Goal: Task Accomplishment & Management: Manage account settings

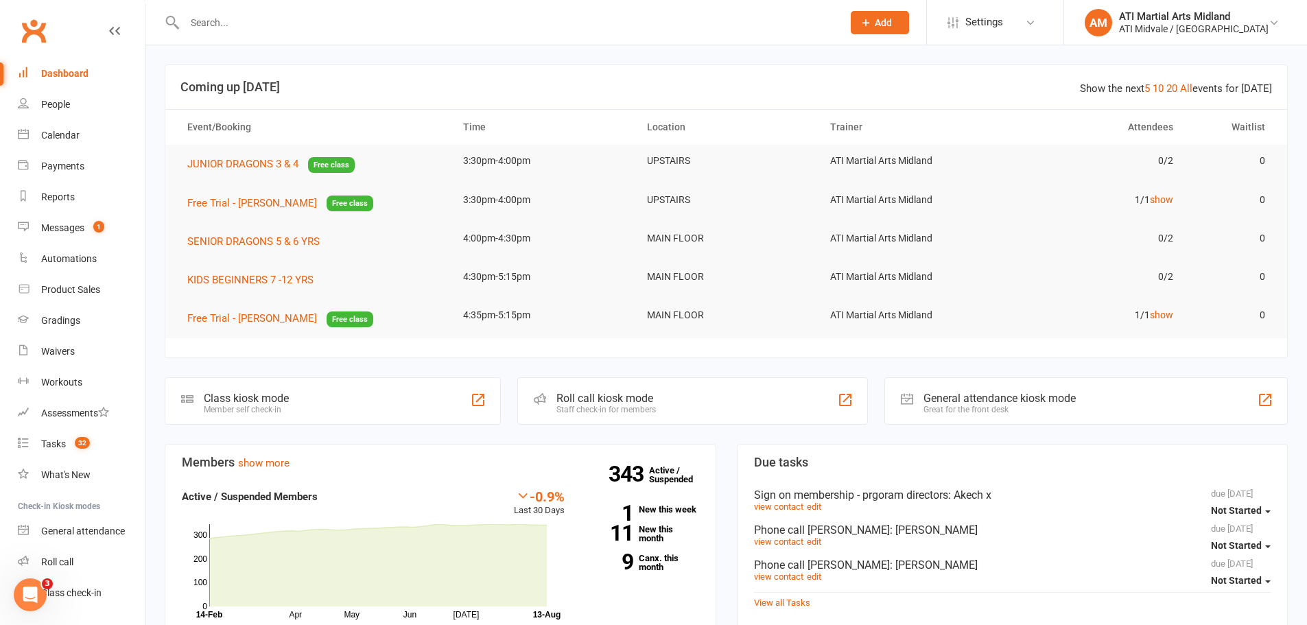
click at [228, 23] on input "text" at bounding box center [506, 22] width 652 height 19
click at [335, 22] on input "text" at bounding box center [506, 22] width 652 height 19
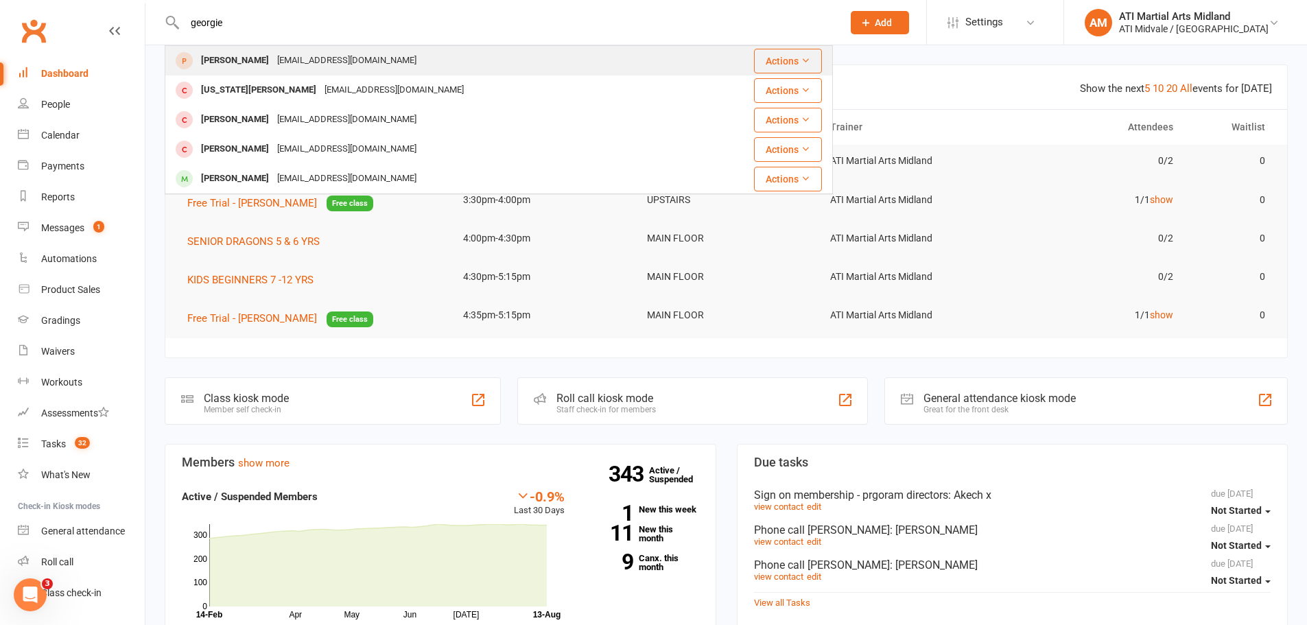
type input "georgie"
click at [315, 64] on div "annamuffet@gmail.com" at bounding box center [347, 61] width 148 height 20
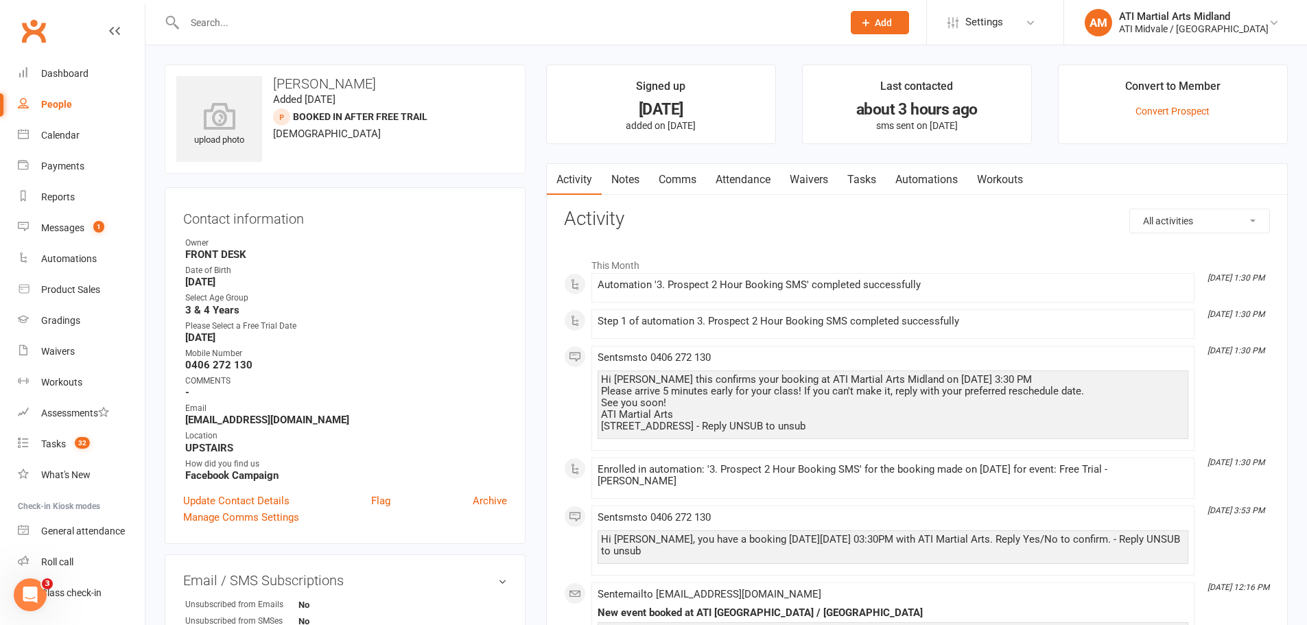
click at [746, 178] on link "Attendance" at bounding box center [743, 180] width 74 height 32
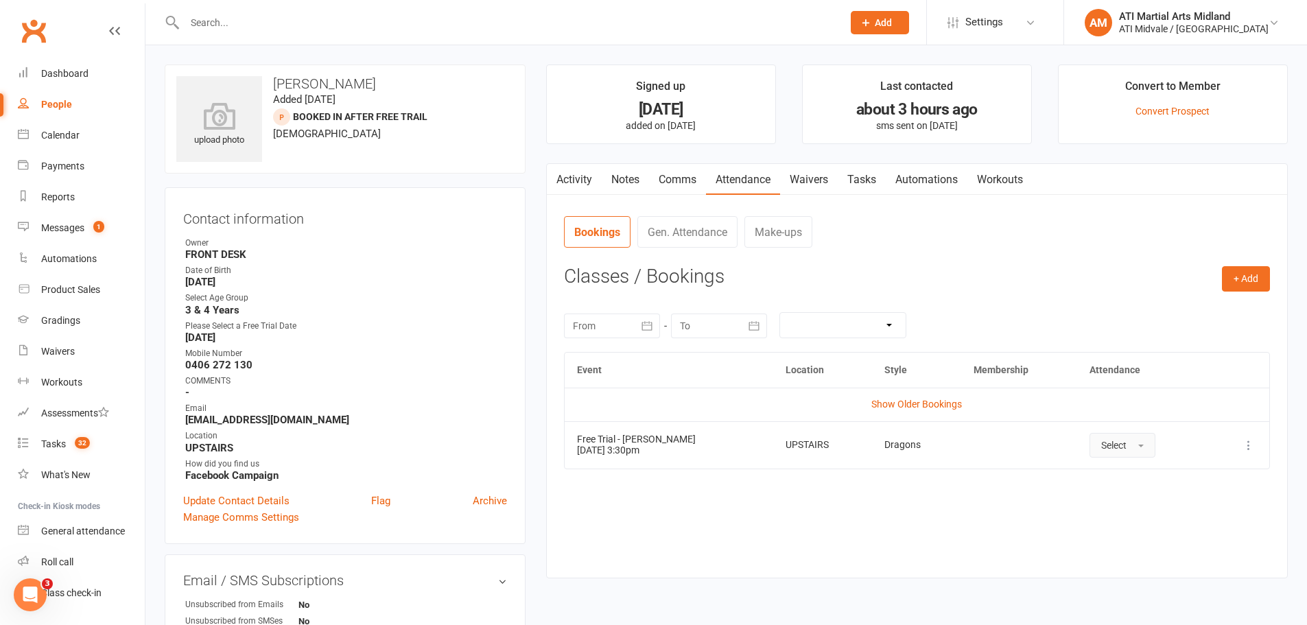
click at [1126, 446] on button "Select" at bounding box center [1122, 445] width 66 height 25
click at [1124, 482] on span "Attended" at bounding box center [1121, 476] width 41 height 12
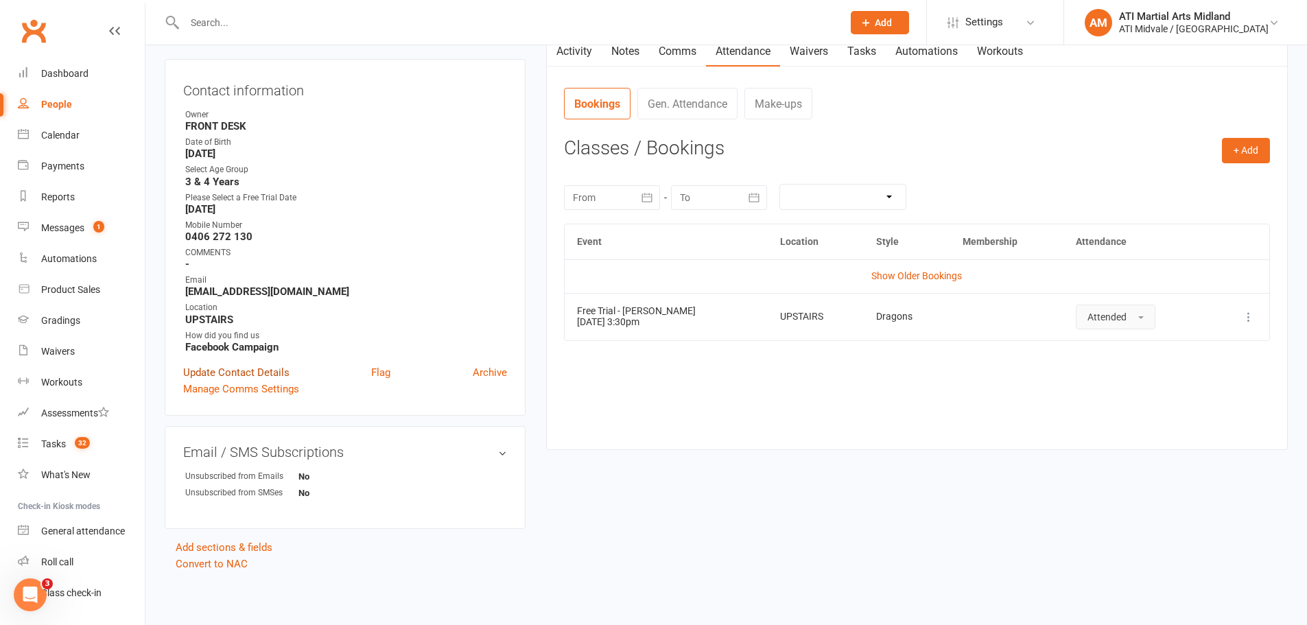
scroll to position [130, 0]
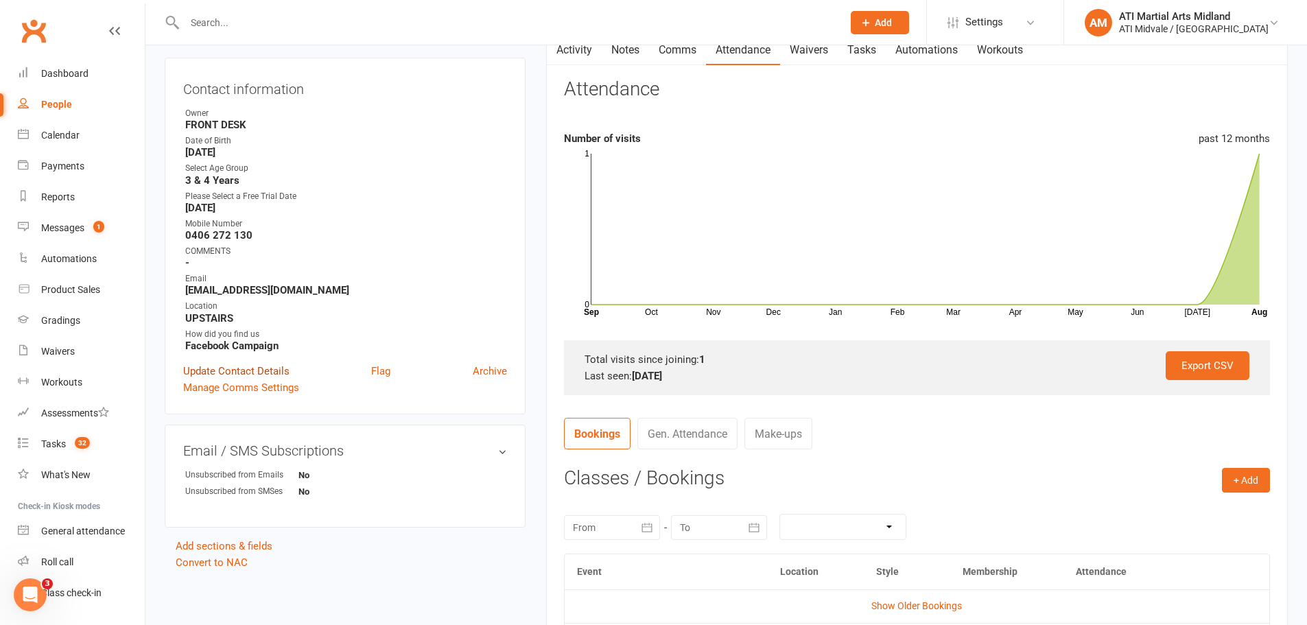
click at [207, 374] on link "Update Contact Details" at bounding box center [236, 371] width 106 height 16
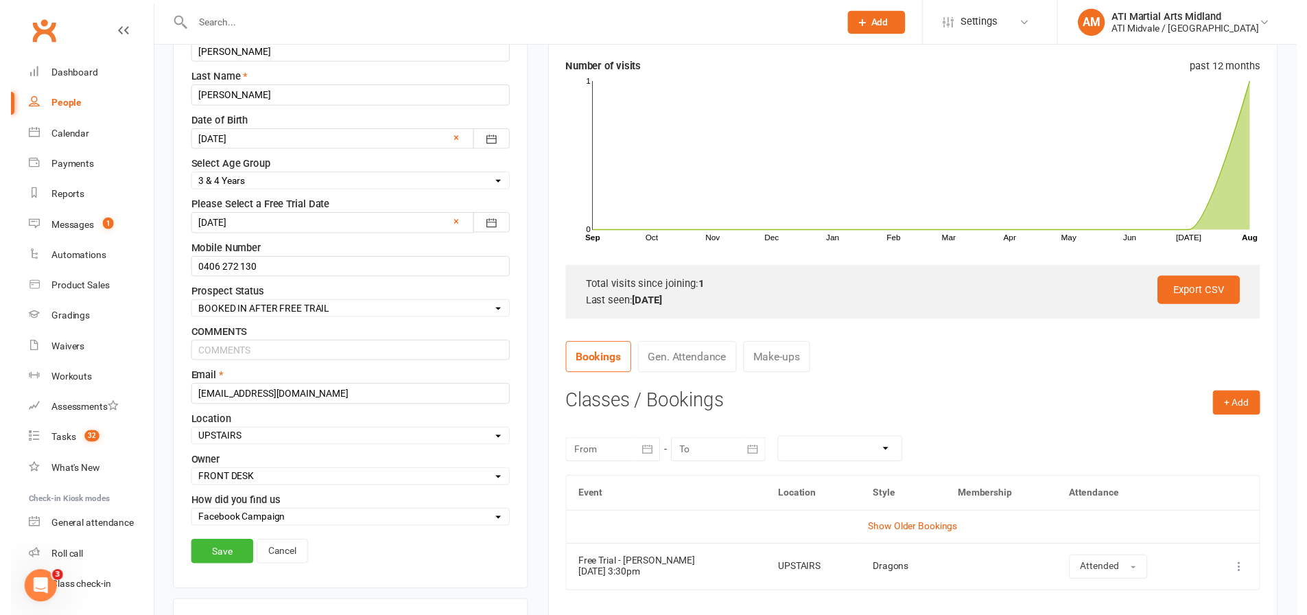
scroll to position [386, 0]
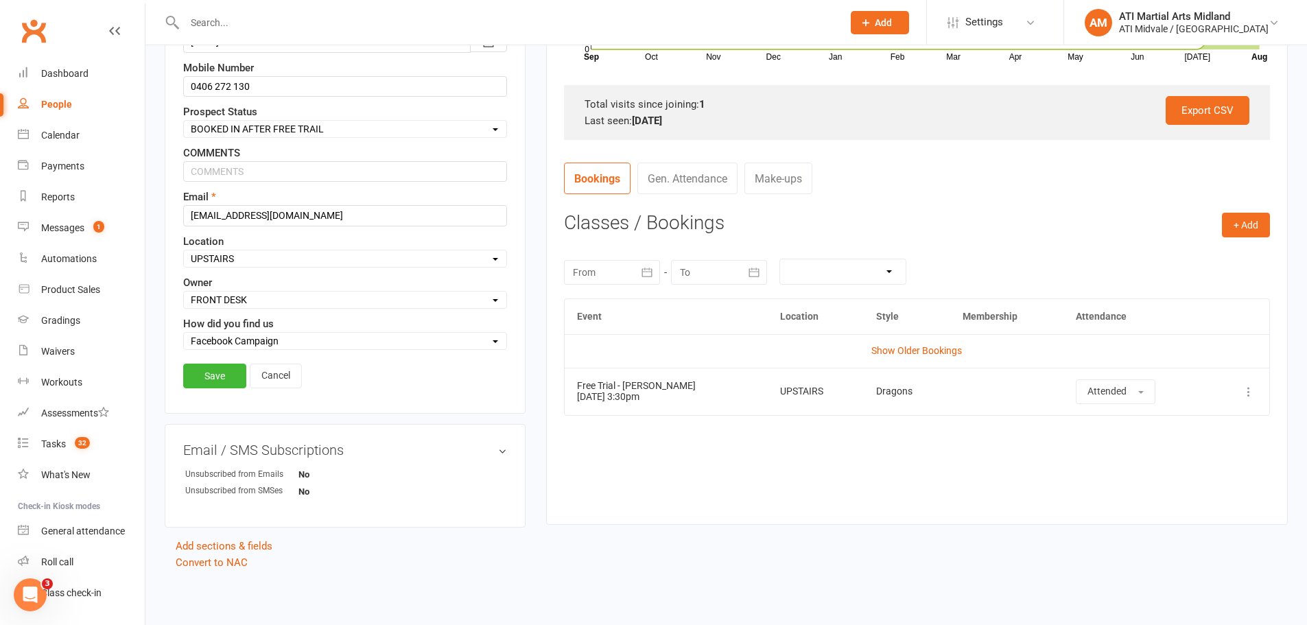
click at [266, 254] on select "Select Location MAIN FLOOR UPSTAIRS" at bounding box center [345, 258] width 322 height 15
click at [270, 123] on select "Select Set a Status BOOKED IN FOR FREE TRIAL DID FREE TRAIL BOOKED IN AFTER FRE…" at bounding box center [345, 128] width 322 height 15
select select "DID NOT BOOK"
click at [184, 121] on select "Select Set a Status BOOKED IN FOR FREE TRIAL DID FREE TRAIL BOOKED IN AFTER FRE…" at bounding box center [345, 128] width 322 height 15
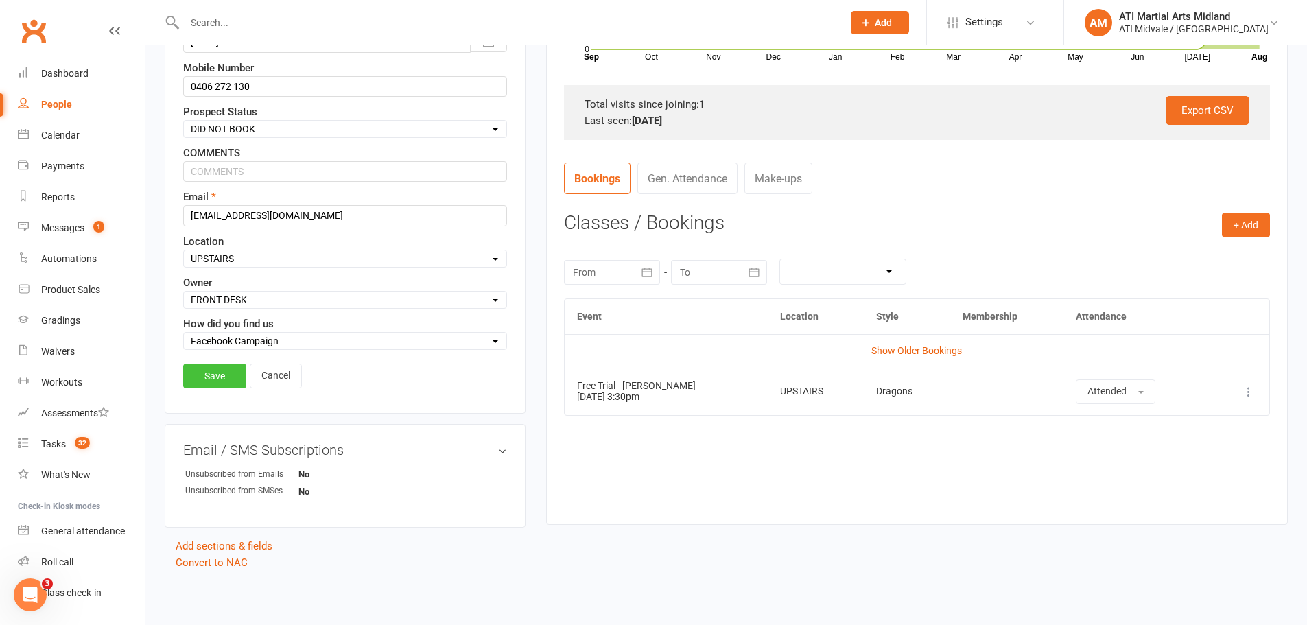
click at [222, 368] on link "Save" at bounding box center [214, 376] width 63 height 25
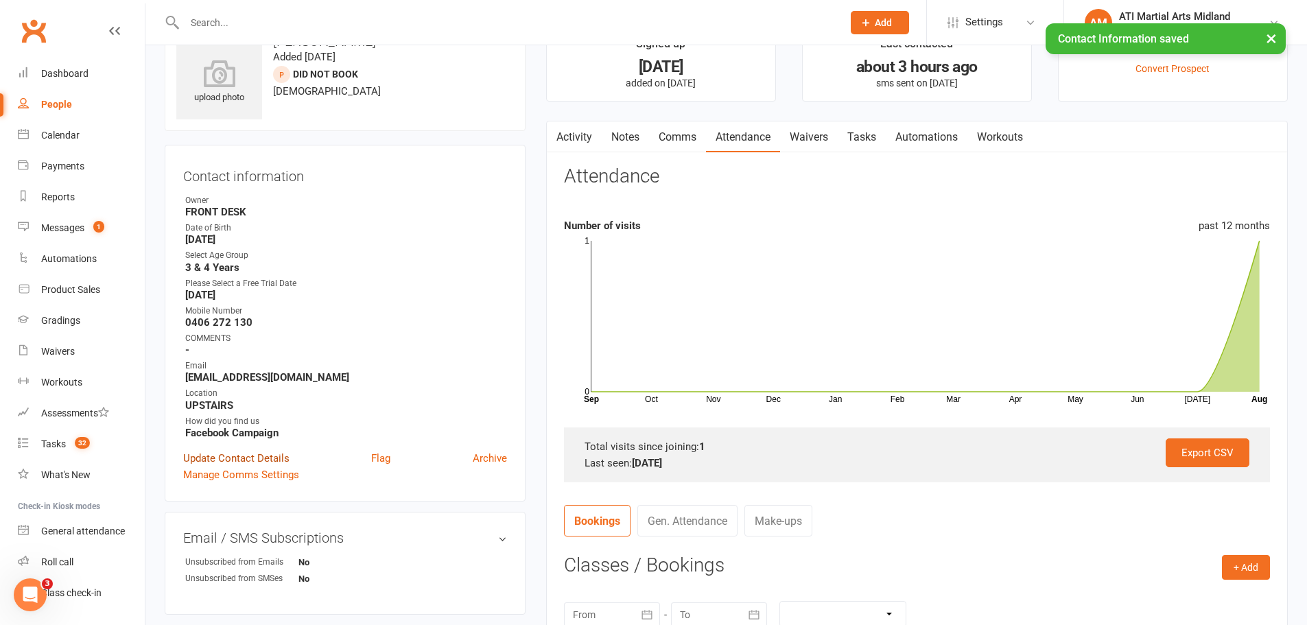
click at [216, 459] on link "Update Contact Details" at bounding box center [236, 458] width 106 height 16
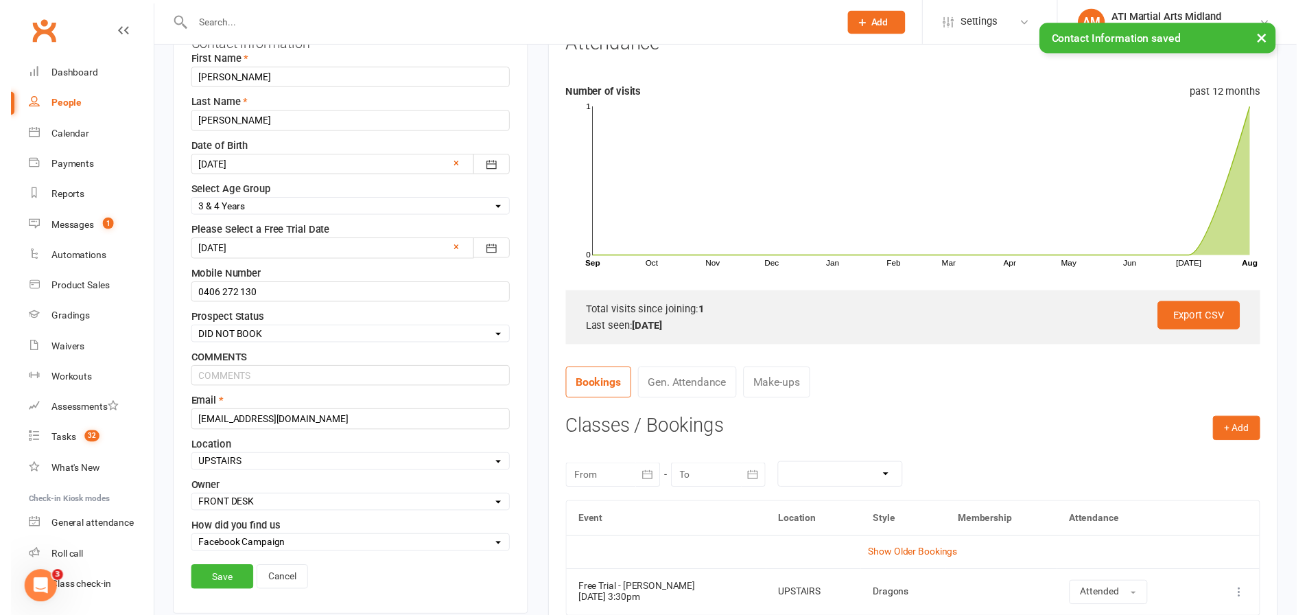
scroll to position [339, 0]
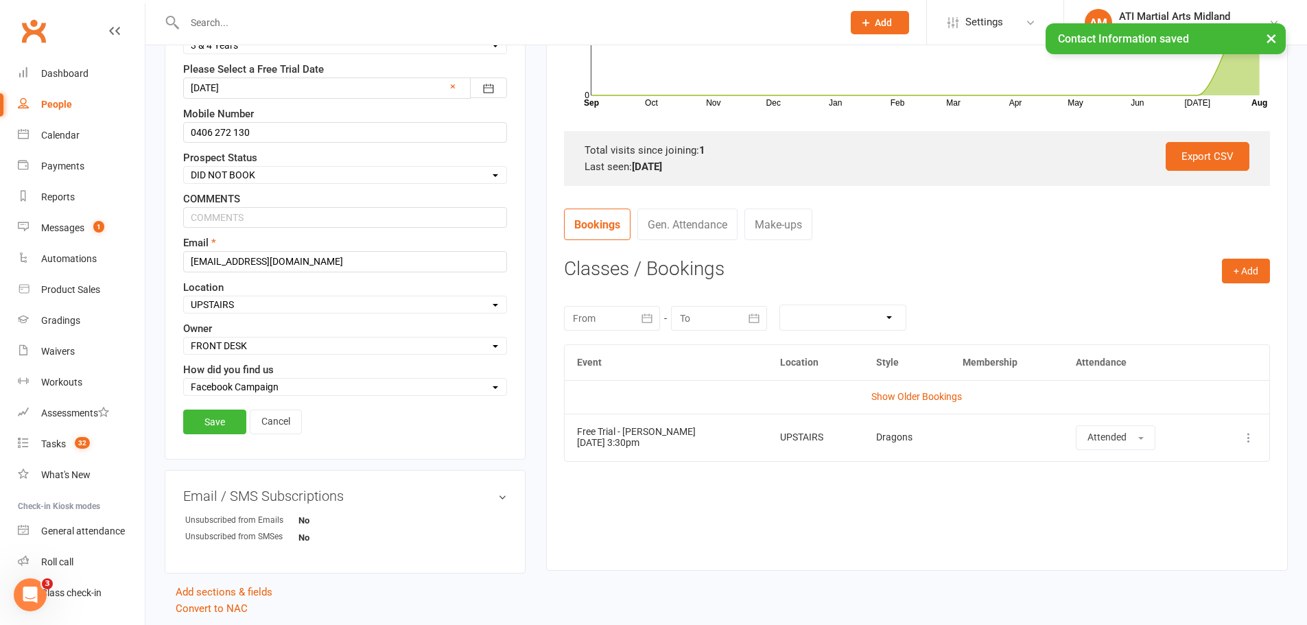
click at [235, 174] on select "Select Set a Status BOOKED IN FOR FREE TRIAL DID FREE TRAIL BOOKED IN AFTER FRE…" at bounding box center [345, 174] width 322 height 15
select select "PHONE CALL REQUIRED"
click at [184, 168] on select "Select Set a Status BOOKED IN FOR FREE TRIAL DID FREE TRAIL BOOKED IN AFTER FRE…" at bounding box center [345, 174] width 322 height 15
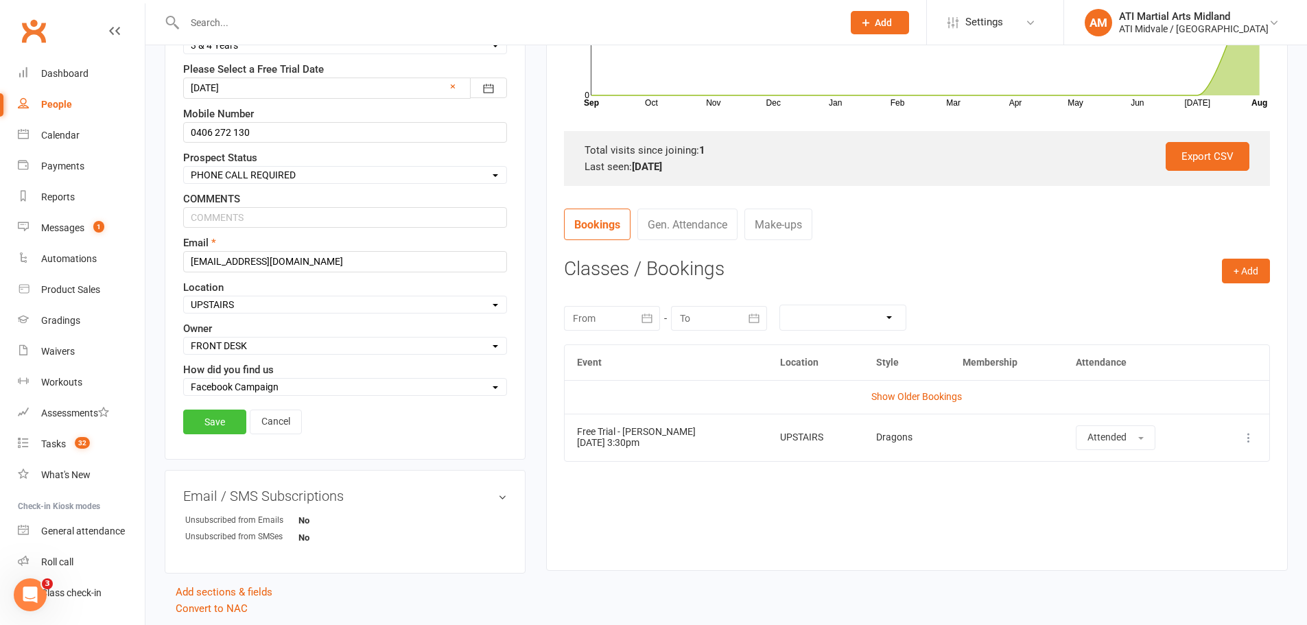
click at [217, 421] on link "Save" at bounding box center [214, 422] width 63 height 25
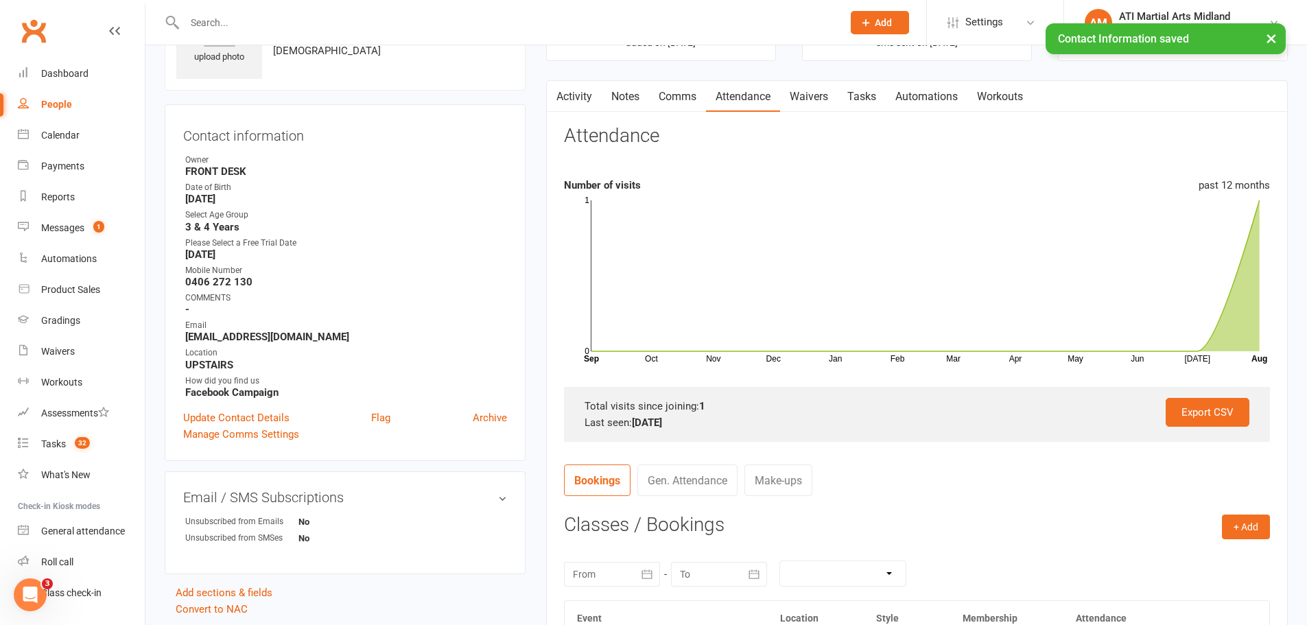
scroll to position [0, 0]
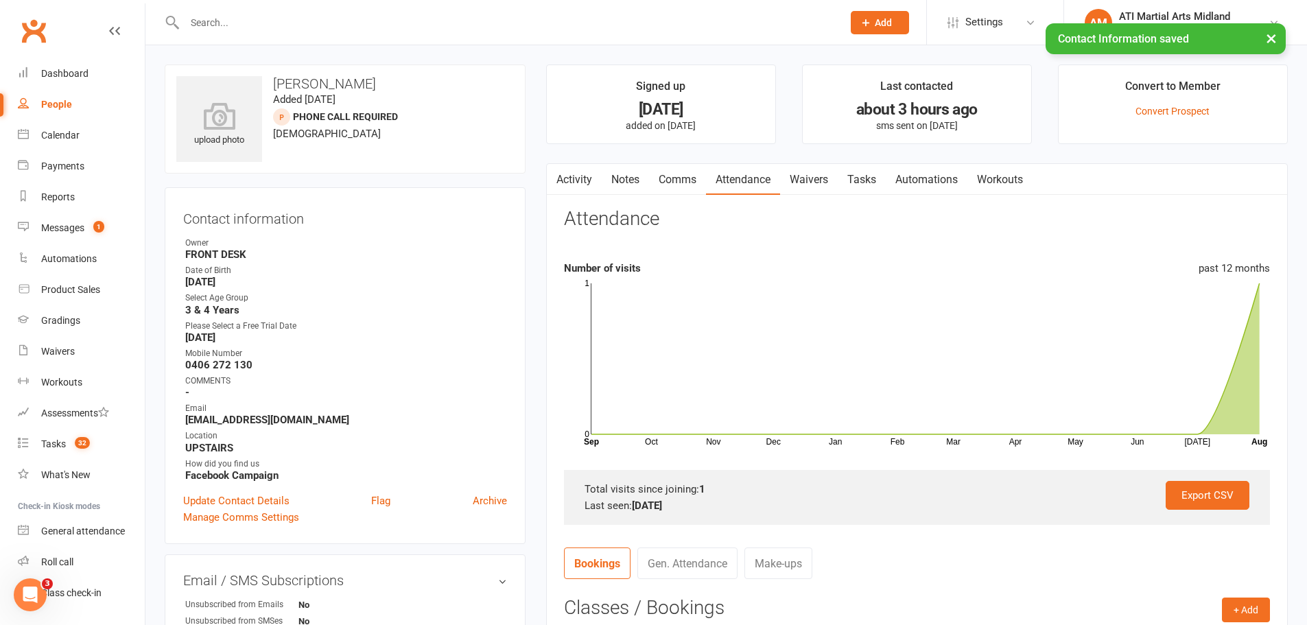
click at [615, 178] on link "Notes" at bounding box center [625, 180] width 47 height 32
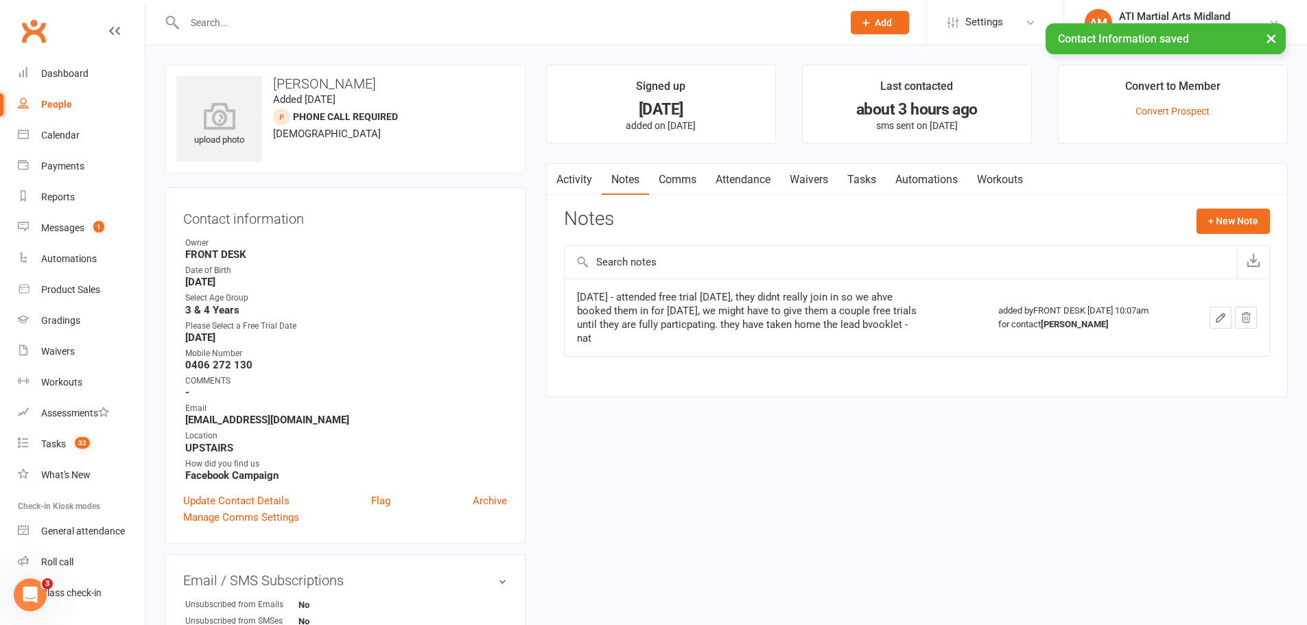
click at [1229, 324] on button "button" at bounding box center [1221, 318] width 22 height 22
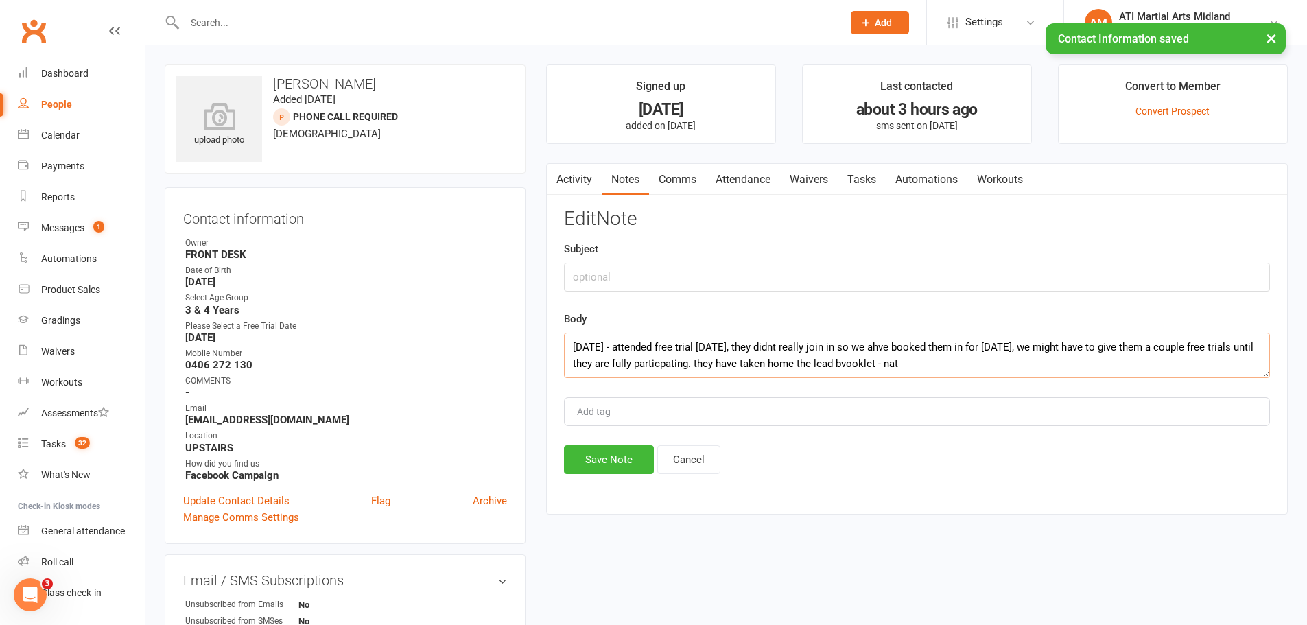
click at [572, 346] on textarea "2/8/25 - attended free trial today, they didnt really join in so we ahve booked…" at bounding box center [917, 355] width 706 height 45
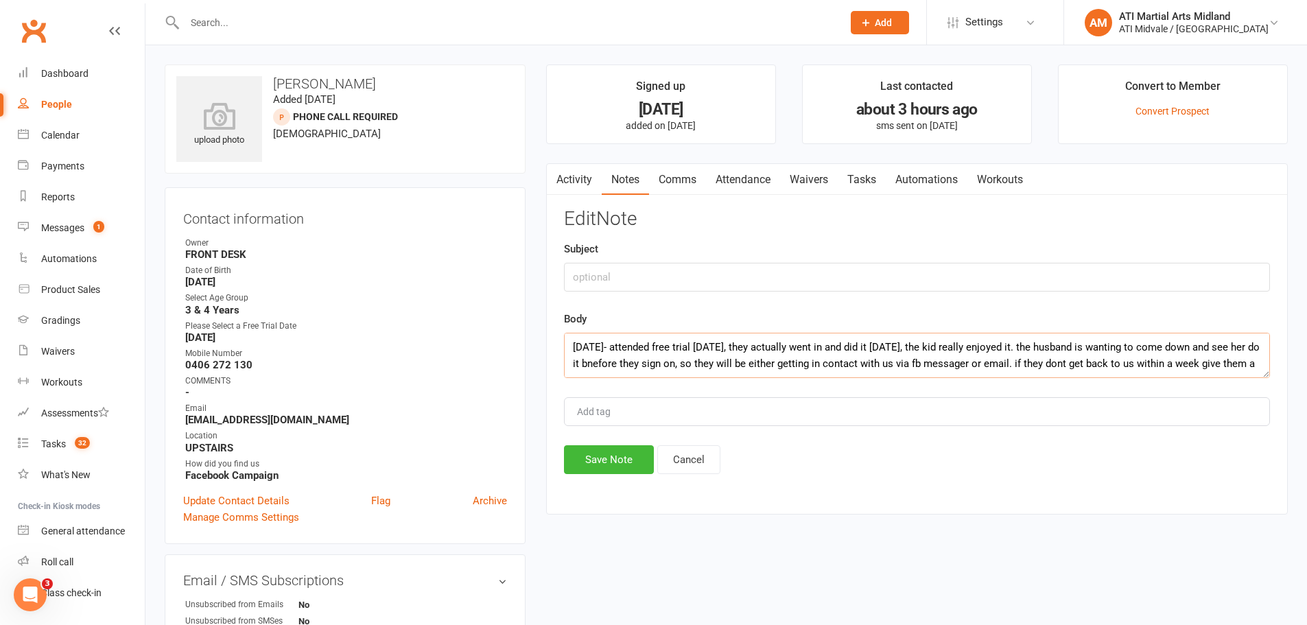
scroll to position [9, 0]
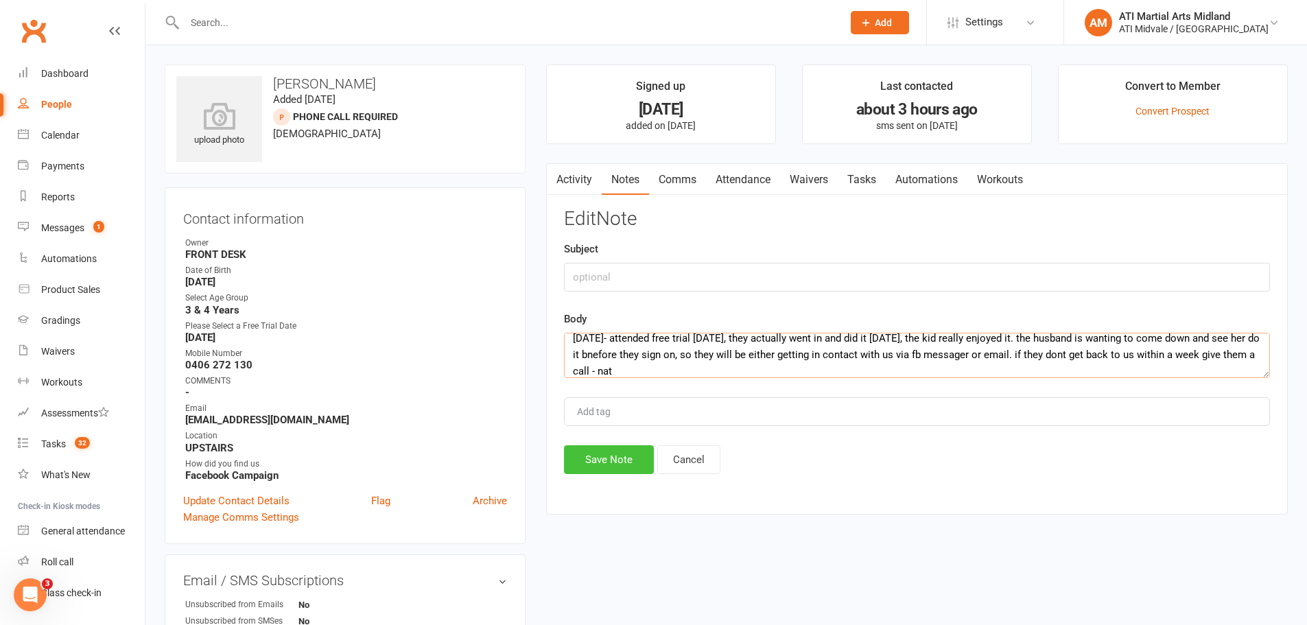
type textarea "13/8/25- attended free trial today, they actually went in and did it today, the…"
click at [586, 458] on button "Save Note" at bounding box center [609, 459] width 90 height 29
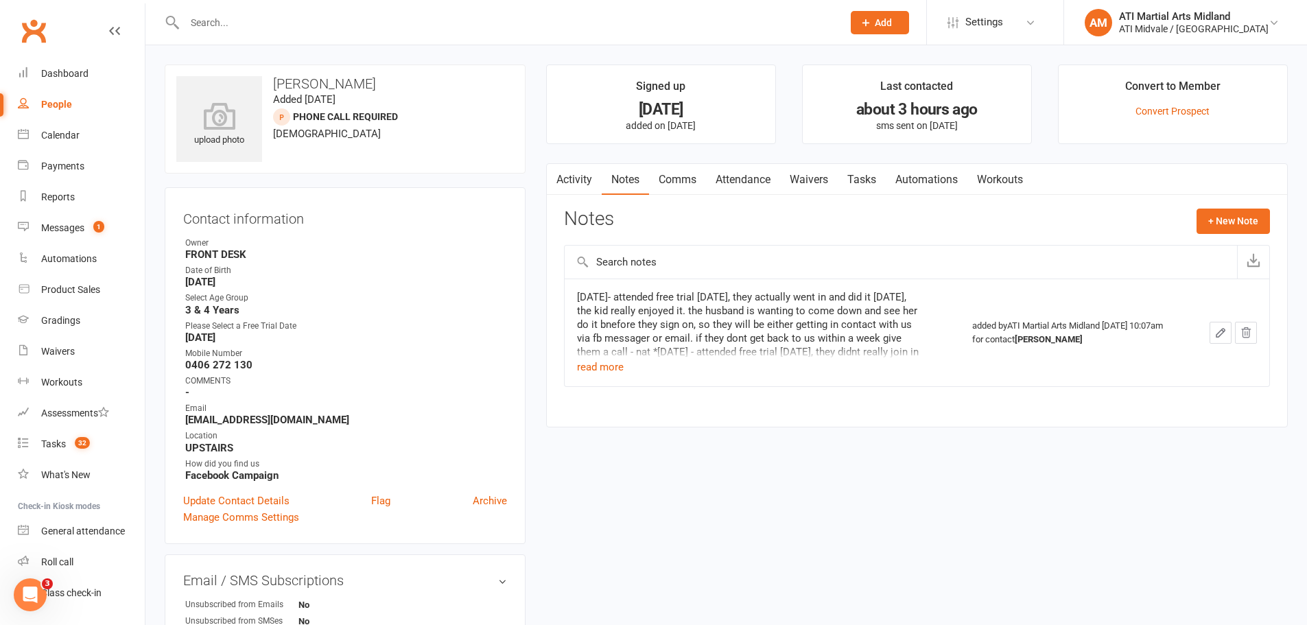
click at [864, 185] on link "Tasks" at bounding box center [862, 180] width 48 height 32
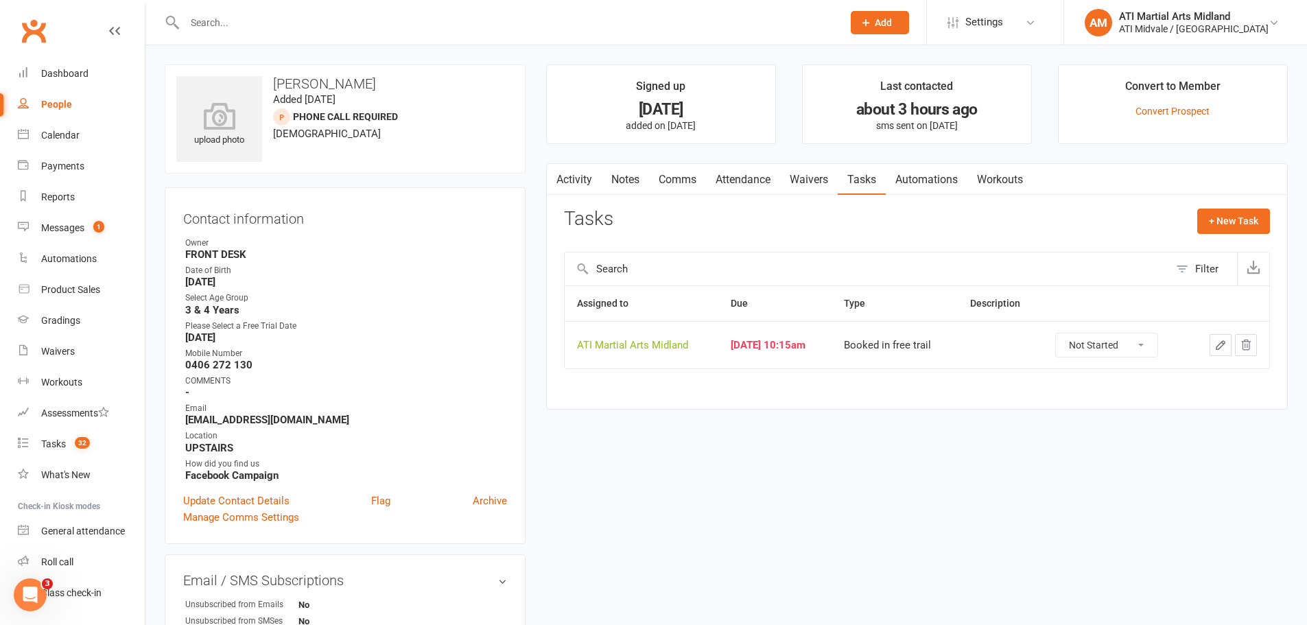
click at [575, 174] on link "Activity" at bounding box center [574, 180] width 55 height 32
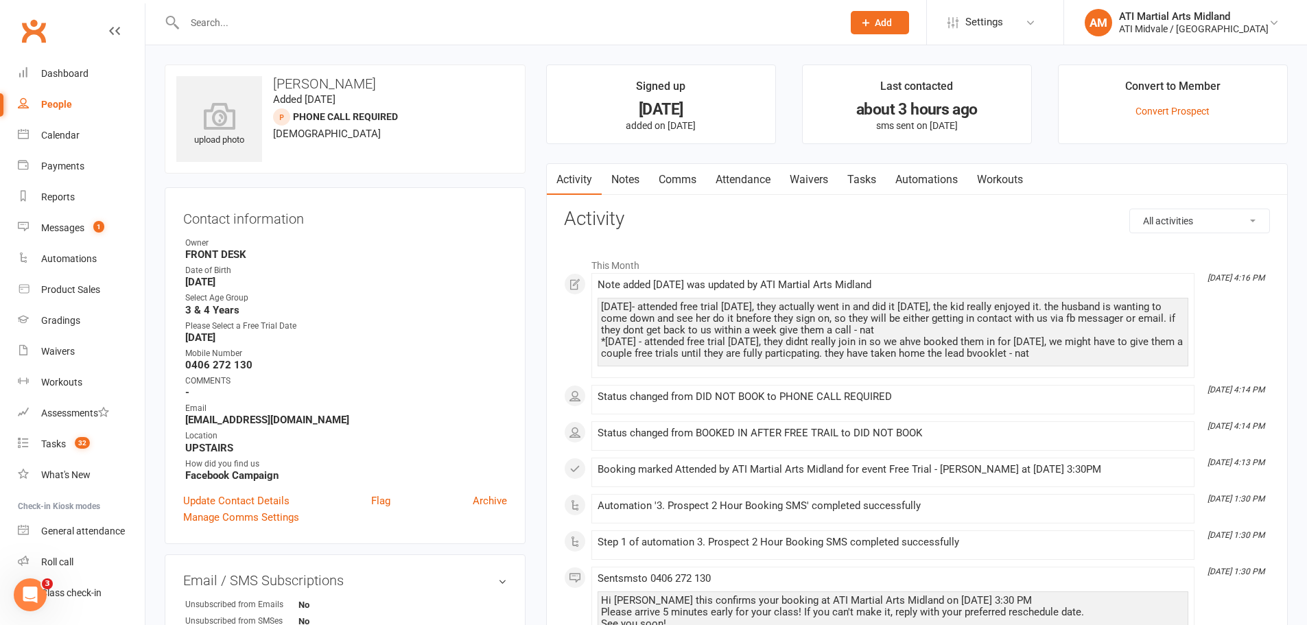
drag, startPoint x: 602, startPoint y: 307, endPoint x: 1096, endPoint y: 352, distance: 496.7
click at [1096, 352] on div "13/8/25- attended free trial today, they actually went in and did it today, the…" at bounding box center [893, 330] width 584 height 58
copy div "13/8/25- attended free trial today, they actually went in and did it today, the…"
click at [860, 168] on link "Tasks" at bounding box center [862, 180] width 48 height 32
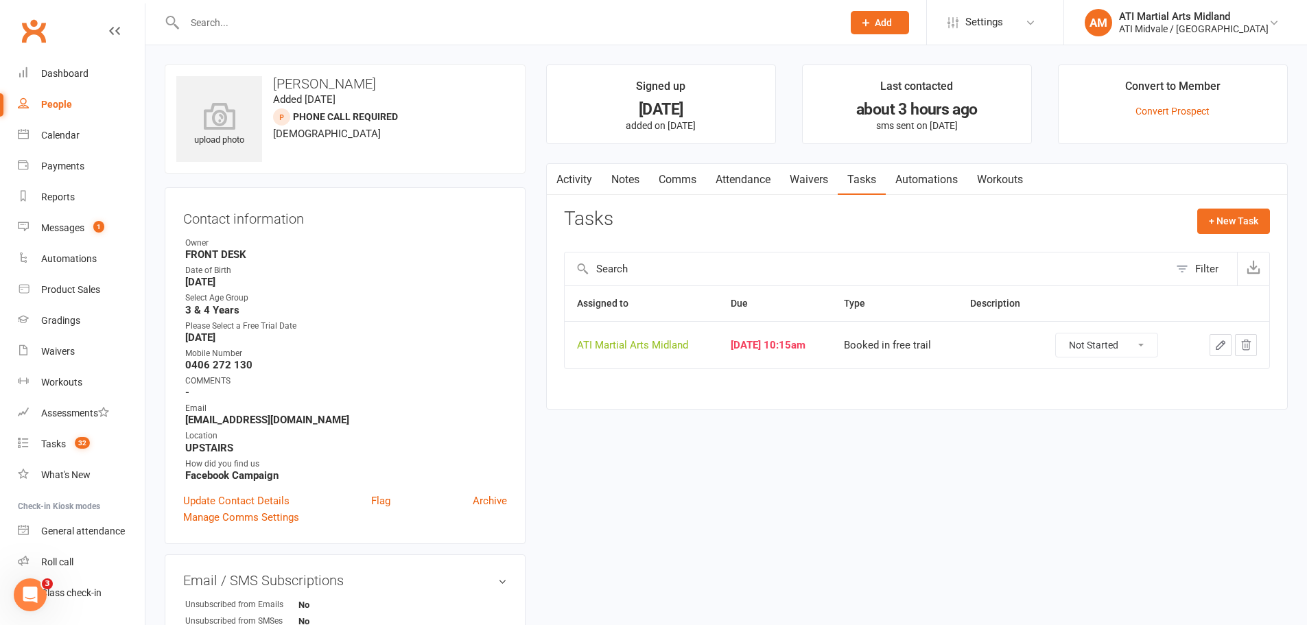
click at [1221, 342] on icon "button" at bounding box center [1220, 345] width 8 height 8
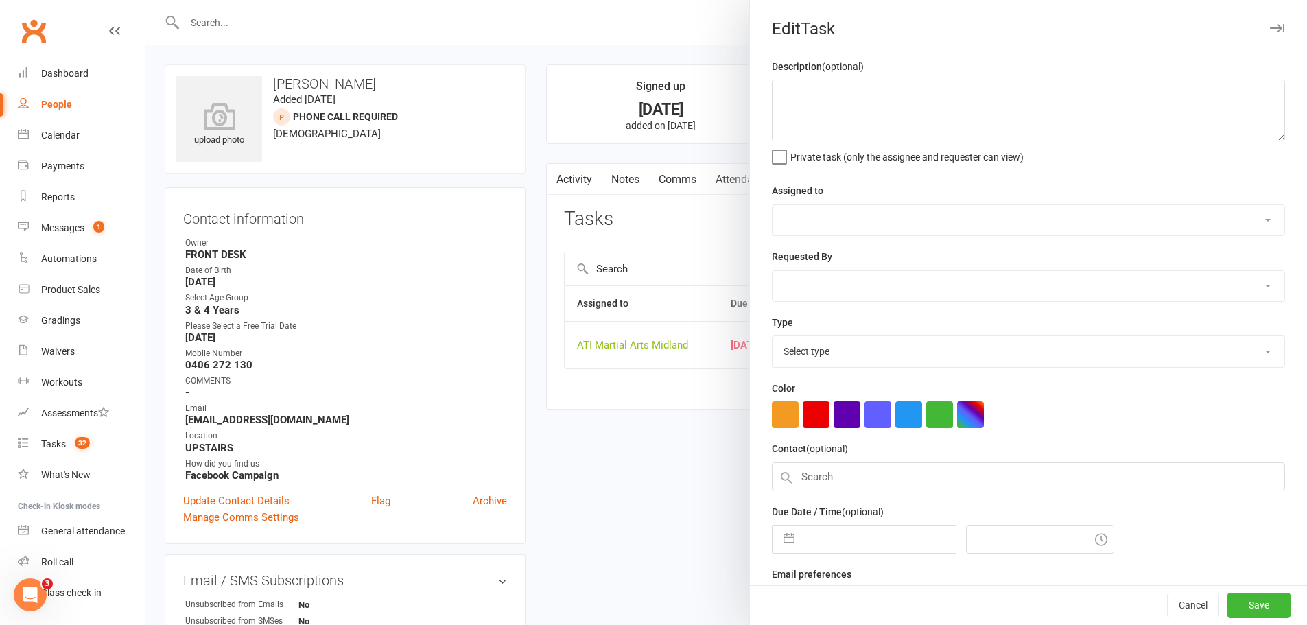
select select "32859"
type input "13 Aug 2025"
type input "10:15am"
select select "18608"
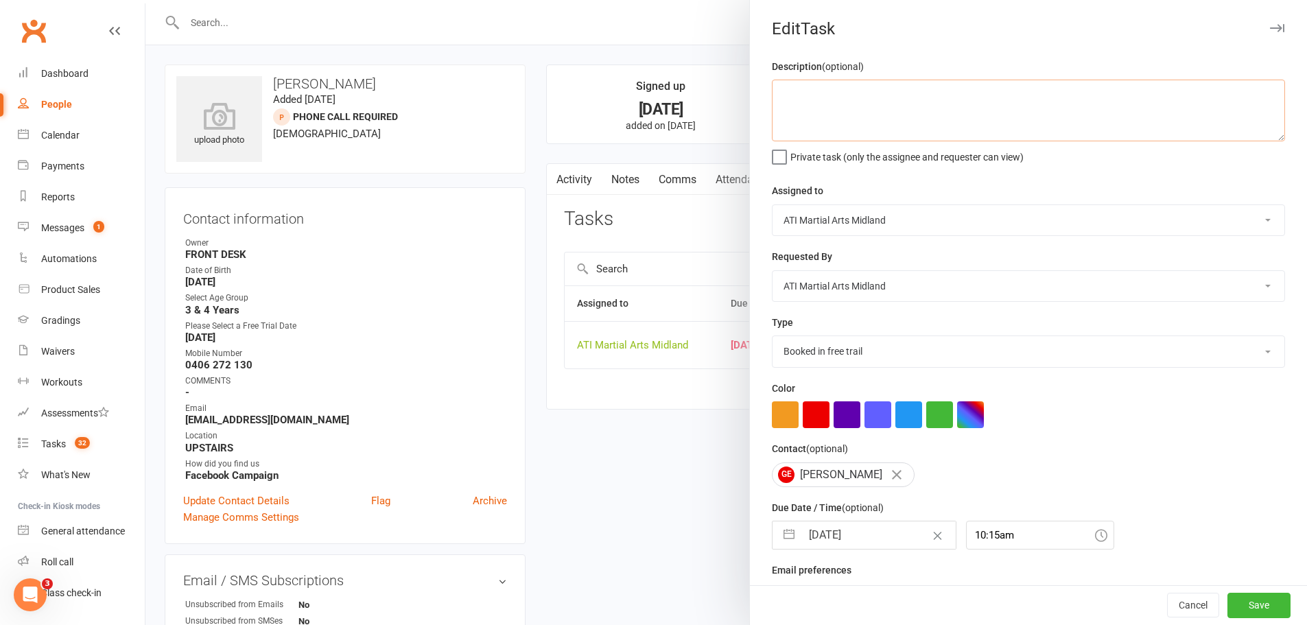
click at [847, 110] on textarea at bounding box center [1028, 111] width 513 height 62
paste textarea "13/8/25- attended free trial today, they actually went in and did it today, the…"
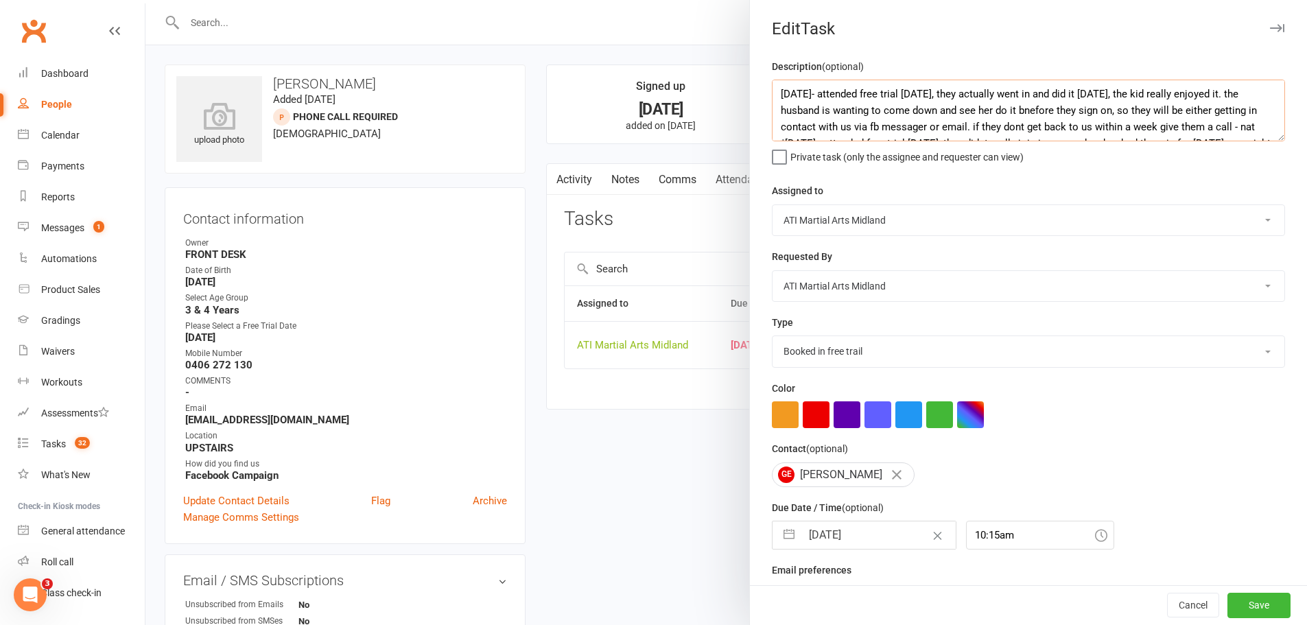
scroll to position [59, 0]
type textarea "13/8/25- attended free trial today, they actually went in and did it today, the…"
click at [919, 351] on select "Add info to task Automatic renewal checking Booked in for 1st trial program cla…" at bounding box center [1028, 351] width 512 height 30
select select "29486"
click at [772, 339] on select "Add info to task Automatic renewal checking Booked in for 1st trial program cla…" at bounding box center [1028, 351] width 512 height 30
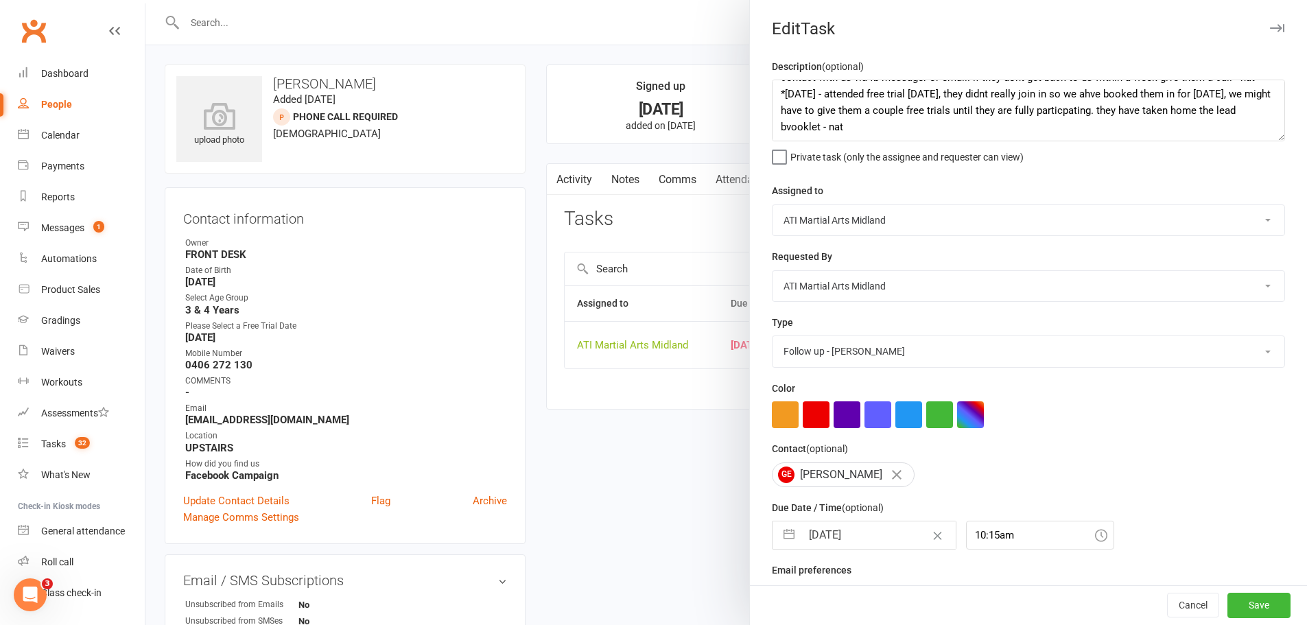
select select "6"
select select "2025"
select select "7"
select select "2025"
select select "8"
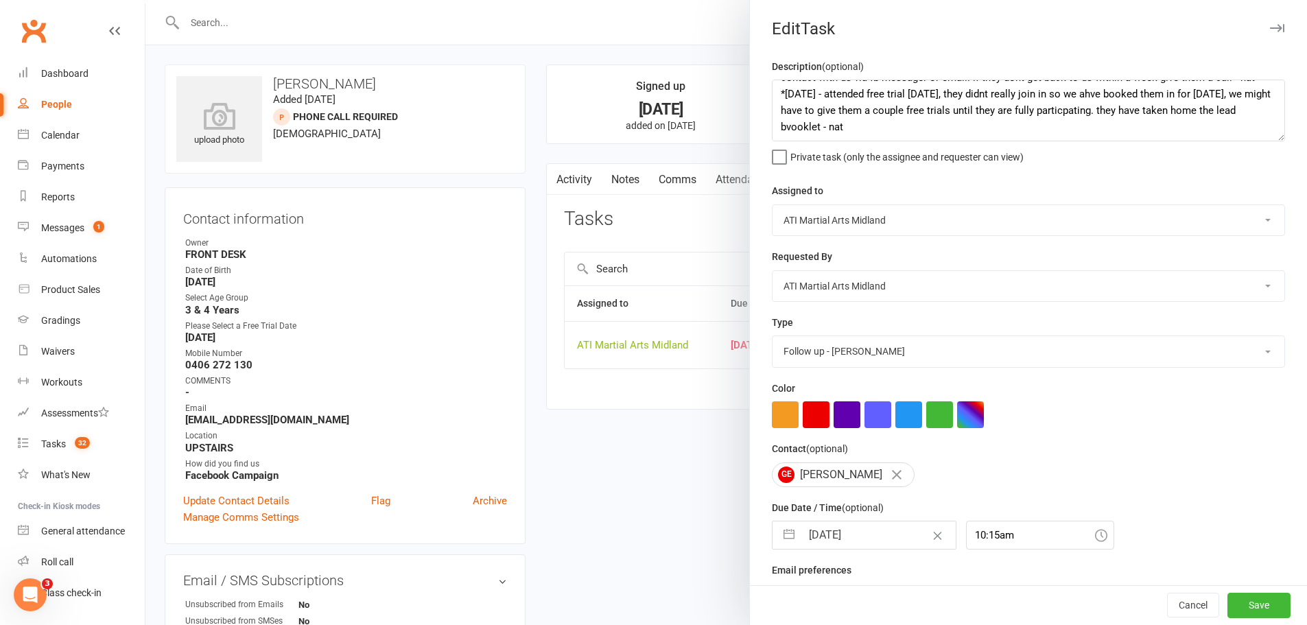
select select "2025"
click at [859, 545] on input "13 Aug 2025" at bounding box center [878, 534] width 154 height 27
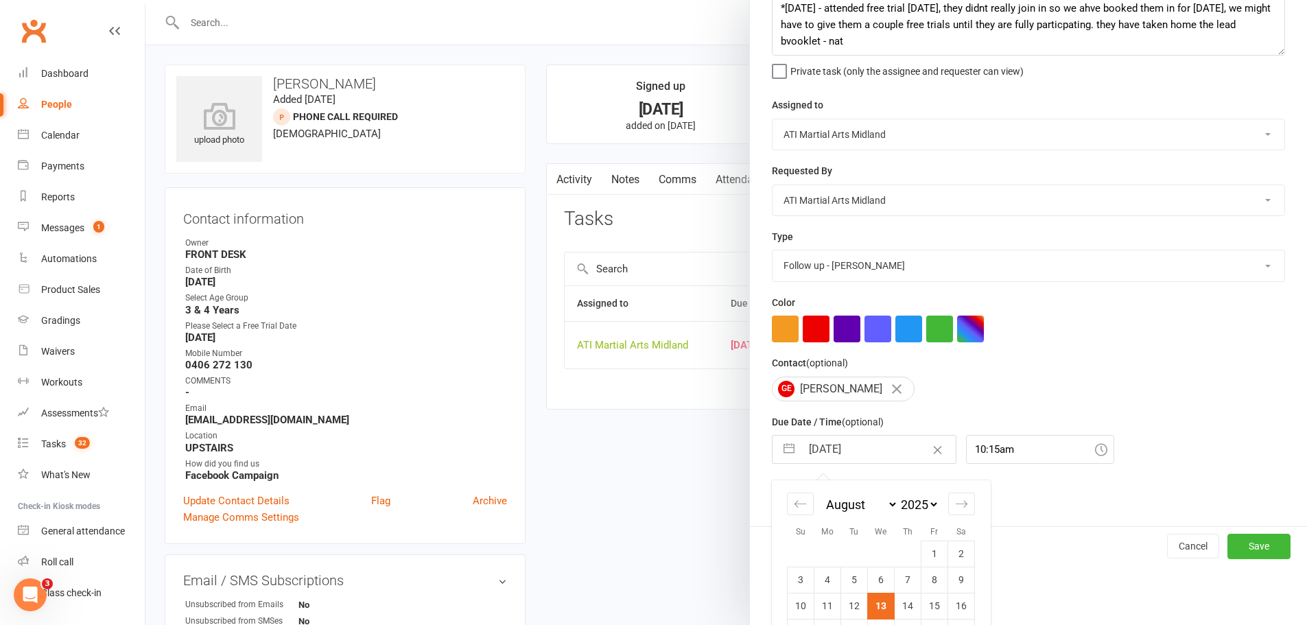
scroll to position [179, 0]
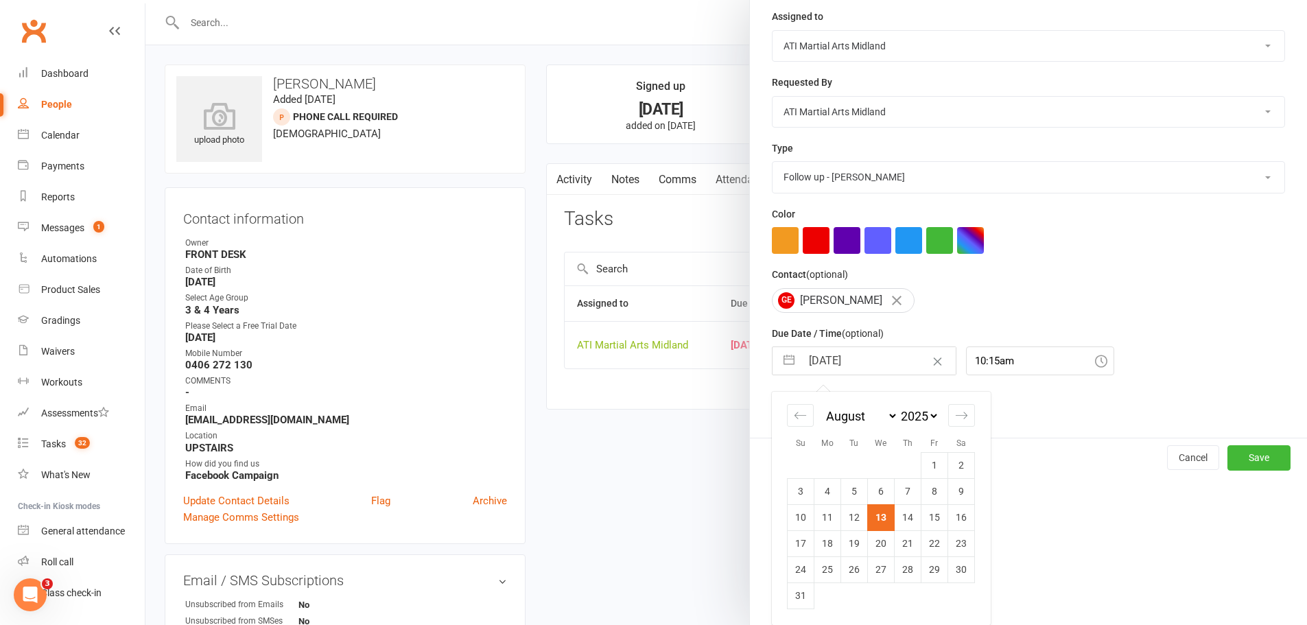
click at [936, 541] on td "22" at bounding box center [934, 543] width 27 height 26
type input "22 Aug 2025"
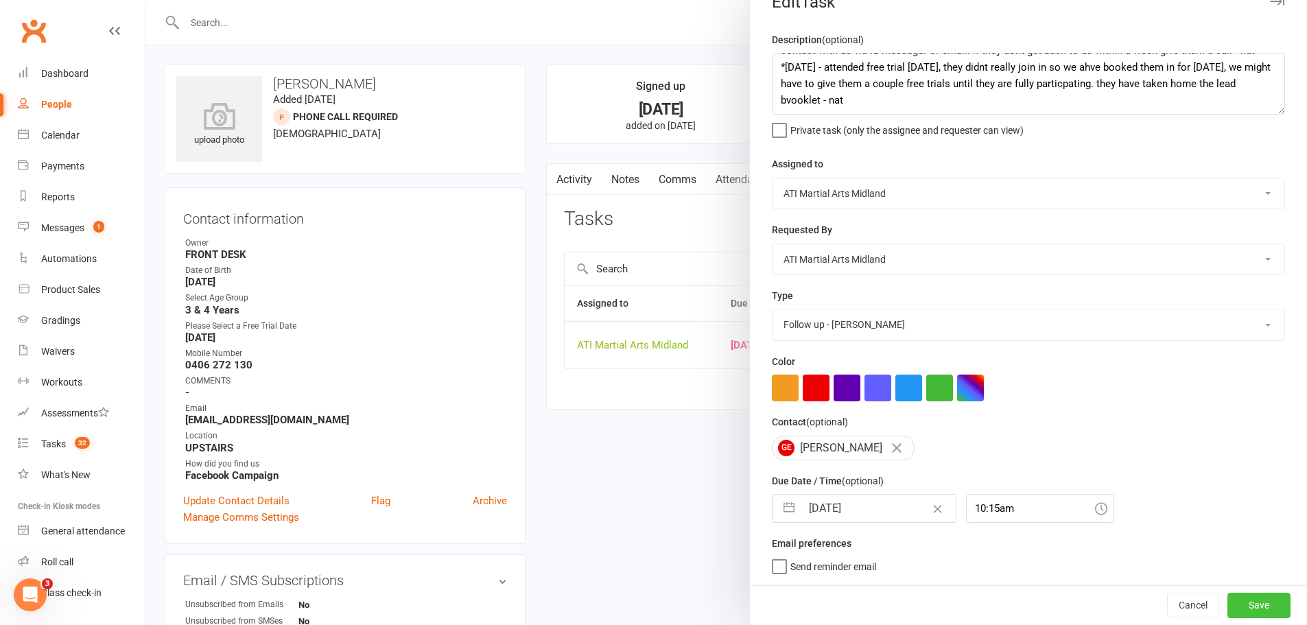
click at [1251, 603] on button "Save" at bounding box center [1258, 605] width 63 height 25
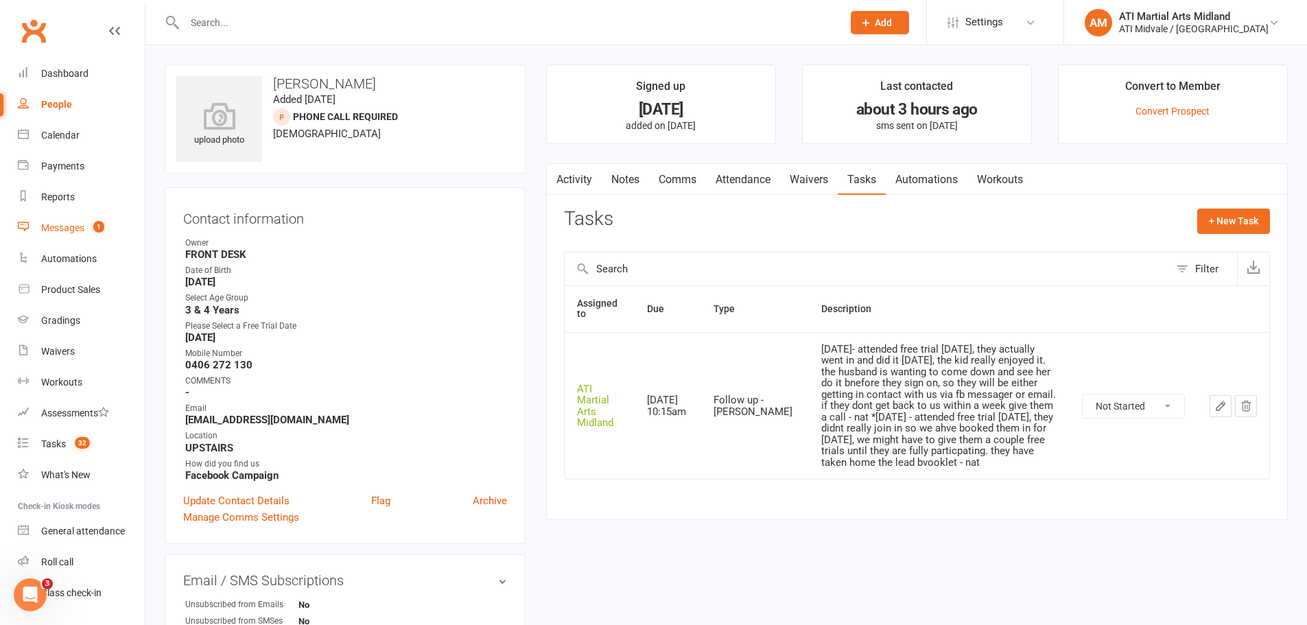
click at [51, 228] on div "Messages" at bounding box center [62, 227] width 43 height 11
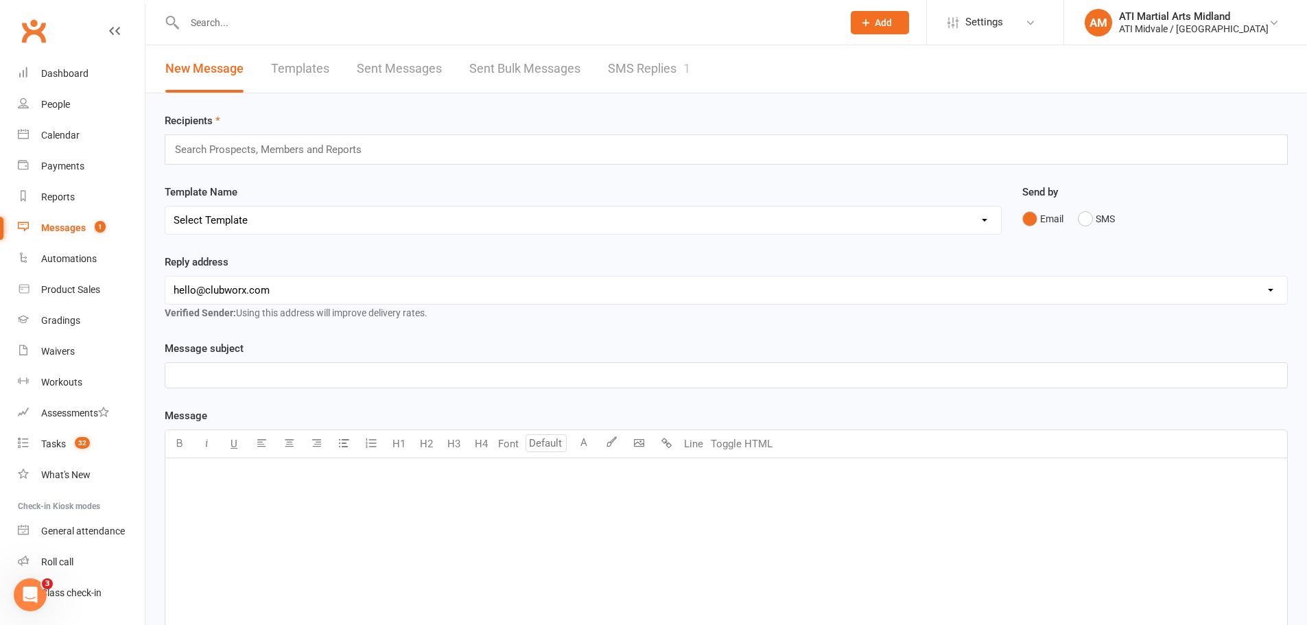
click at [659, 72] on link "SMS Replies 1" at bounding box center [649, 68] width 82 height 47
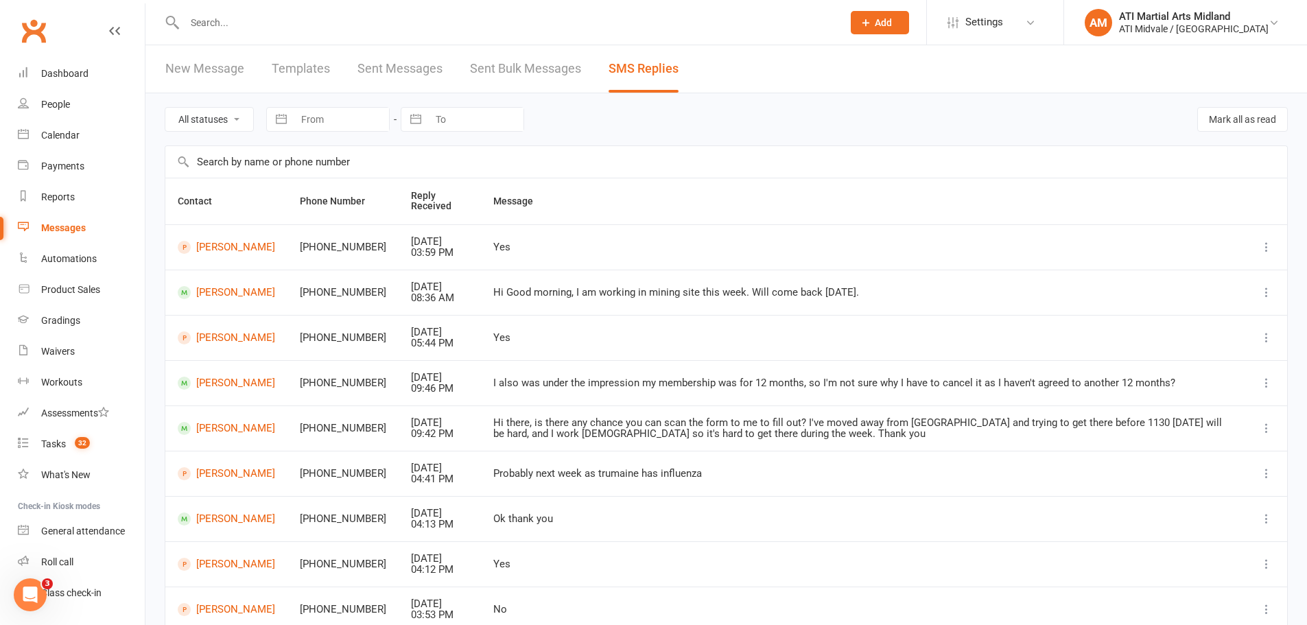
click at [32, 600] on icon "Open Intercom Messenger" at bounding box center [30, 595] width 23 height 23
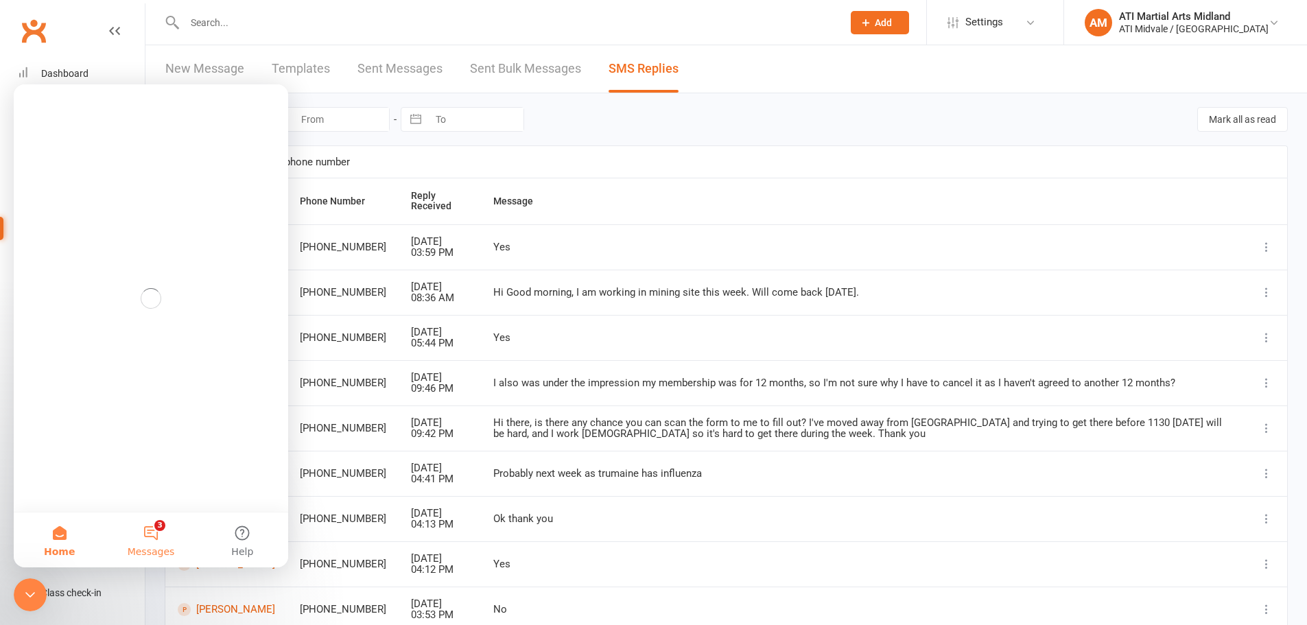
click at [147, 530] on button "3 Messages" at bounding box center [150, 539] width 91 height 55
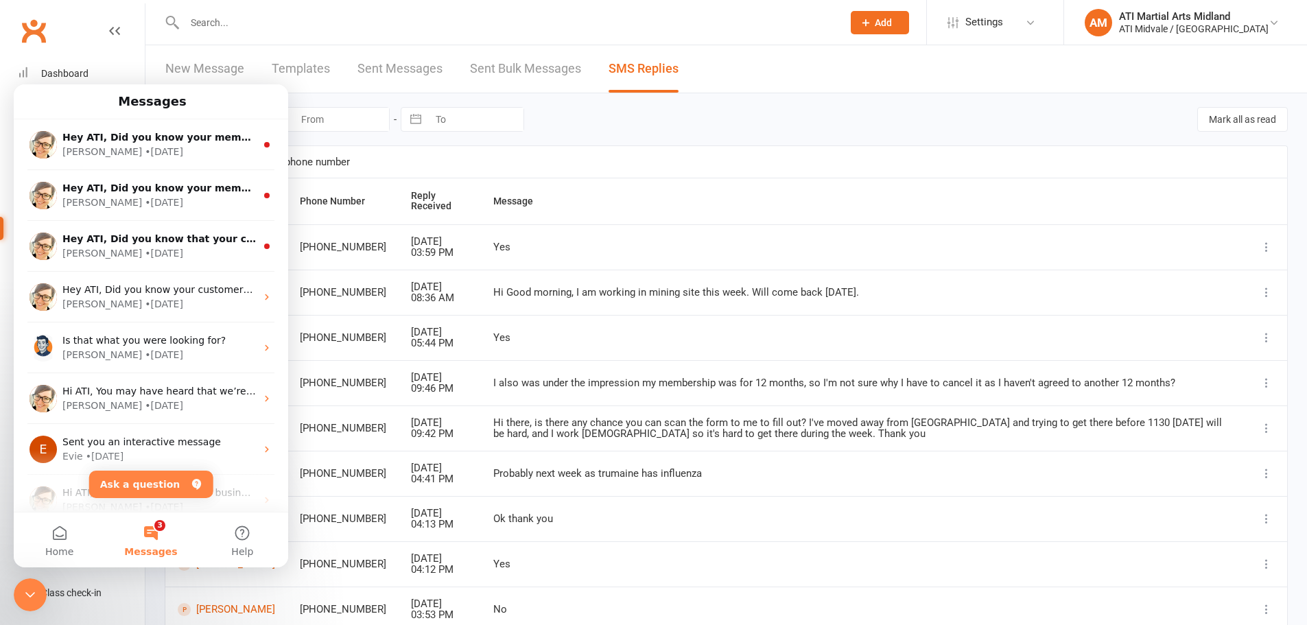
click at [154, 542] on button "3 Messages" at bounding box center [150, 539] width 91 height 55
click at [51, 540] on button "Home" at bounding box center [59, 539] width 91 height 55
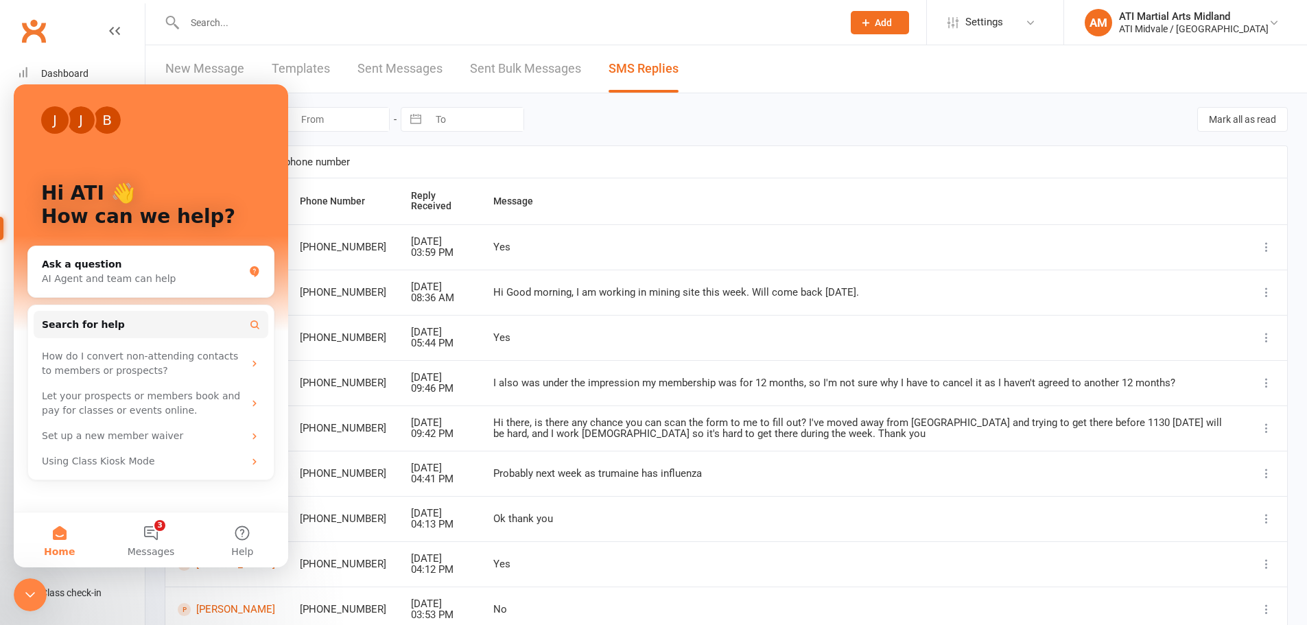
click at [27, 589] on icon "Close Intercom Messenger" at bounding box center [30, 595] width 16 height 16
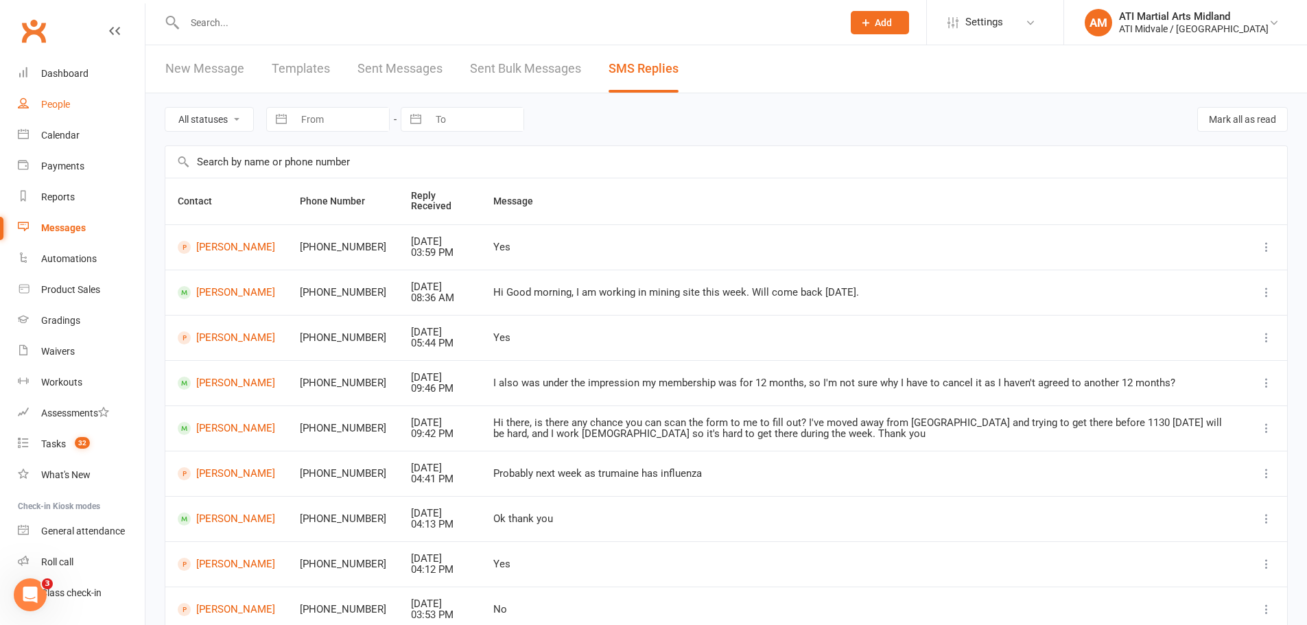
click at [84, 108] on link "People" at bounding box center [81, 104] width 127 height 31
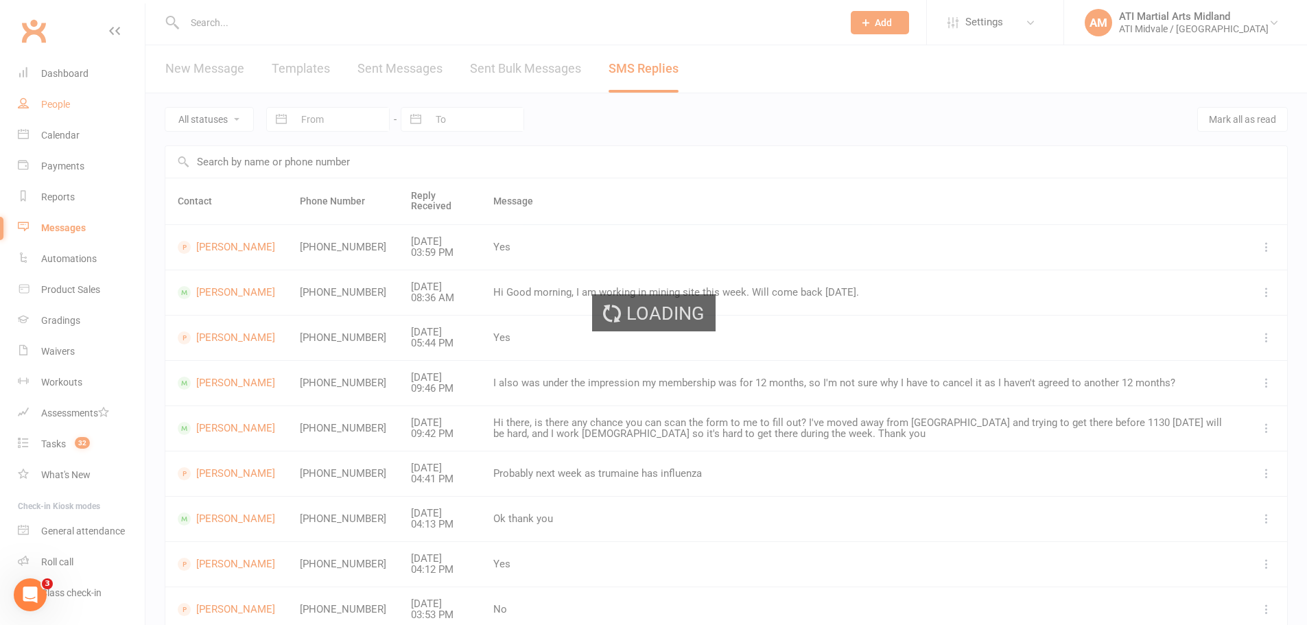
select select "100"
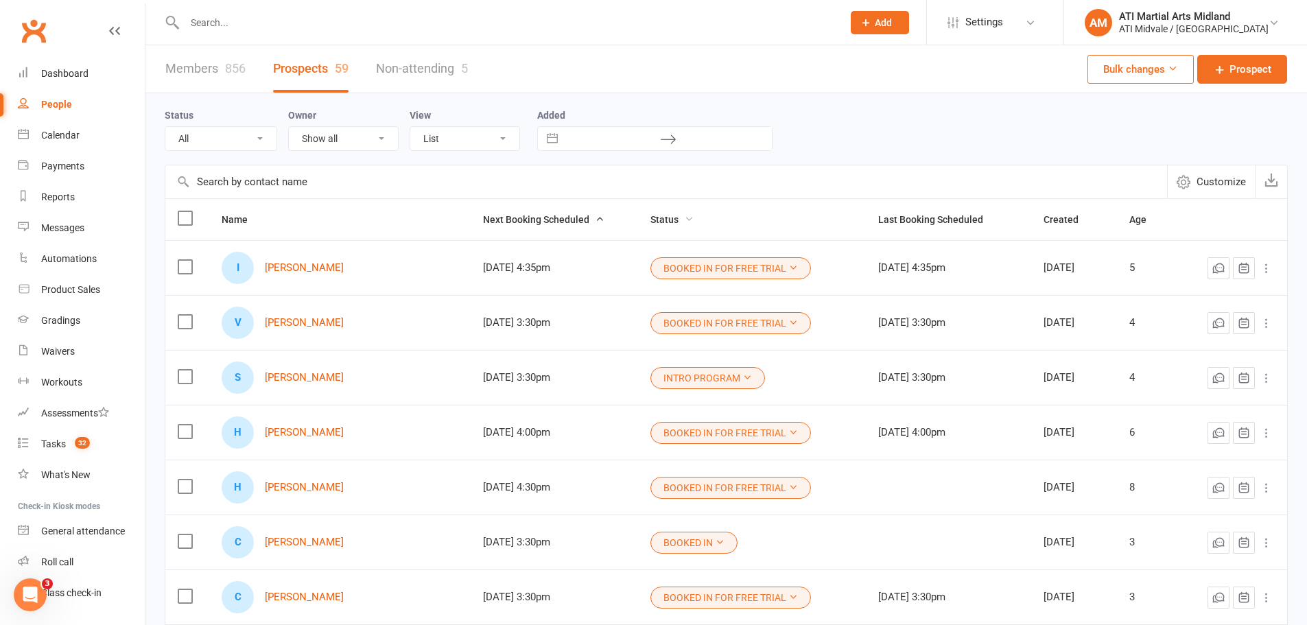
click at [650, 217] on span "Status" at bounding box center [671, 219] width 43 height 11
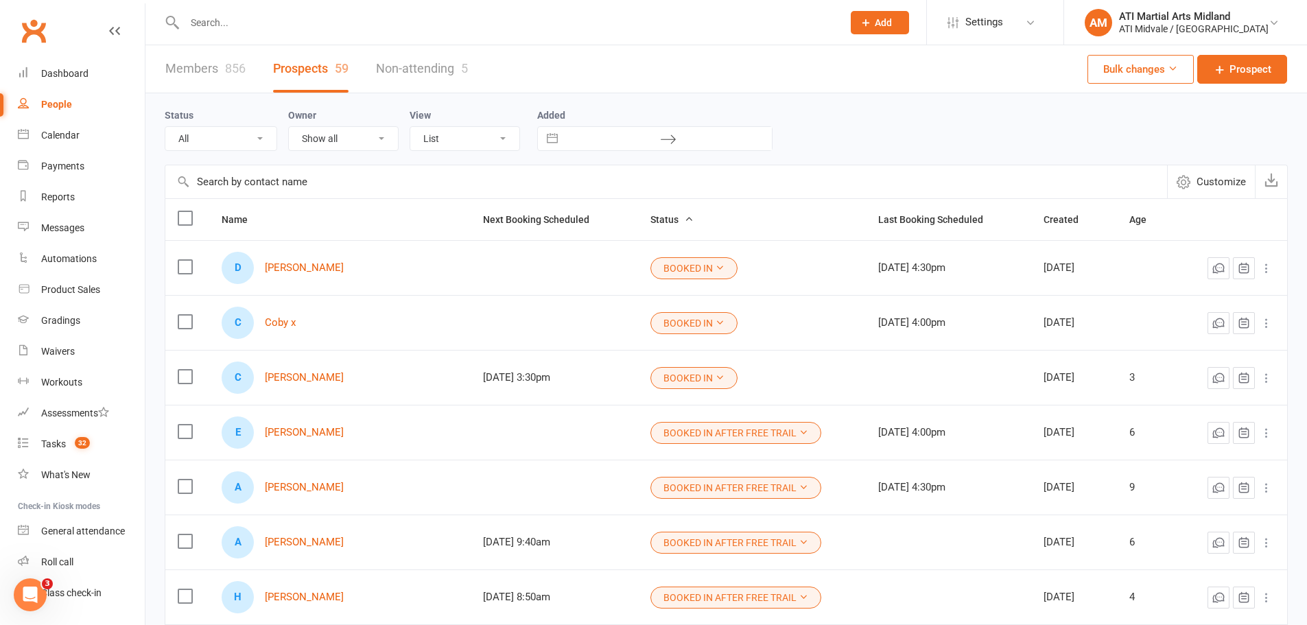
click at [650, 224] on span "Status" at bounding box center [671, 219] width 43 height 11
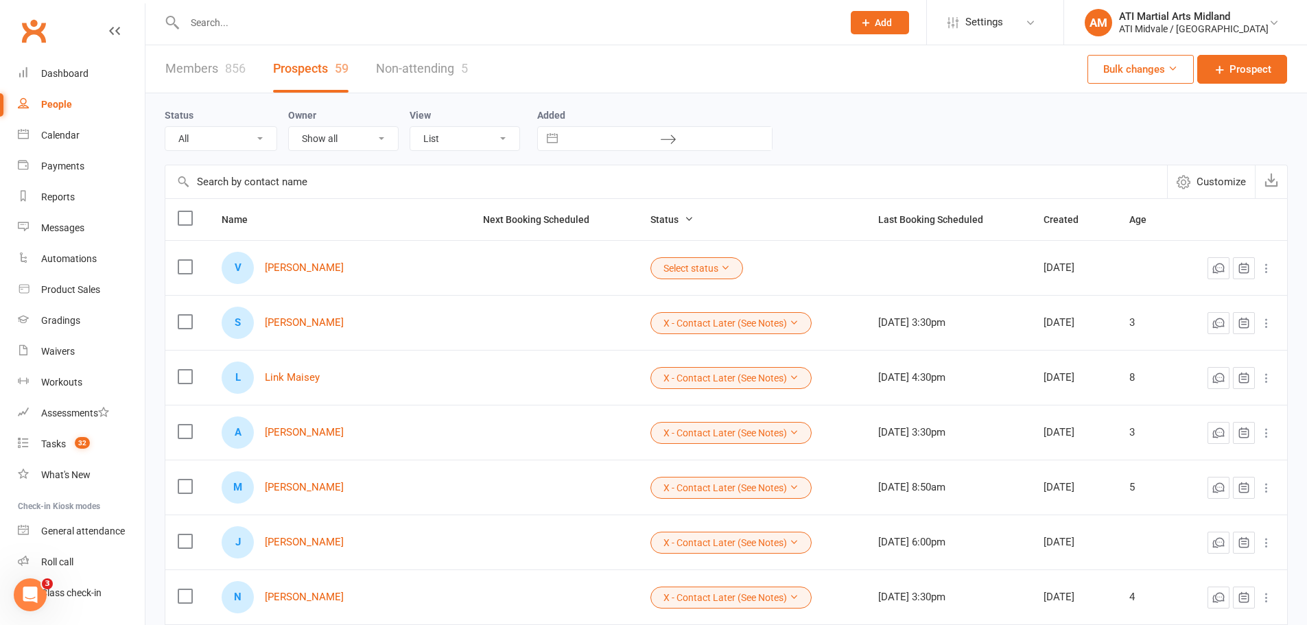
click at [650, 224] on span "Status" at bounding box center [671, 219] width 43 height 11
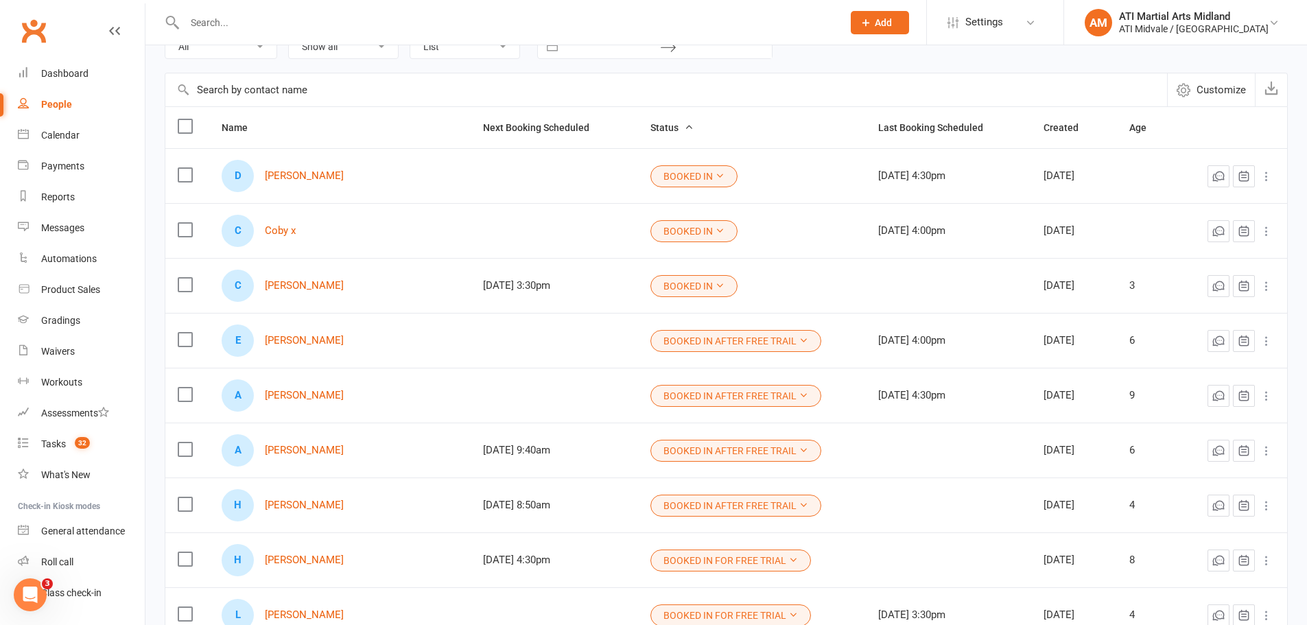
scroll to position [69, 0]
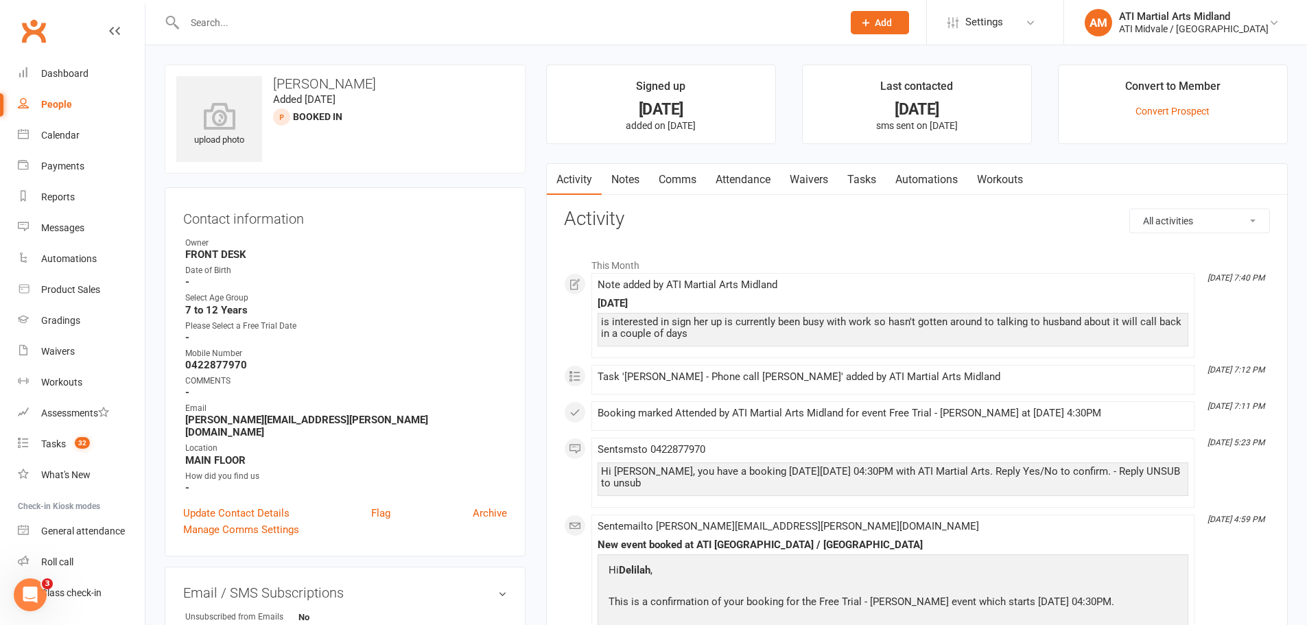
click at [617, 185] on link "Notes" at bounding box center [625, 180] width 47 height 32
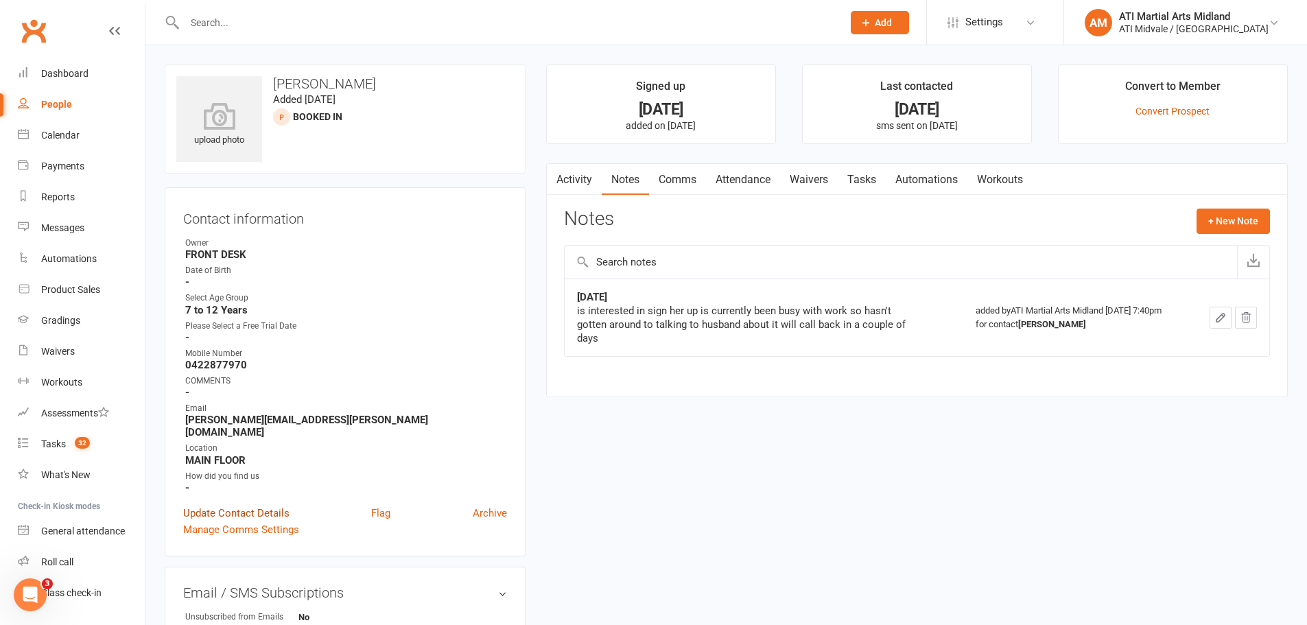
click at [254, 505] on link "Update Contact Details" at bounding box center [236, 513] width 106 height 16
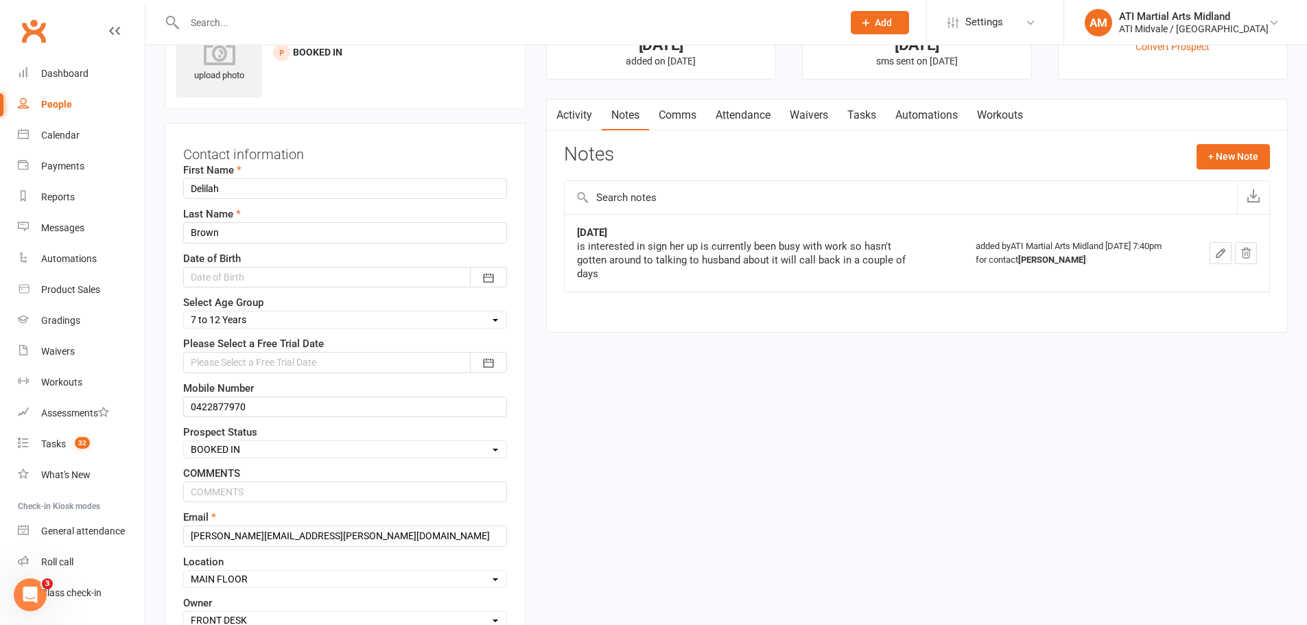
scroll to position [386, 0]
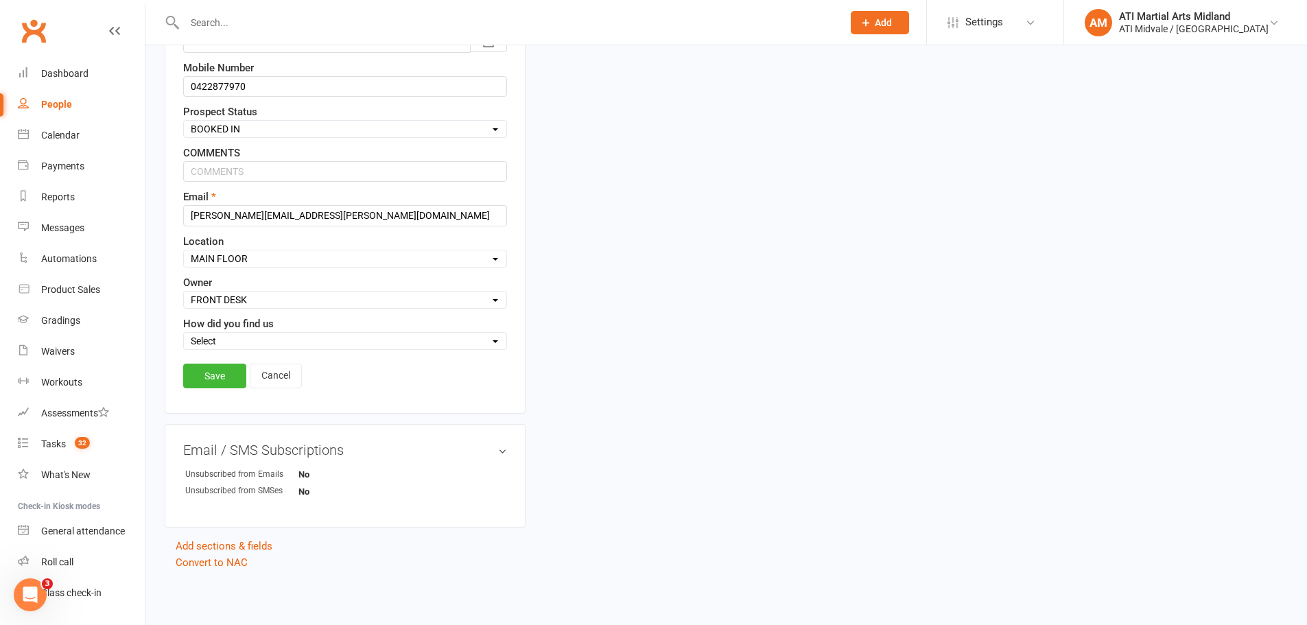
click at [220, 121] on div "Select Set a Status BOOKED IN FOR FREE TRIAL DID FREE TRAIL BOOKED IN AFTER FRE…" at bounding box center [345, 129] width 324 height 18
click at [220, 126] on select "Select Set a Status BOOKED IN FOR FREE TRIAL DID FREE TRAIL BOOKED IN AFTER FRE…" at bounding box center [345, 128] width 322 height 15
select select "PHONE CALL REQUIRED"
click at [184, 121] on select "Select Set a Status BOOKED IN FOR FREE TRIAL DID FREE TRAIL BOOKED IN AFTER FRE…" at bounding box center [345, 128] width 322 height 15
click at [199, 376] on link "Save" at bounding box center [214, 376] width 63 height 25
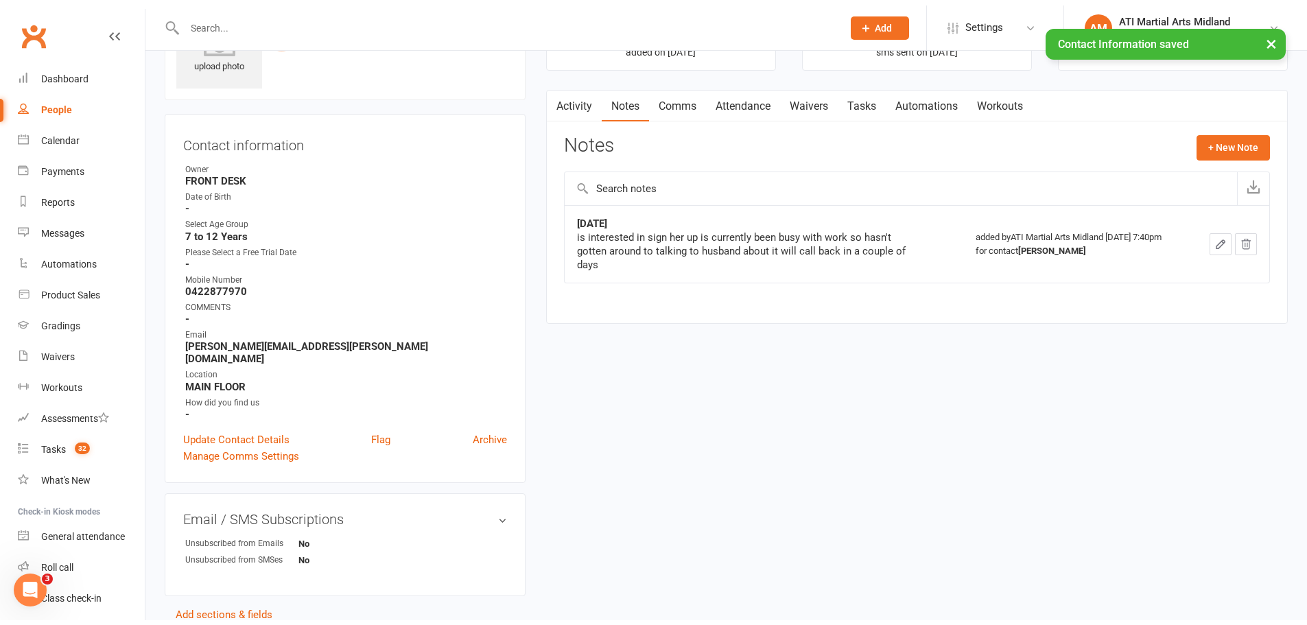
scroll to position [0, 0]
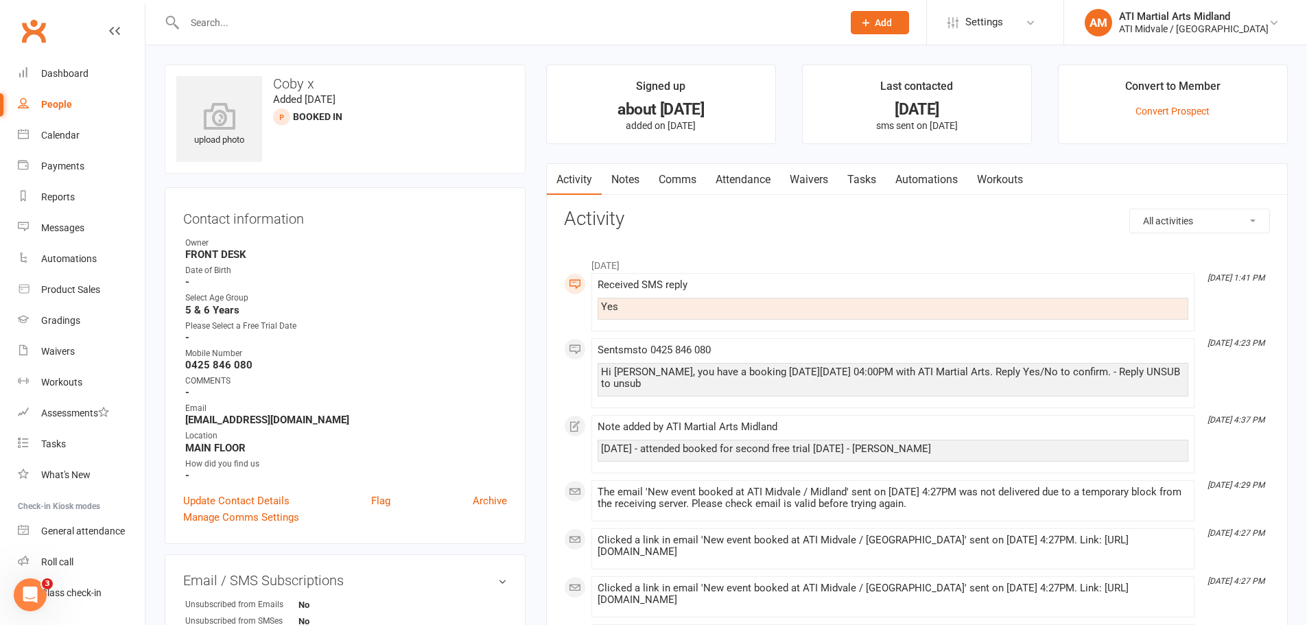
click at [624, 180] on link "Notes" at bounding box center [625, 180] width 47 height 32
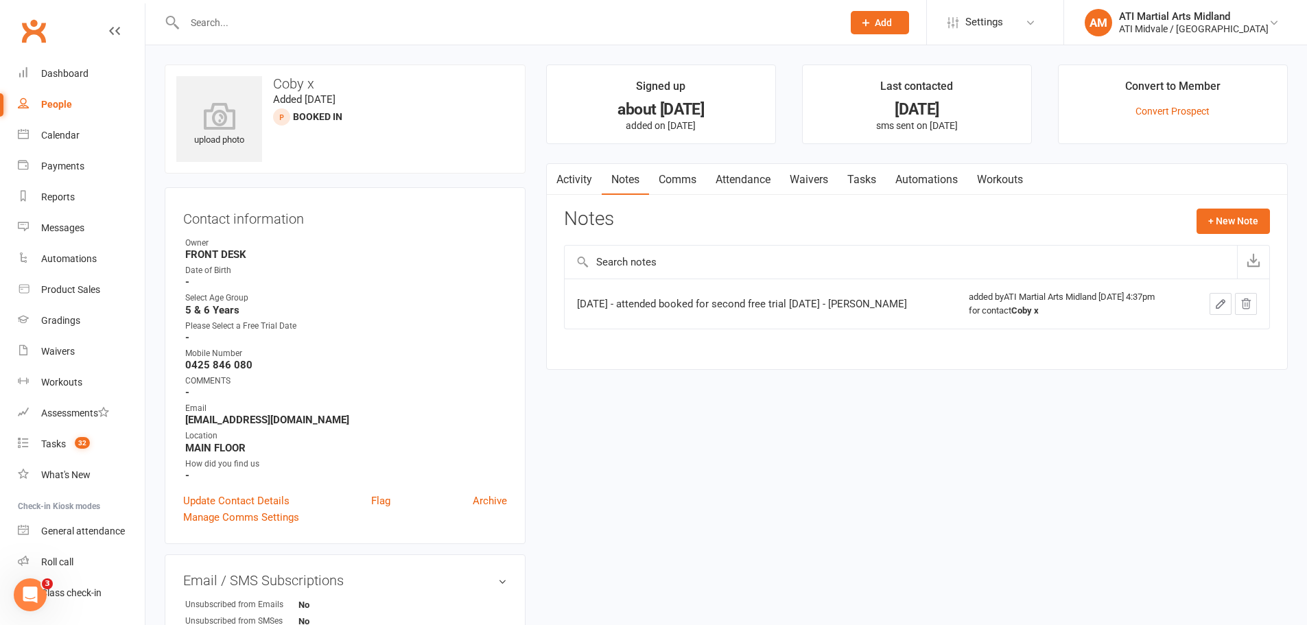
click at [571, 179] on link "Activity" at bounding box center [574, 180] width 55 height 32
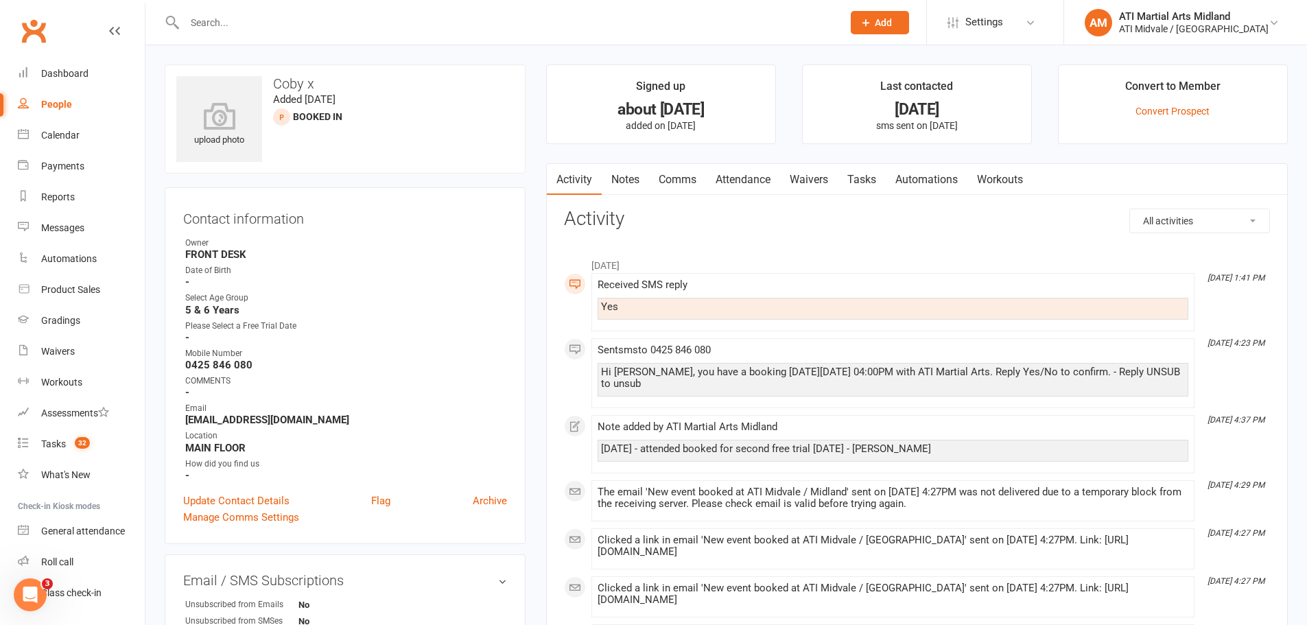
click at [615, 177] on link "Notes" at bounding box center [625, 180] width 47 height 32
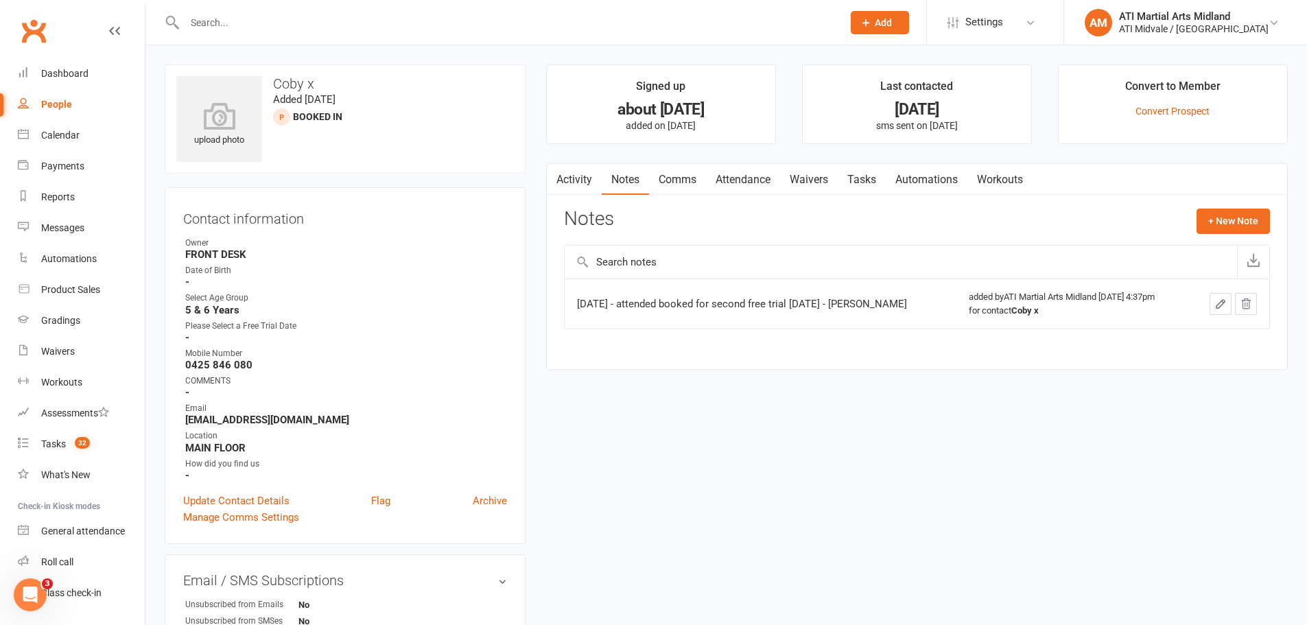
click at [752, 178] on link "Attendance" at bounding box center [743, 180] width 74 height 32
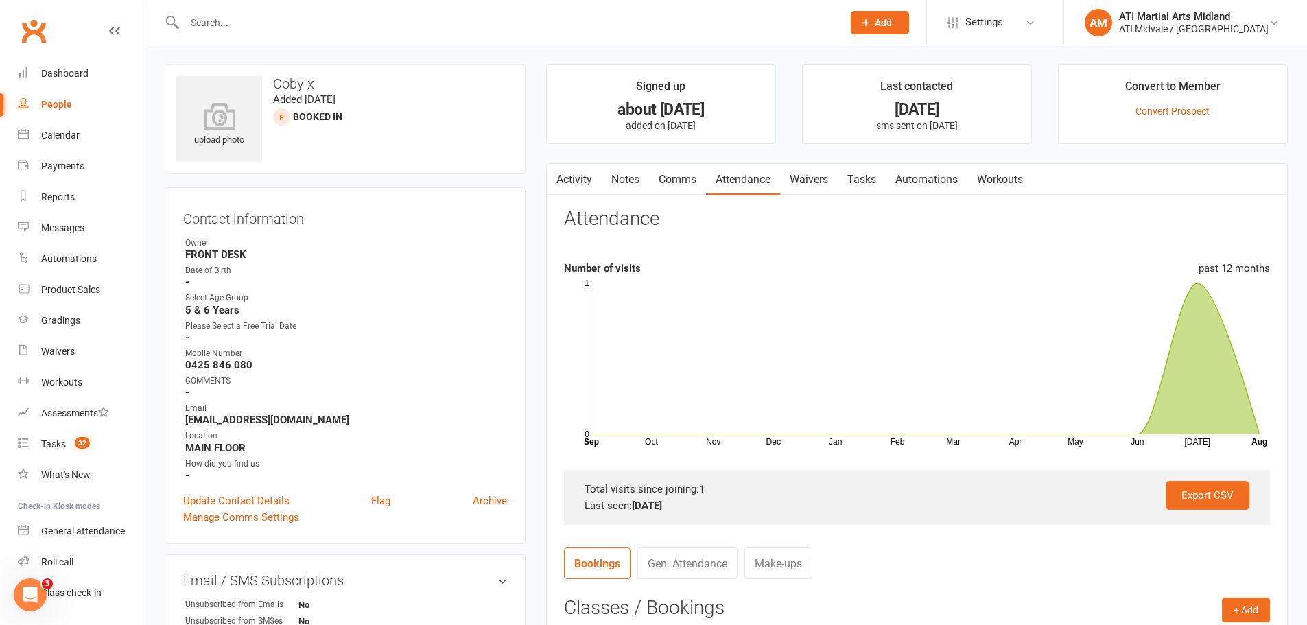
scroll to position [343, 0]
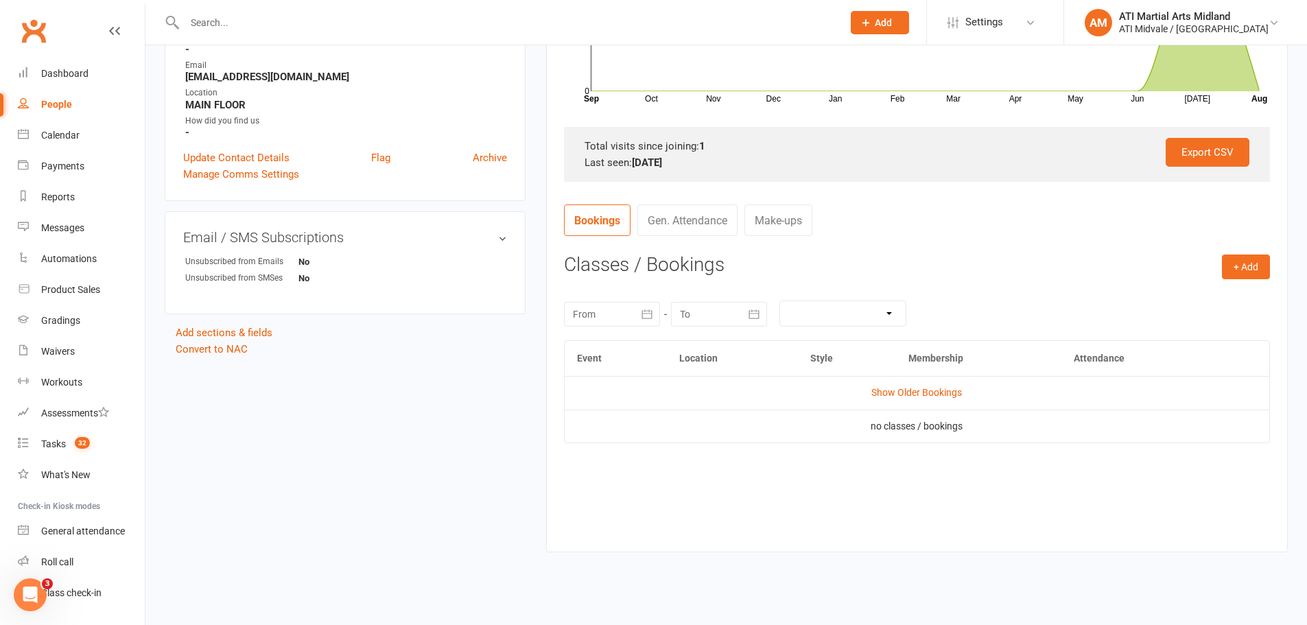
click at [905, 399] on td "Show Older Bookings" at bounding box center [917, 392] width 705 height 33
click at [910, 394] on link "Show Older Bookings" at bounding box center [916, 392] width 91 height 11
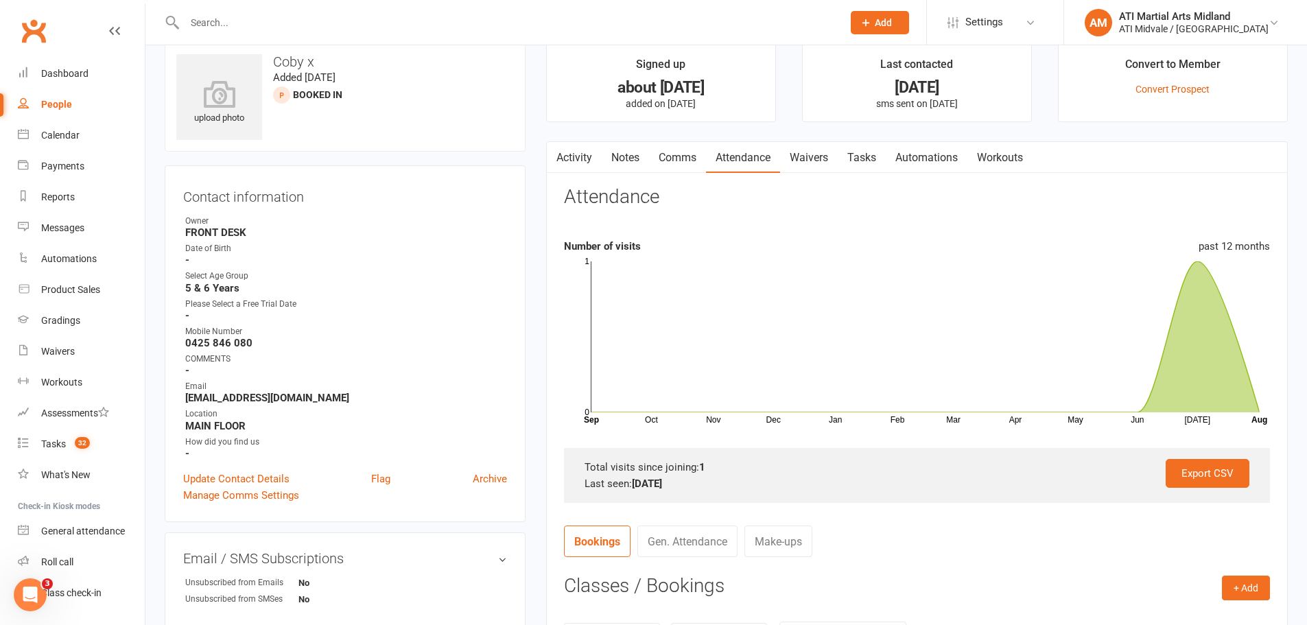
scroll to position [0, 0]
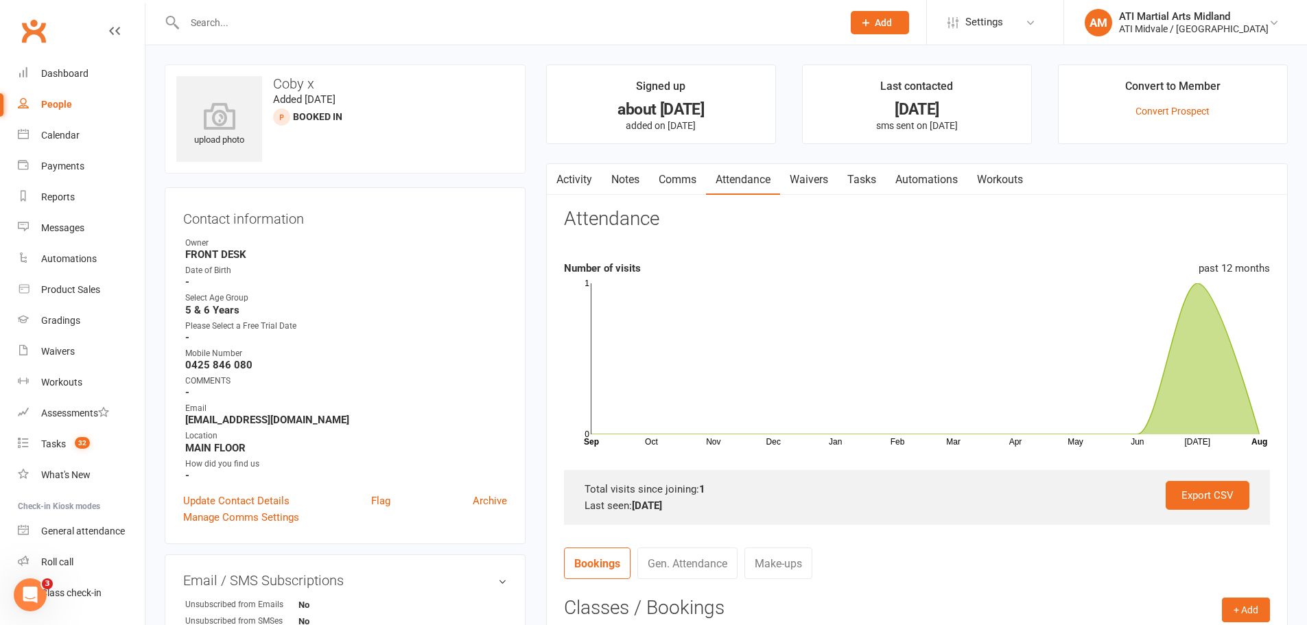
click at [593, 178] on link "Activity" at bounding box center [574, 180] width 55 height 32
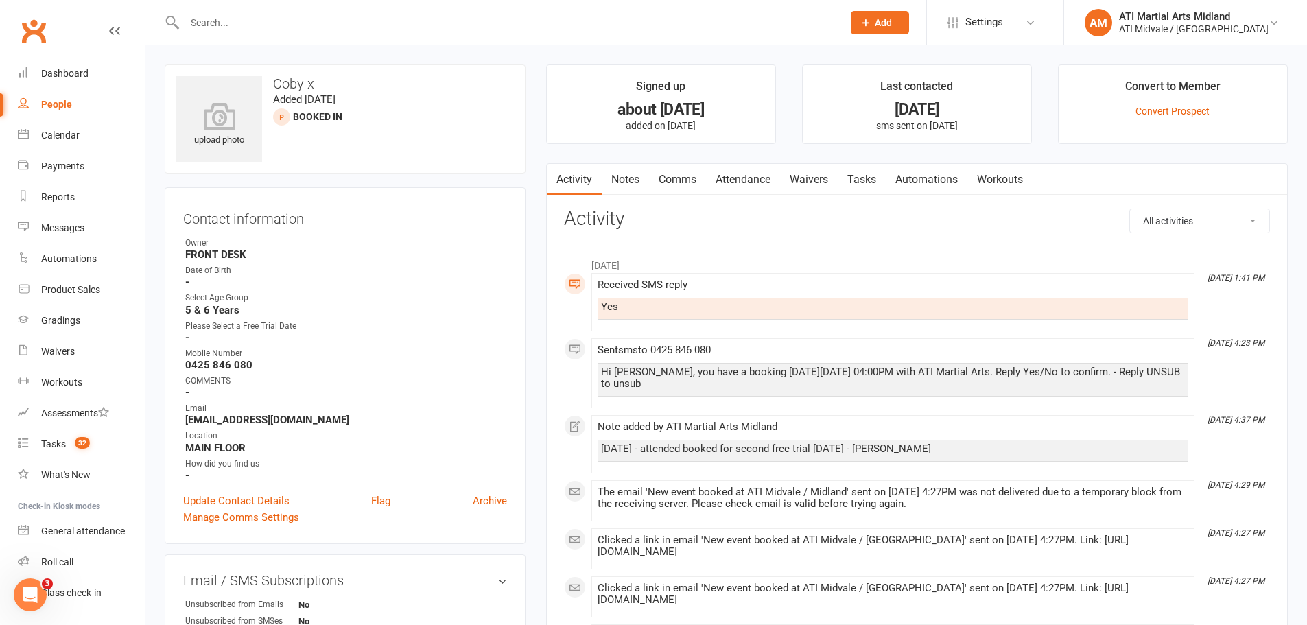
click at [630, 193] on link "Notes" at bounding box center [625, 180] width 47 height 32
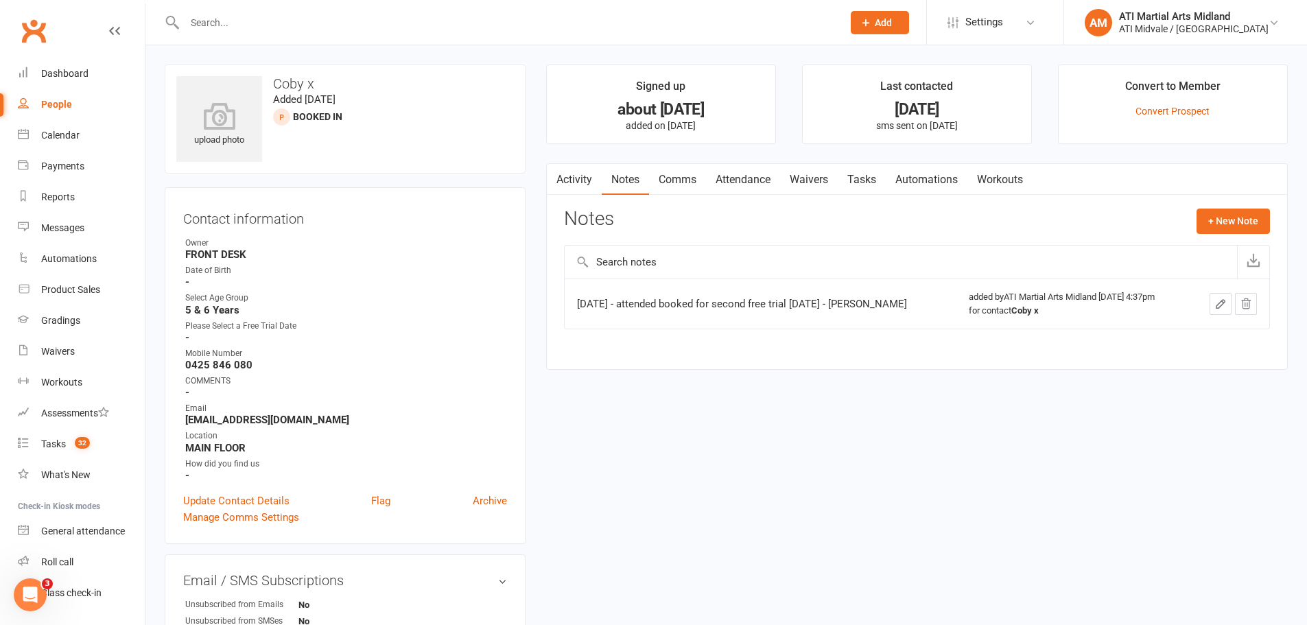
click at [1216, 303] on icon "button" at bounding box center [1220, 304] width 12 height 12
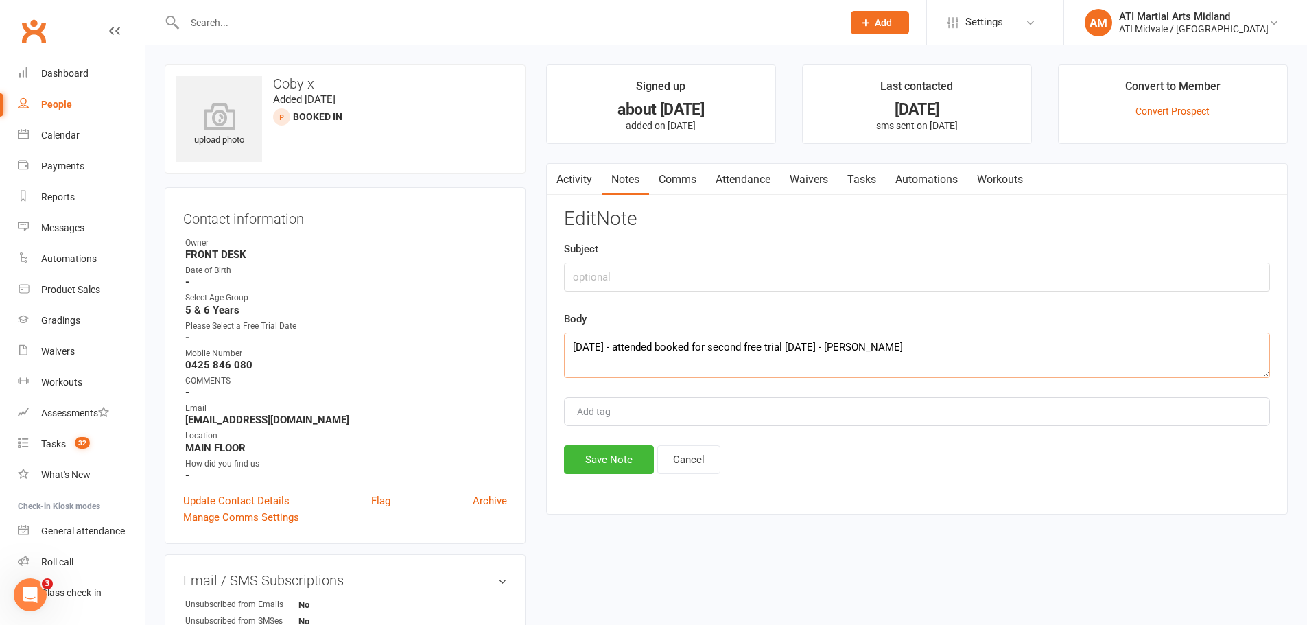
click at [571, 354] on textarea "14/7/2025 - attended booked for second free trial 21/7/2025 - loren" at bounding box center [917, 355] width 706 height 45
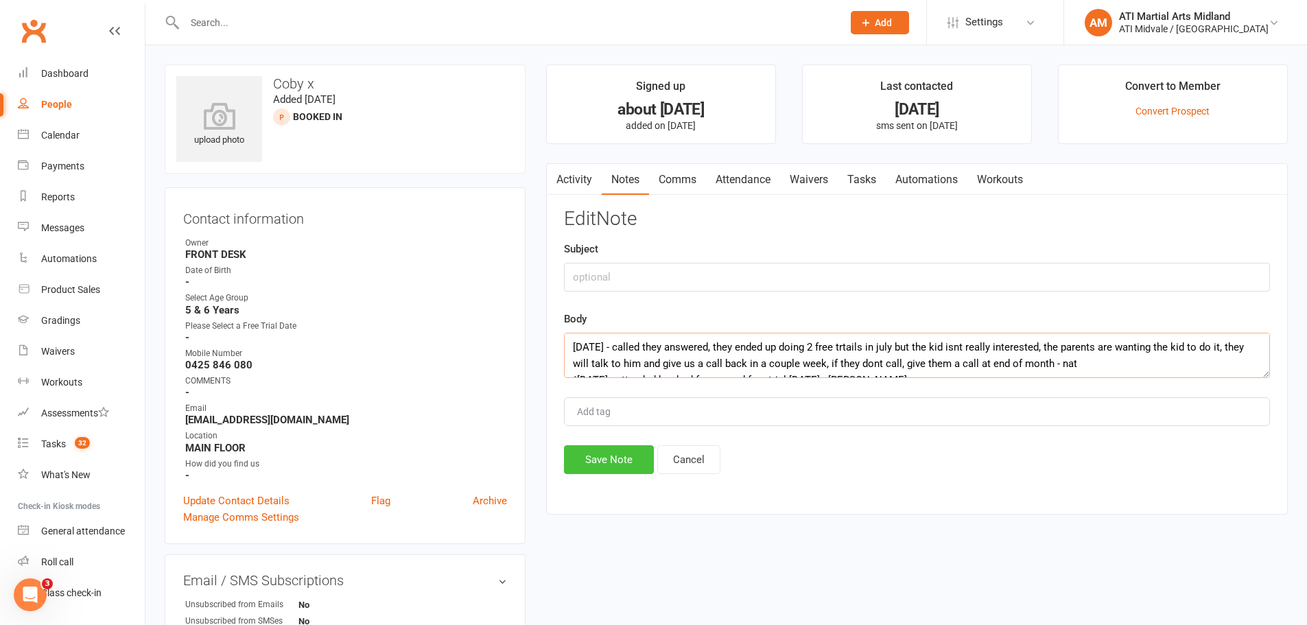
type textarea "13/8/25 - called they answered, they ended up doing 2 free trtails in july but …"
click at [617, 467] on button "Save Note" at bounding box center [609, 459] width 90 height 29
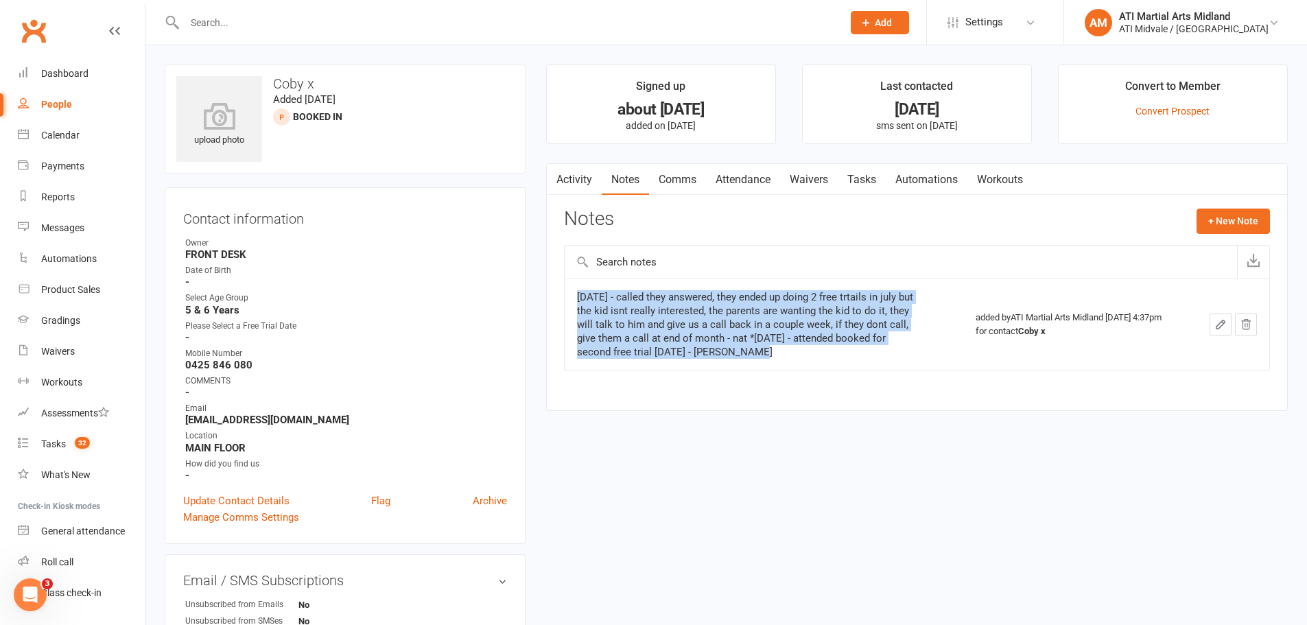
drag, startPoint x: 836, startPoint y: 357, endPoint x: 541, endPoint y: 304, distance: 299.0
click at [541, 304] on main "Signed up about 1 month ago added on 11 Jul 2025 Last contacted 24 days ago sms…" at bounding box center [917, 244] width 762 height 360
copy tbody "13/8/25 - called they answered, they ended up doing 2 free trtails in july but …"
click at [865, 180] on link "Tasks" at bounding box center [862, 180] width 48 height 32
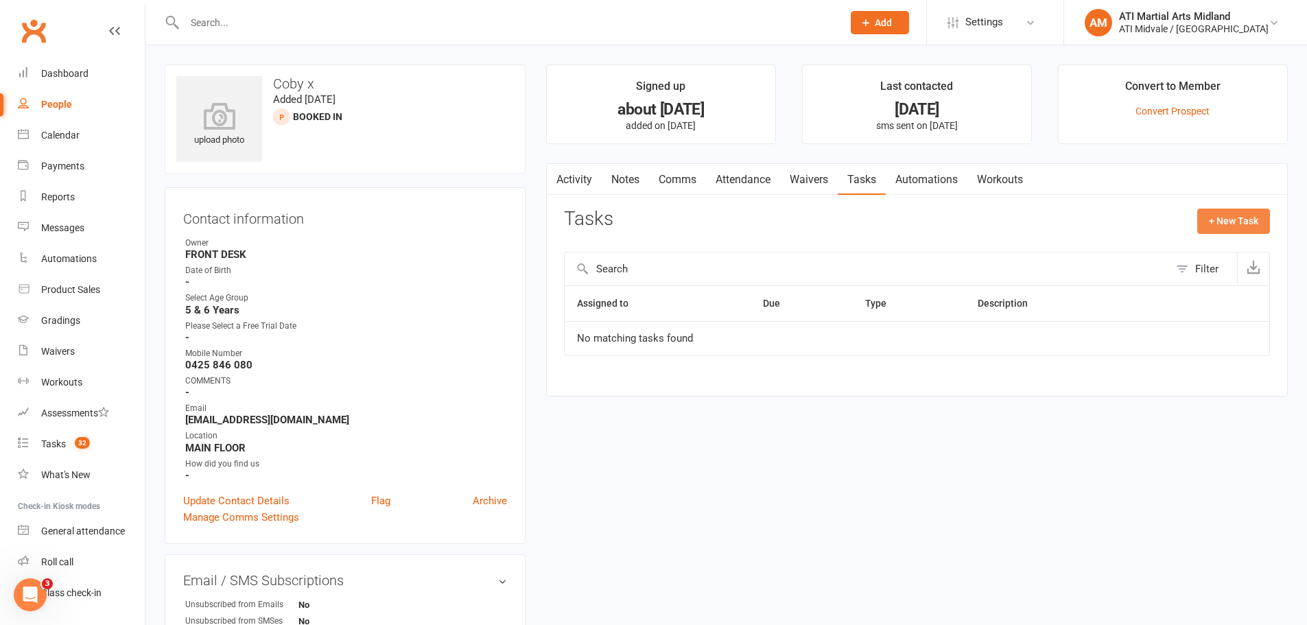
click at [1233, 213] on button "+ New Task" at bounding box center [1233, 221] width 73 height 25
select select "32859"
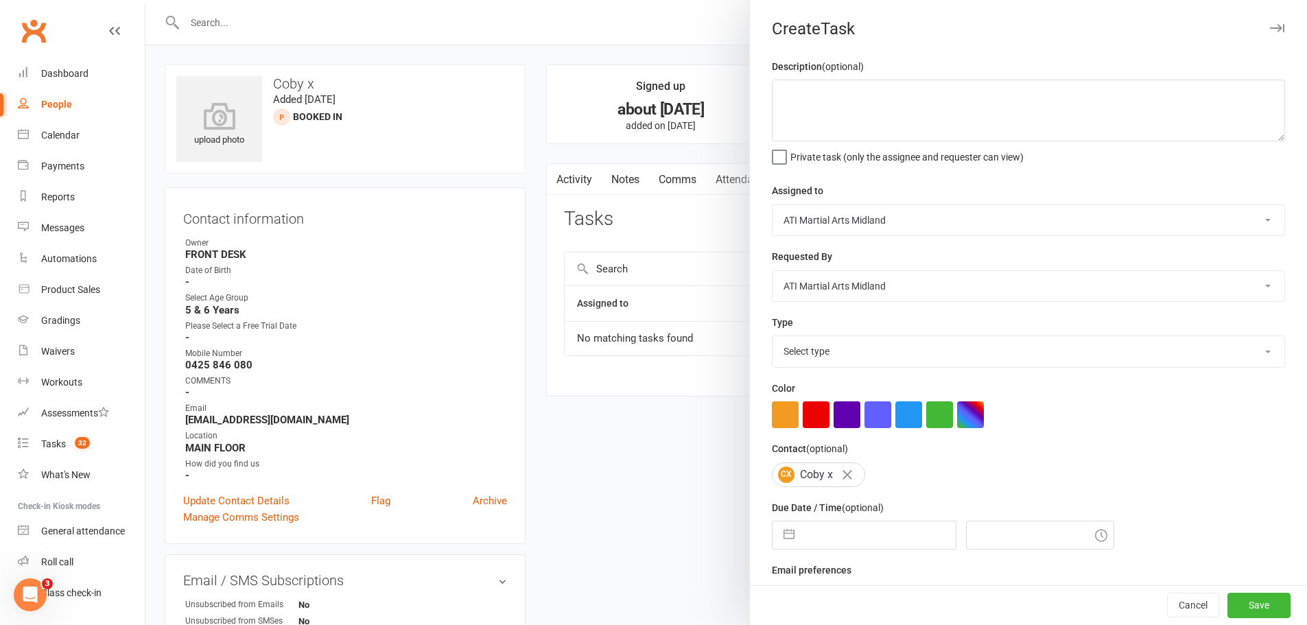
click at [827, 346] on select "Select type Add info to task Automatic renewal checking Booked in for 1st trial…" at bounding box center [1028, 351] width 512 height 30
select select "29486"
click at [772, 339] on select "Select type Add info to task Automatic renewal checking Booked in for 1st trial…" at bounding box center [1028, 351] width 512 height 30
click at [793, 117] on textarea at bounding box center [1028, 111] width 513 height 62
paste textarea "13/8/25 - called they answered, they ended up doing 2 free trtails in july but …"
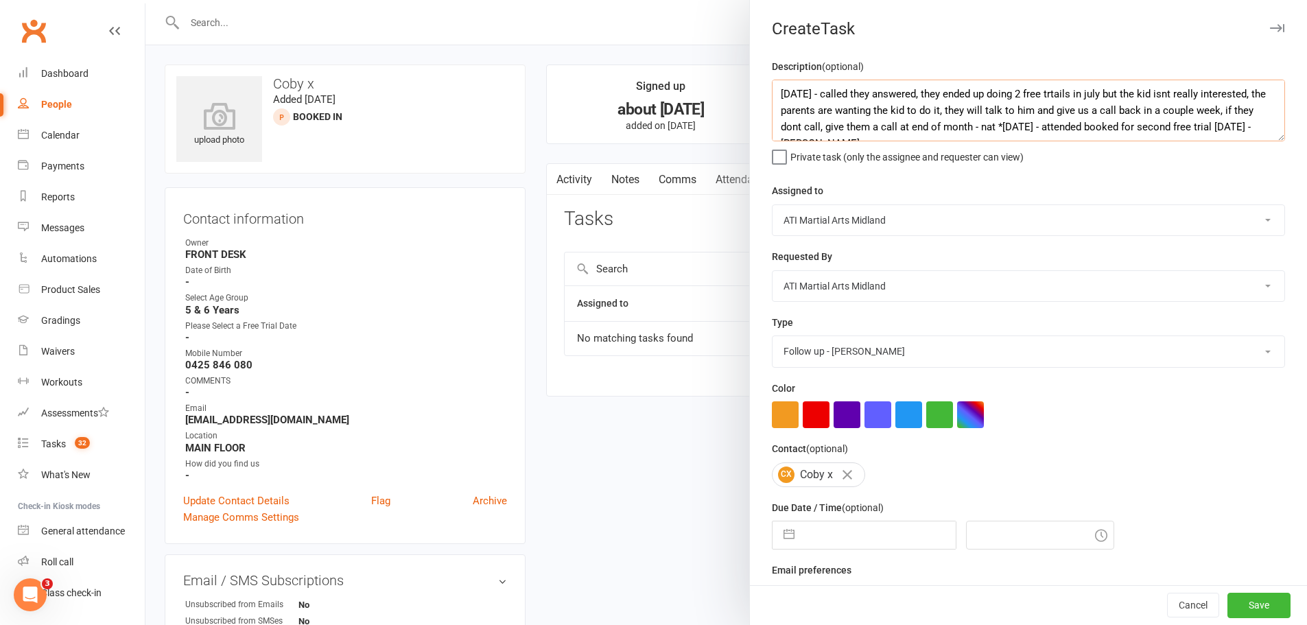
scroll to position [10, 0]
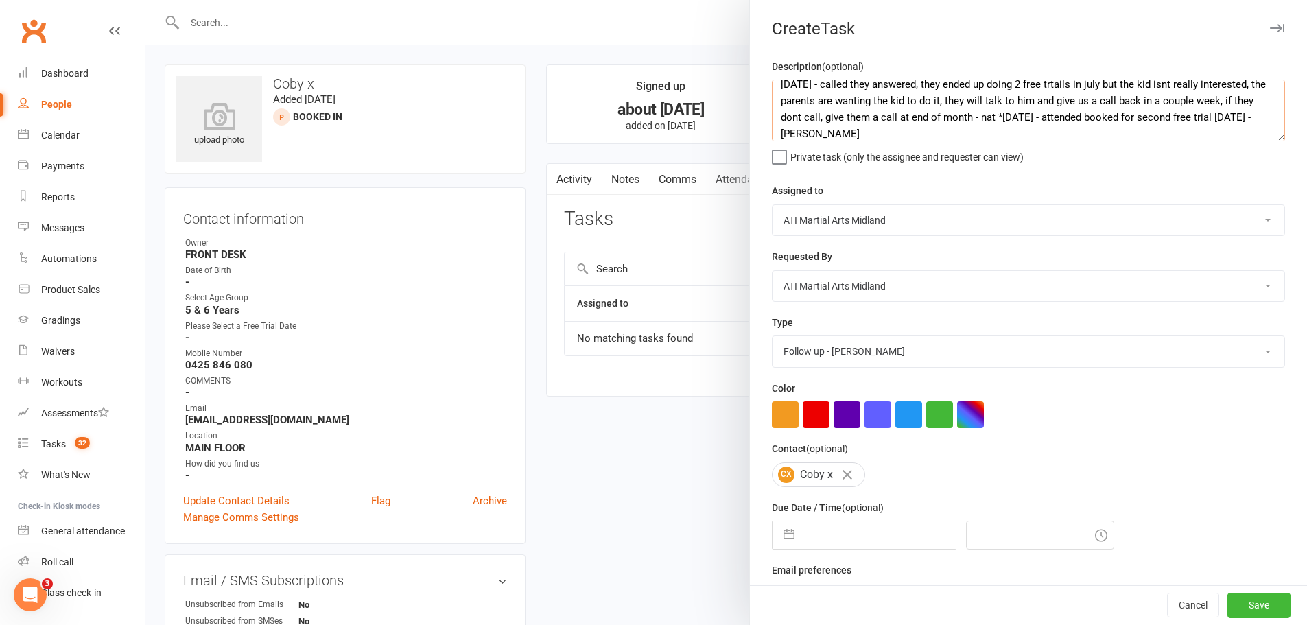
type textarea "13/8/25 - called they answered, they ended up doing 2 free trtails in july but …"
select select "6"
select select "2025"
select select "7"
select select "2025"
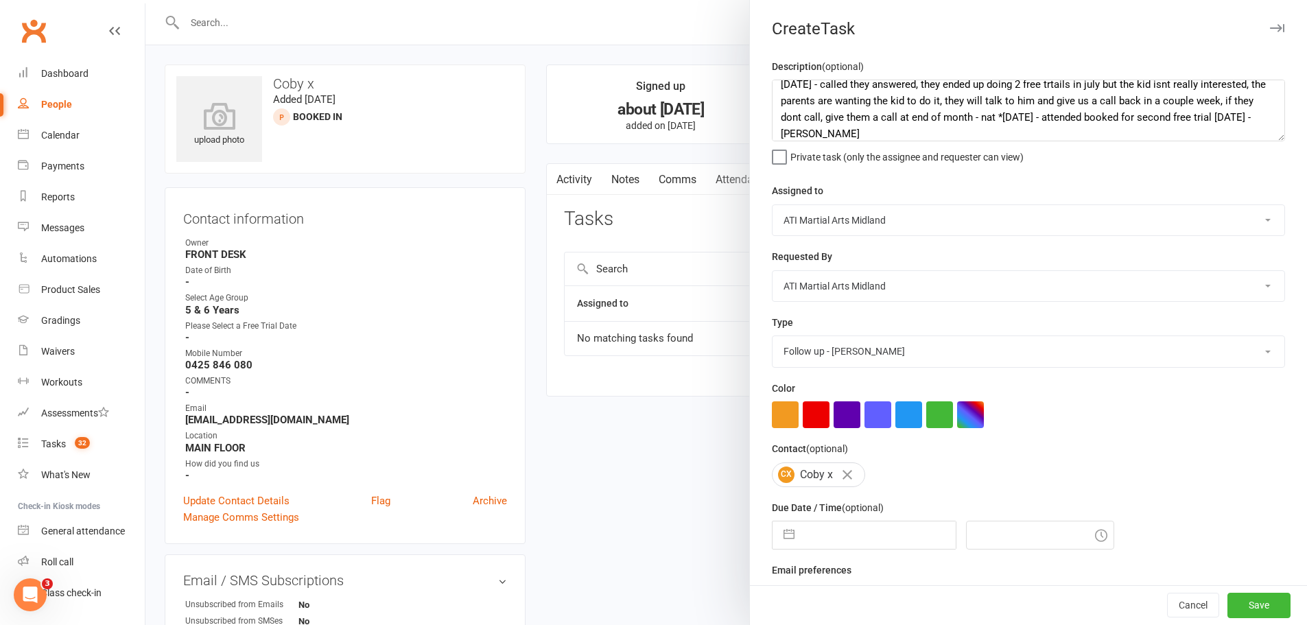
select select "8"
select select "2025"
click at [892, 538] on input "text" at bounding box center [878, 534] width 154 height 27
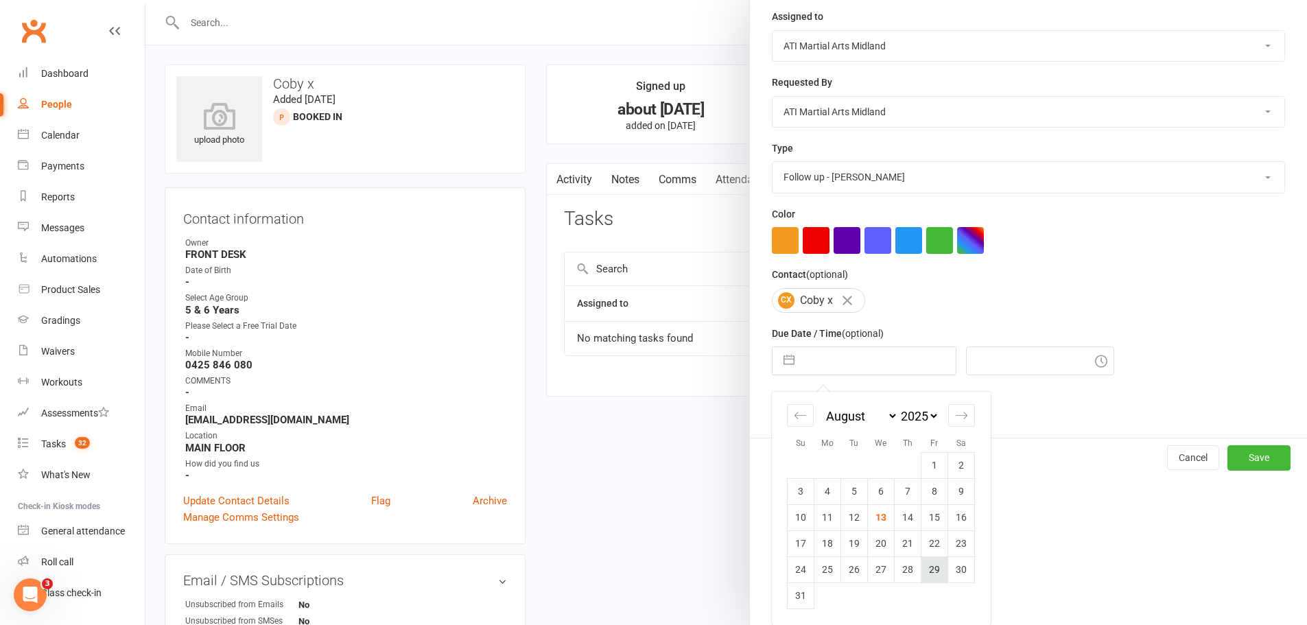
click at [934, 572] on td "29" at bounding box center [934, 569] width 27 height 26
type input "29 Aug 2025"
type input "4:30pm"
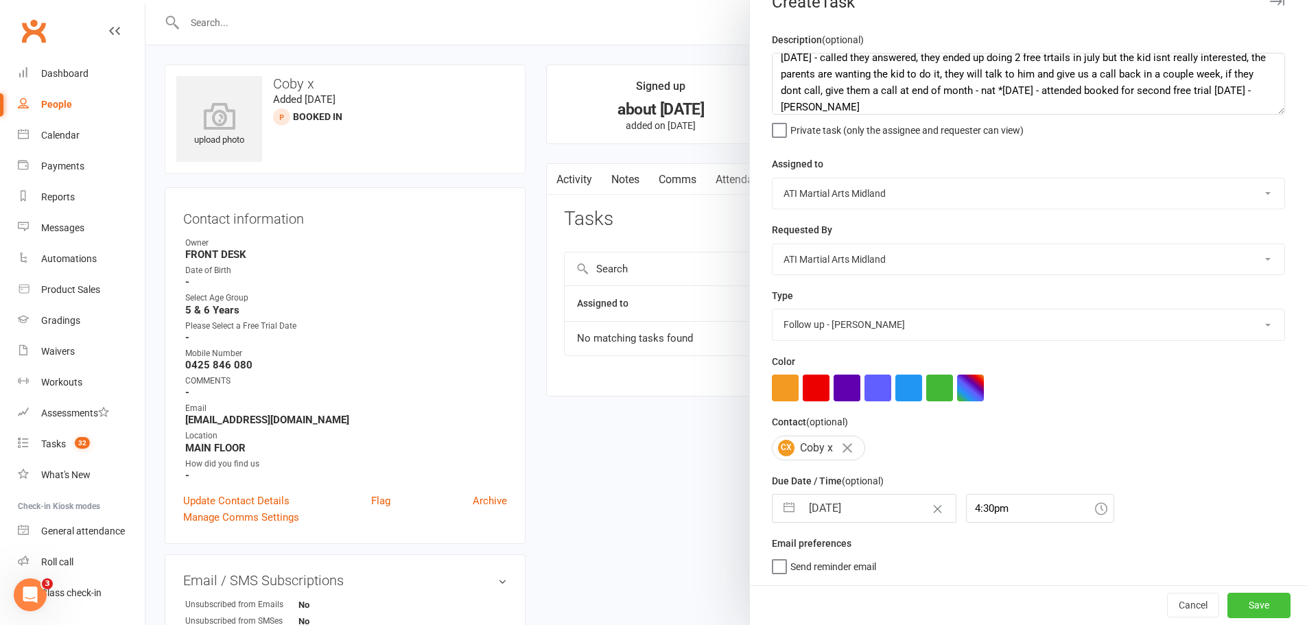
click at [1233, 604] on button "Save" at bounding box center [1258, 605] width 63 height 25
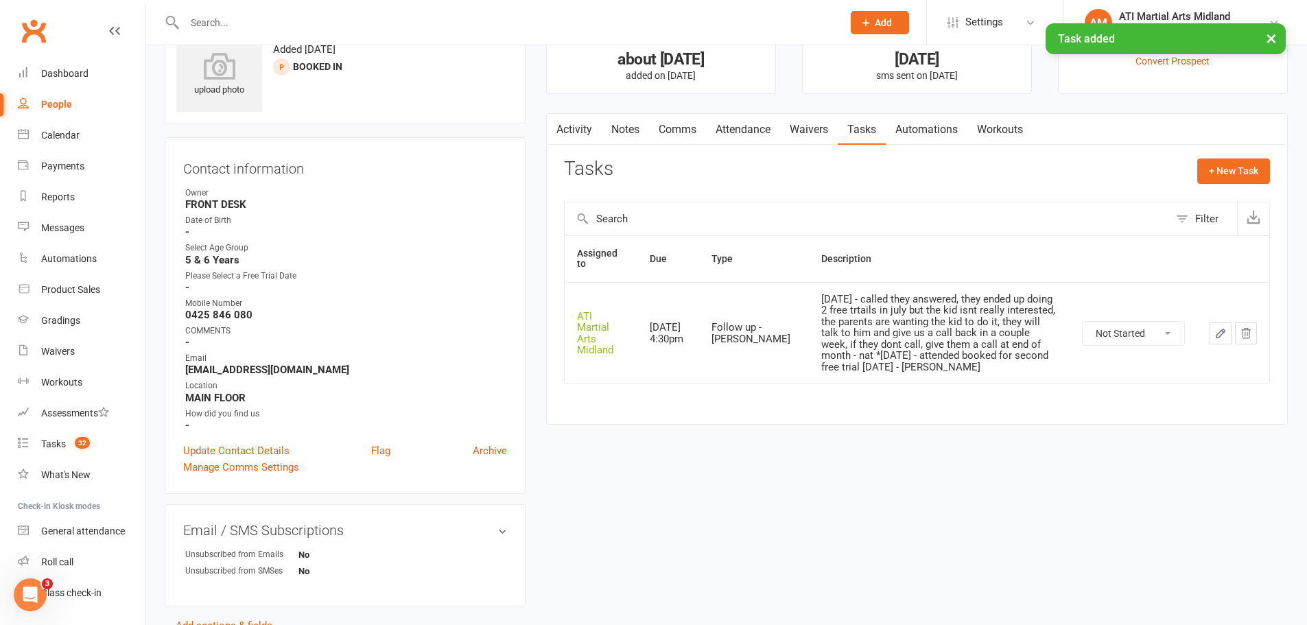
scroll to position [130, 0]
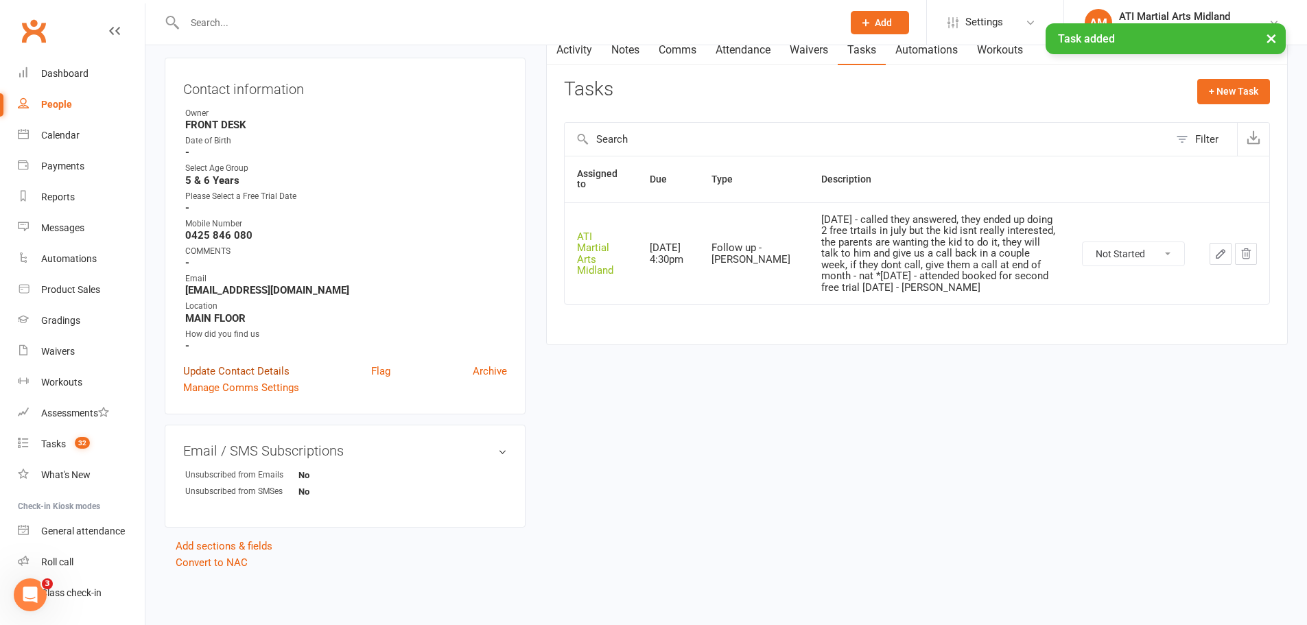
click at [247, 373] on link "Update Contact Details" at bounding box center [236, 371] width 106 height 16
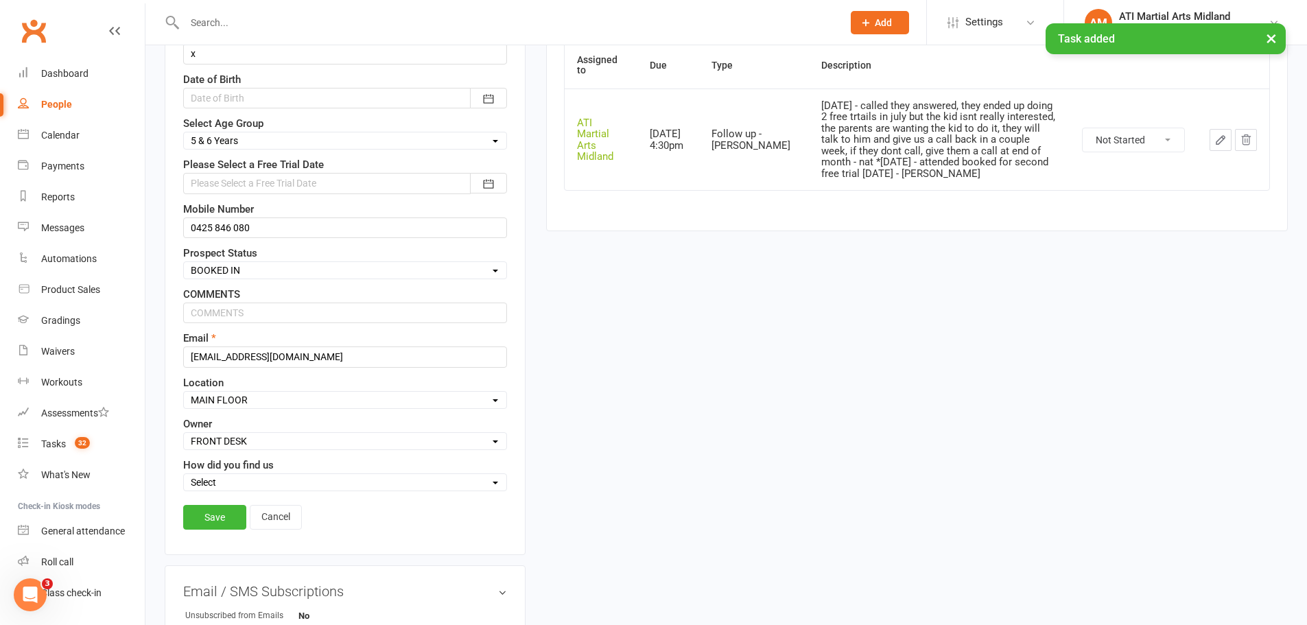
scroll to position [386, 0]
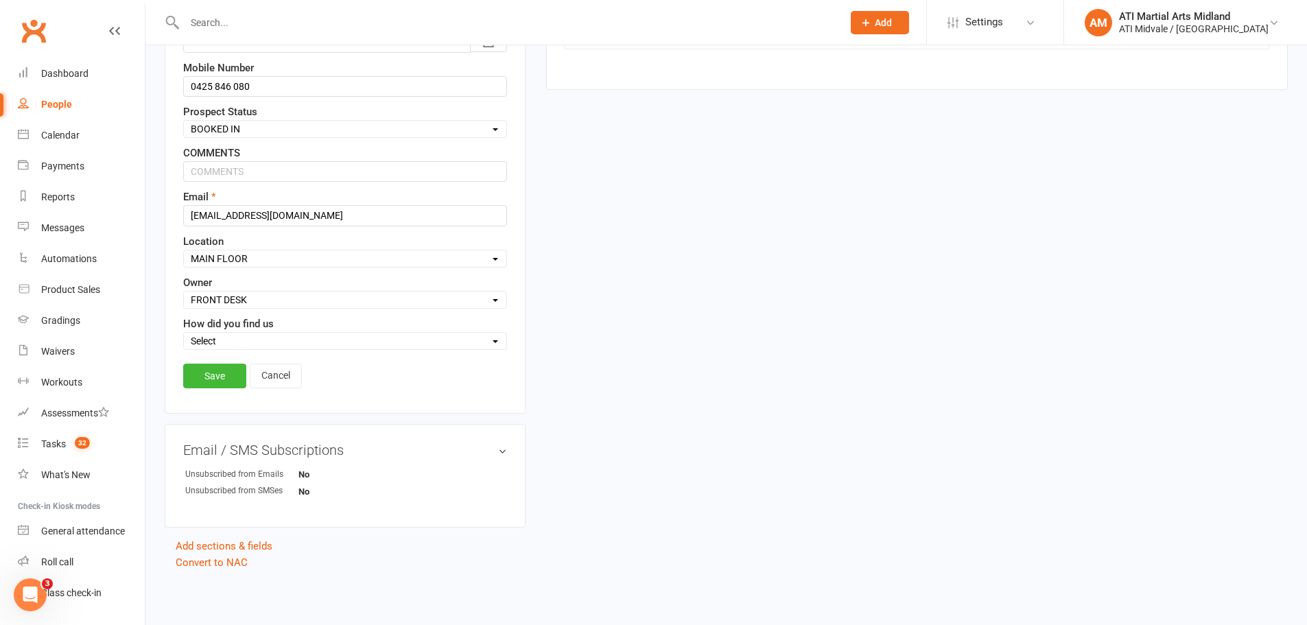
click at [259, 131] on select "Select Set a Status BOOKED IN FOR FREE TRIAL DID FREE TRAIL BOOKED IN AFTER FRE…" at bounding box center [345, 128] width 322 height 15
select select "X - Contact Later (See Notes)"
click at [184, 121] on select "Select Set a Status BOOKED IN FOR FREE TRIAL DID FREE TRAIL BOOKED IN AFTER FRE…" at bounding box center [345, 128] width 322 height 15
click at [224, 373] on link "Save" at bounding box center [214, 376] width 63 height 25
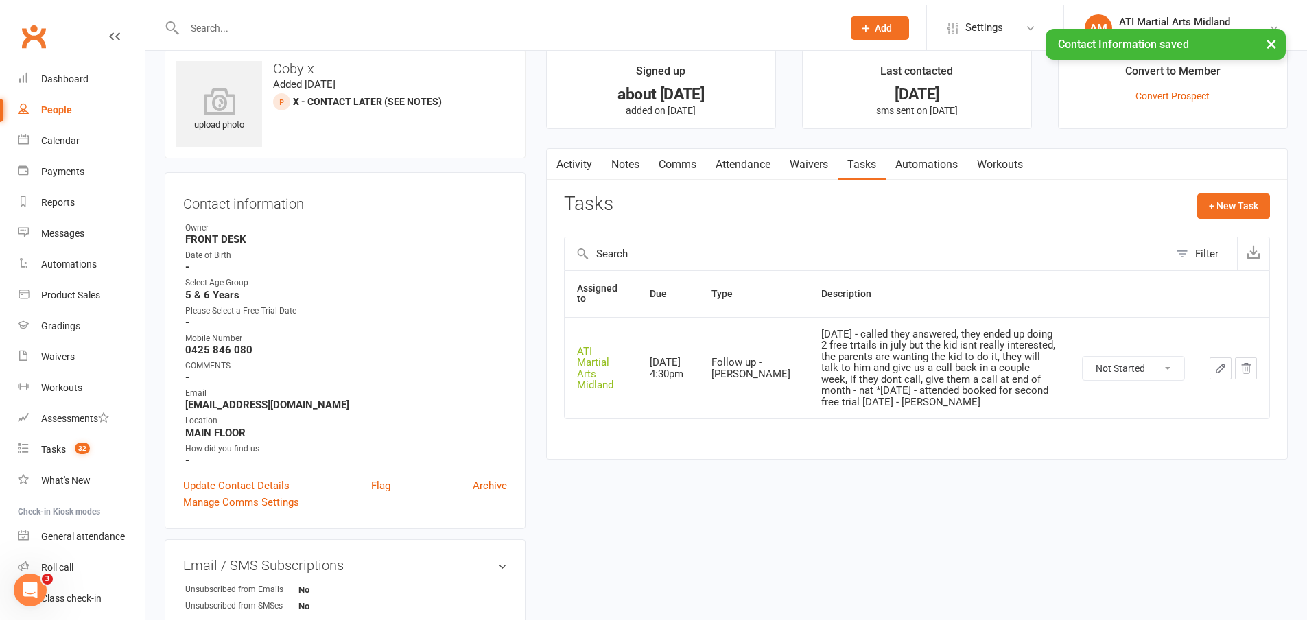
scroll to position [0, 0]
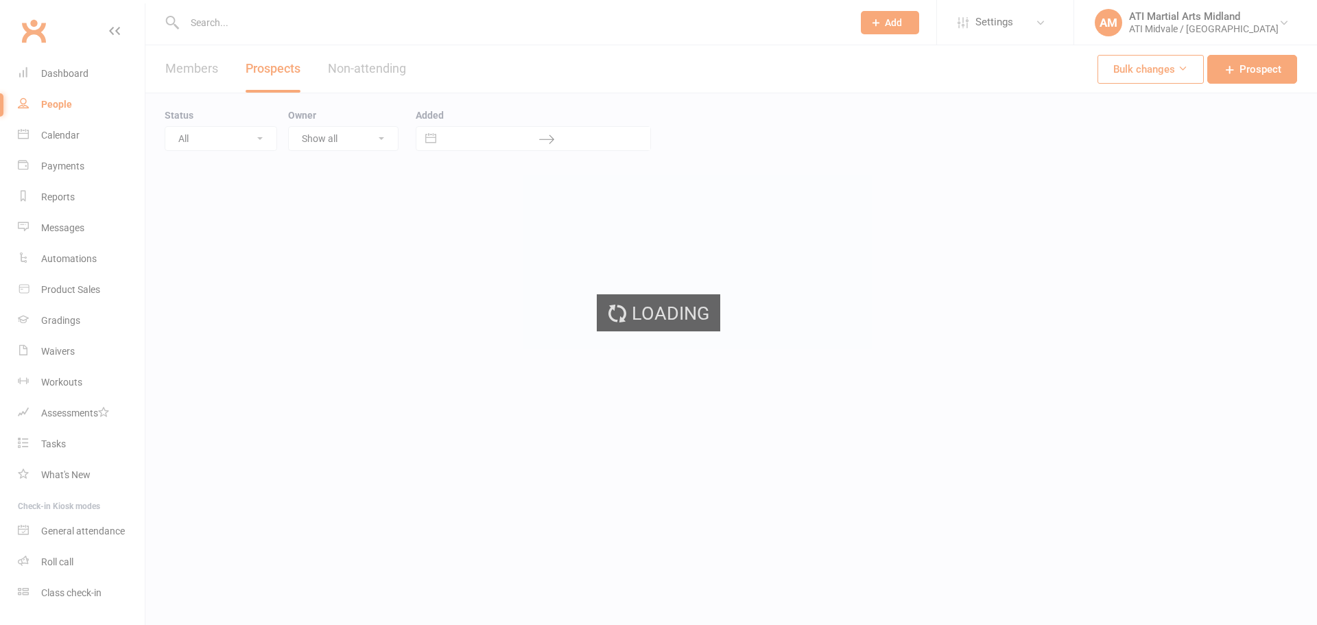
select select "100"
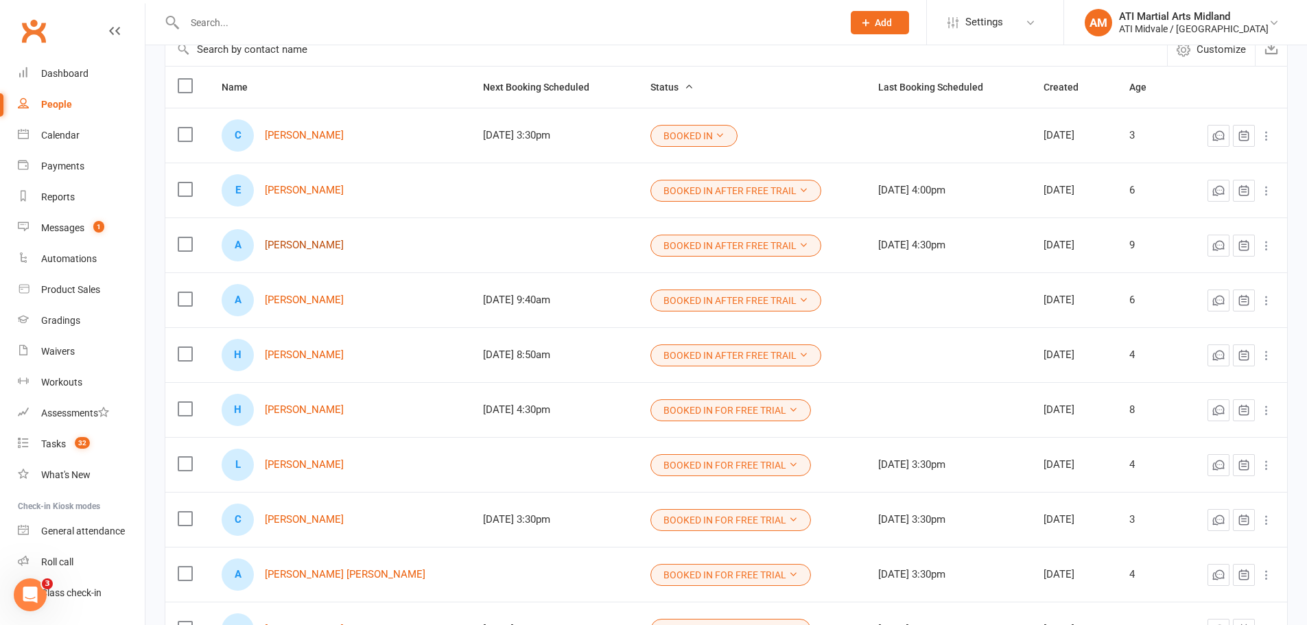
scroll to position [137, 0]
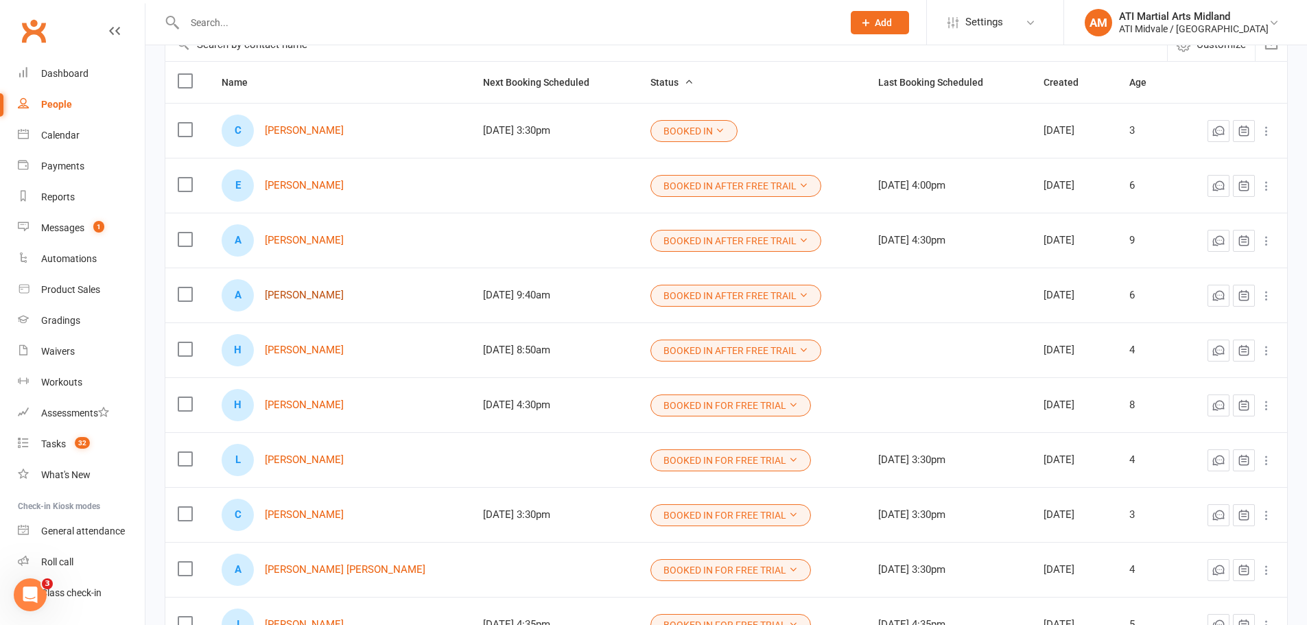
drag, startPoint x: 314, startPoint y: 303, endPoint x: 311, endPoint y: 296, distance: 7.4
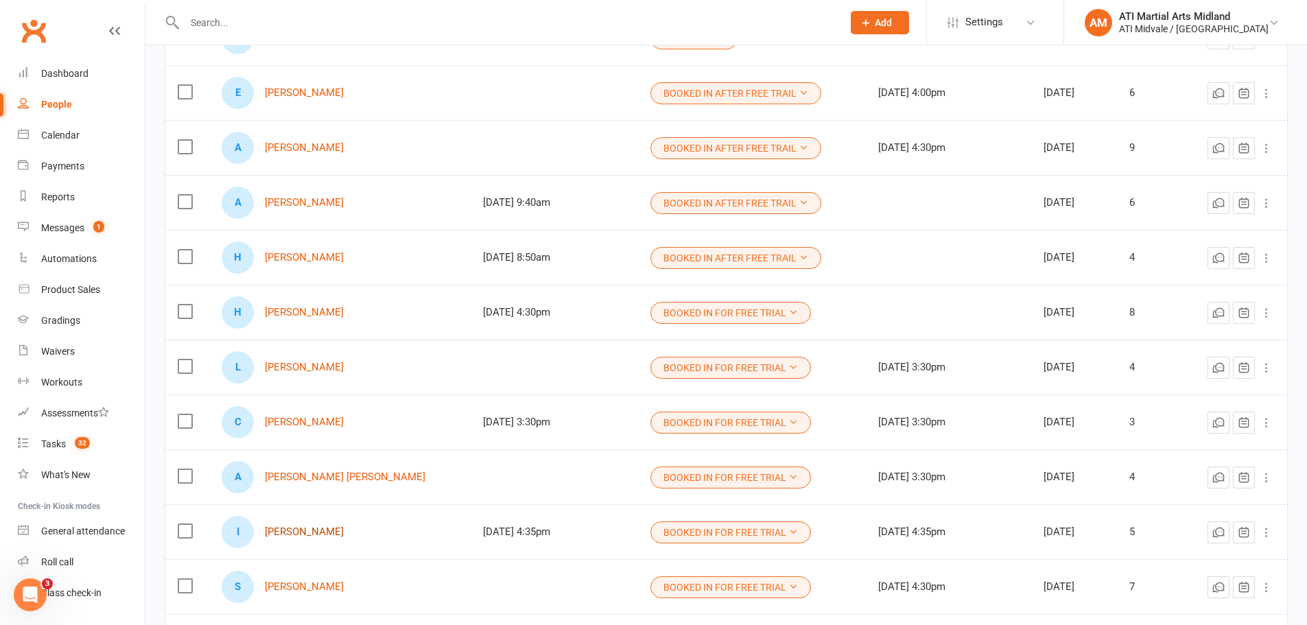
scroll to position [206, 0]
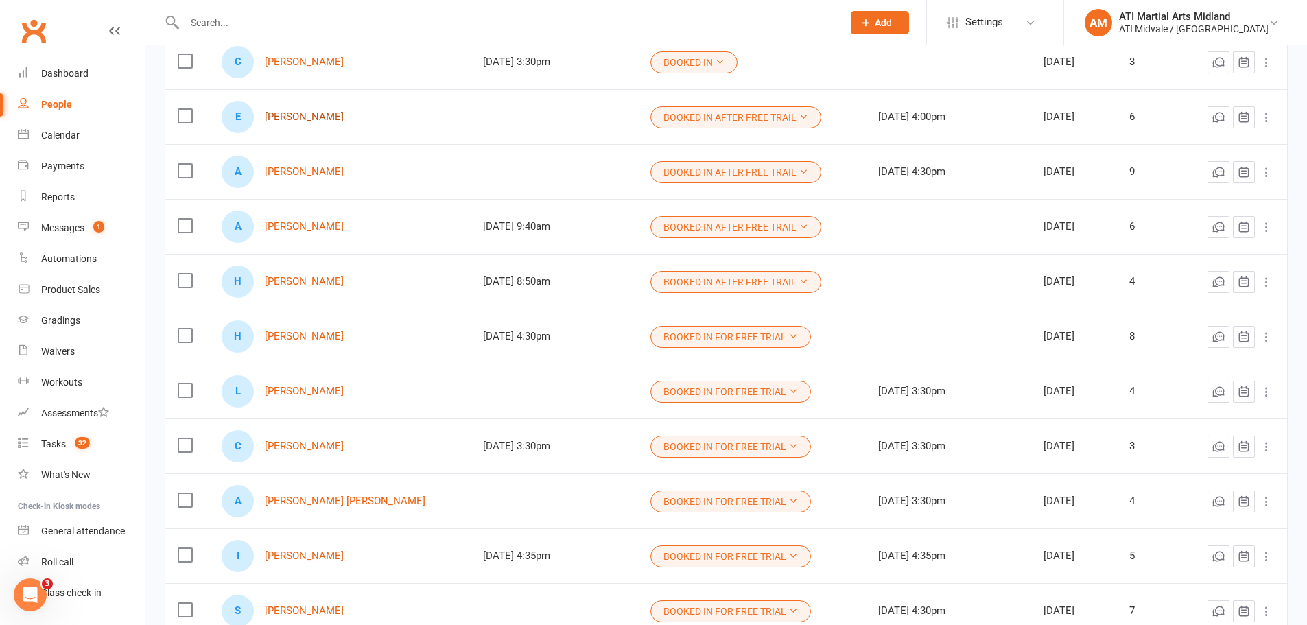
drag, startPoint x: 316, startPoint y: 111, endPoint x: 293, endPoint y: 122, distance: 25.2
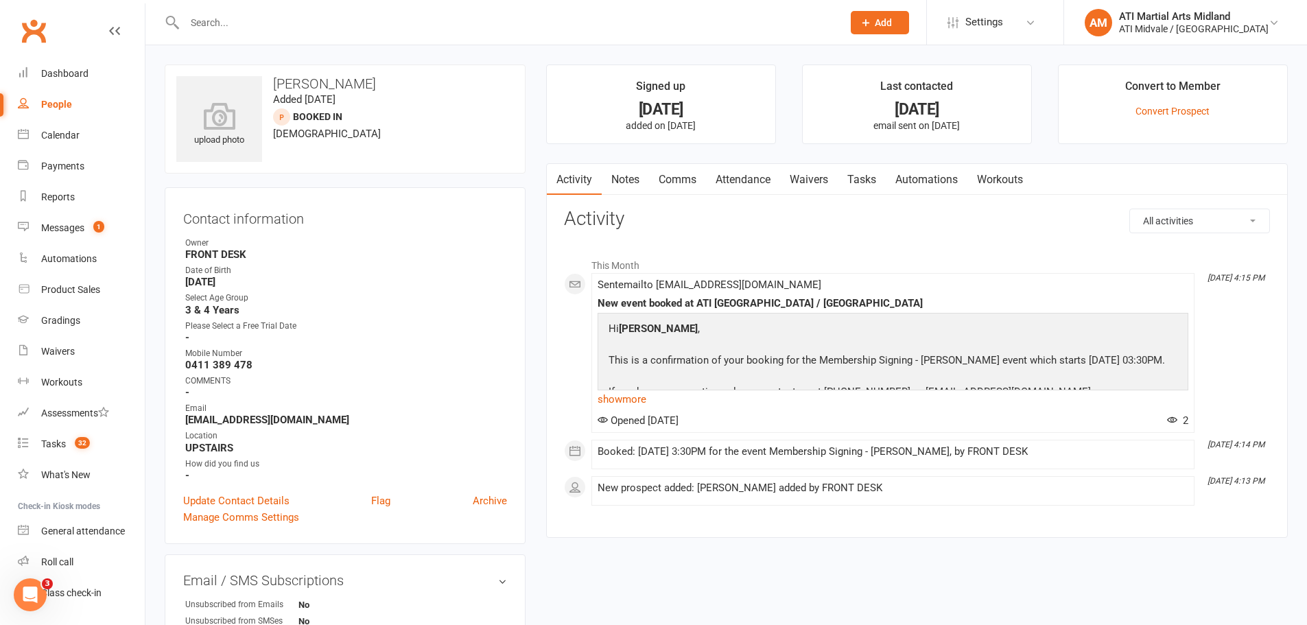
click at [632, 172] on link "Notes" at bounding box center [625, 180] width 47 height 32
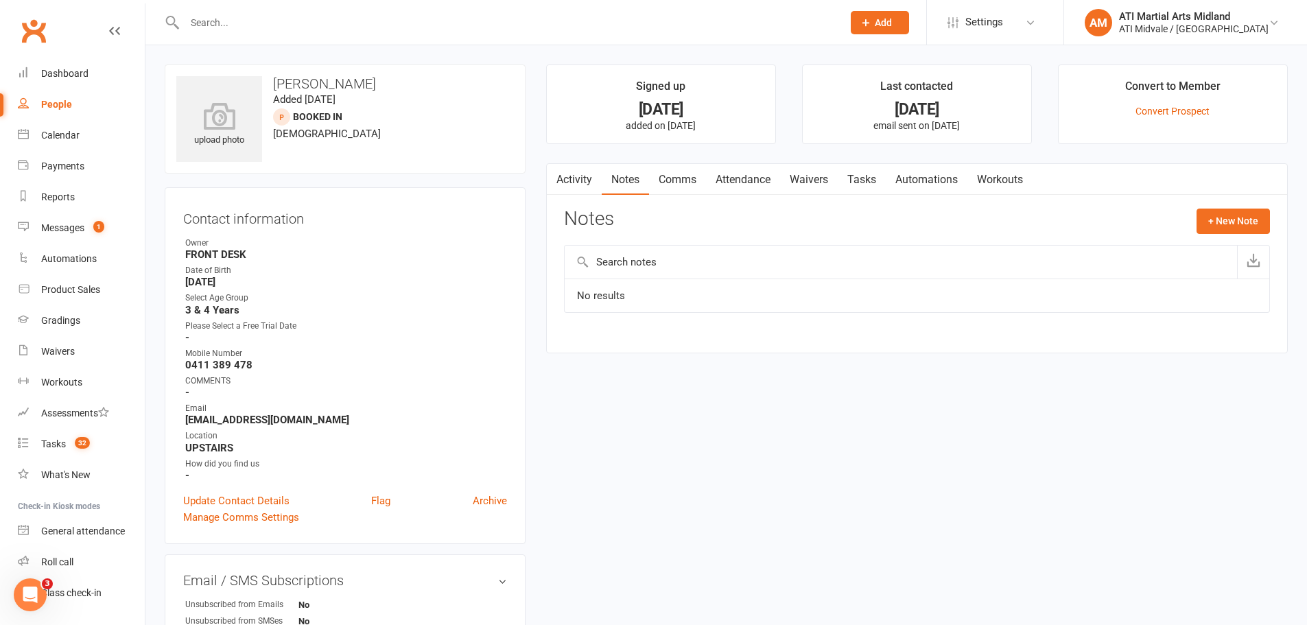
click at [565, 181] on link "Activity" at bounding box center [574, 180] width 55 height 32
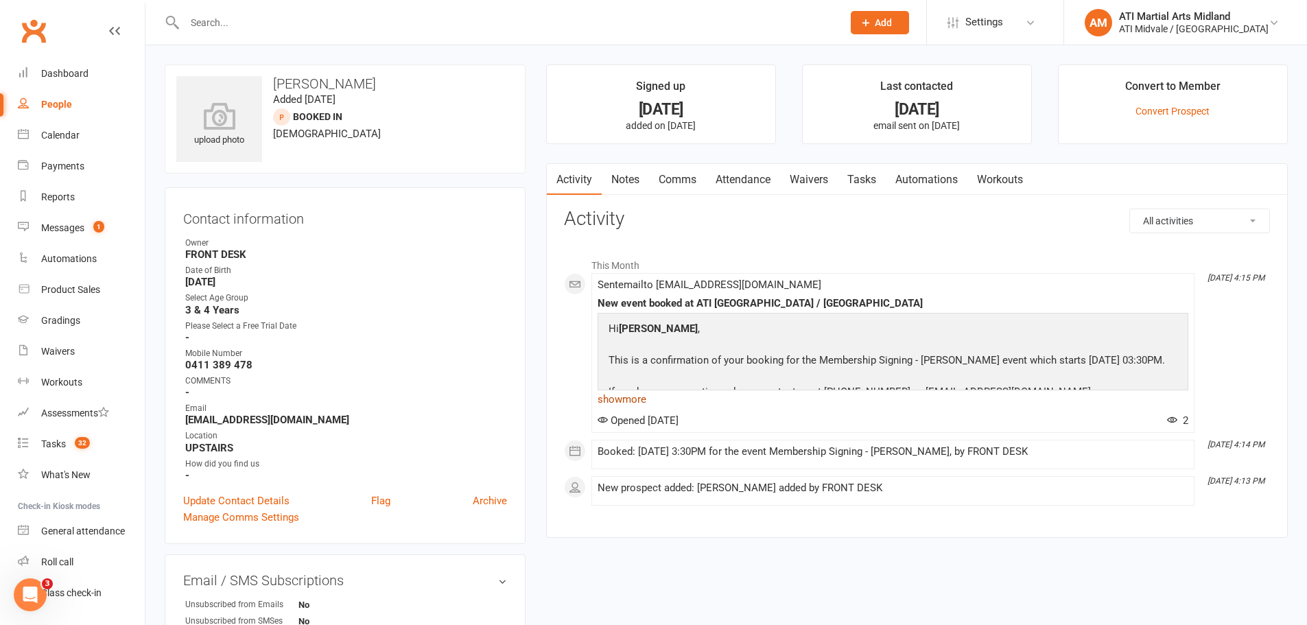
click at [646, 408] on link "show more" at bounding box center [893, 399] width 591 height 19
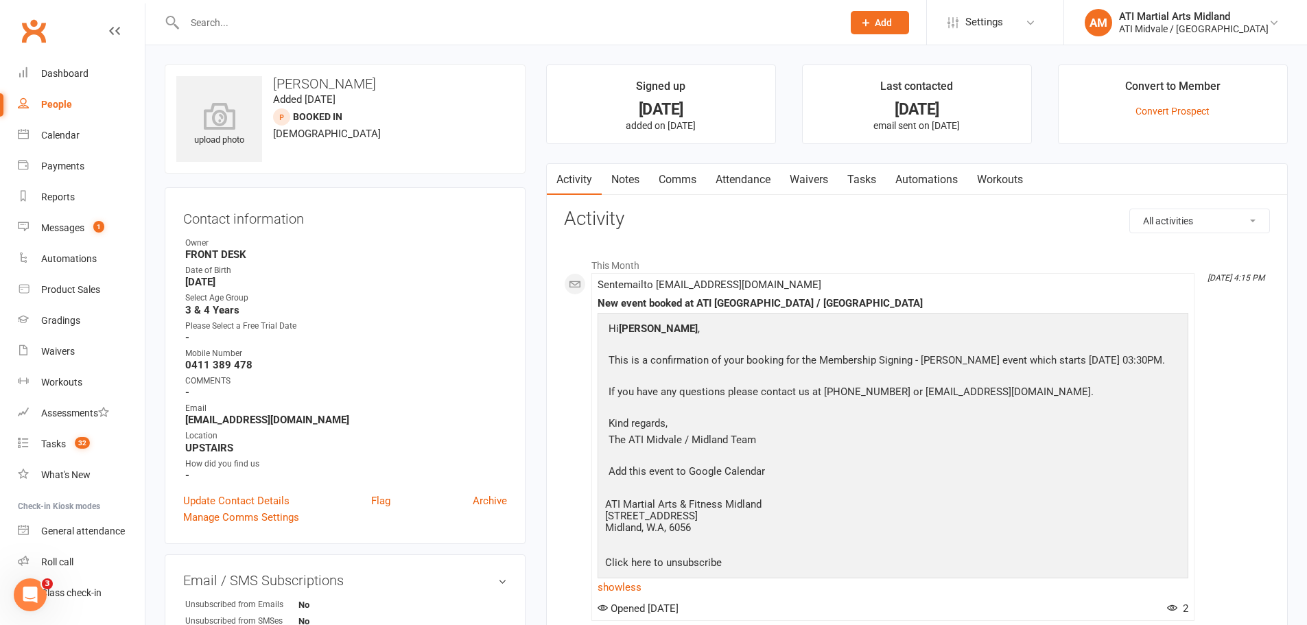
click at [866, 175] on link "Tasks" at bounding box center [862, 180] width 48 height 32
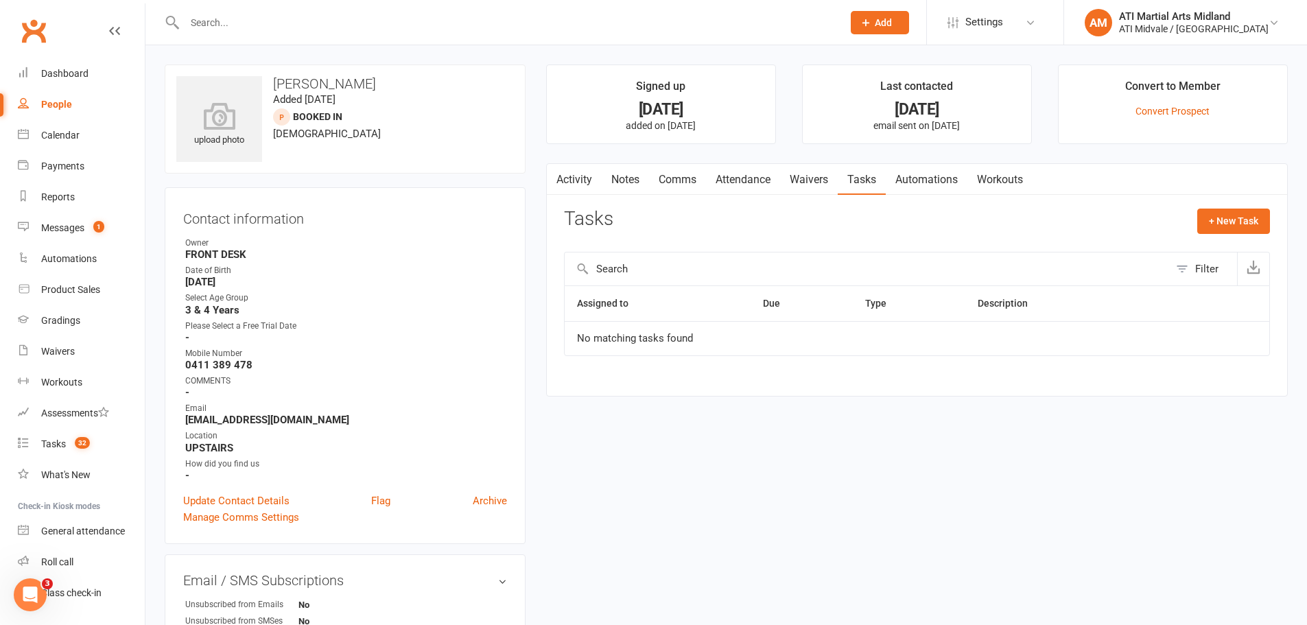
click at [622, 169] on link "Notes" at bounding box center [625, 180] width 47 height 32
click at [581, 176] on link "Activity" at bounding box center [574, 180] width 55 height 32
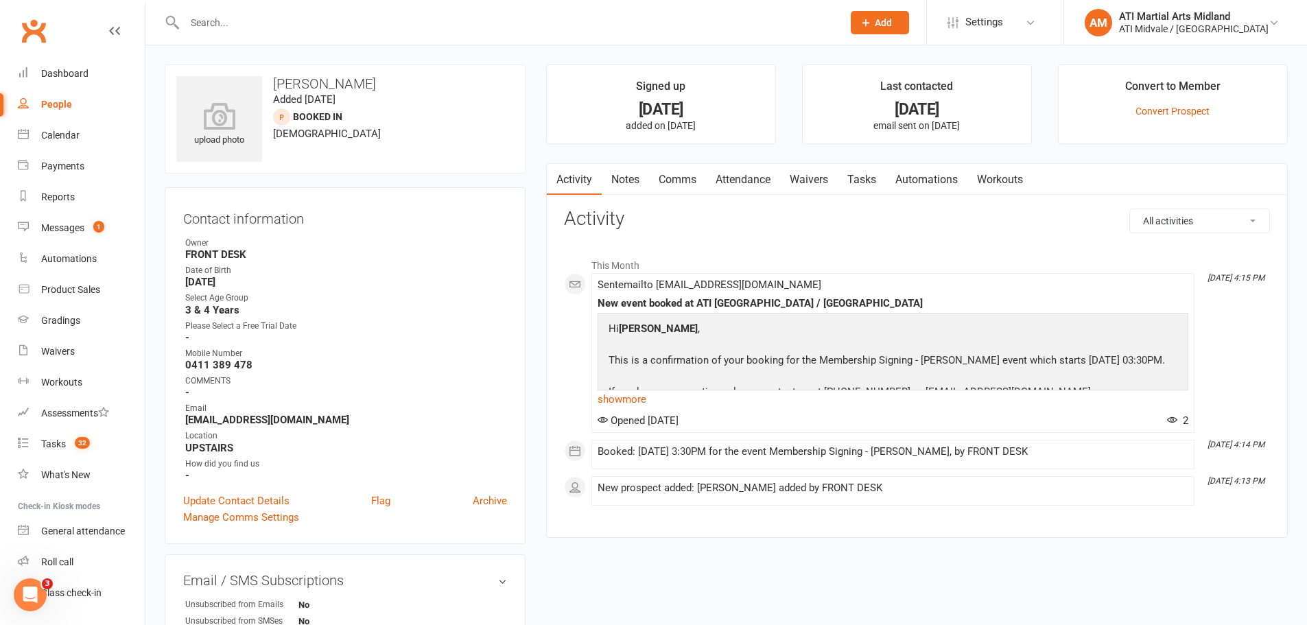
click at [886, 178] on link "Tasks" at bounding box center [862, 180] width 48 height 32
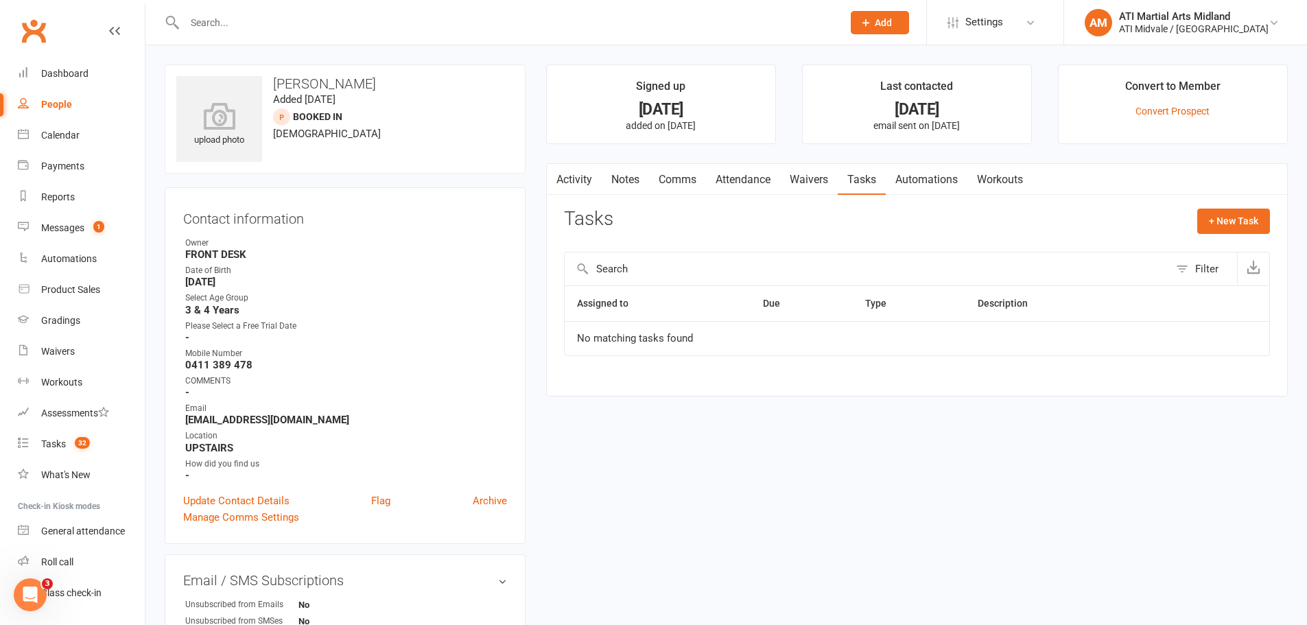
click at [580, 175] on link "Activity" at bounding box center [574, 180] width 55 height 32
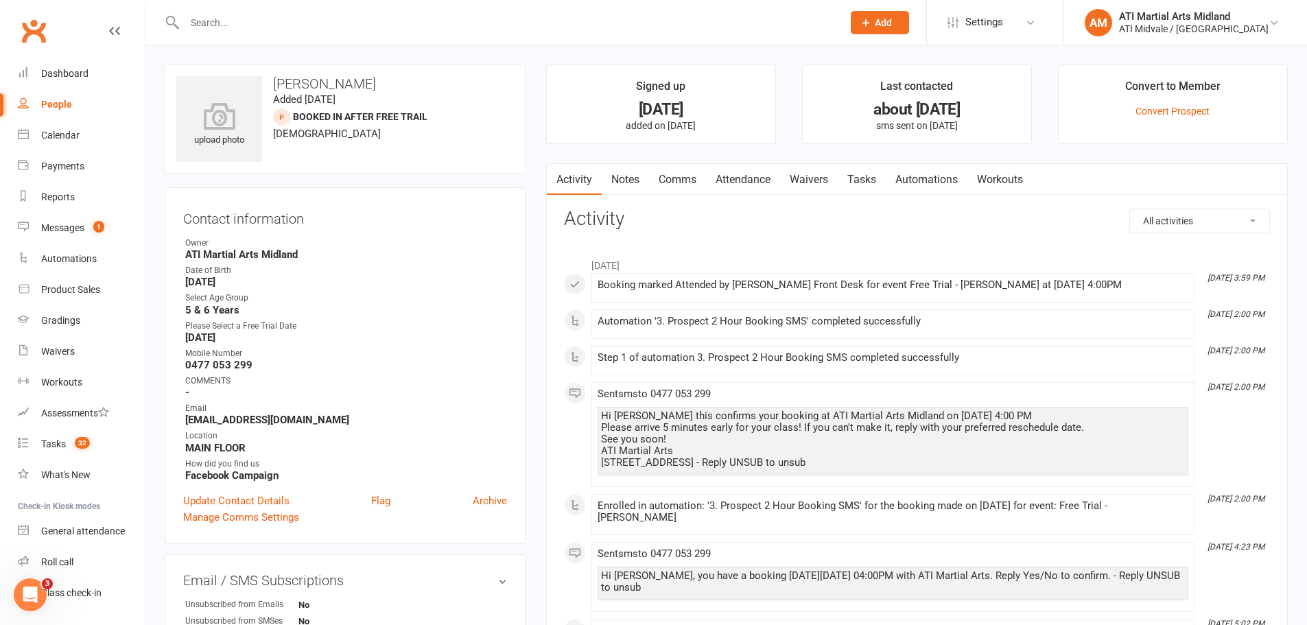
click at [633, 177] on link "Notes" at bounding box center [625, 180] width 47 height 32
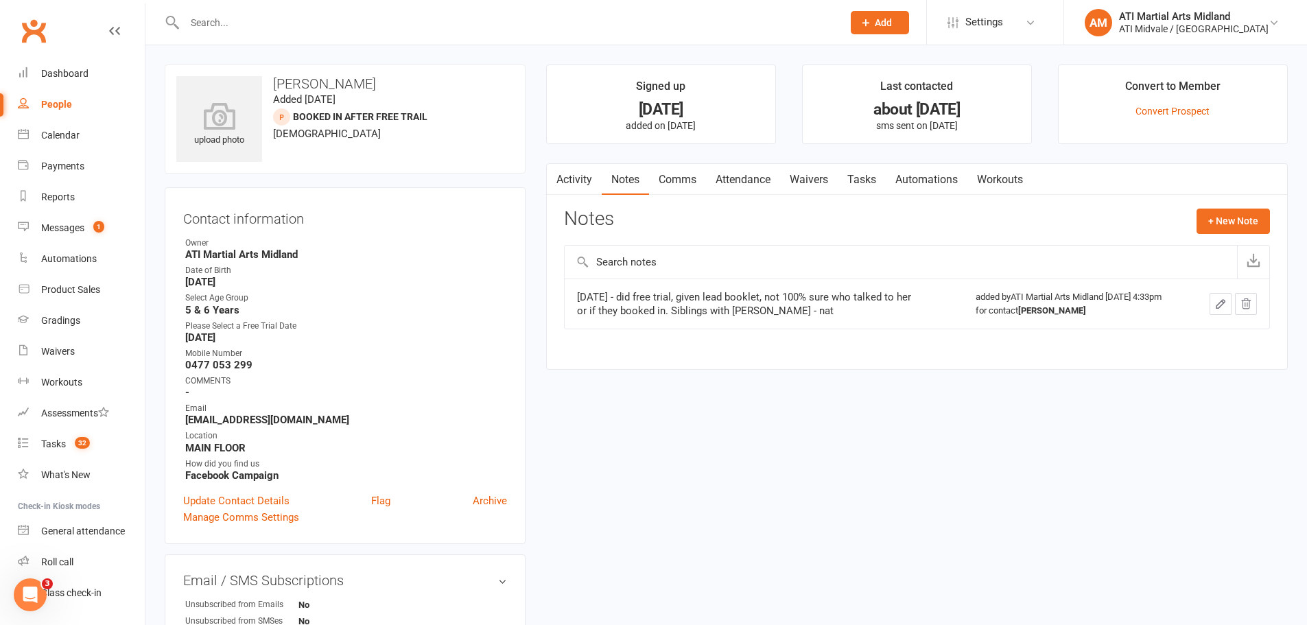
click at [739, 180] on link "Attendance" at bounding box center [743, 180] width 74 height 32
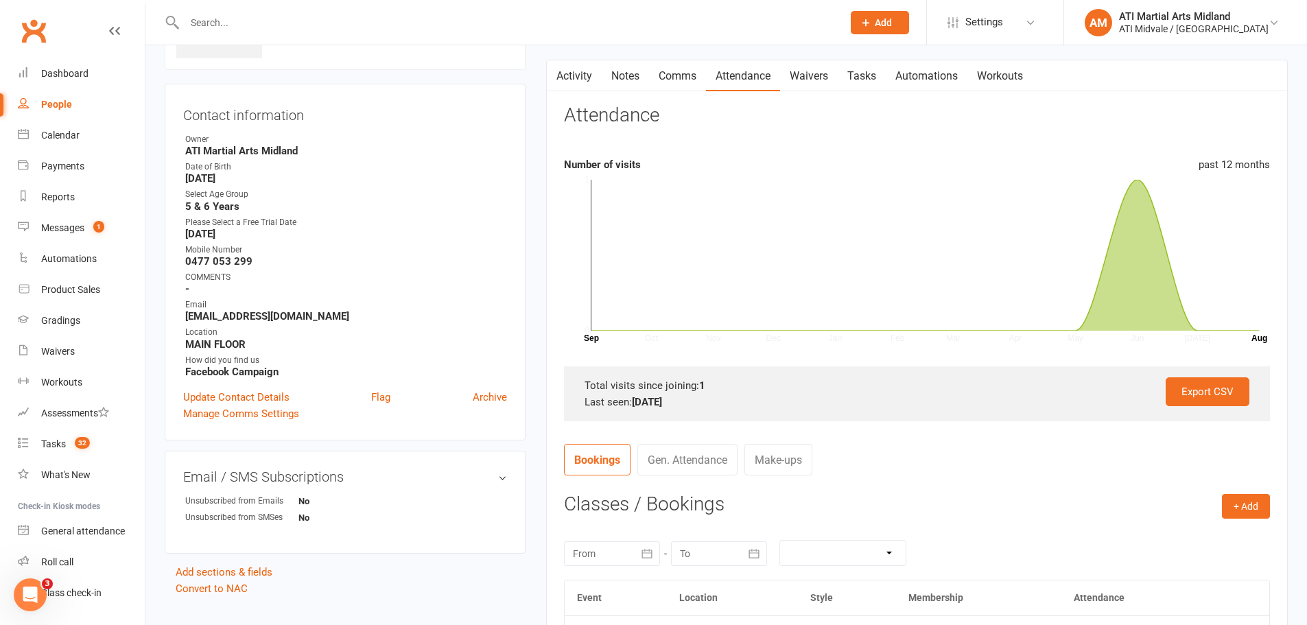
scroll to position [206, 0]
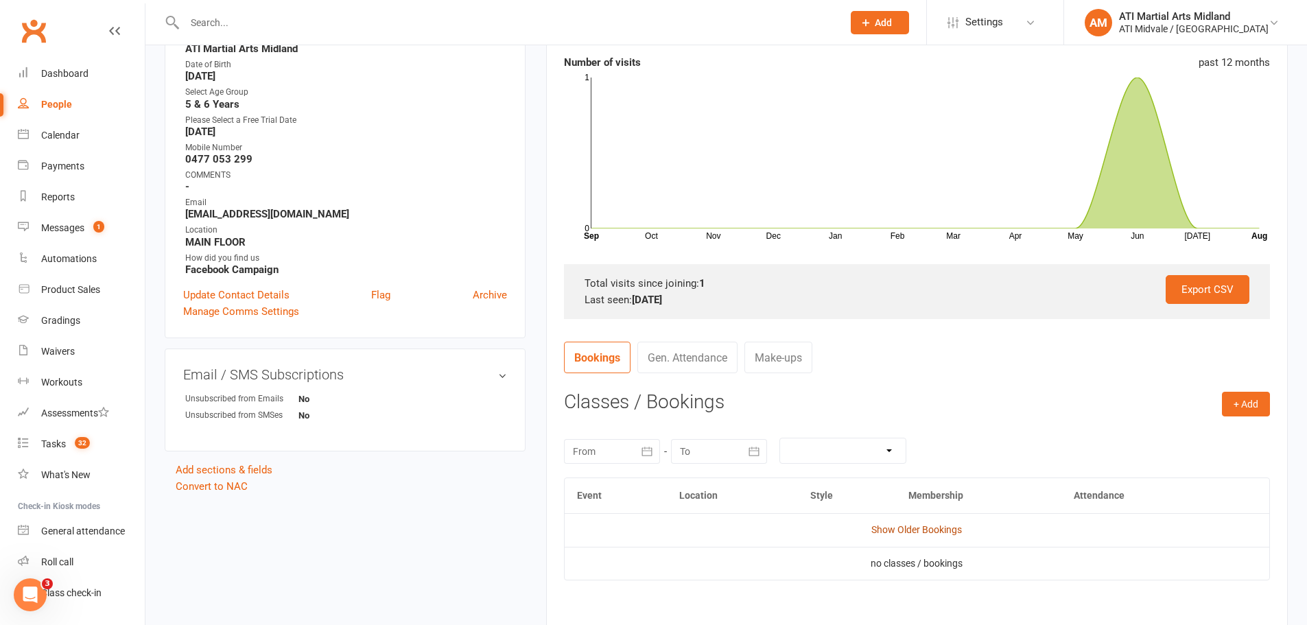
click at [890, 530] on link "Show Older Bookings" at bounding box center [916, 529] width 91 height 11
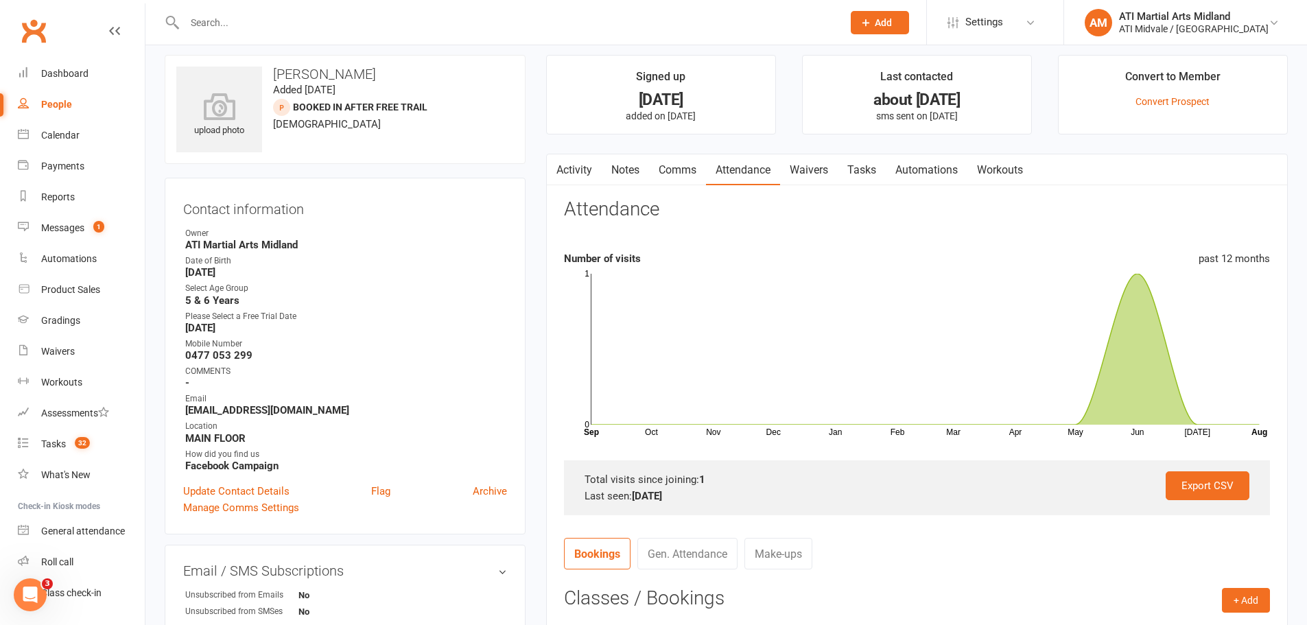
scroll to position [0, 0]
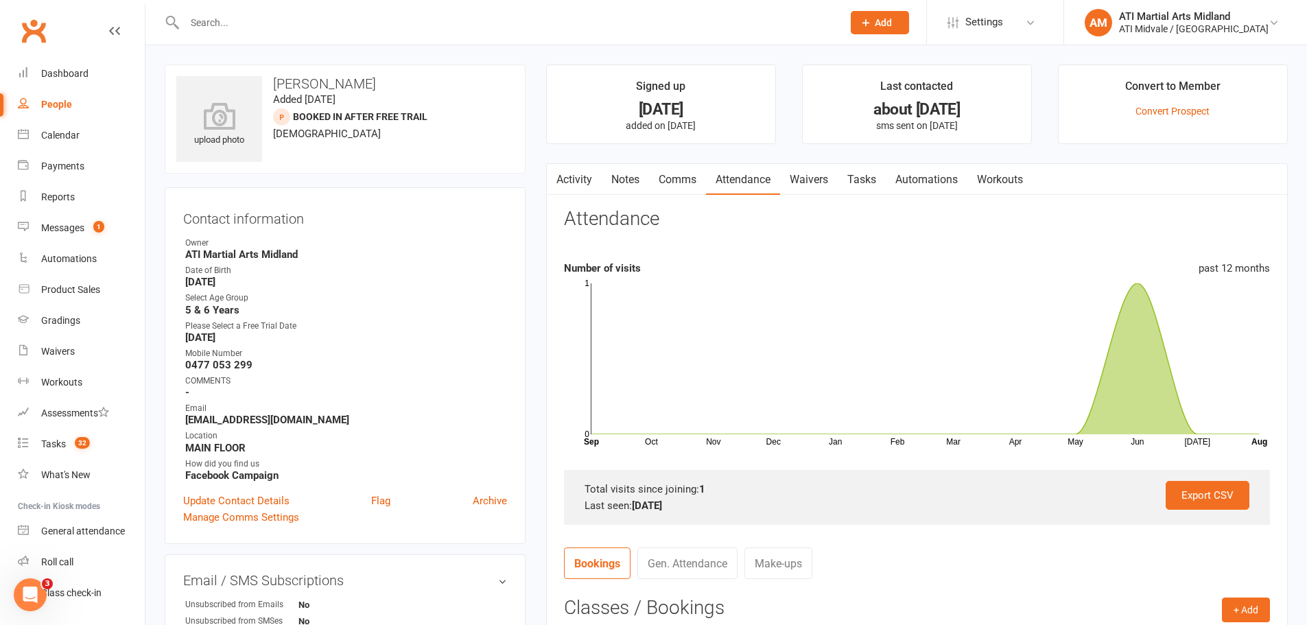
click at [575, 191] on link "Activity" at bounding box center [574, 180] width 55 height 32
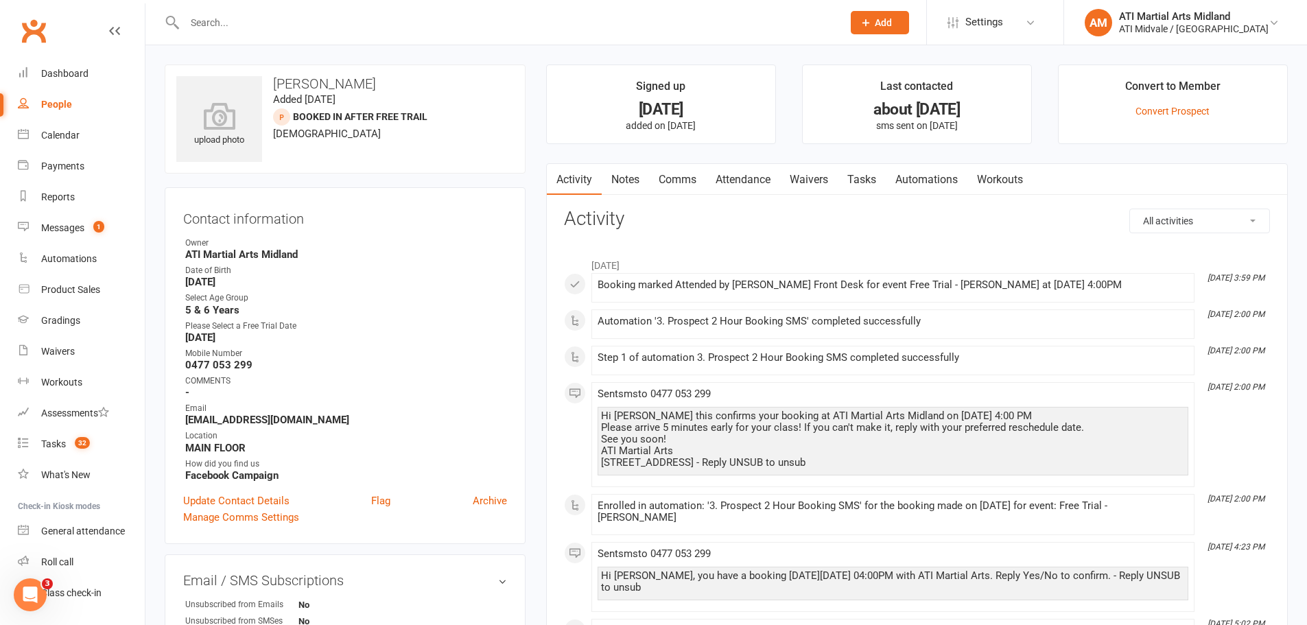
click at [868, 183] on link "Tasks" at bounding box center [862, 180] width 48 height 32
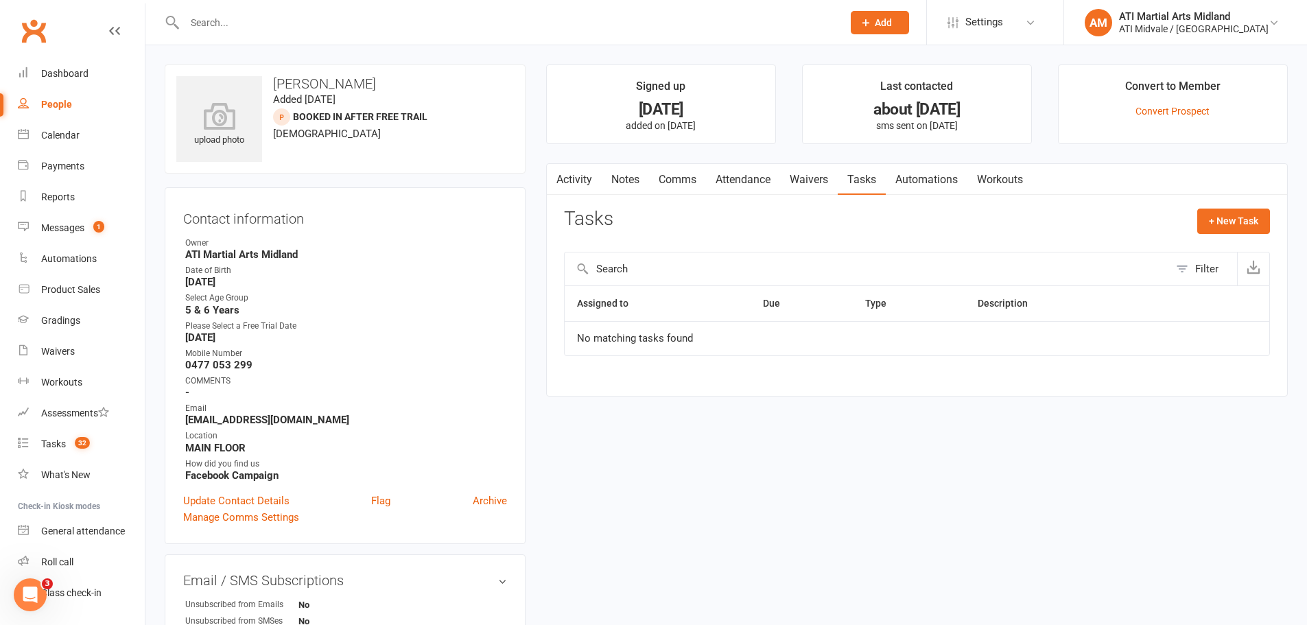
click at [577, 176] on link "Activity" at bounding box center [574, 180] width 55 height 32
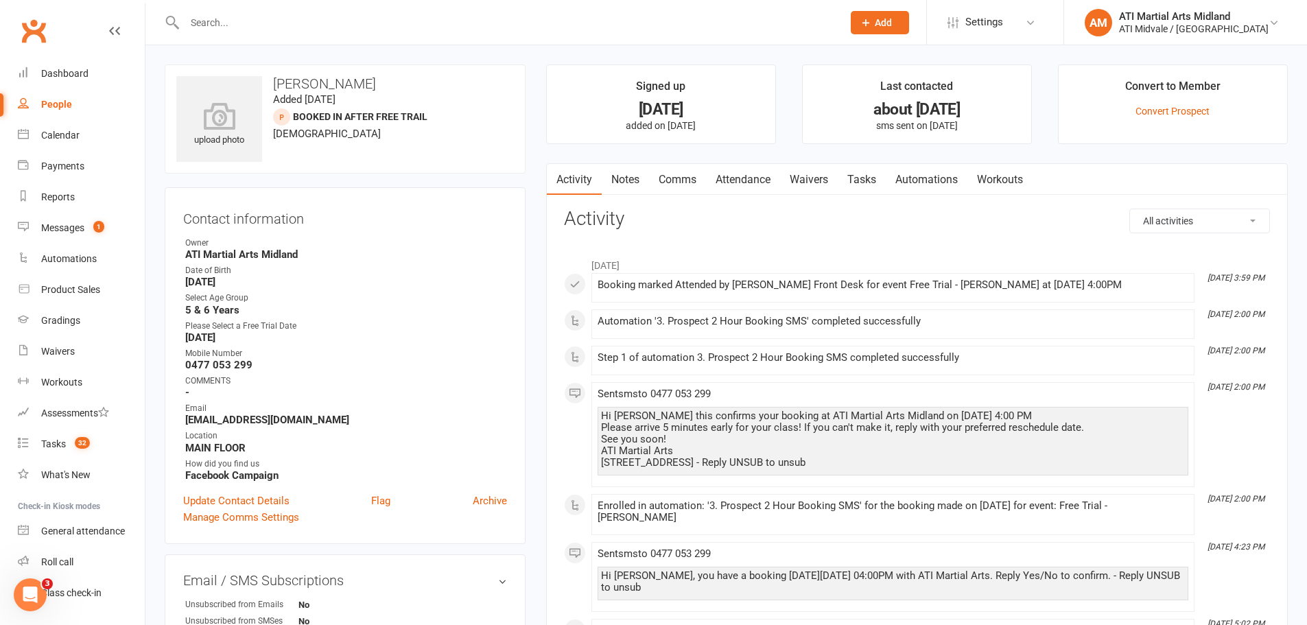
click at [618, 189] on link "Notes" at bounding box center [625, 180] width 47 height 32
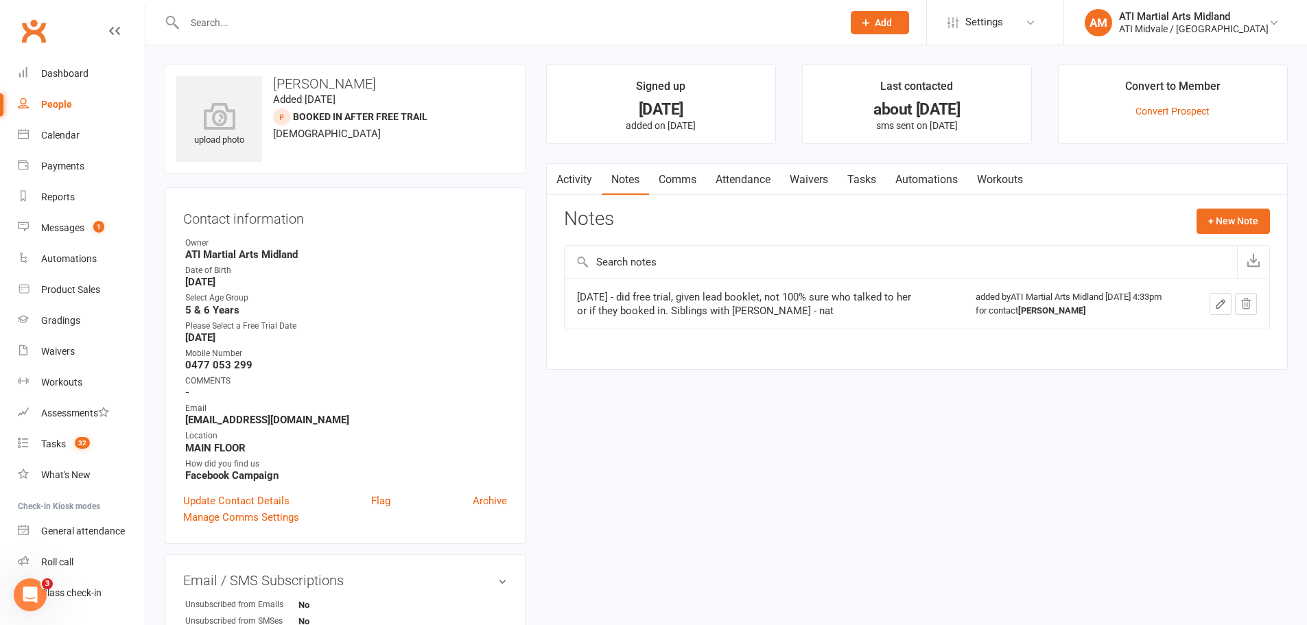
click at [573, 185] on link "Activity" at bounding box center [574, 180] width 55 height 32
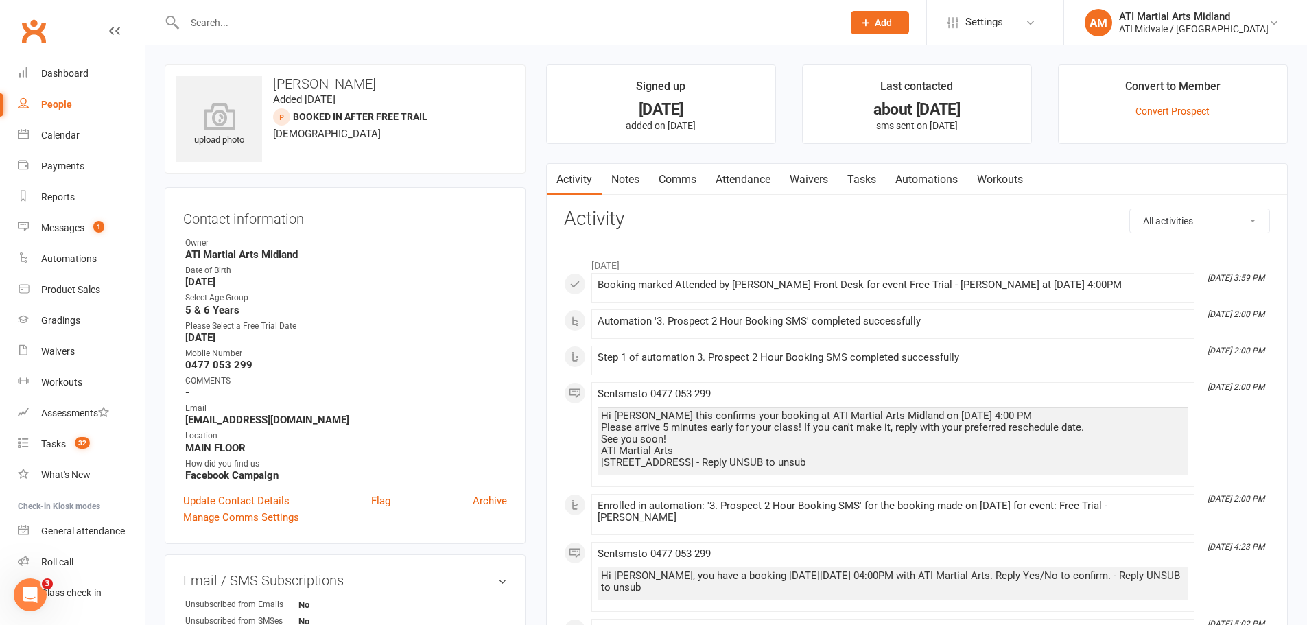
click at [600, 189] on link "Activity" at bounding box center [574, 180] width 55 height 32
click at [615, 184] on link "Notes" at bounding box center [625, 180] width 47 height 32
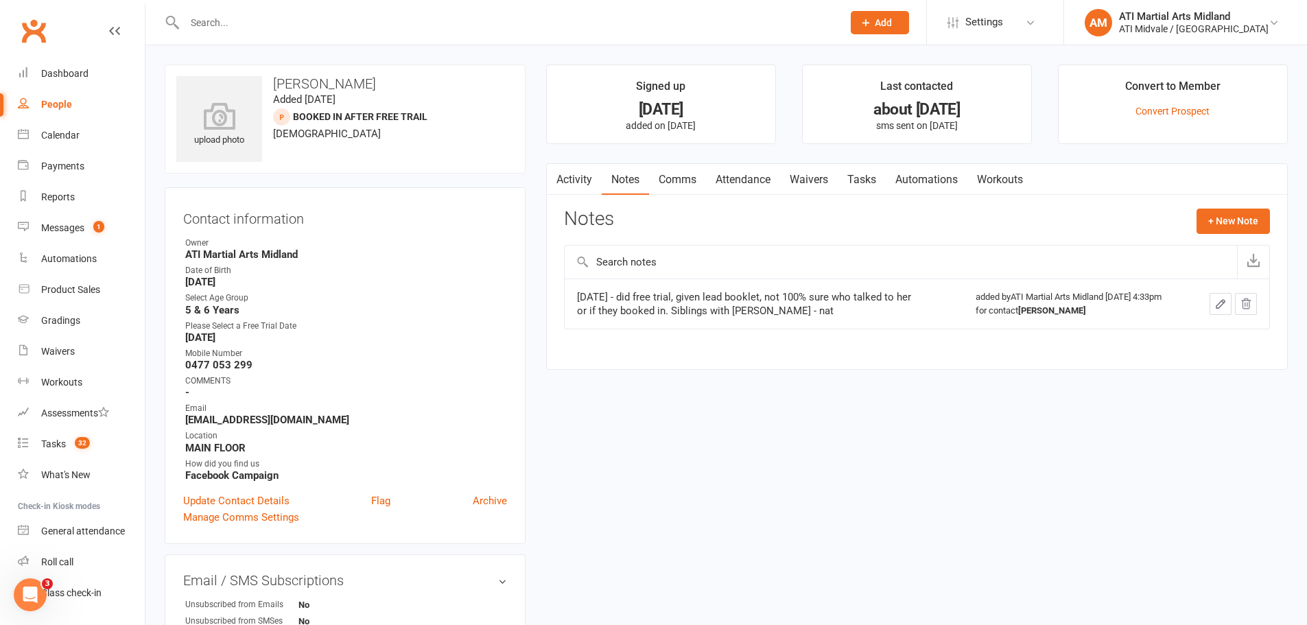
click at [566, 178] on link "Activity" at bounding box center [574, 180] width 55 height 32
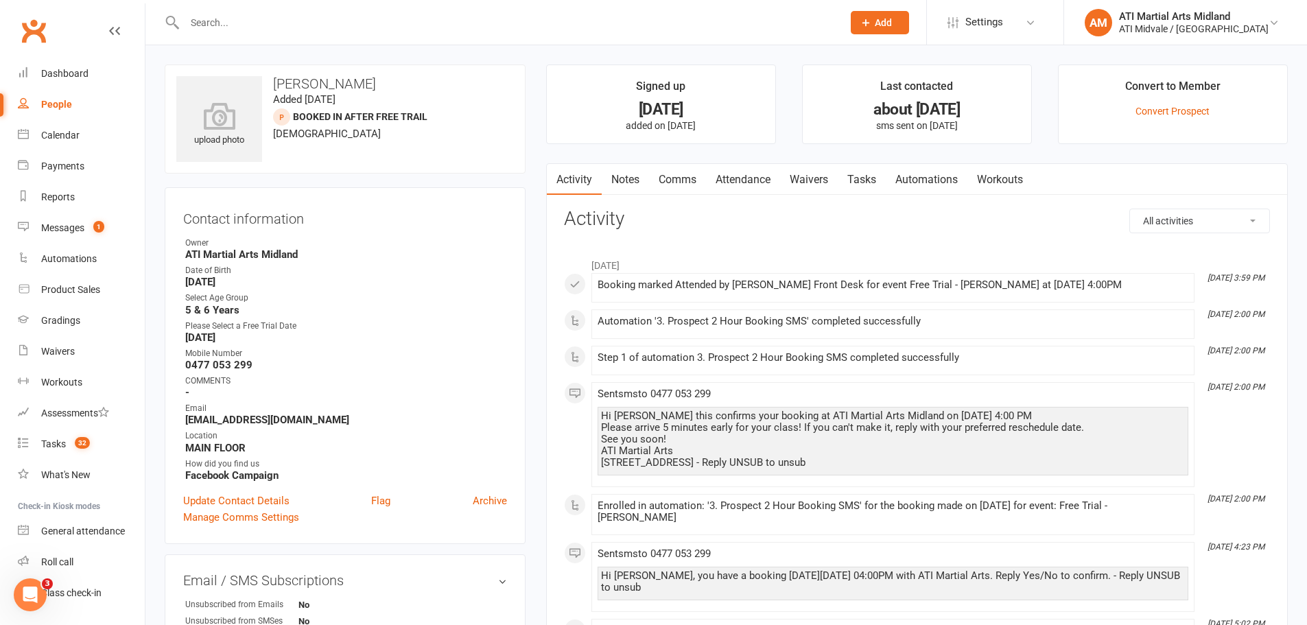
click at [637, 181] on link "Notes" at bounding box center [625, 180] width 47 height 32
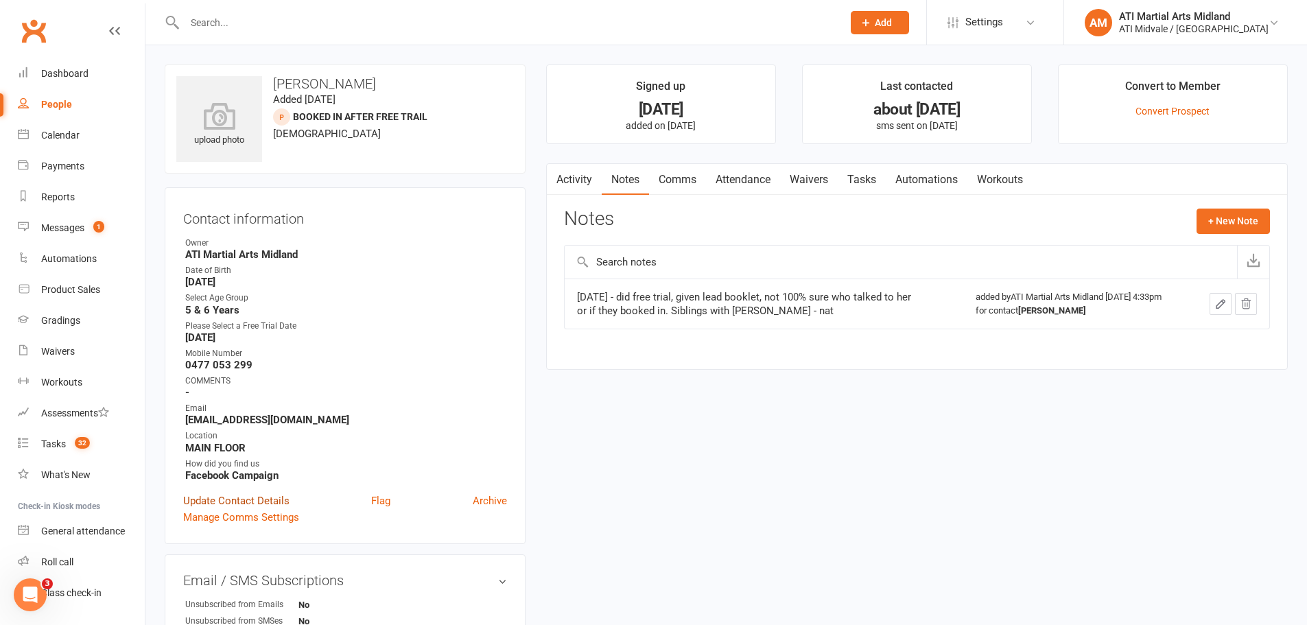
click at [245, 506] on link "Update Contact Details" at bounding box center [236, 501] width 106 height 16
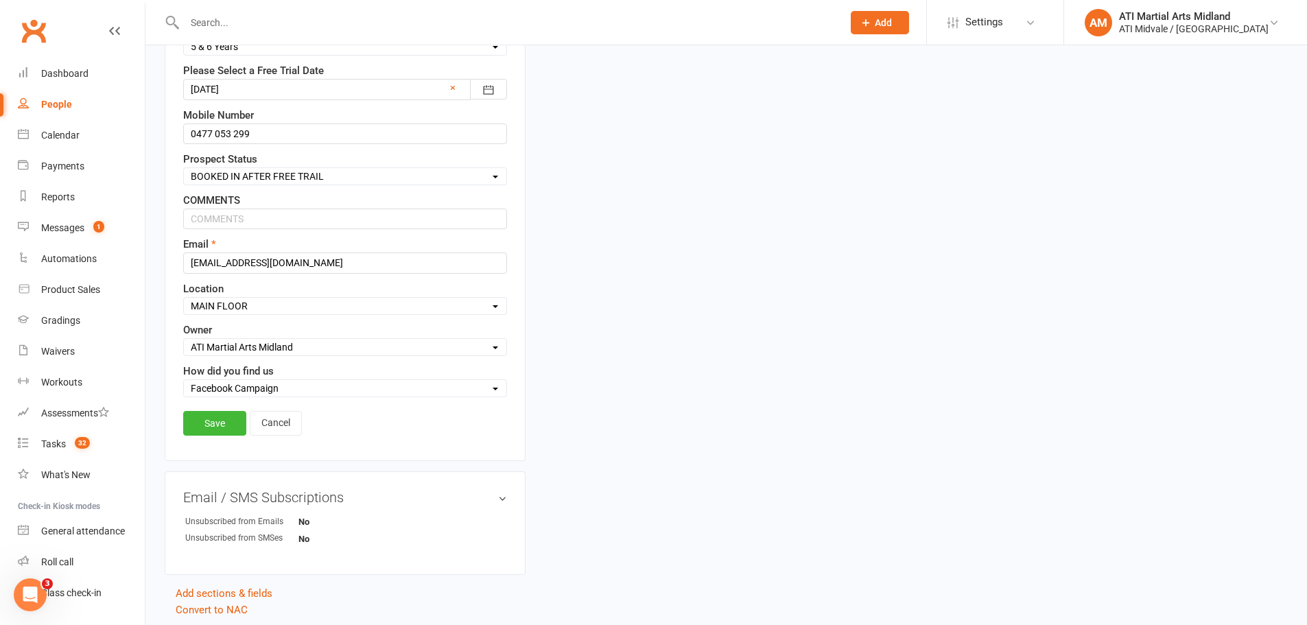
scroll to position [339, 0]
click at [290, 344] on select "Select Owner Accounts Department ATI Martial Arts Midland CLASS ADMIN FRONT DESK" at bounding box center [345, 345] width 322 height 15
click at [250, 166] on div "Select Set a Status BOOKED IN FOR FREE TRIAL DID FREE TRAIL BOOKED IN AFTER FRE…" at bounding box center [345, 175] width 324 height 18
click at [249, 174] on select "Select Set a Status BOOKED IN FOR FREE TRIAL DID FREE TRAIL BOOKED IN AFTER FRE…" at bounding box center [345, 174] width 322 height 15
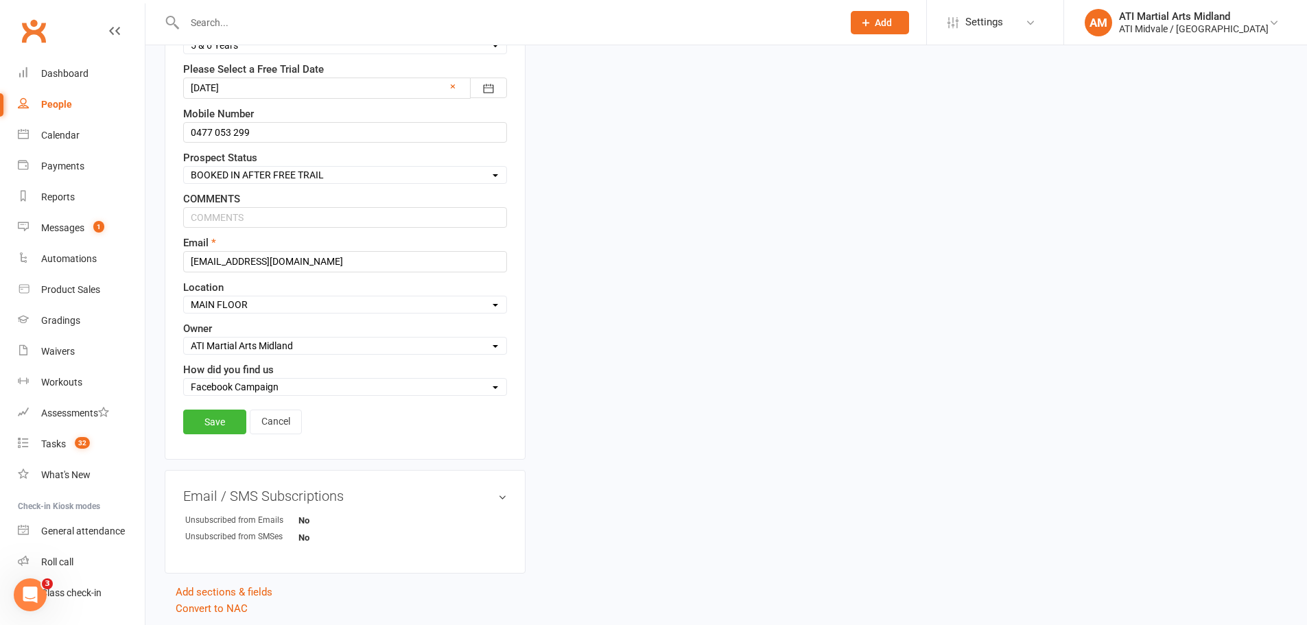
select select "PHONE CALL REQUIRED"
click at [184, 168] on select "Select Set a Status BOOKED IN FOR FREE TRIAL DID FREE TRAIL BOOKED IN AFTER FRE…" at bounding box center [345, 174] width 322 height 15
click at [220, 414] on link "Save" at bounding box center [214, 422] width 63 height 25
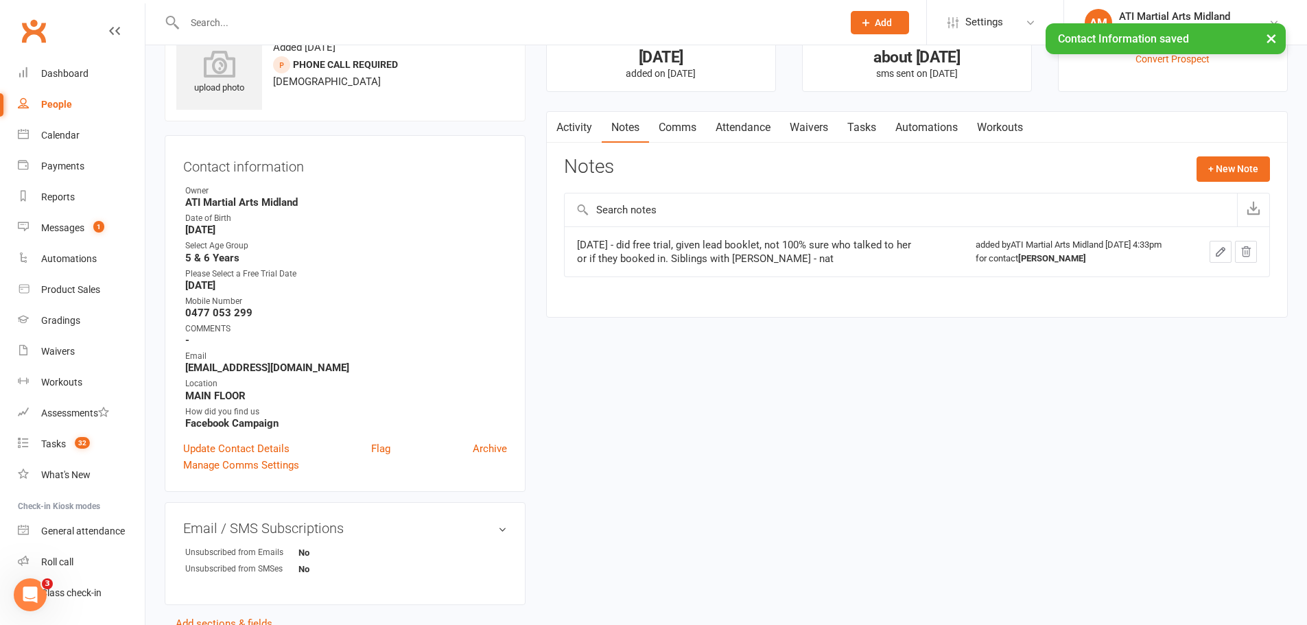
scroll to position [0, 0]
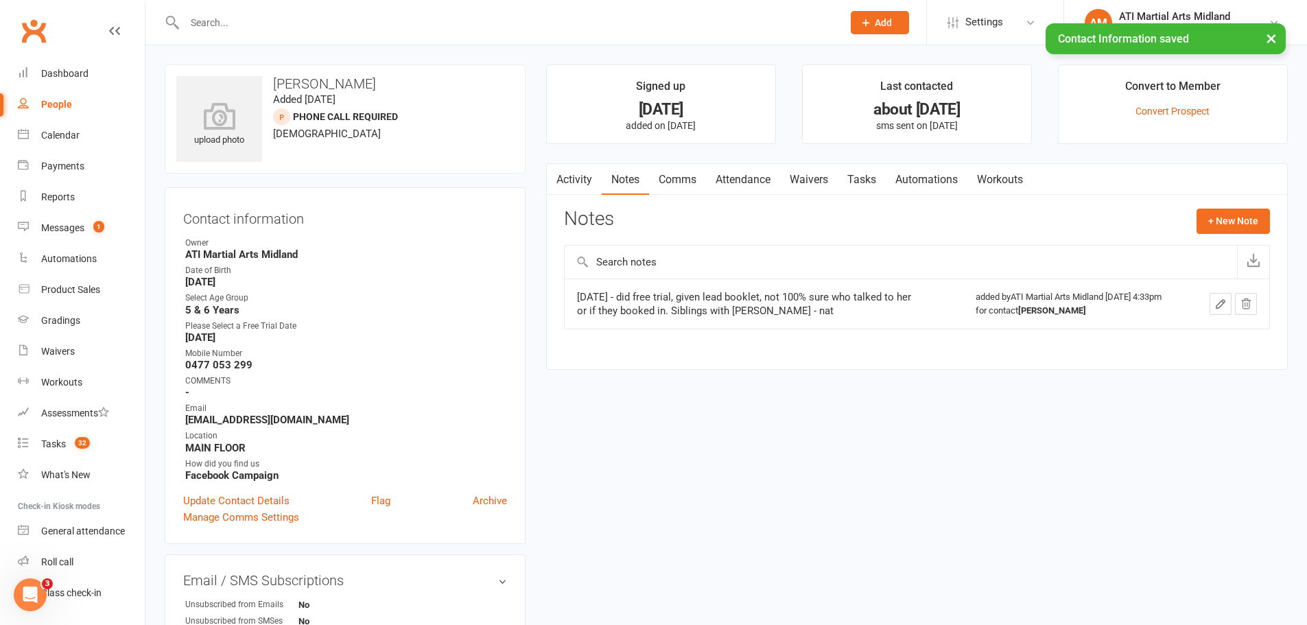
click at [1227, 305] on button "button" at bounding box center [1221, 304] width 22 height 22
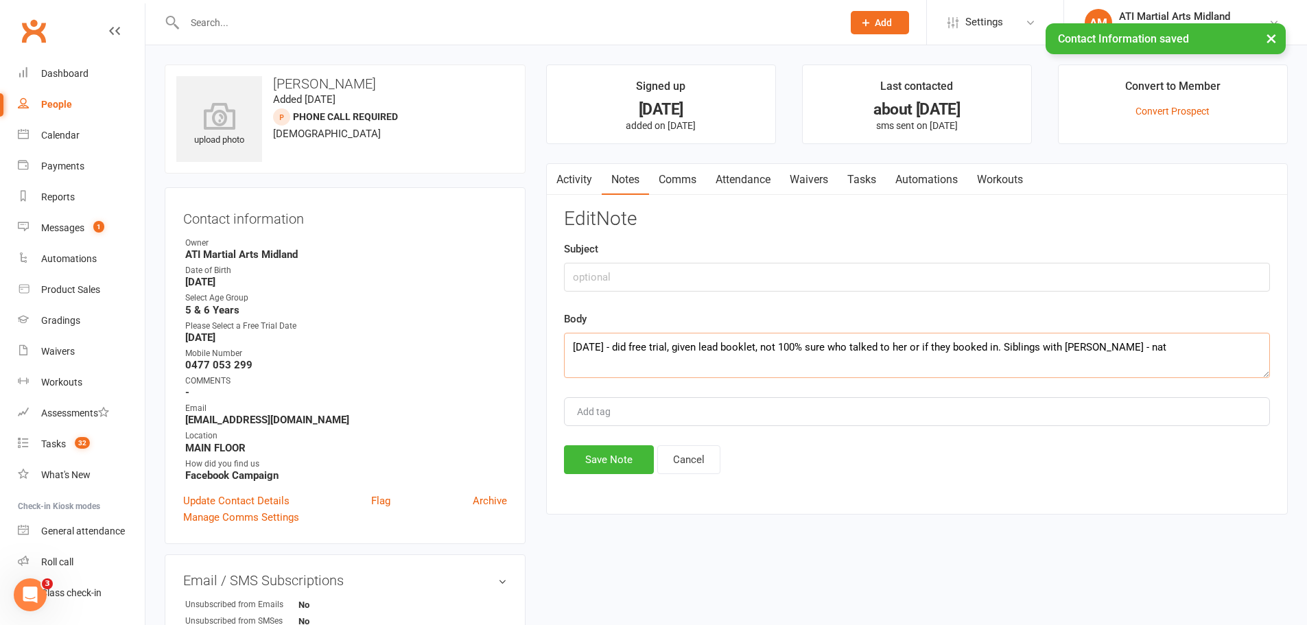
click at [566, 348] on textarea "11/6/25 - did free trial, given lead booklet, not 100% sure who talked to her o…" at bounding box center [917, 355] width 706 height 45
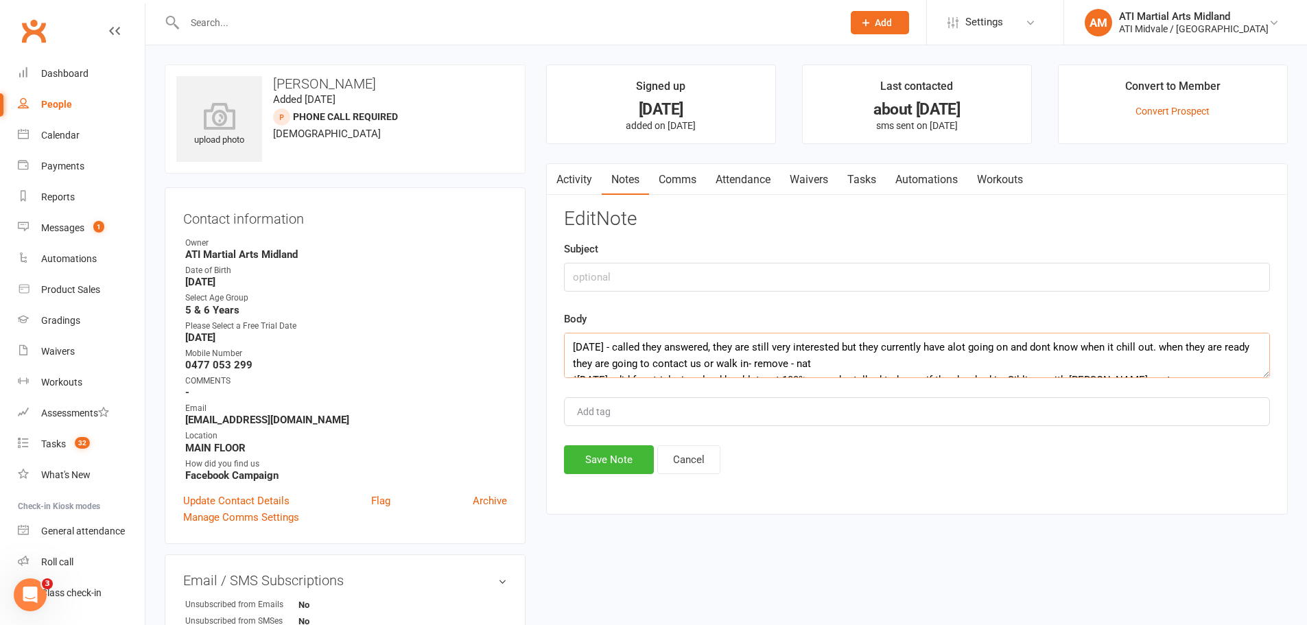
drag, startPoint x: 875, startPoint y: 364, endPoint x: 550, endPoint y: 330, distance: 327.0
click at [550, 330] on div "Activity Notes Comms Attendance Waivers Tasks Automations Workouts Notes + New …" at bounding box center [917, 339] width 742 height 352
type textarea "13/8/25 - called they answered, they are still very interested but they current…"
click at [620, 473] on button "Save Note" at bounding box center [609, 459] width 90 height 29
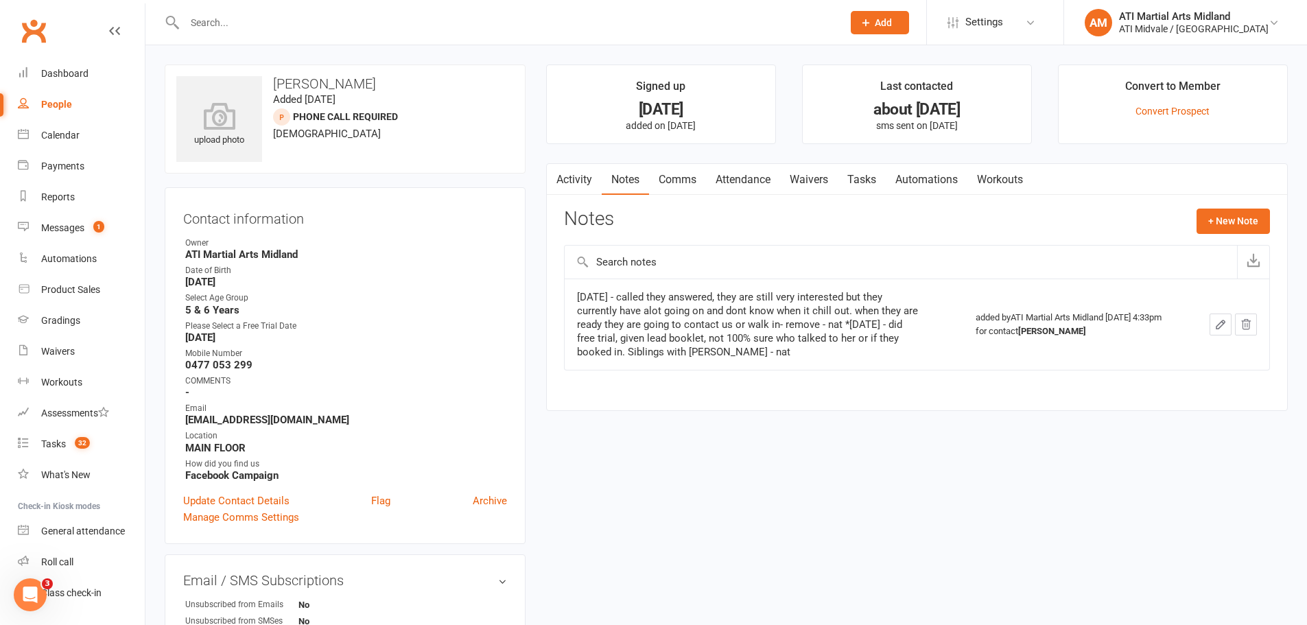
drag, startPoint x: 670, startPoint y: 176, endPoint x: 810, endPoint y: 200, distance: 141.3
click at [670, 175] on link "Comms" at bounding box center [677, 180] width 57 height 32
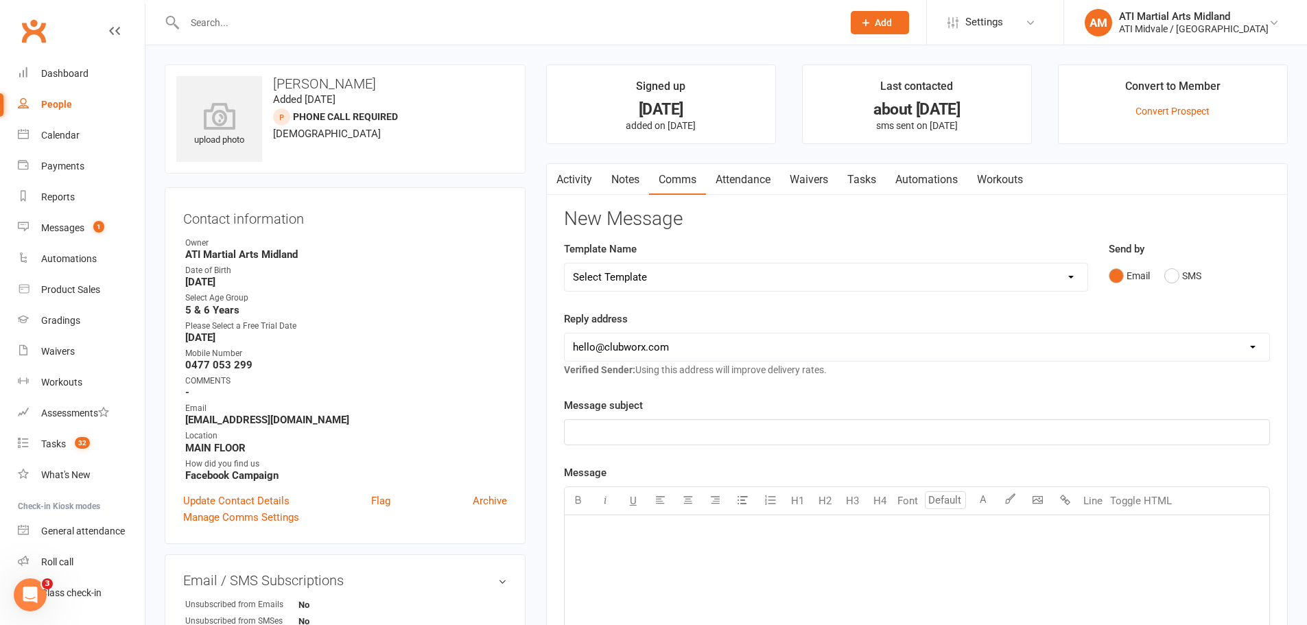
click at [871, 175] on link "Tasks" at bounding box center [862, 180] width 48 height 32
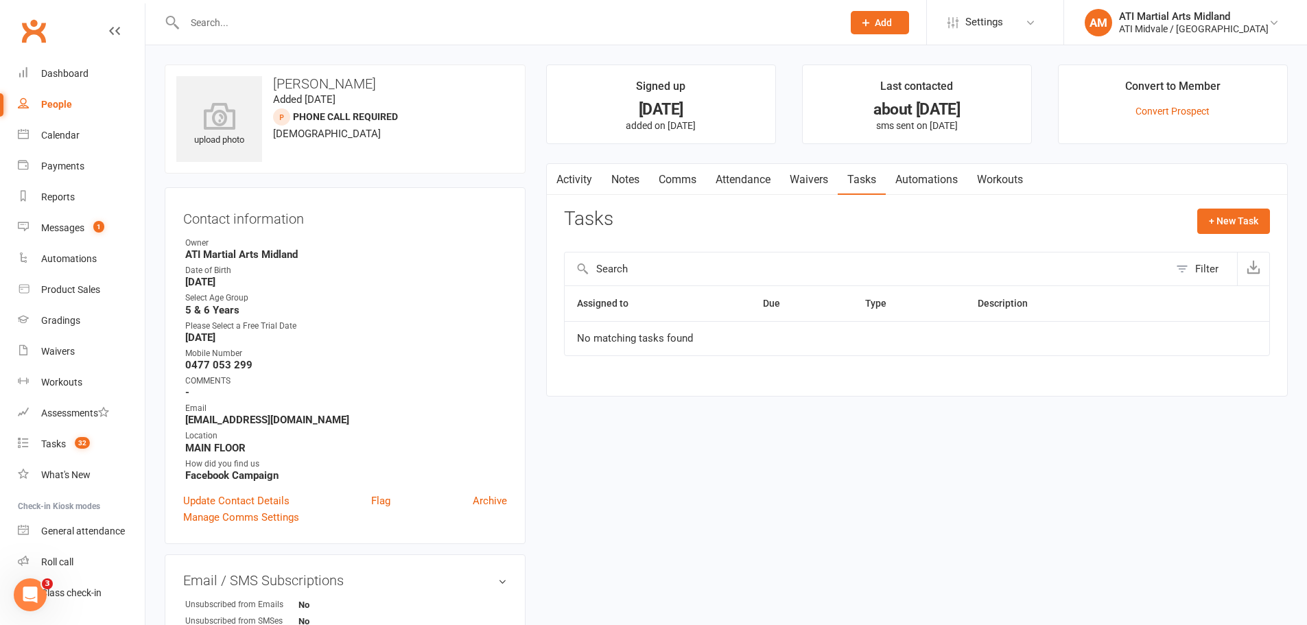
click at [580, 178] on link "Activity" at bounding box center [574, 180] width 55 height 32
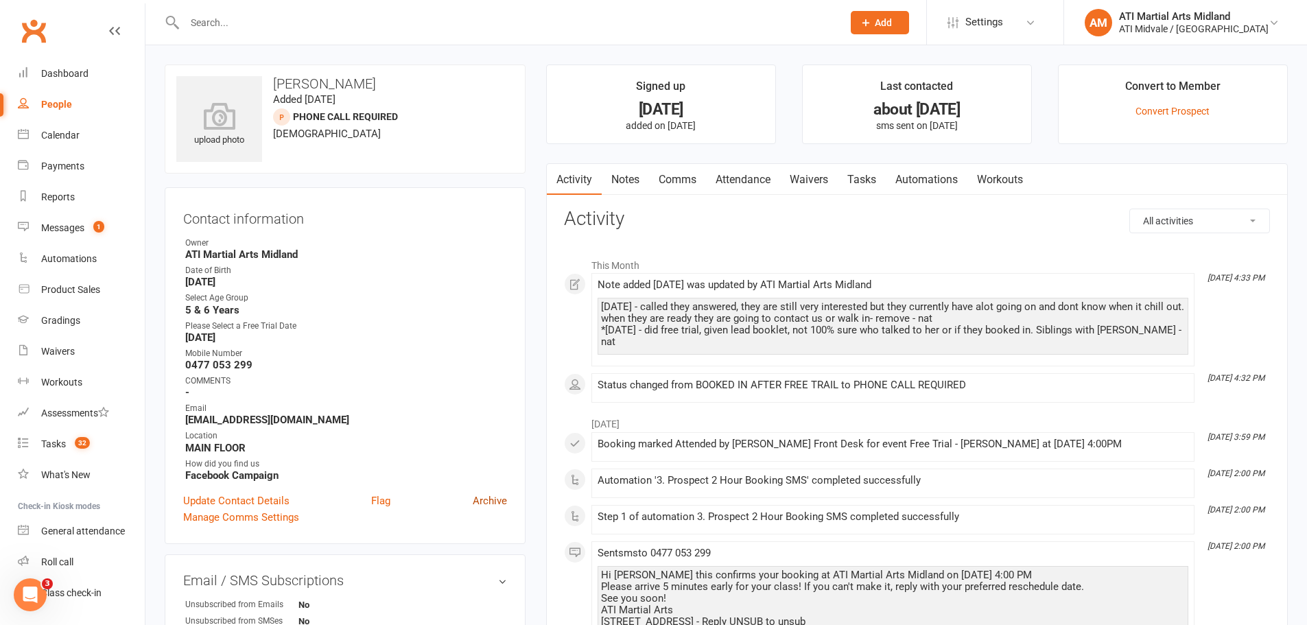
click at [505, 498] on link "Archive" at bounding box center [490, 501] width 34 height 16
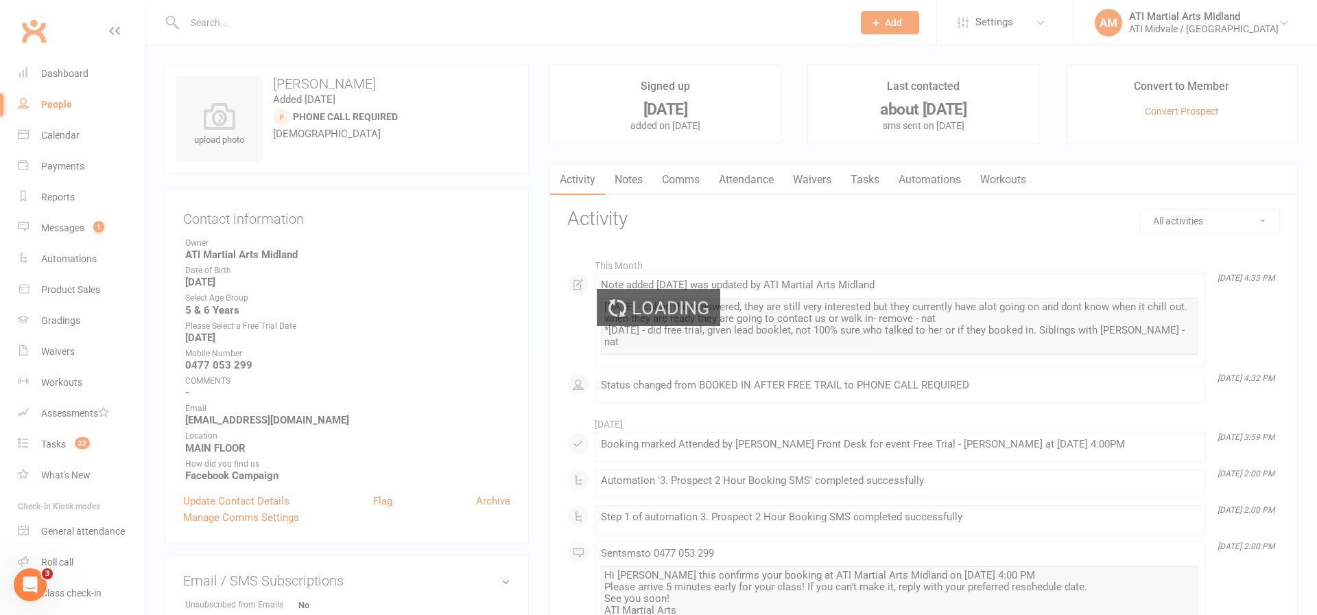
select select "100"
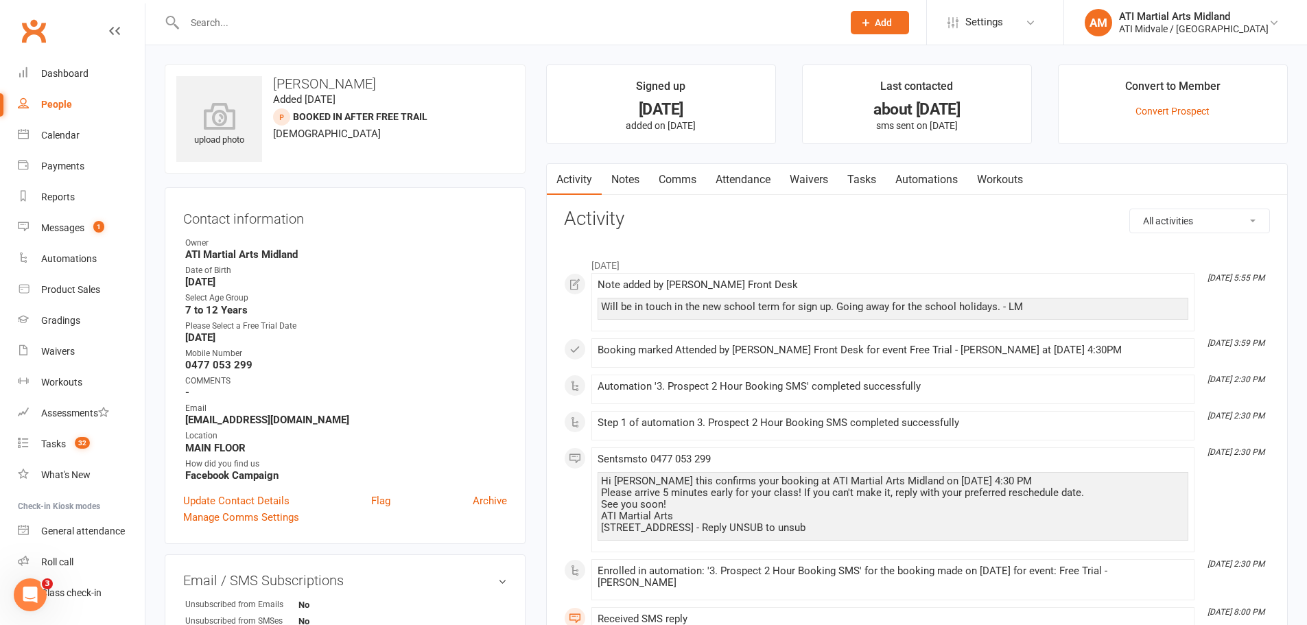
click at [633, 177] on link "Notes" at bounding box center [625, 180] width 47 height 32
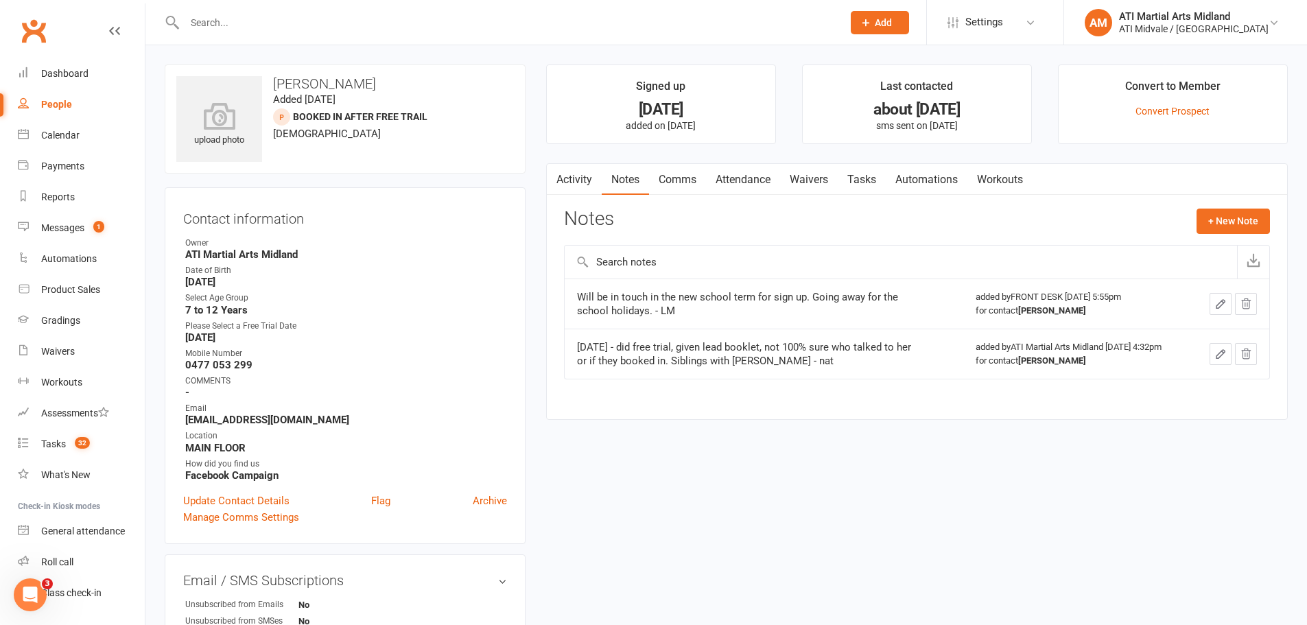
click at [1220, 307] on icon "button" at bounding box center [1220, 304] width 12 height 12
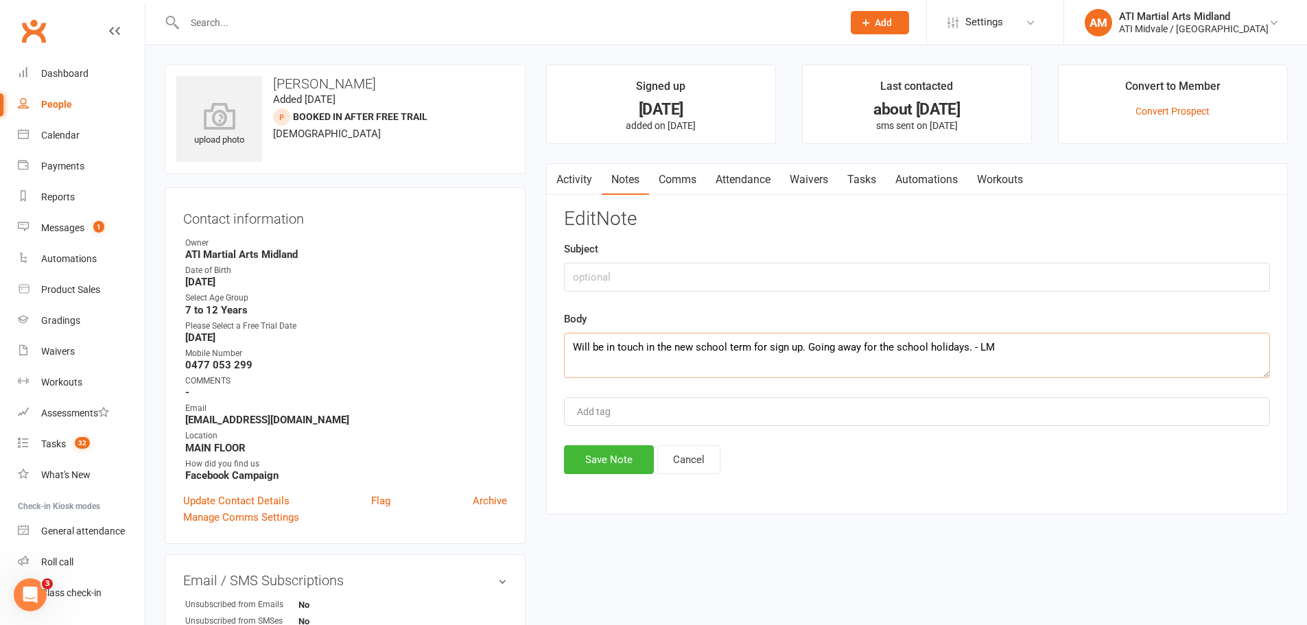
click at [569, 348] on textarea "Will be in touch in the new school term for sign up. Going away for the school …" at bounding box center [917, 355] width 706 height 45
paste textarea "[DATE] - called they answered, they are still very interested but they currentl…"
type textarea "[DATE] - called they answered, they are still very interested but they currentl…"
click at [624, 467] on button "Save Note" at bounding box center [609, 459] width 90 height 29
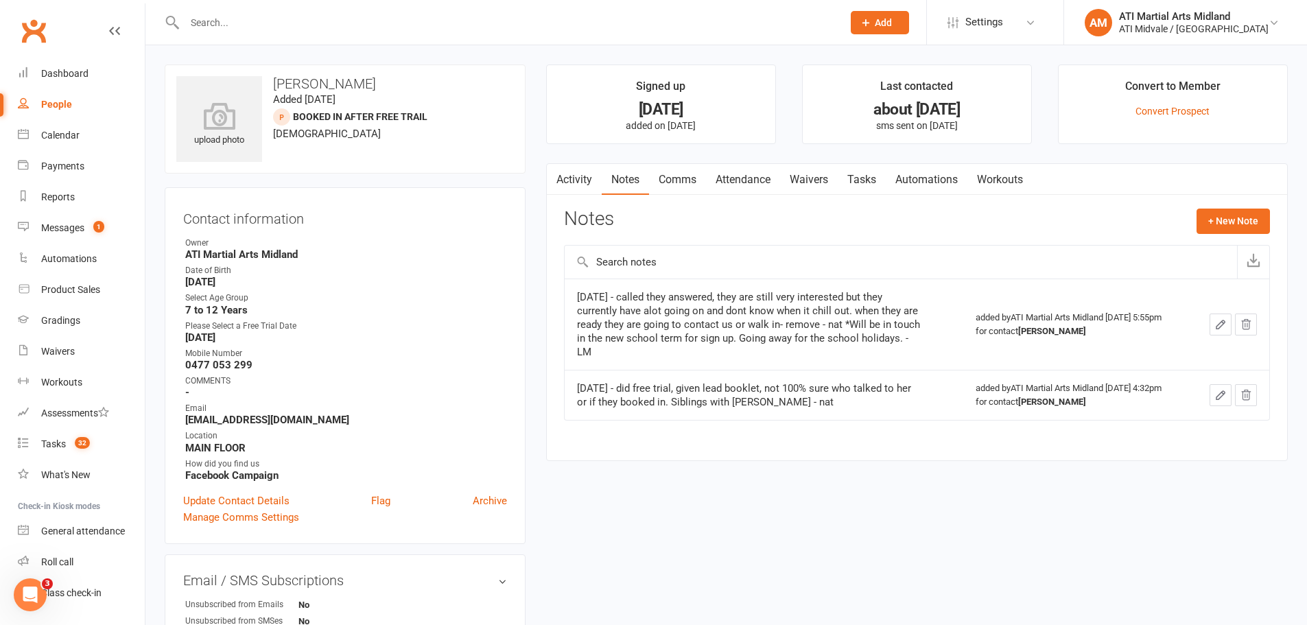
click at [867, 187] on link "Tasks" at bounding box center [862, 180] width 48 height 32
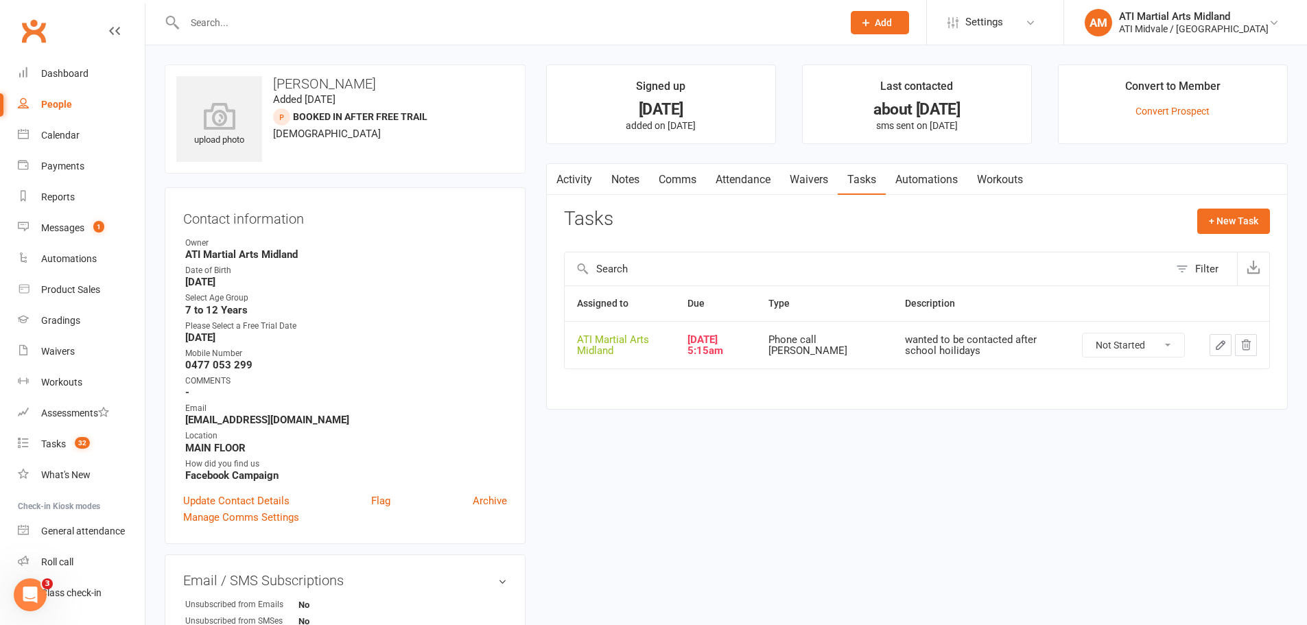
drag, startPoint x: 1182, startPoint y: 335, endPoint x: 1177, endPoint y: 344, distance: 9.5
click at [1182, 335] on select "Not Started In Progress Waiting Complete" at bounding box center [1134, 344] width 102 height 23
click at [1083, 333] on select "Not Started In Progress Waiting Complete" at bounding box center [1134, 344] width 102 height 23
select select "unstarted"
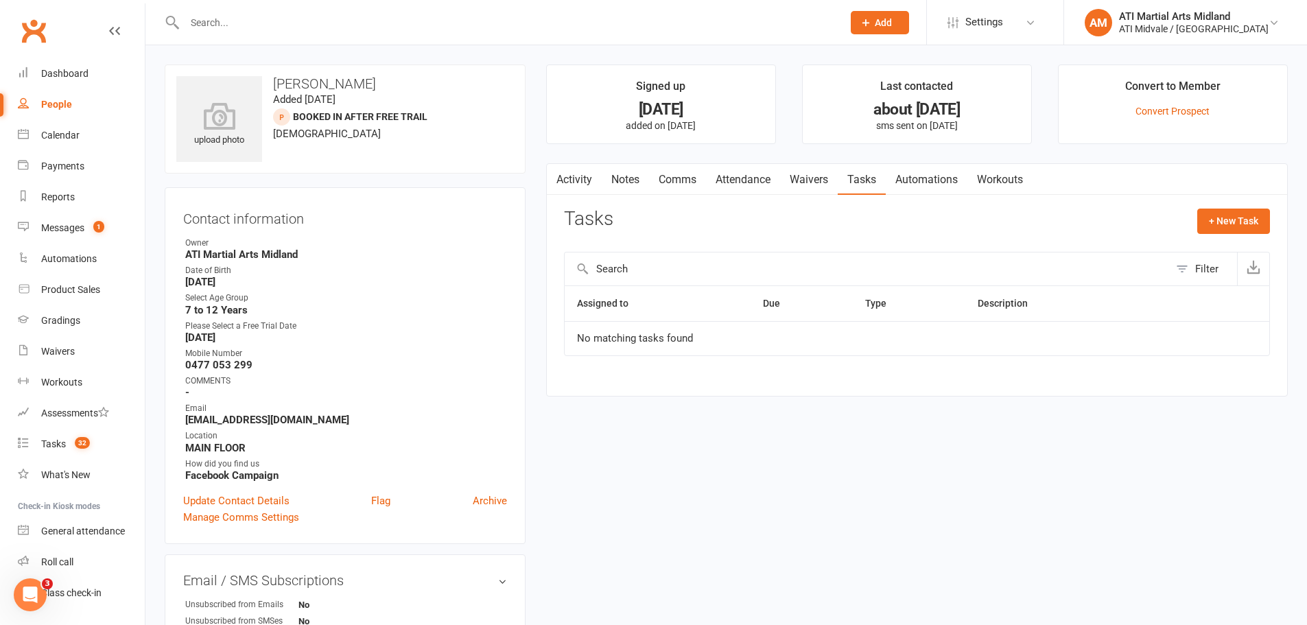
click at [582, 185] on link "Activity" at bounding box center [574, 180] width 55 height 32
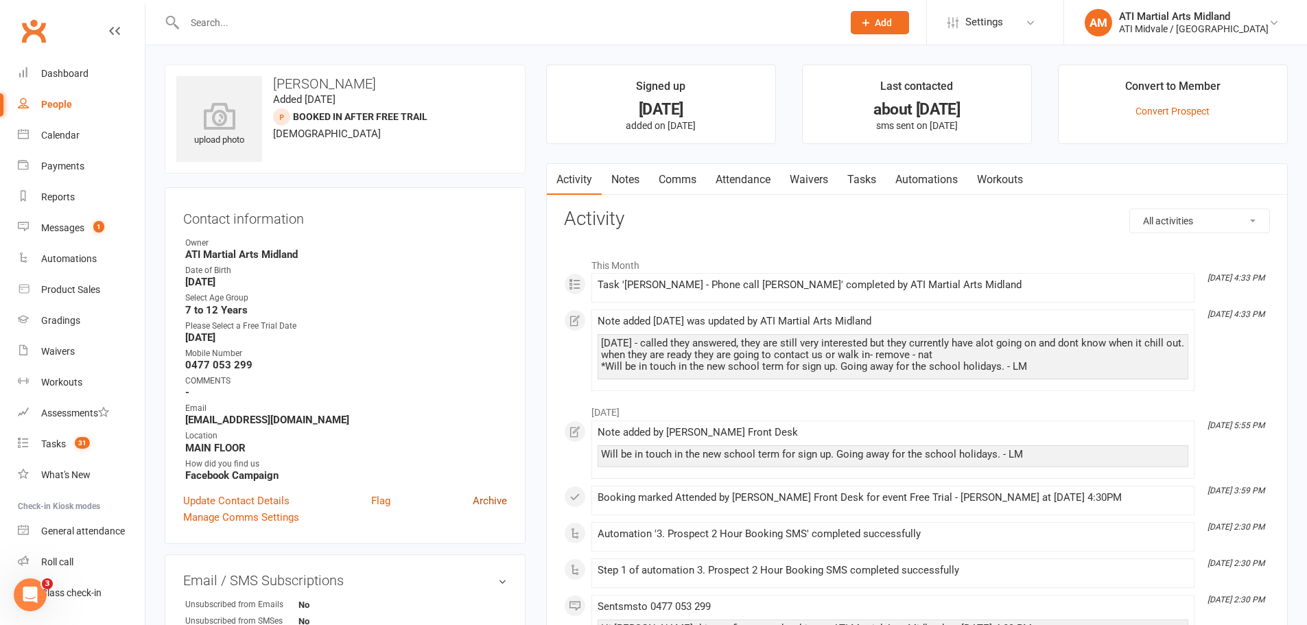
click at [488, 504] on link "Archive" at bounding box center [490, 501] width 34 height 16
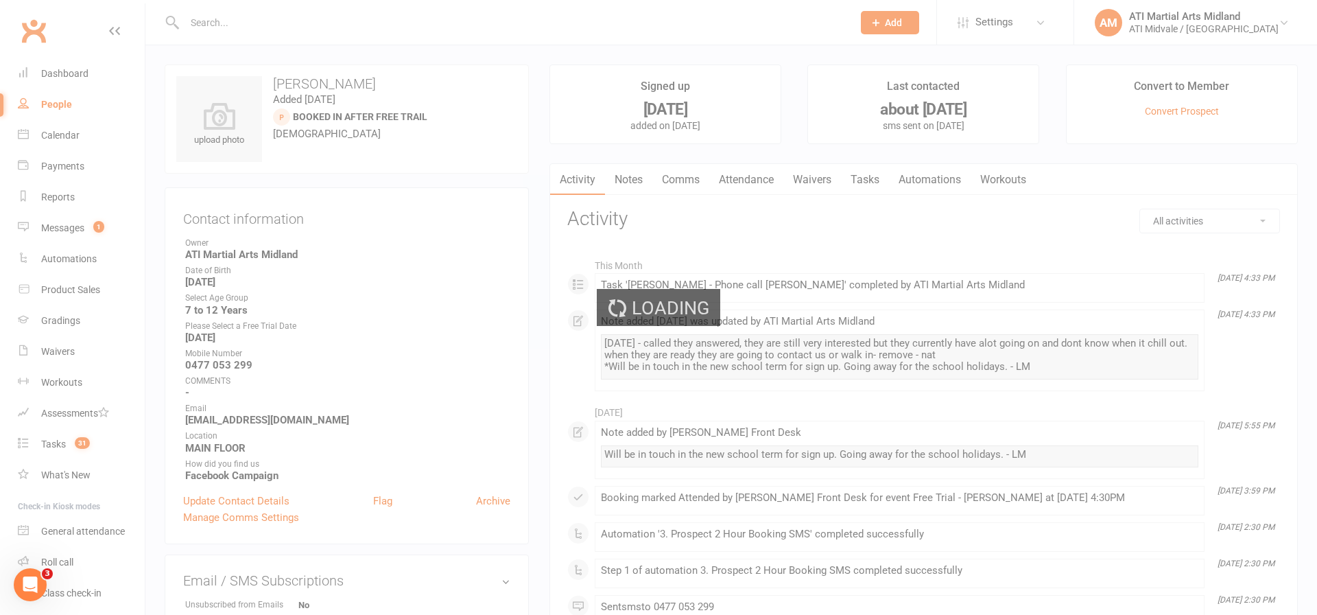
select select "100"
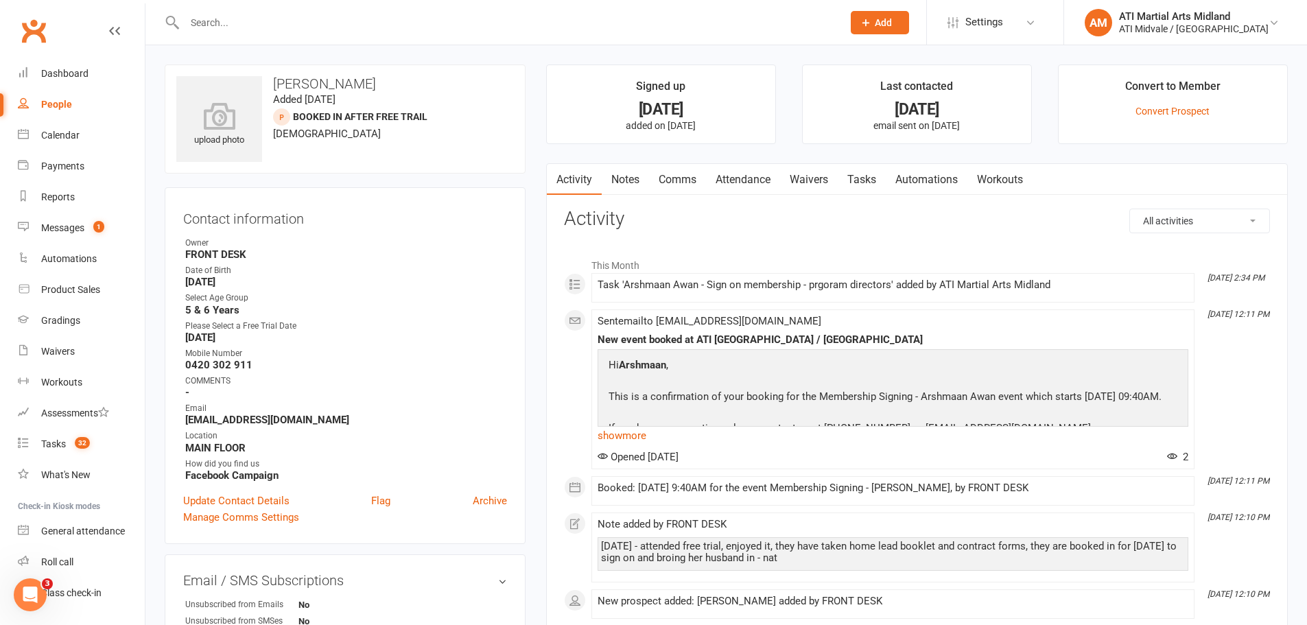
click at [628, 166] on link "Notes" at bounding box center [625, 180] width 47 height 32
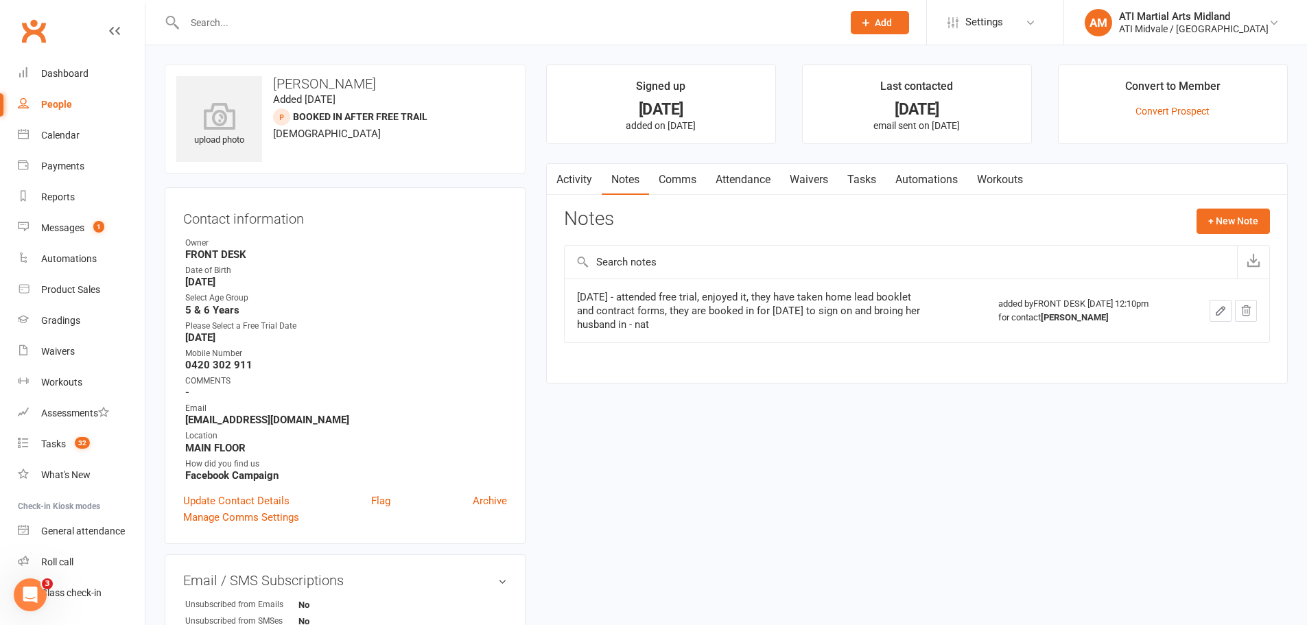
click at [589, 180] on link "Activity" at bounding box center [574, 180] width 55 height 32
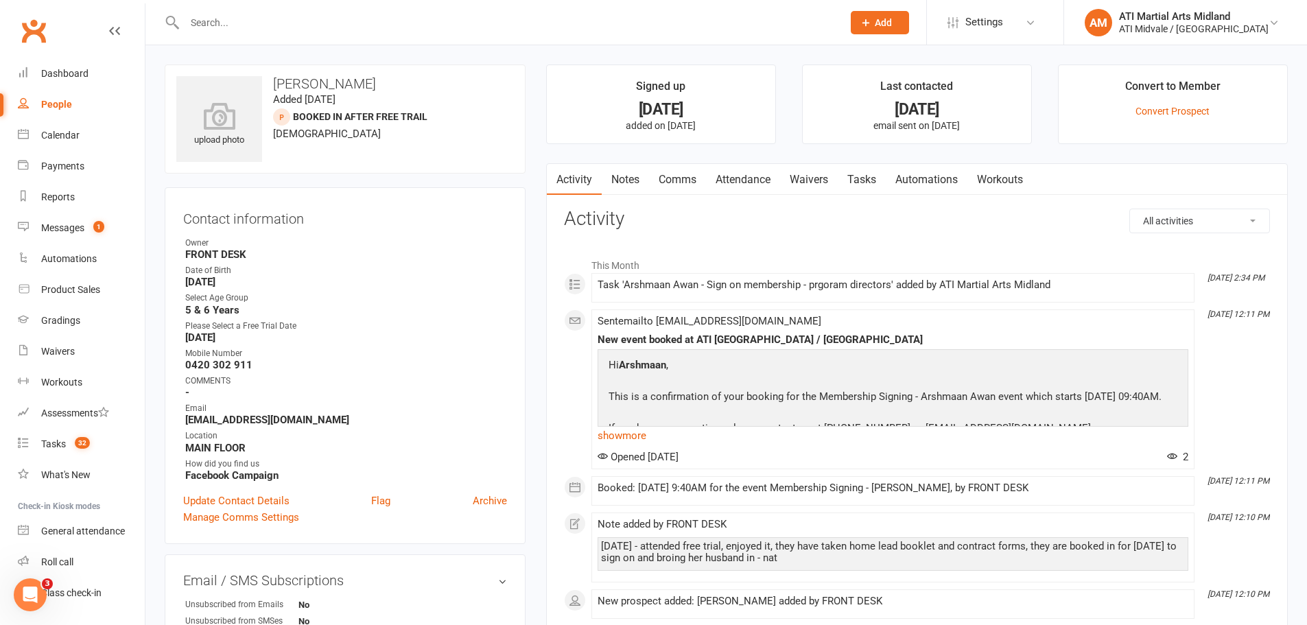
click at [775, 176] on link "Attendance" at bounding box center [743, 180] width 74 height 32
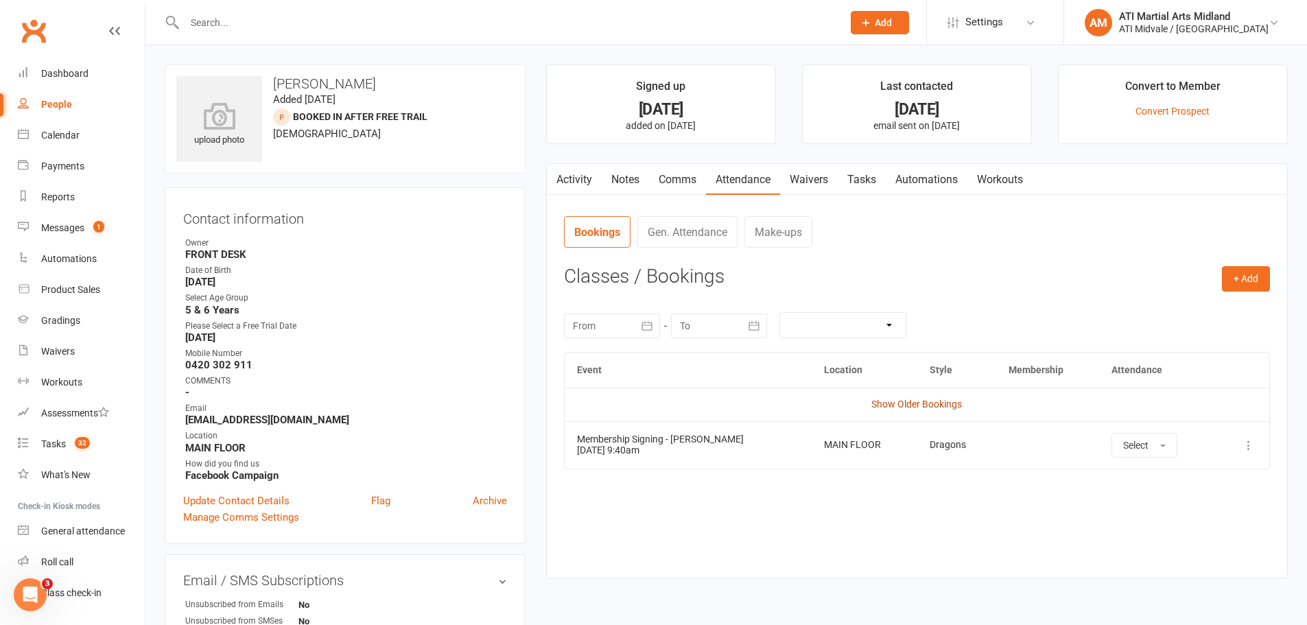
click at [930, 406] on link "Show Older Bookings" at bounding box center [916, 404] width 91 height 11
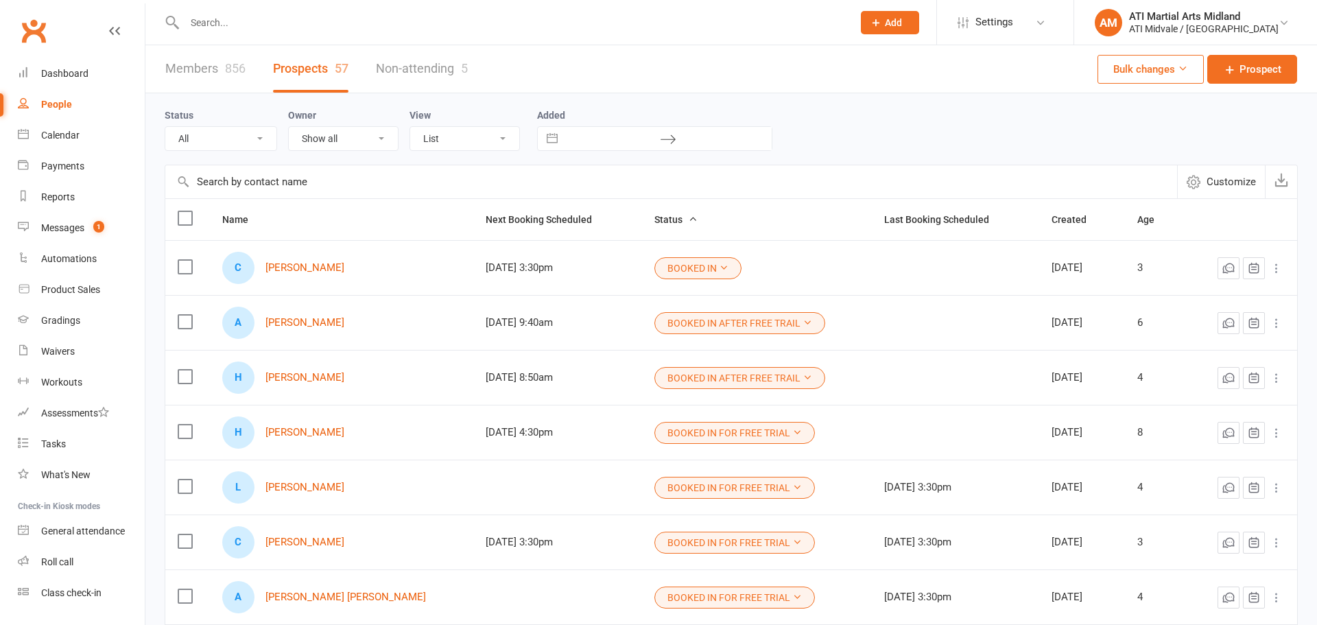
select select "100"
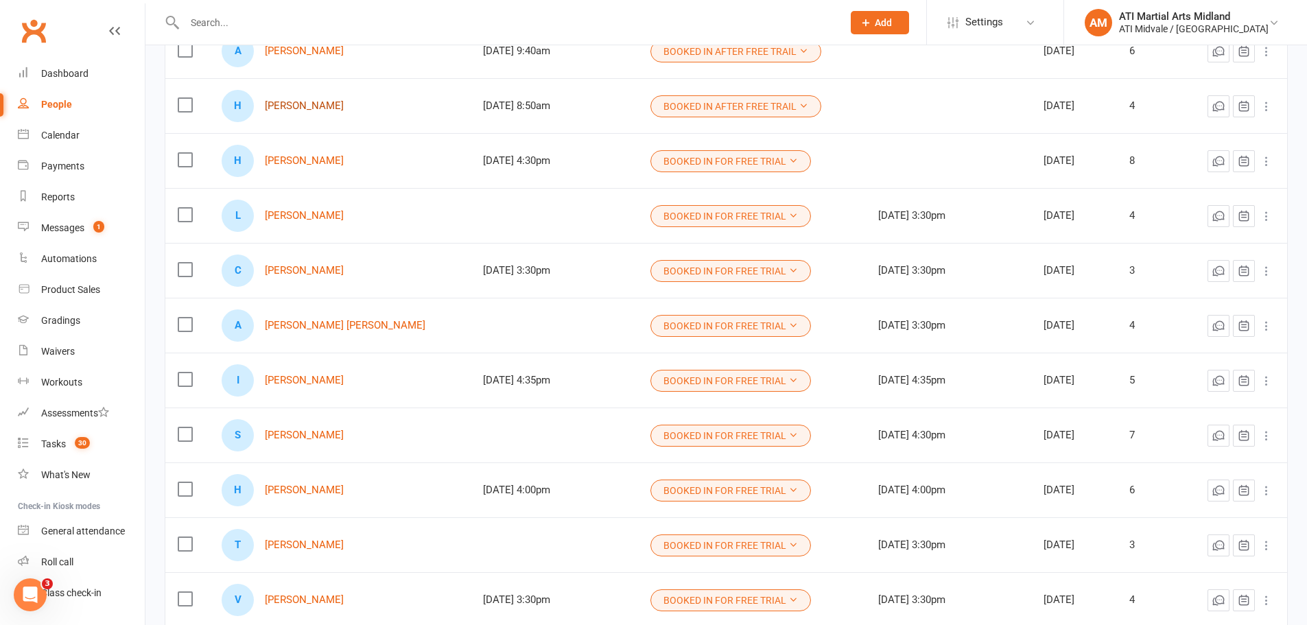
scroll to position [274, 0]
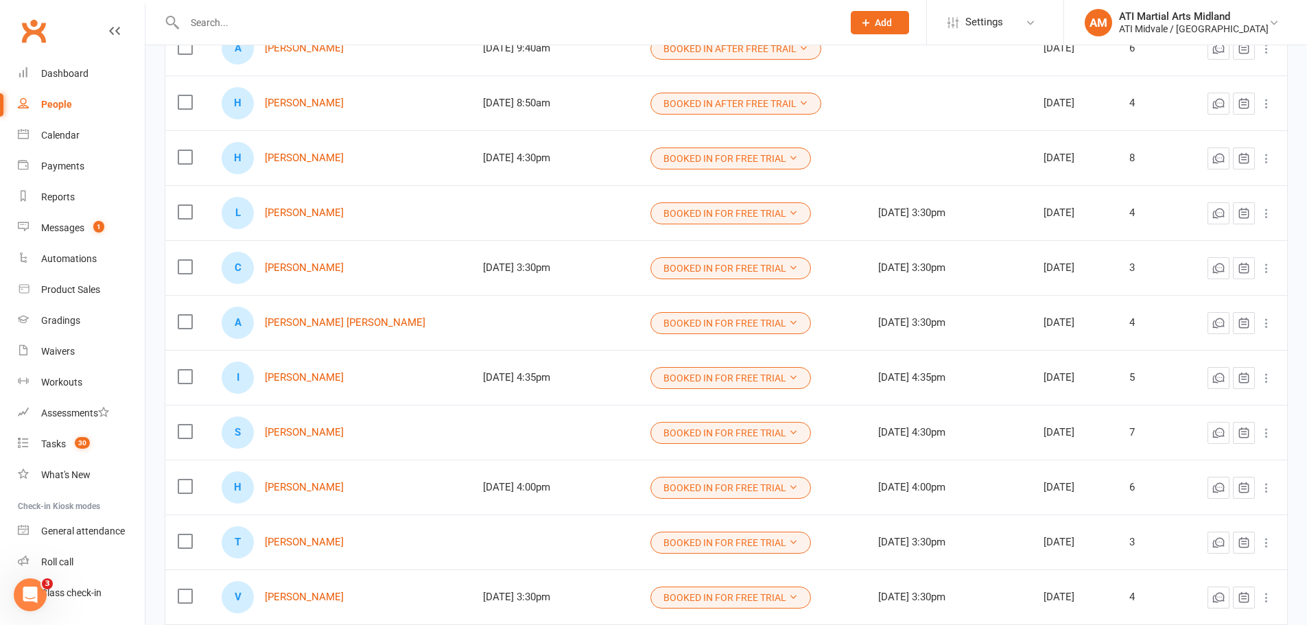
drag, startPoint x: 312, startPoint y: 101, endPoint x: 551, endPoint y: 230, distance: 271.4
click at [551, 230] on td at bounding box center [554, 212] width 167 height 55
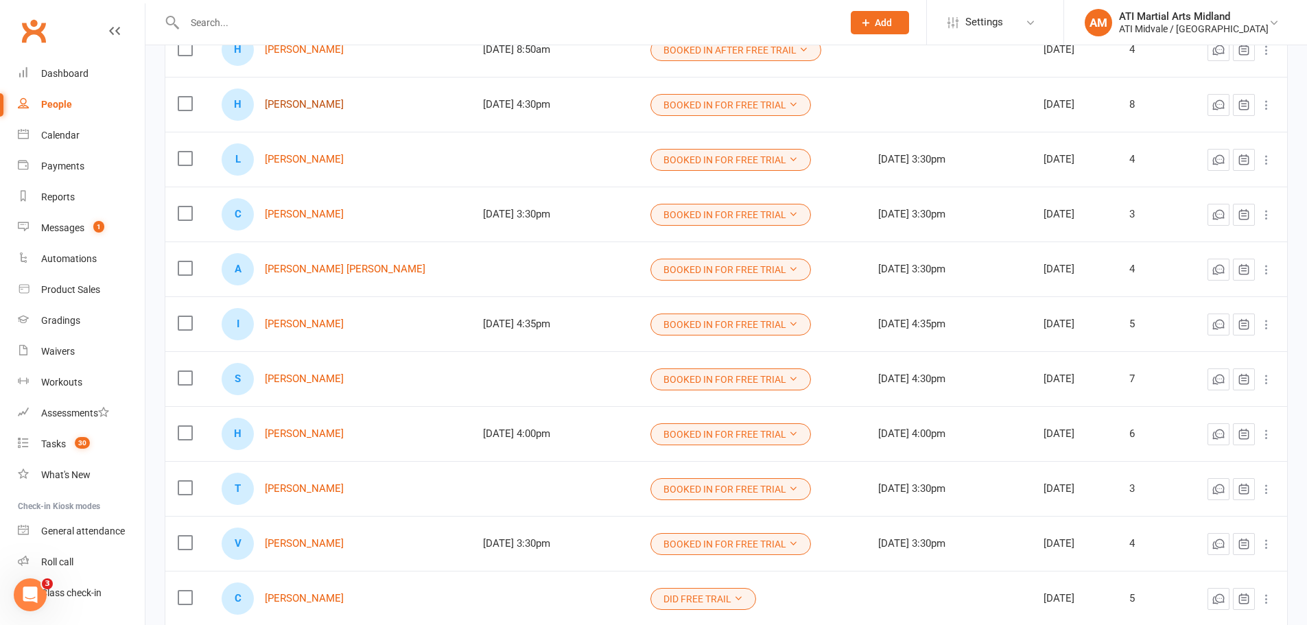
scroll to position [343, 0]
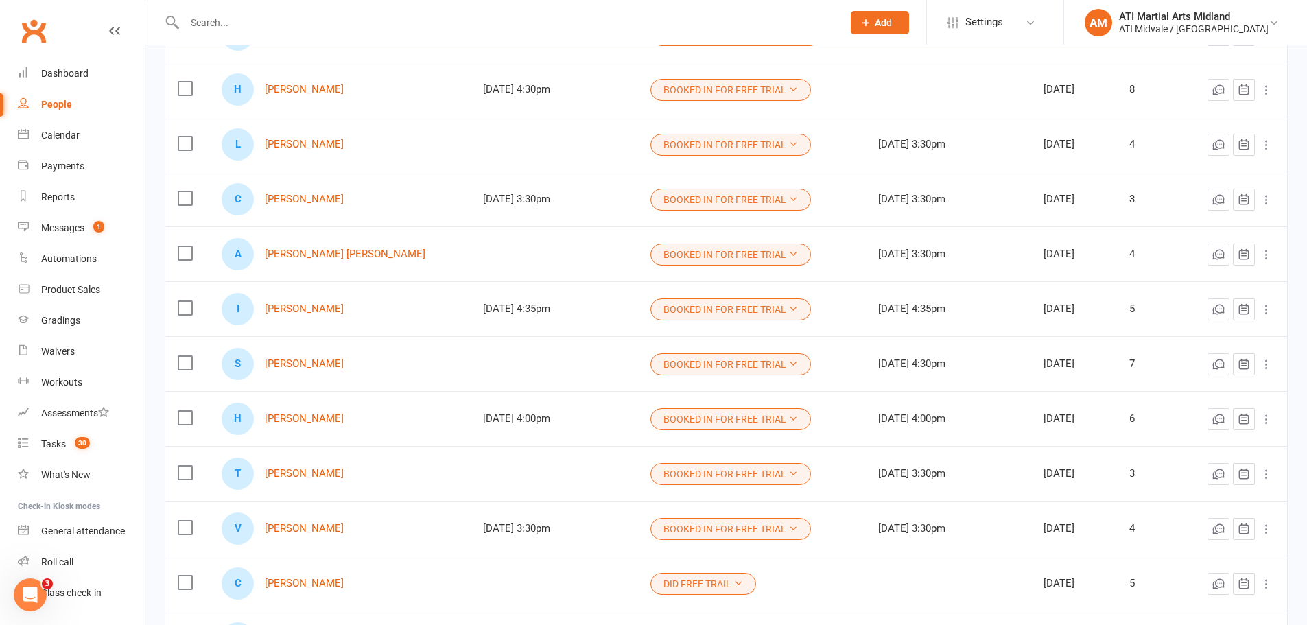
drag, startPoint x: 311, startPoint y: 310, endPoint x: 281, endPoint y: 390, distance: 85.5
click at [281, 390] on td "S Scott Marcus" at bounding box center [339, 363] width 261 height 55
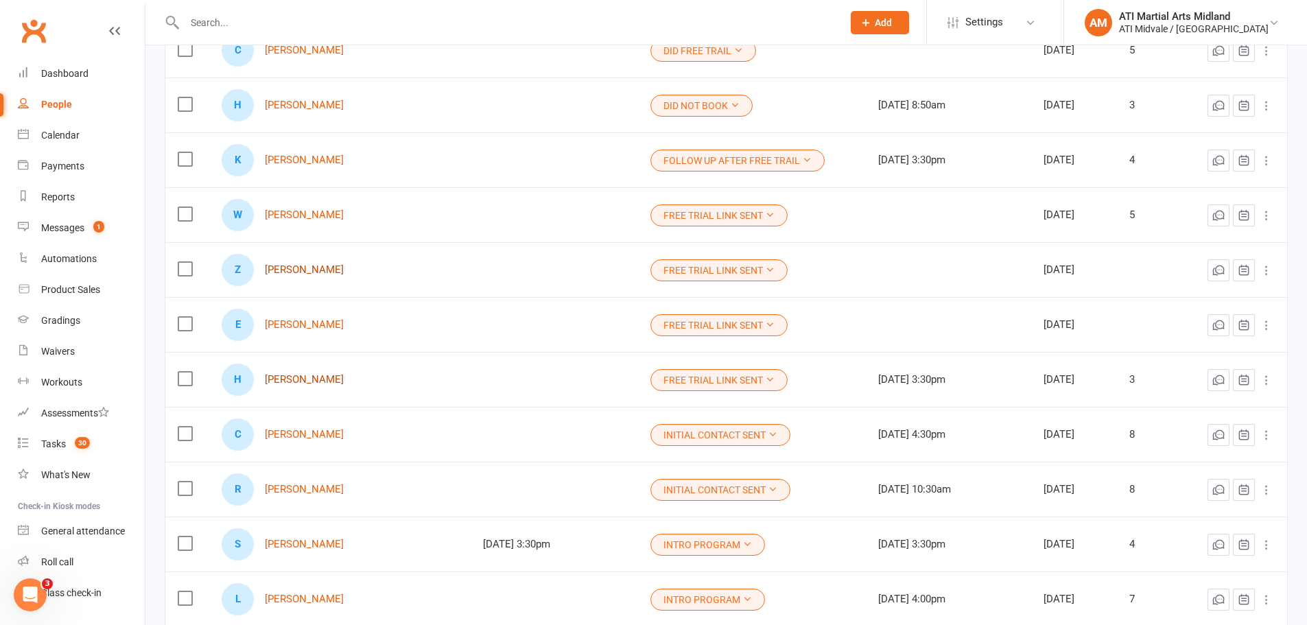
scroll to position [892, 0]
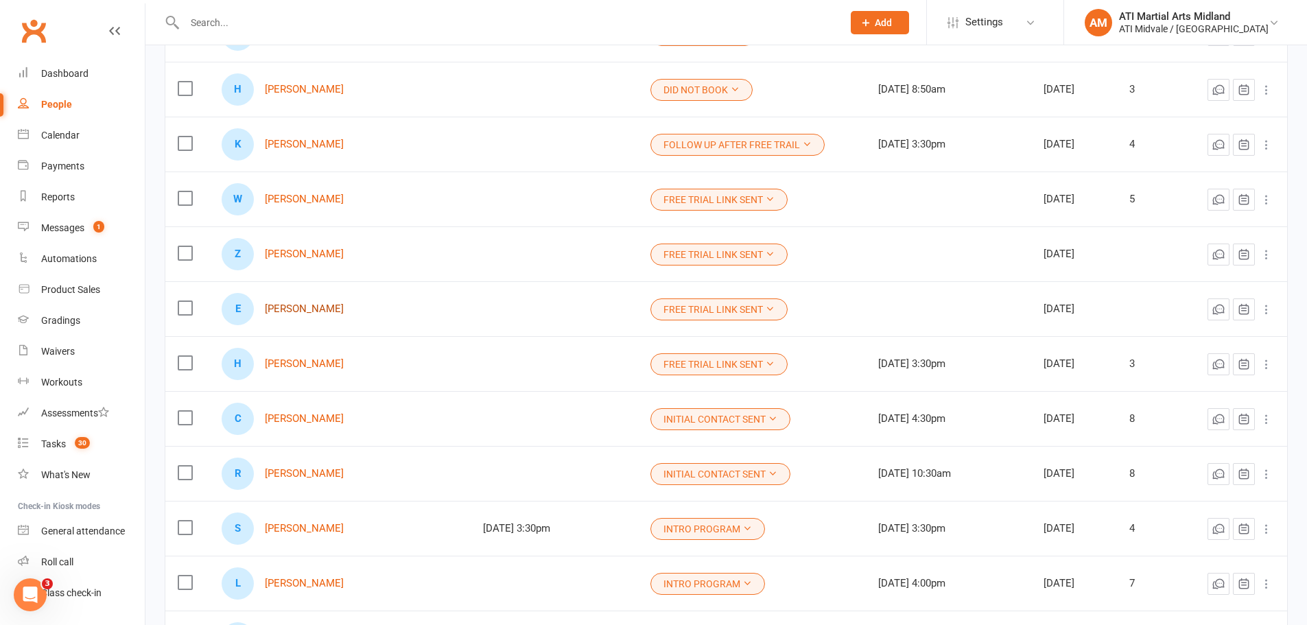
drag, startPoint x: 296, startPoint y: 303, endPoint x: 283, endPoint y: 308, distance: 14.1
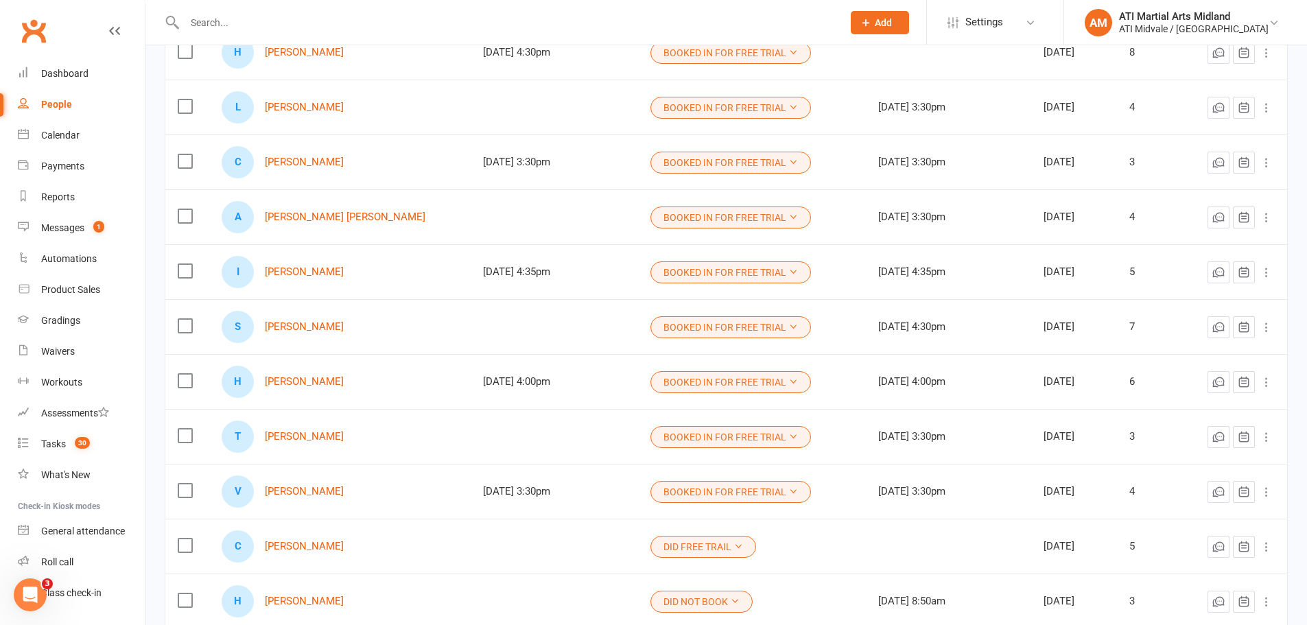
scroll to position [412, 0]
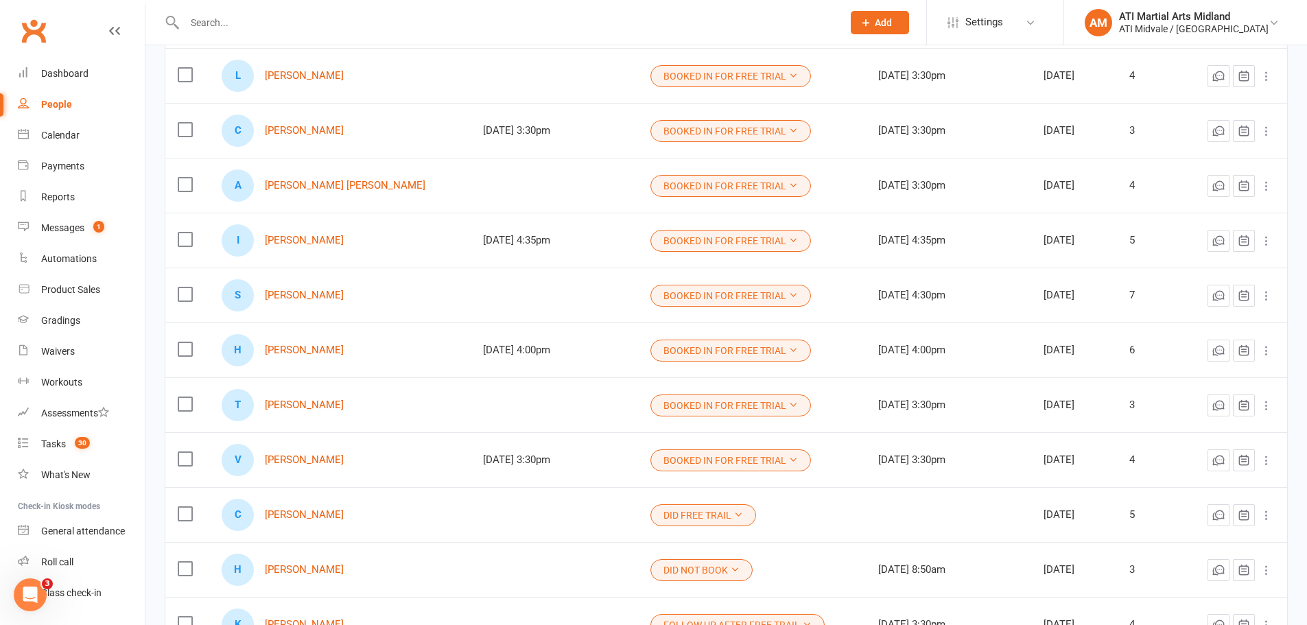
click at [283, 311] on div "S Scott Marcus" at bounding box center [340, 295] width 237 height 32
click at [20, 223] on icon at bounding box center [23, 226] width 11 height 11
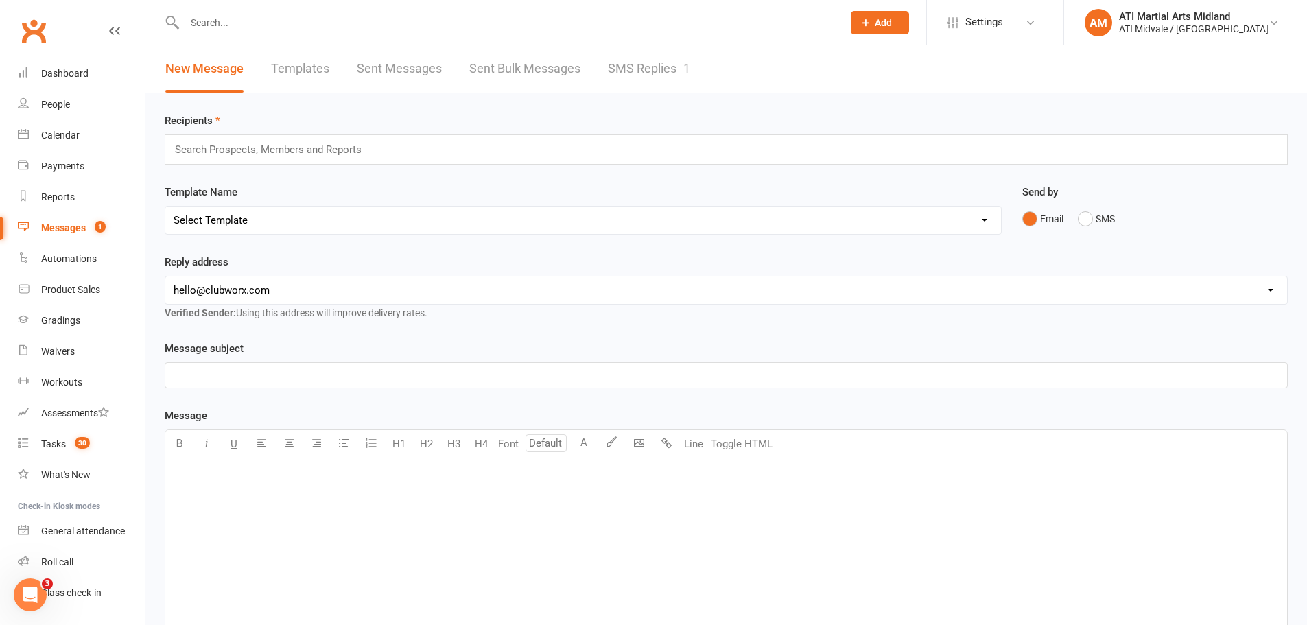
click at [635, 73] on link "SMS Replies 1" at bounding box center [649, 68] width 82 height 47
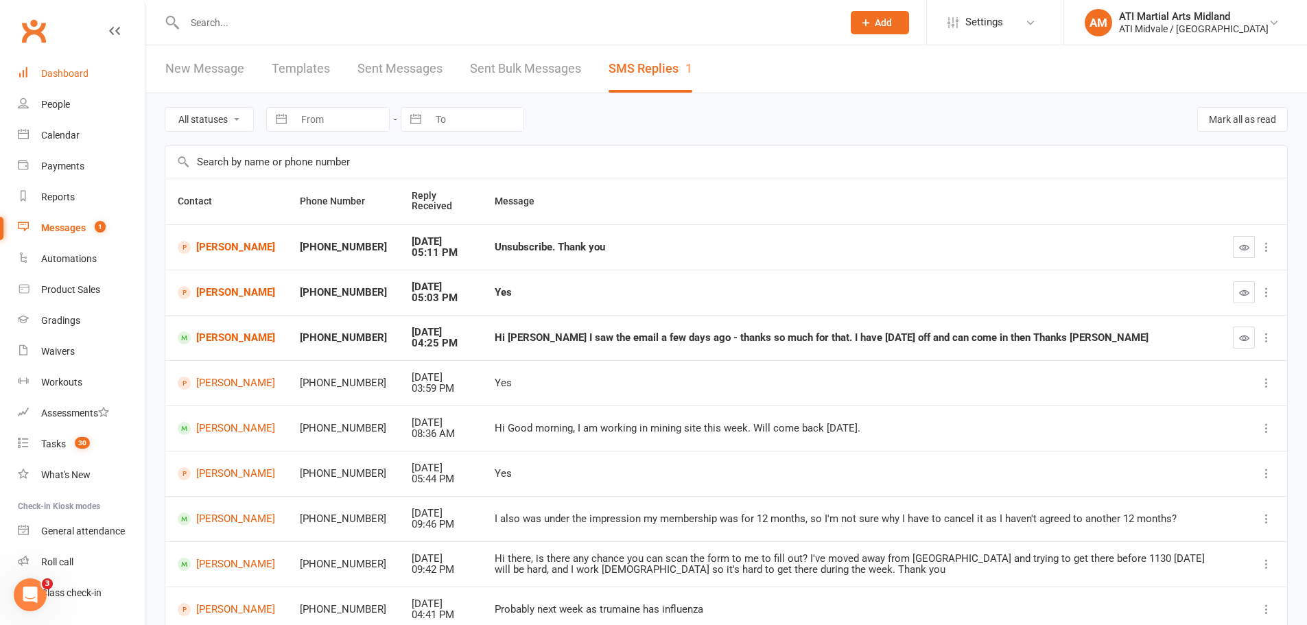
click at [78, 71] on div "Dashboard" at bounding box center [64, 73] width 47 height 11
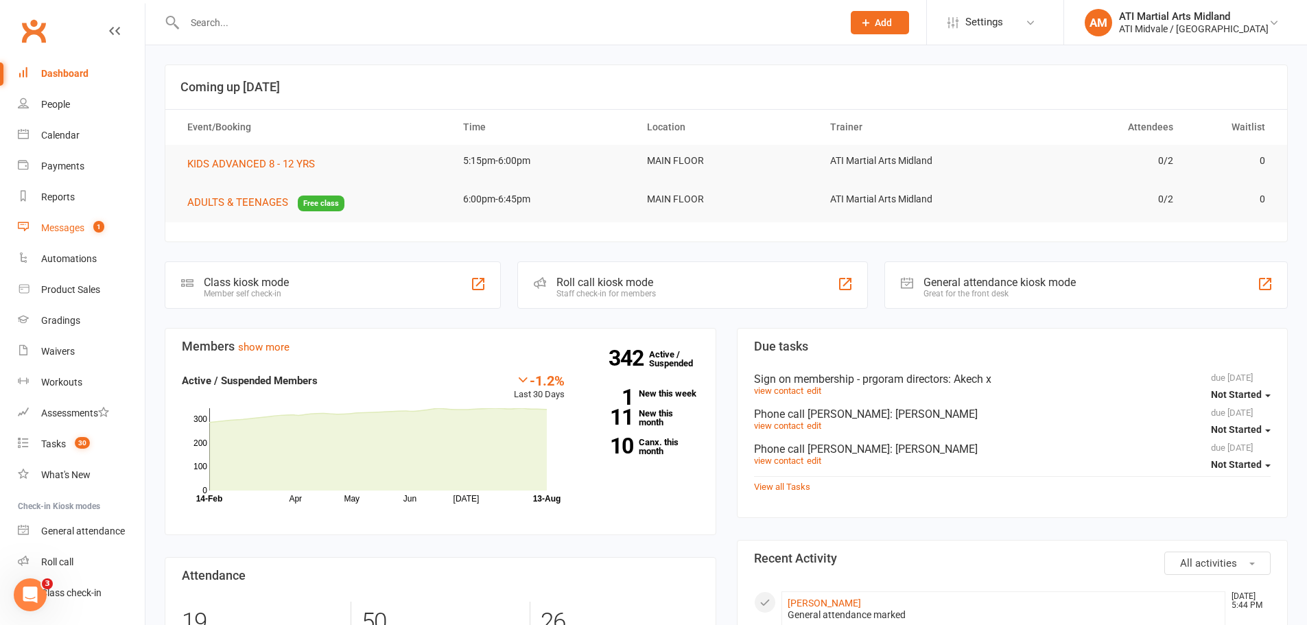
click at [77, 228] on div "Messages" at bounding box center [62, 227] width 43 height 11
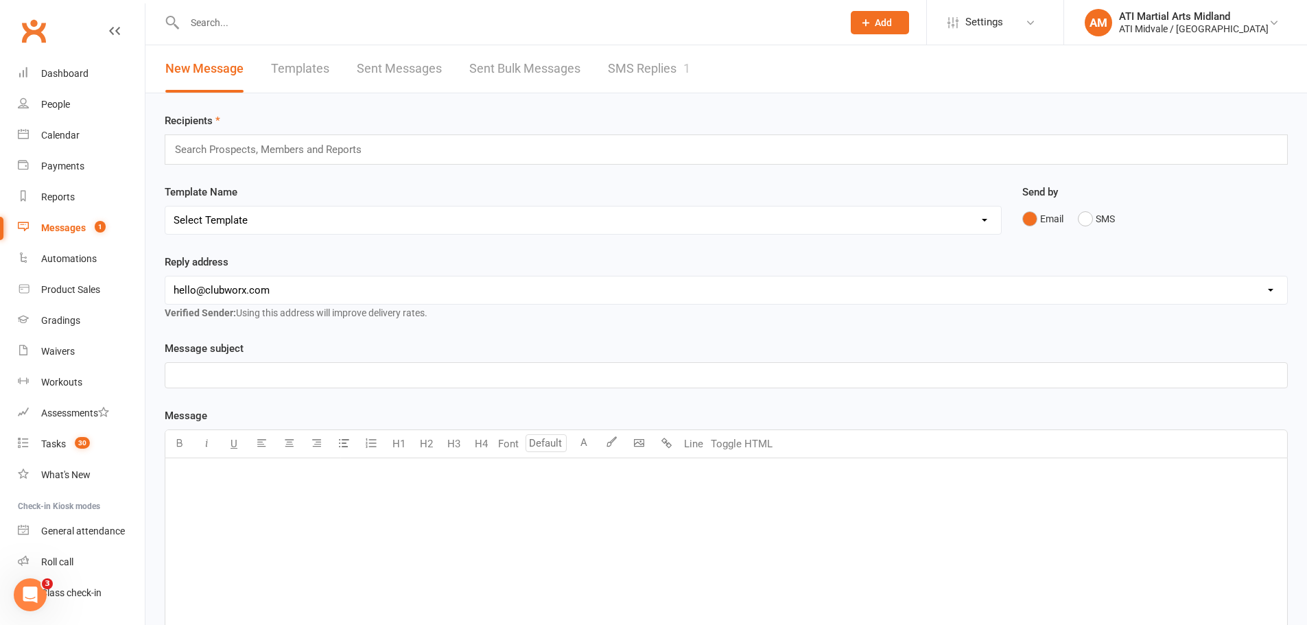
click at [675, 76] on link "SMS Replies 1" at bounding box center [649, 68] width 82 height 47
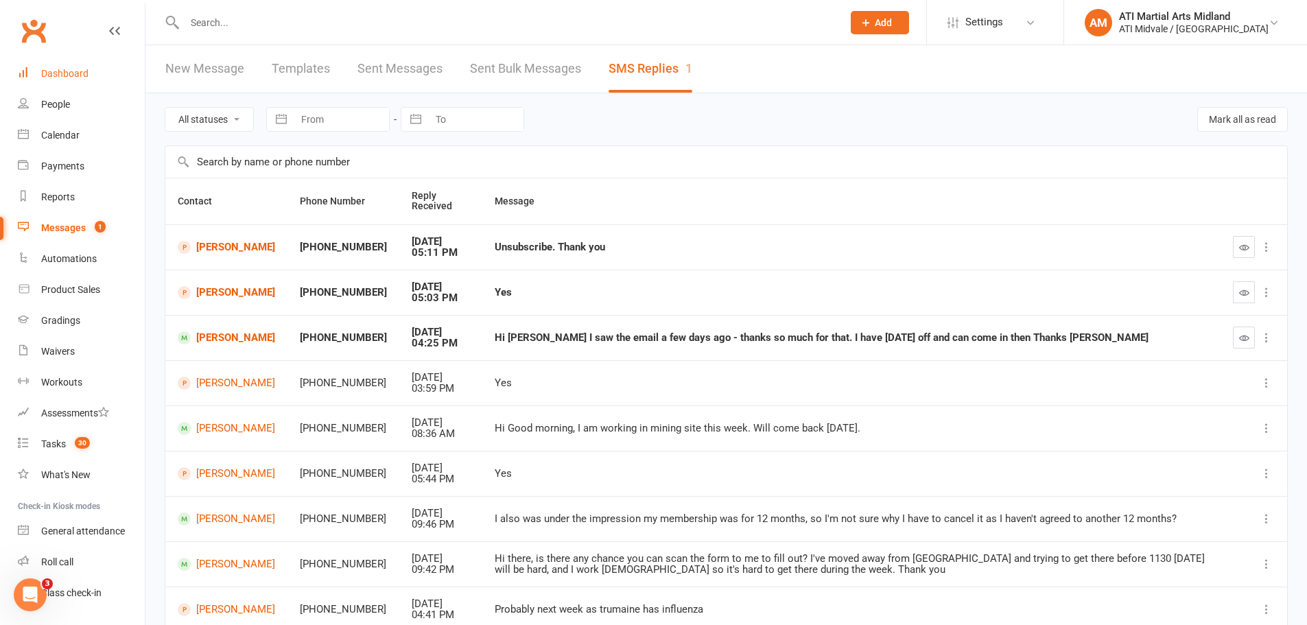
click at [45, 61] on link "Dashboard" at bounding box center [81, 73] width 127 height 31
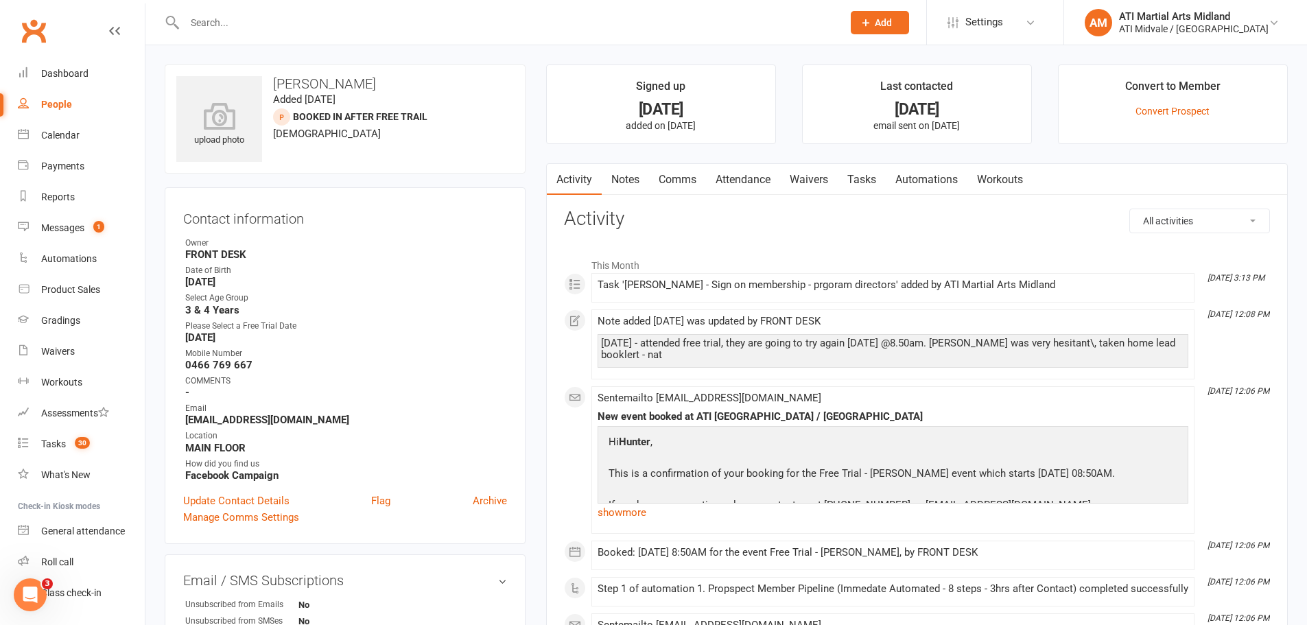
click at [864, 183] on link "Tasks" at bounding box center [862, 180] width 48 height 32
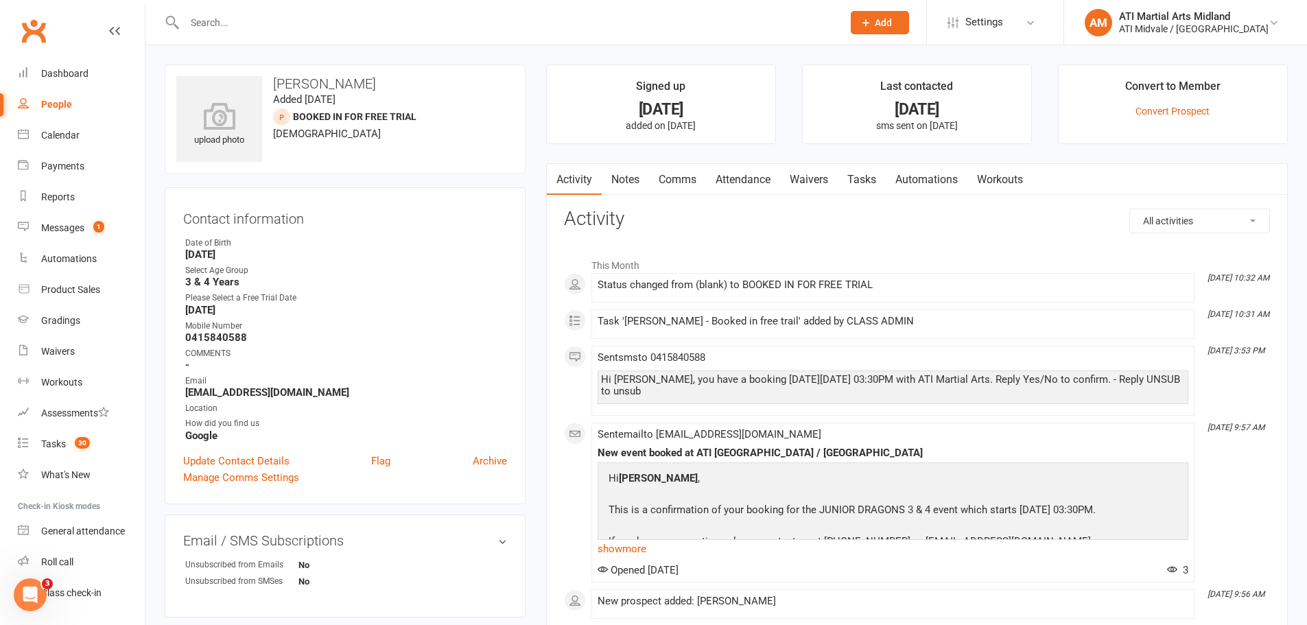
click at [628, 173] on link "Notes" at bounding box center [625, 180] width 47 height 32
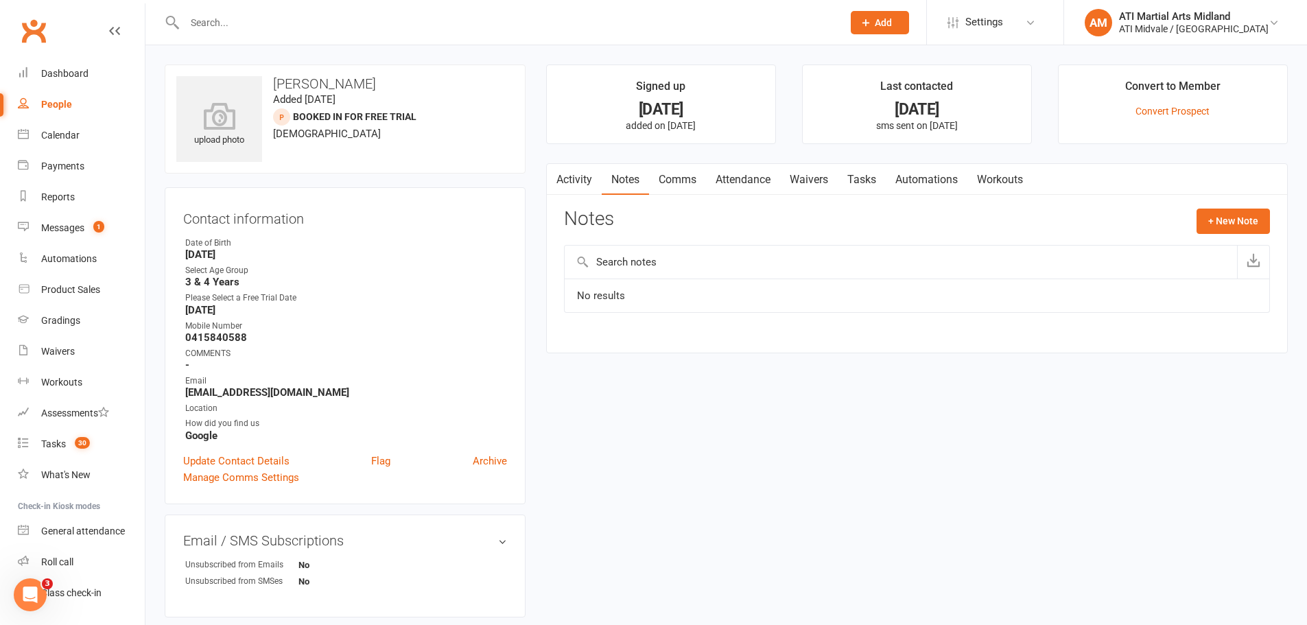
click at [859, 174] on link "Tasks" at bounding box center [862, 180] width 48 height 32
click at [745, 176] on link "Attendance" at bounding box center [743, 180] width 74 height 32
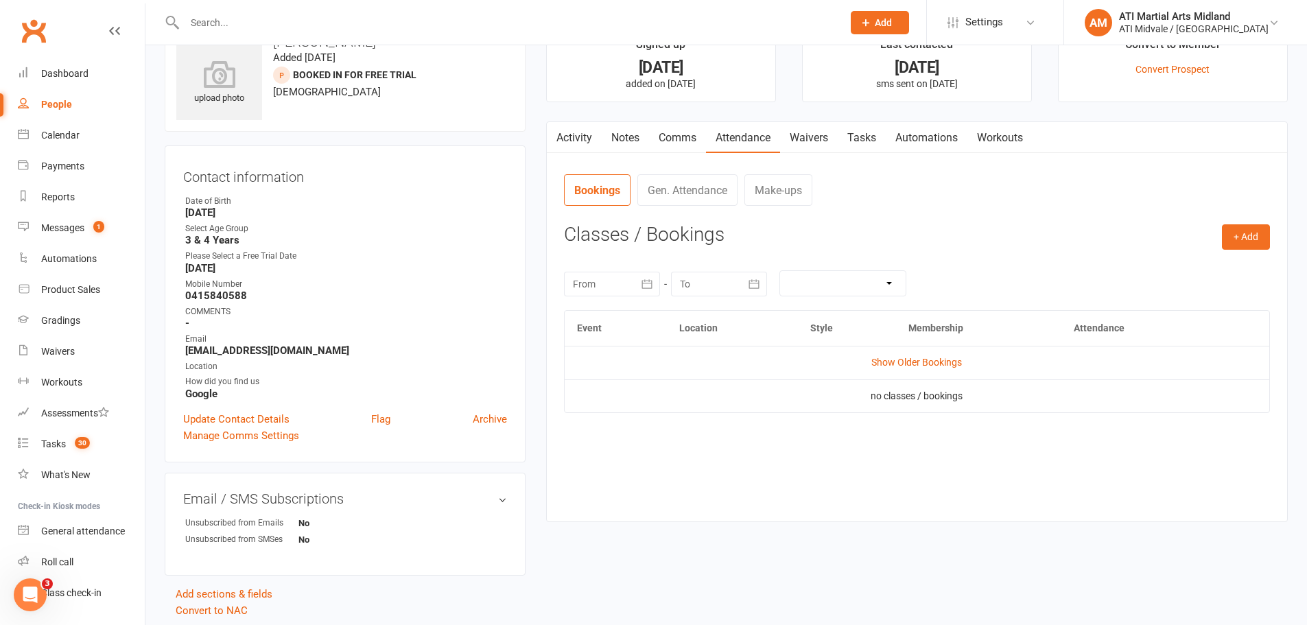
scroll to position [90, 0]
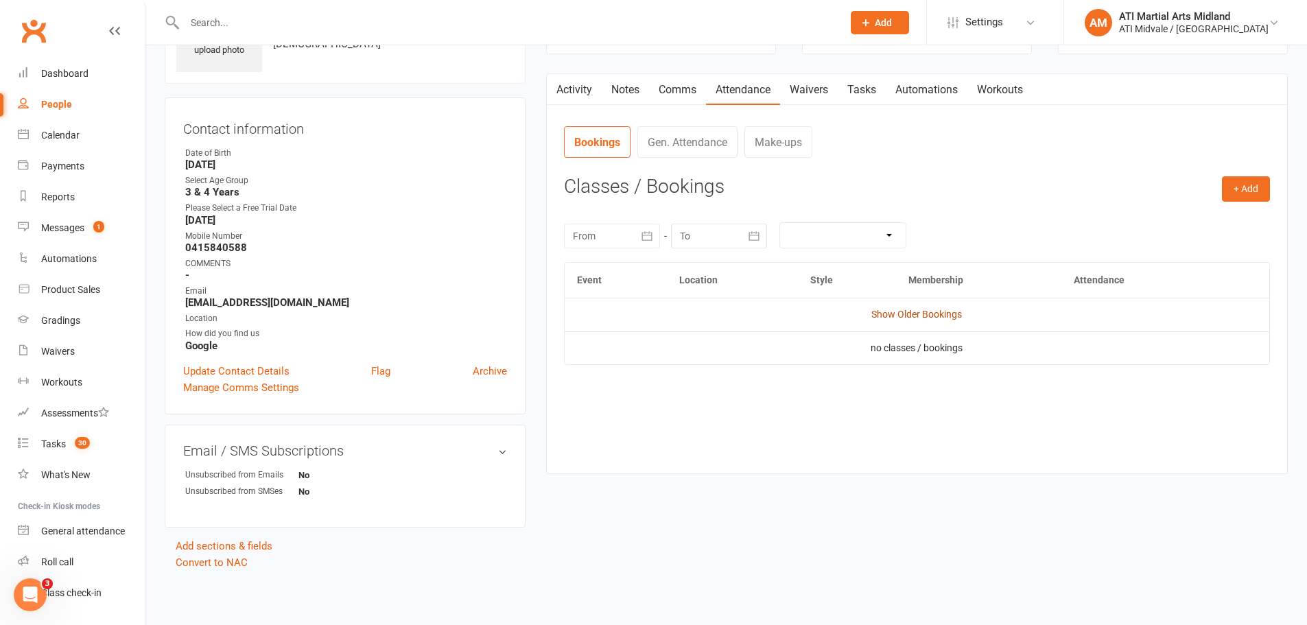
click at [925, 312] on link "Show Older Bookings" at bounding box center [916, 314] width 91 height 11
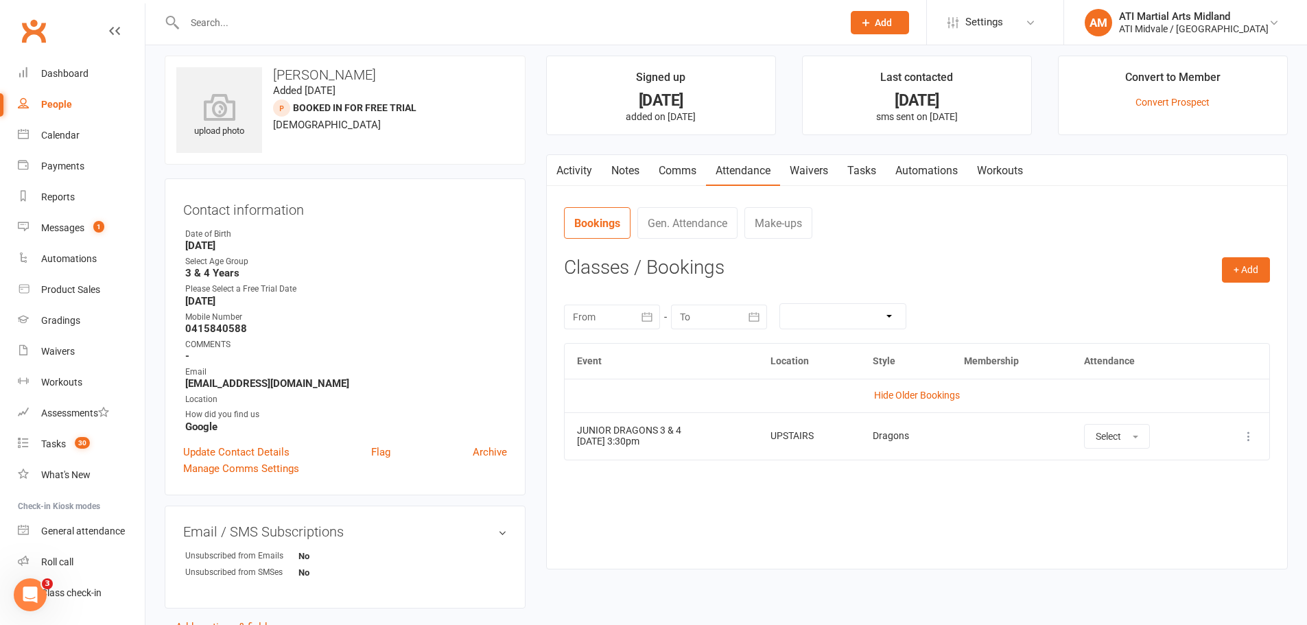
scroll to position [0, 0]
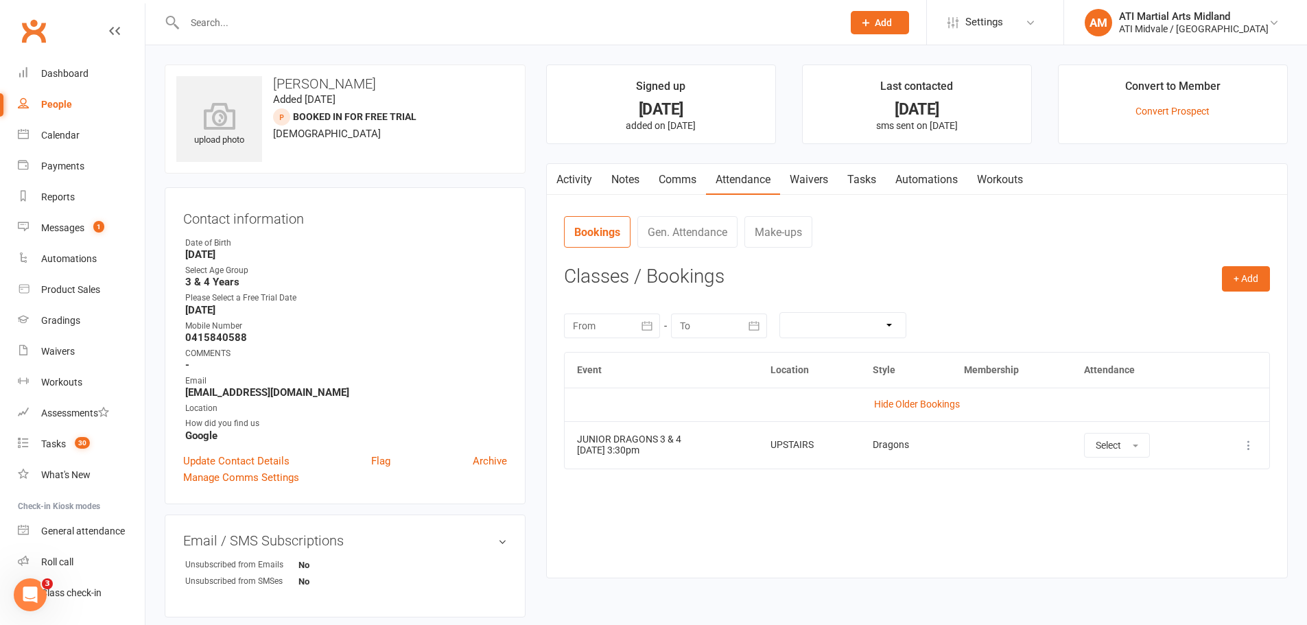
click at [588, 175] on link "Activity" at bounding box center [574, 180] width 55 height 32
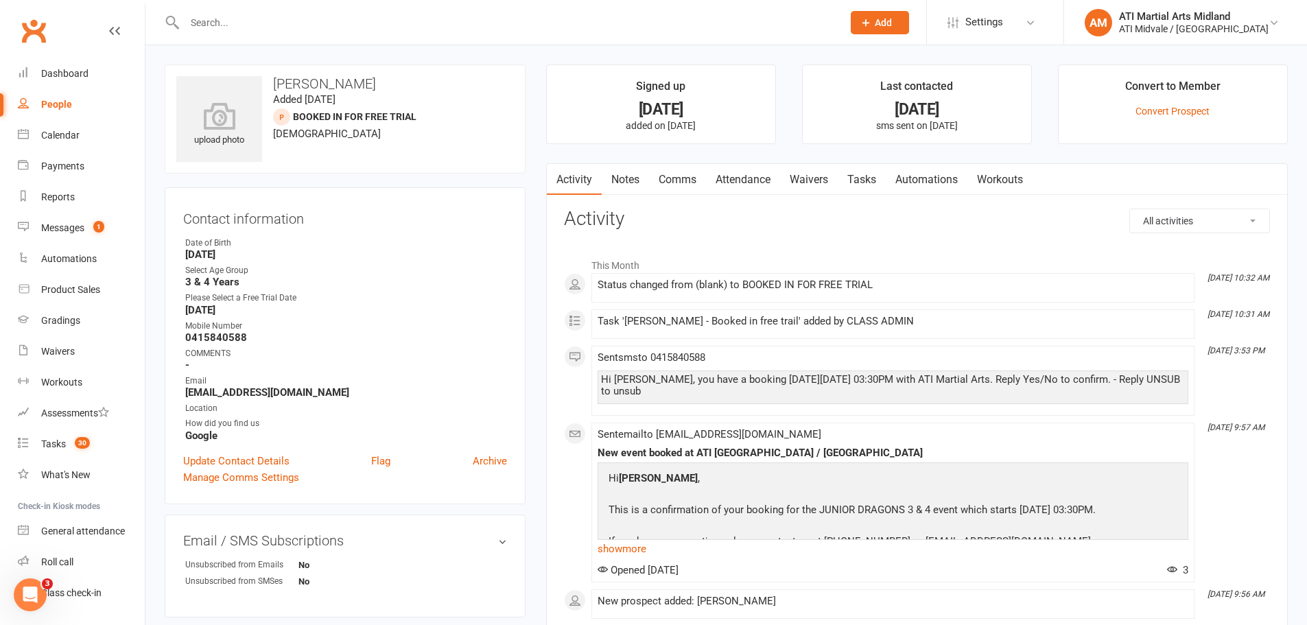
click at [647, 178] on link "Notes" at bounding box center [625, 180] width 47 height 32
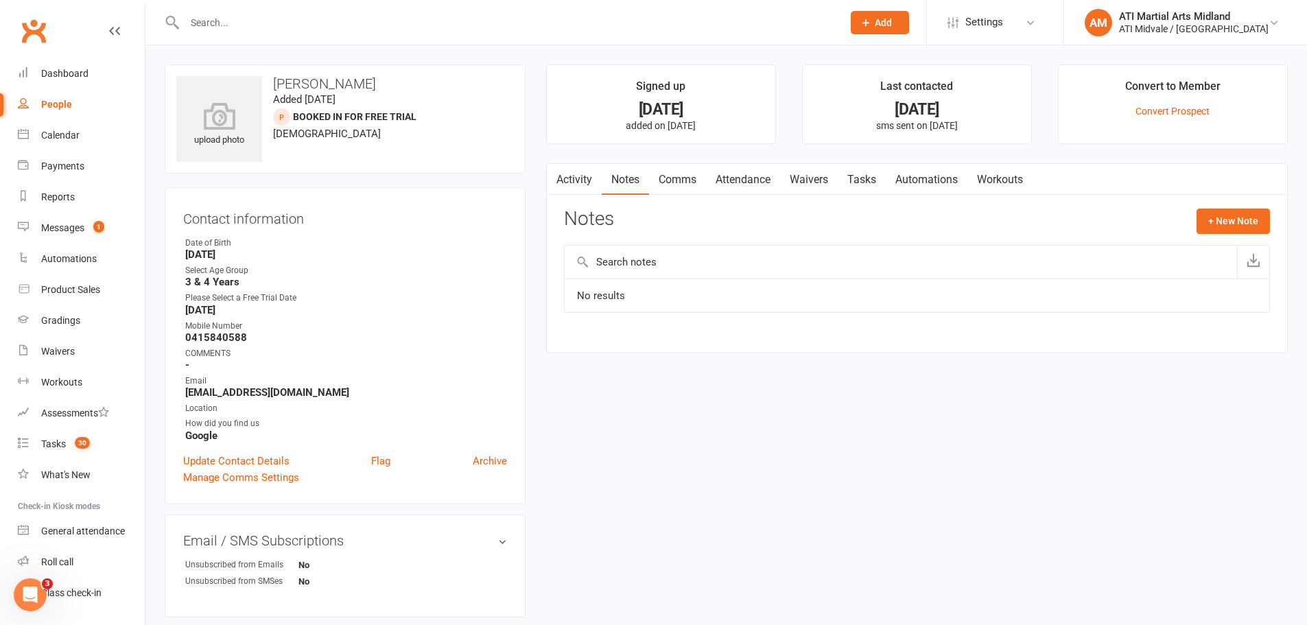
click at [864, 185] on link "Tasks" at bounding box center [862, 180] width 48 height 32
click at [765, 186] on link "Attendance" at bounding box center [743, 180] width 74 height 32
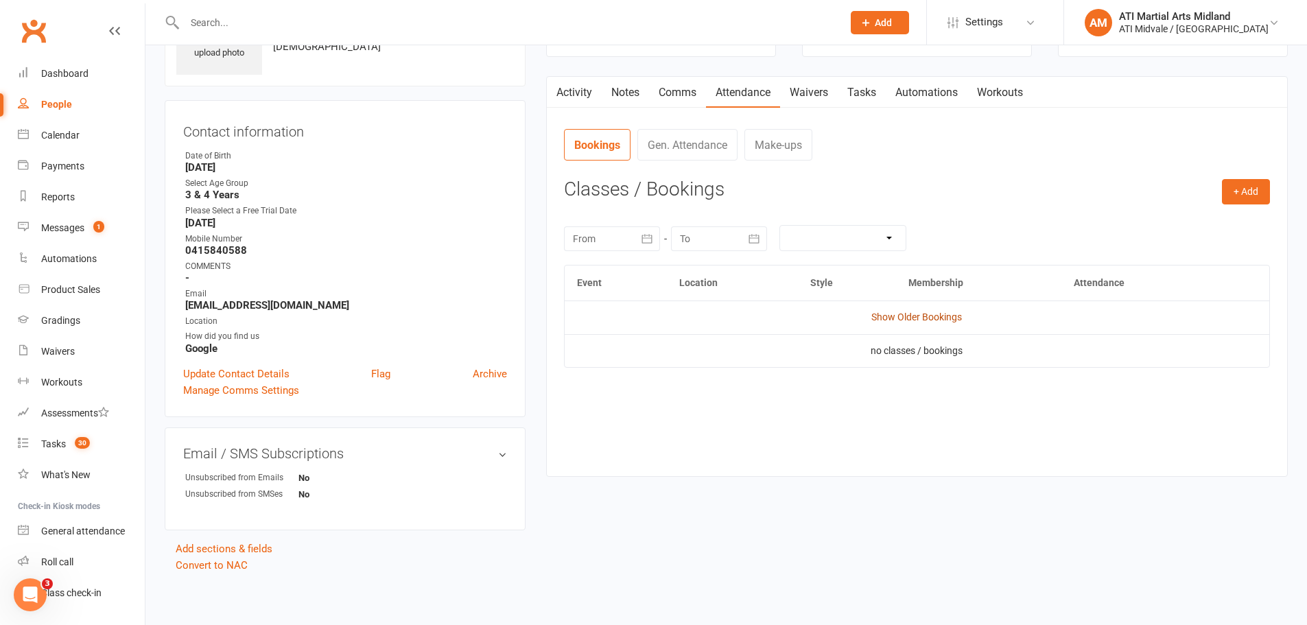
scroll to position [90, 0]
click at [945, 314] on link "Show Older Bookings" at bounding box center [916, 314] width 91 height 11
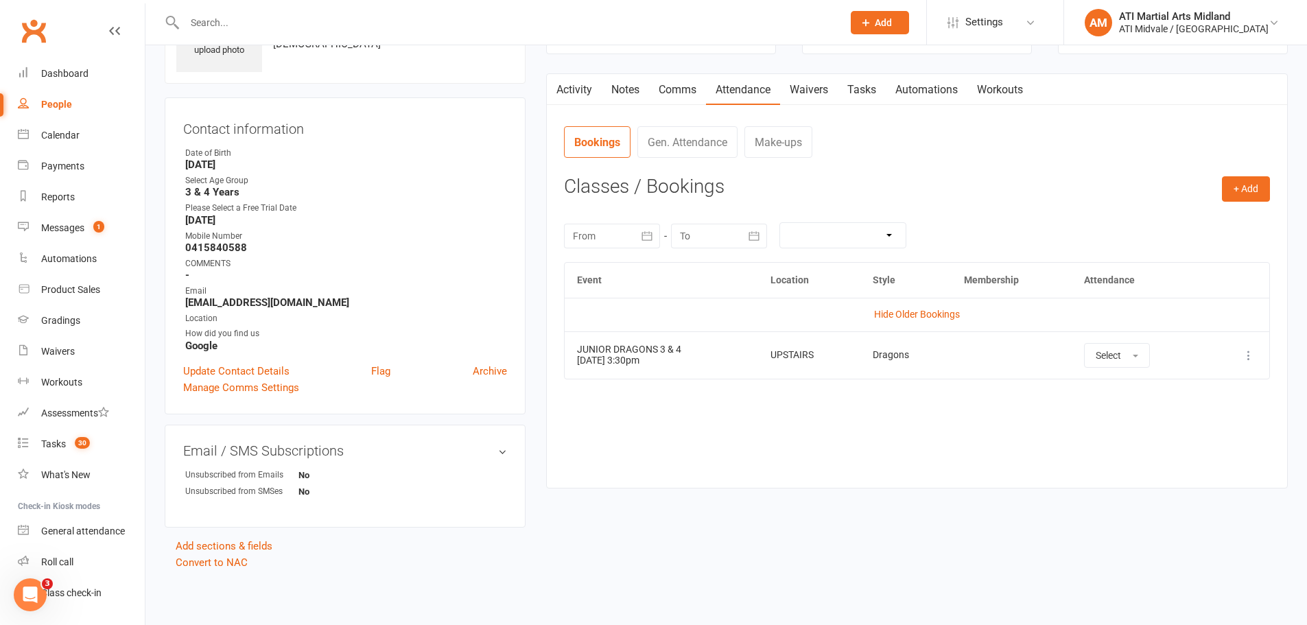
scroll to position [0, 0]
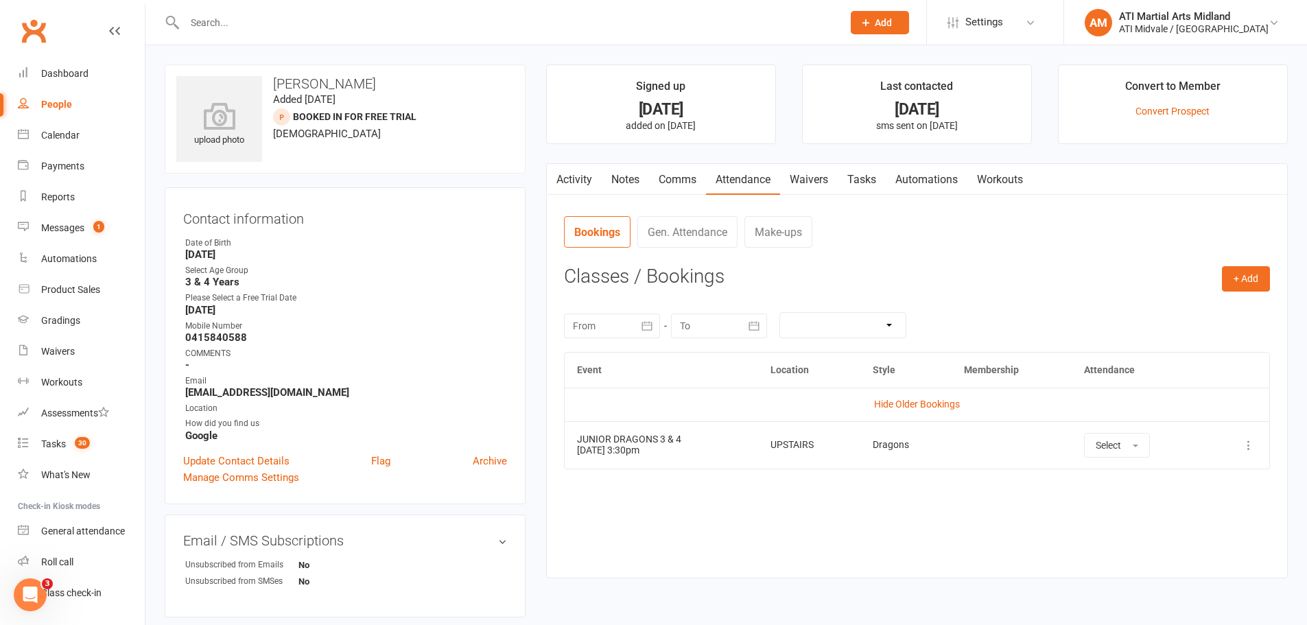
click at [569, 172] on link "Activity" at bounding box center [574, 180] width 55 height 32
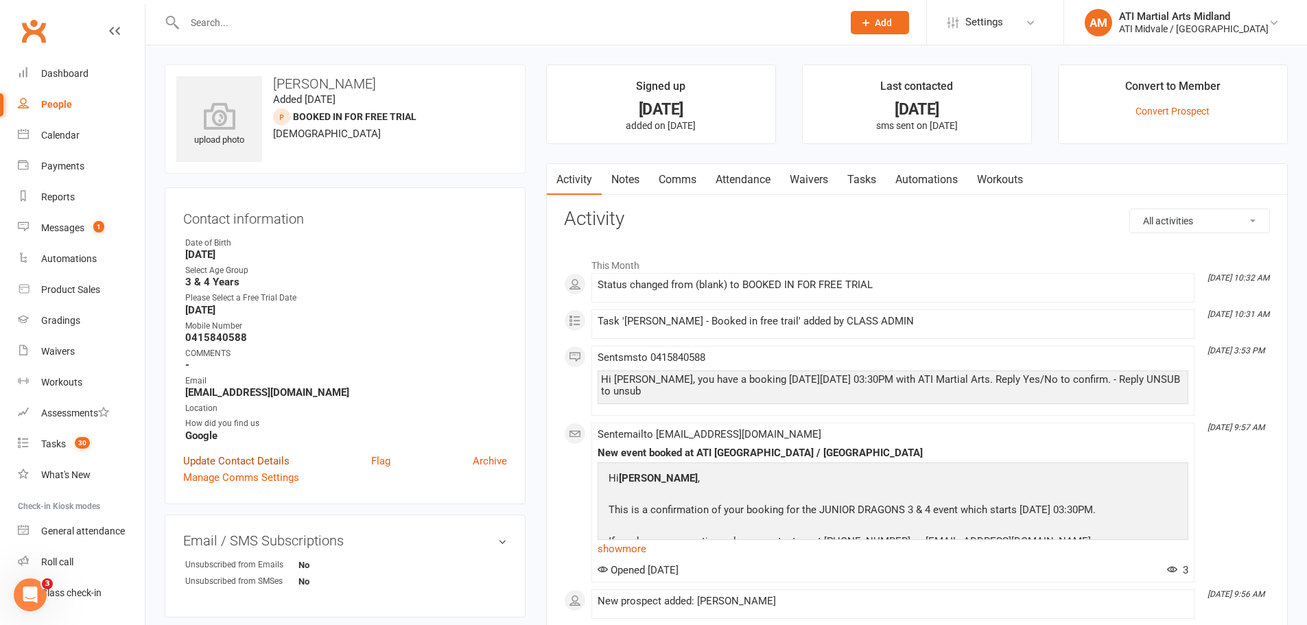
click at [222, 460] on link "Update Contact Details" at bounding box center [236, 461] width 106 height 16
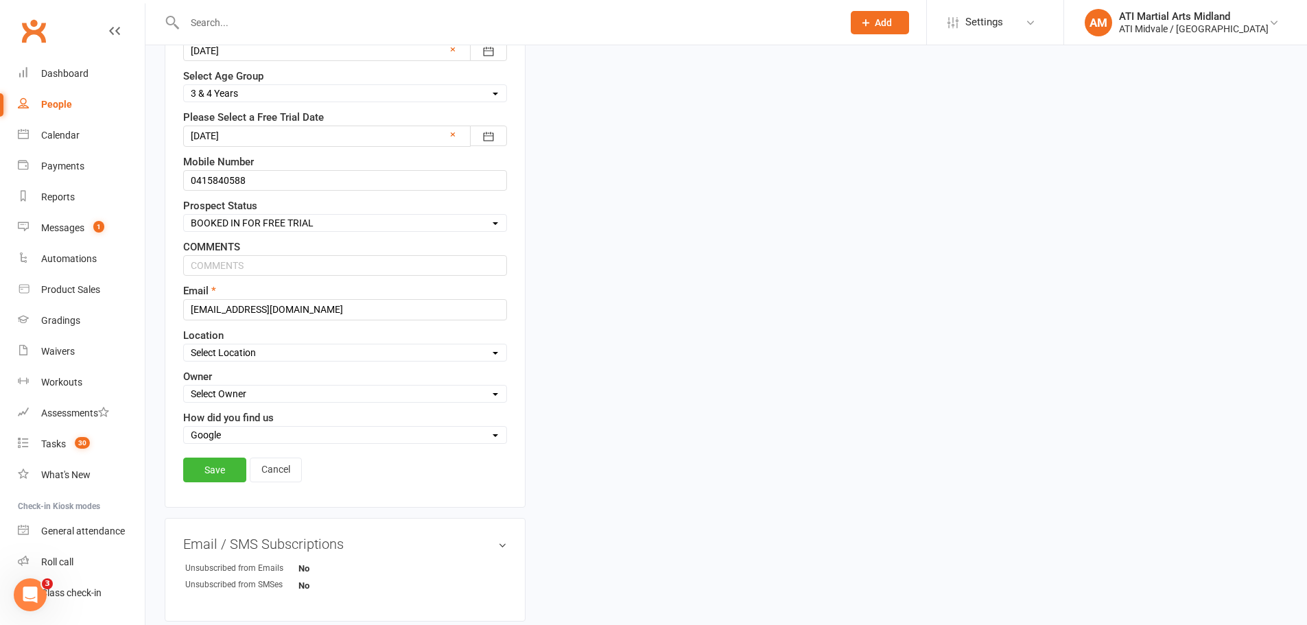
scroll to position [339, 0]
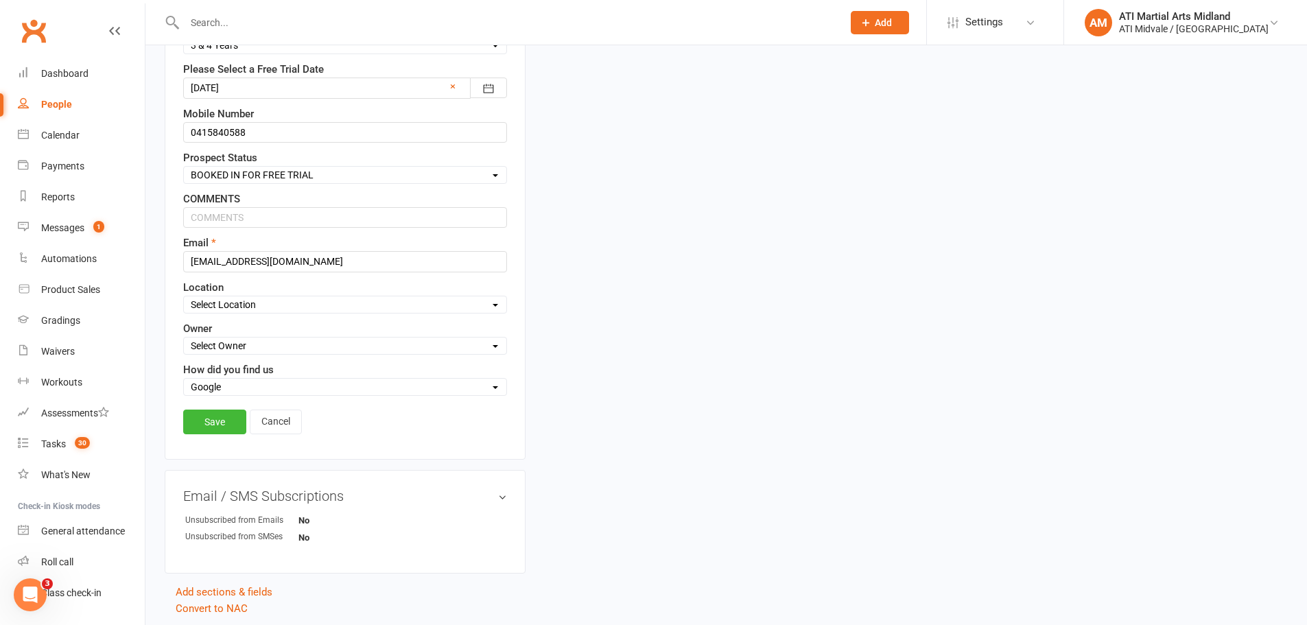
click at [248, 174] on select "Select Set a Status BOOKED IN FOR FREE TRIAL DID FREE TRAIL BOOKED IN AFTER FRE…" at bounding box center [345, 174] width 322 height 15
select select "PHONE CALL REQUIRED"
click at [184, 168] on select "Select Set a Status BOOKED IN FOR FREE TRIAL DID FREE TRAIL BOOKED IN AFTER FRE…" at bounding box center [345, 174] width 322 height 15
click at [225, 430] on link "Save" at bounding box center [214, 422] width 63 height 25
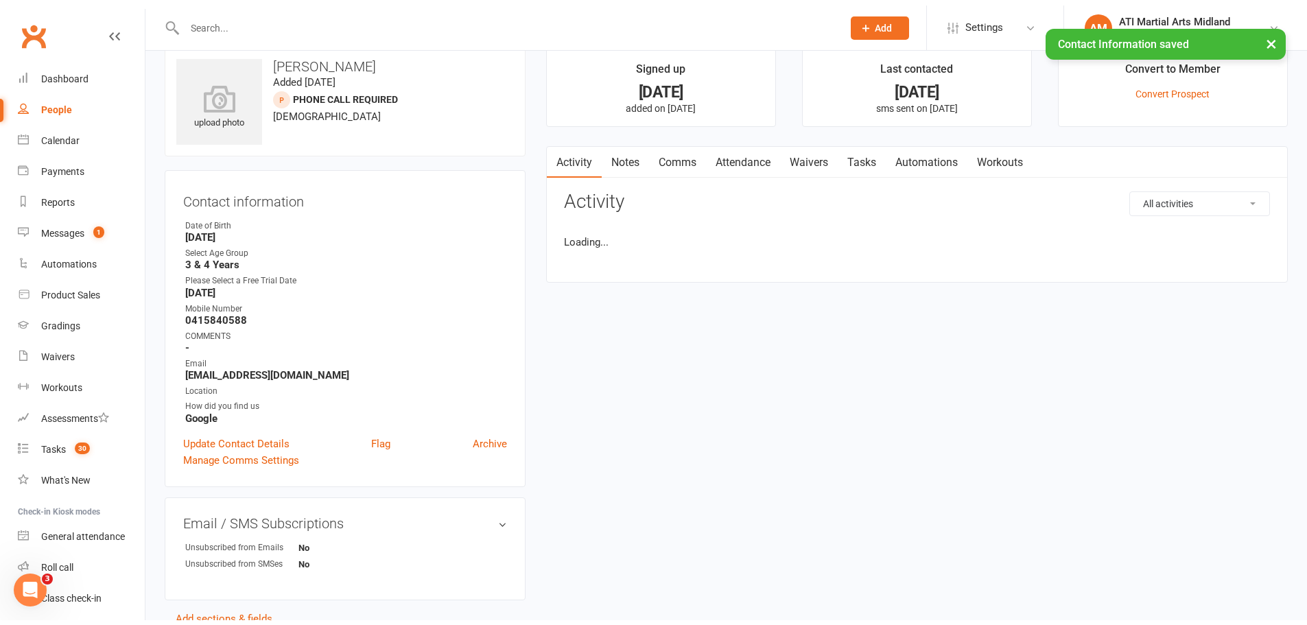
scroll to position [0, 0]
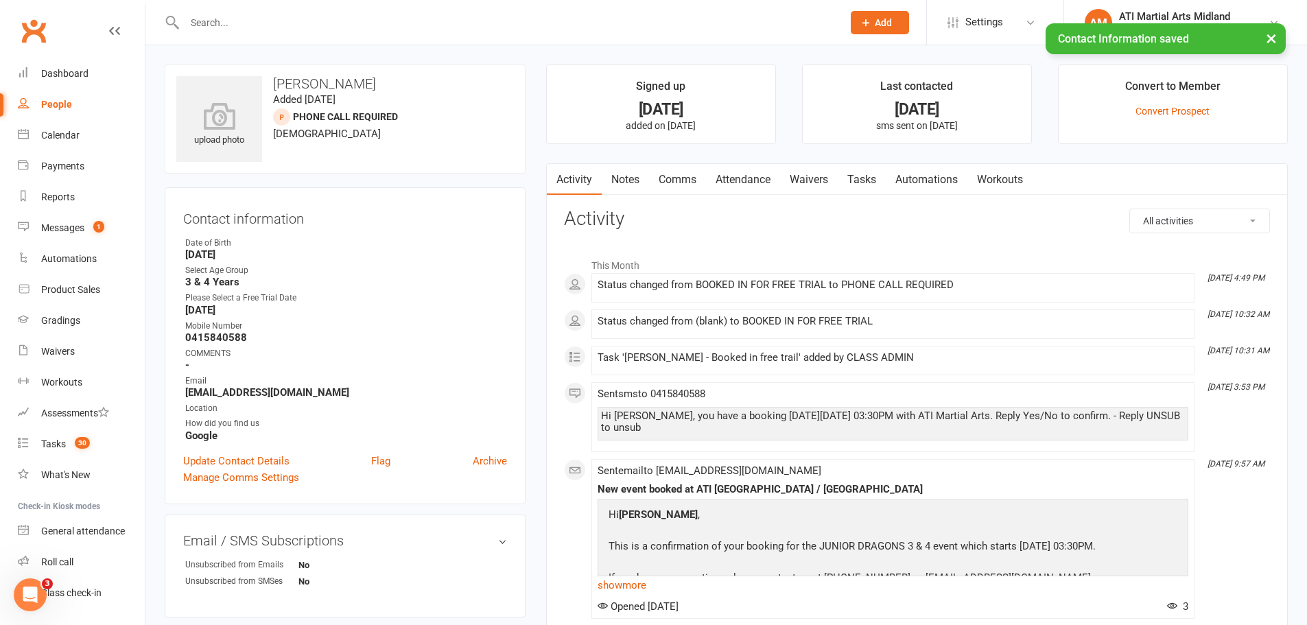
click at [875, 180] on link "Tasks" at bounding box center [862, 180] width 48 height 32
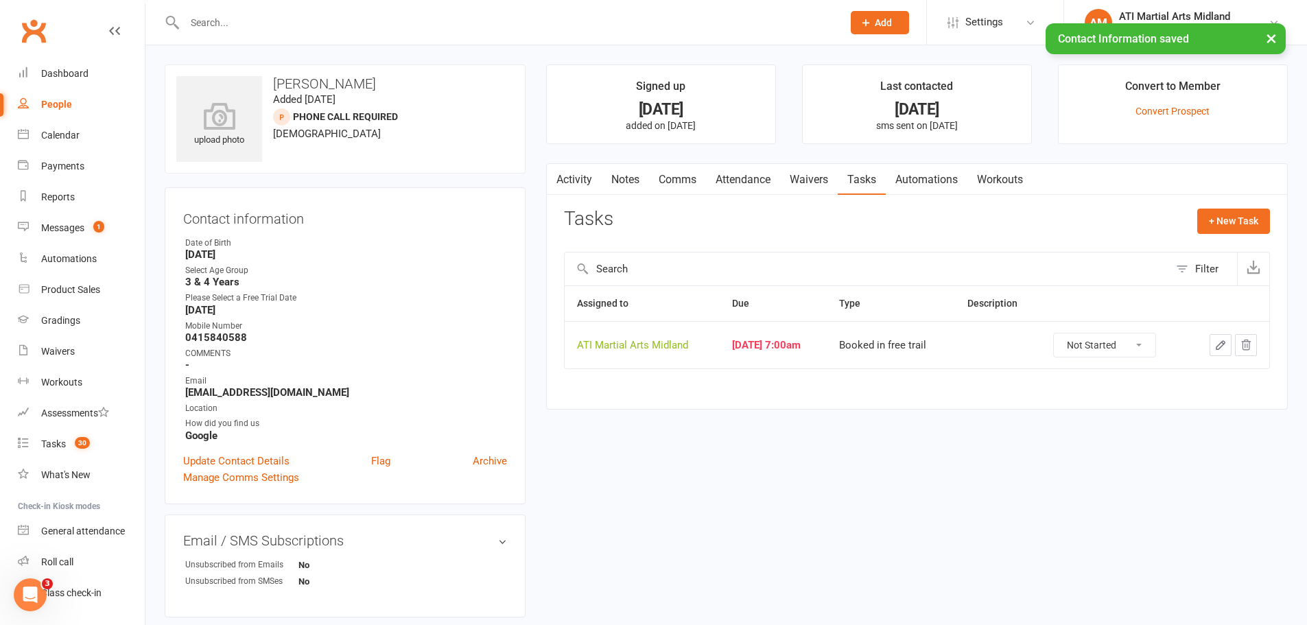
click at [1224, 345] on icon "button" at bounding box center [1220, 345] width 12 height 12
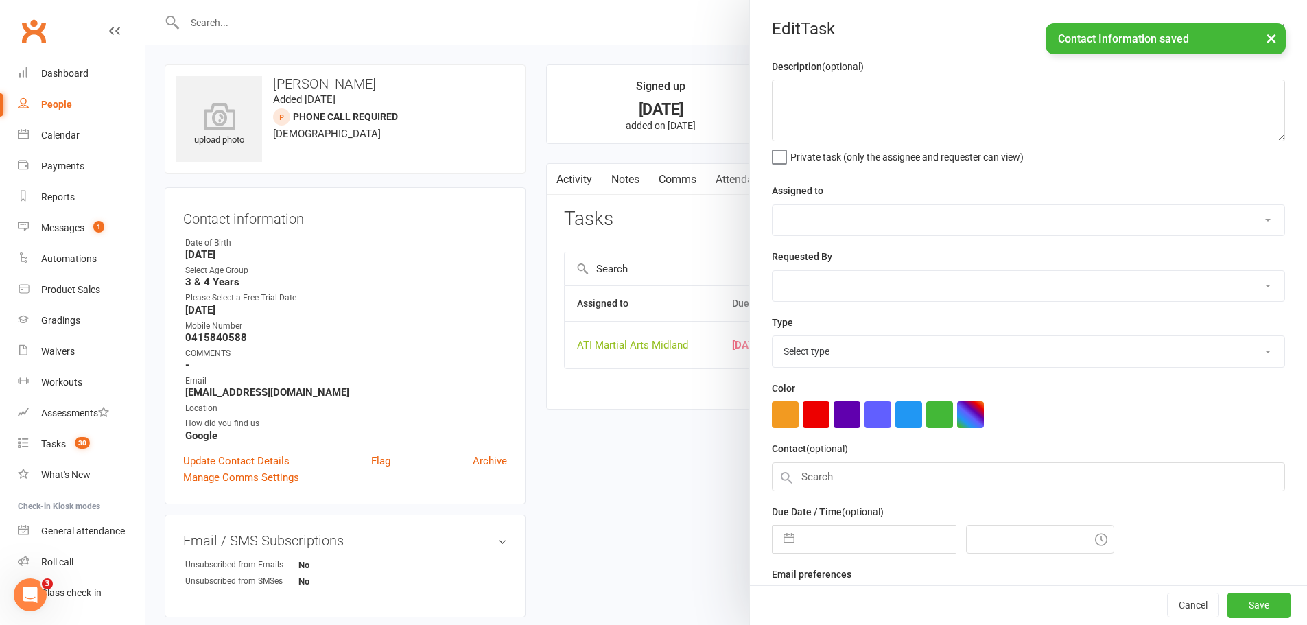
select select "32859"
select select "47058"
type input "11 Aug 2025"
type input "7:00am"
select select "18608"
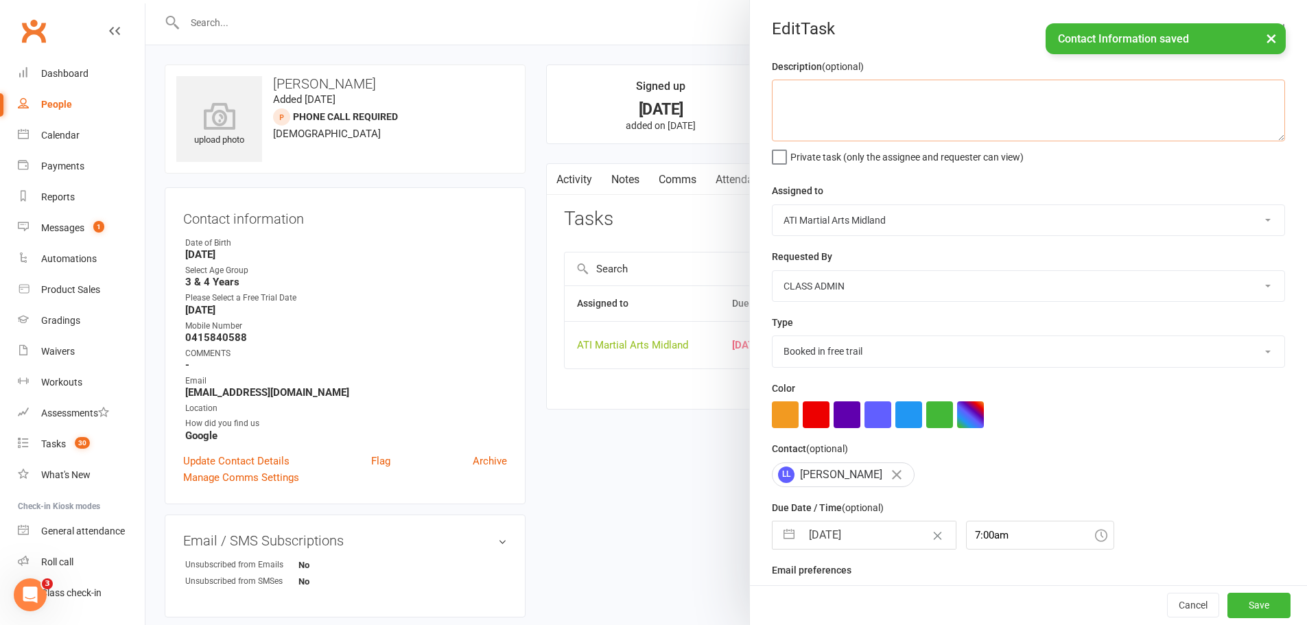
click at [851, 106] on textarea at bounding box center [1028, 111] width 513 height 62
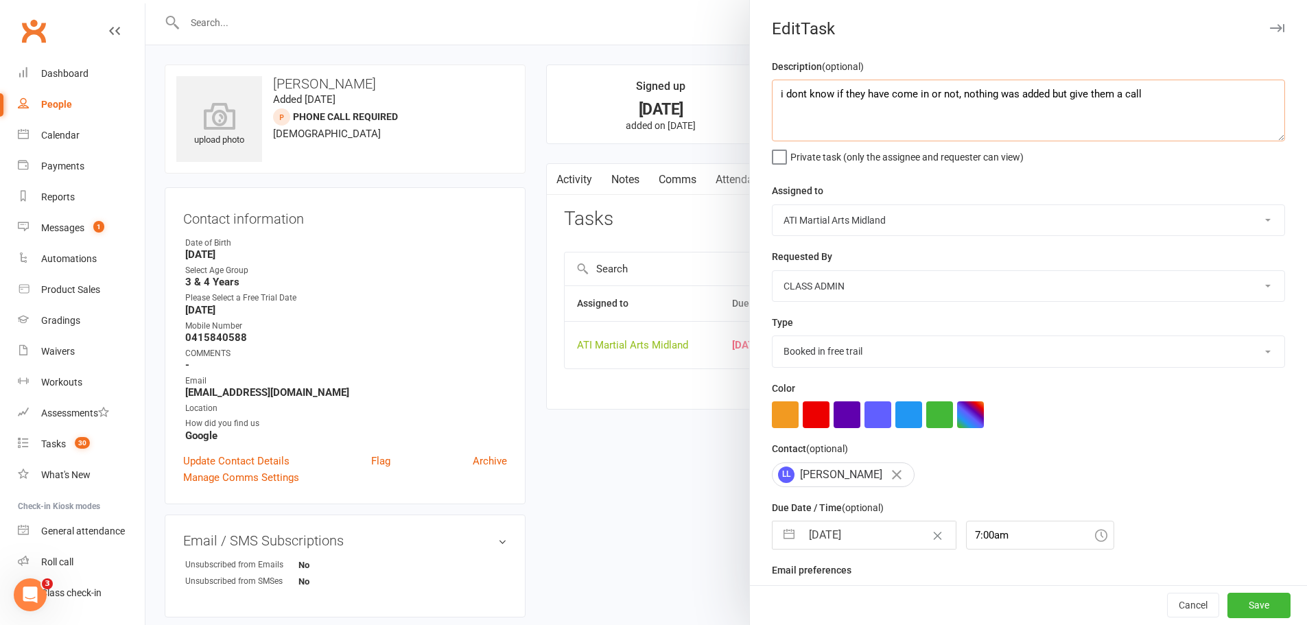
type textarea "i dont know if they have come in or not, nothing was added but give them a call"
click at [915, 351] on select "Add info to task Automatic renewal checking Booked in for 1st trial program cla…" at bounding box center [1028, 351] width 512 height 30
select select "22033"
click at [772, 339] on select "Add info to task Automatic renewal checking Booked in for 1st trial program cla…" at bounding box center [1028, 351] width 512 height 30
click at [880, 540] on input "11 Aug 2025" at bounding box center [878, 534] width 154 height 27
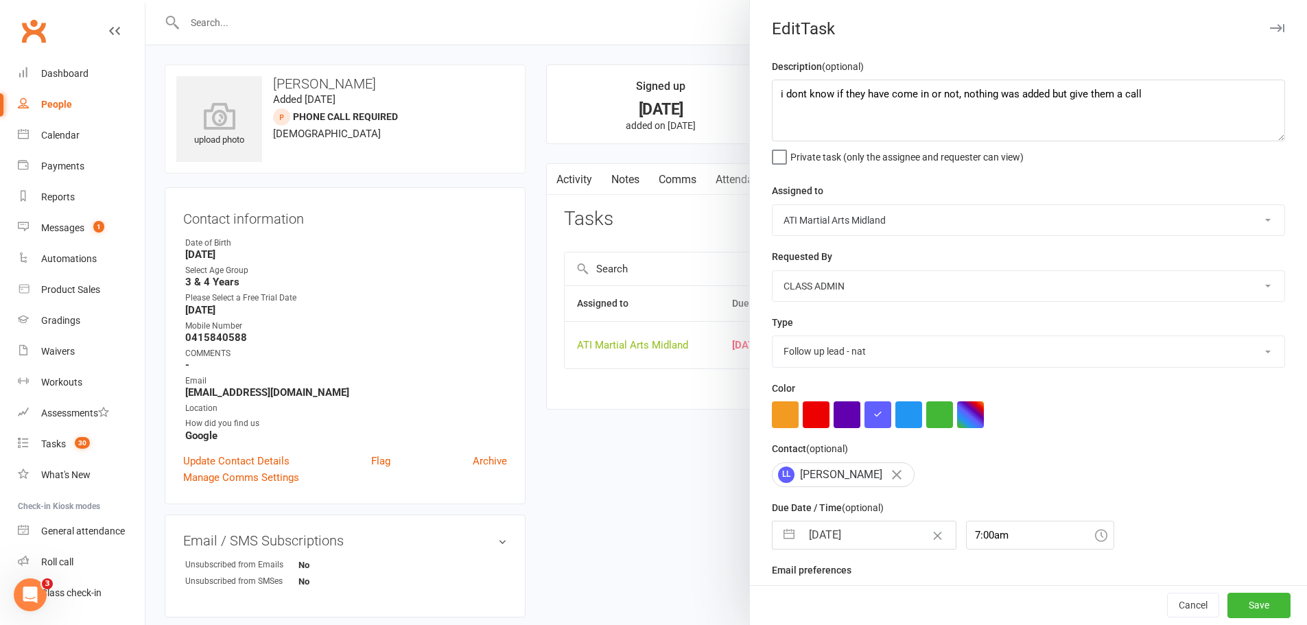
select select "6"
select select "2025"
select select "7"
select select "2025"
select select "8"
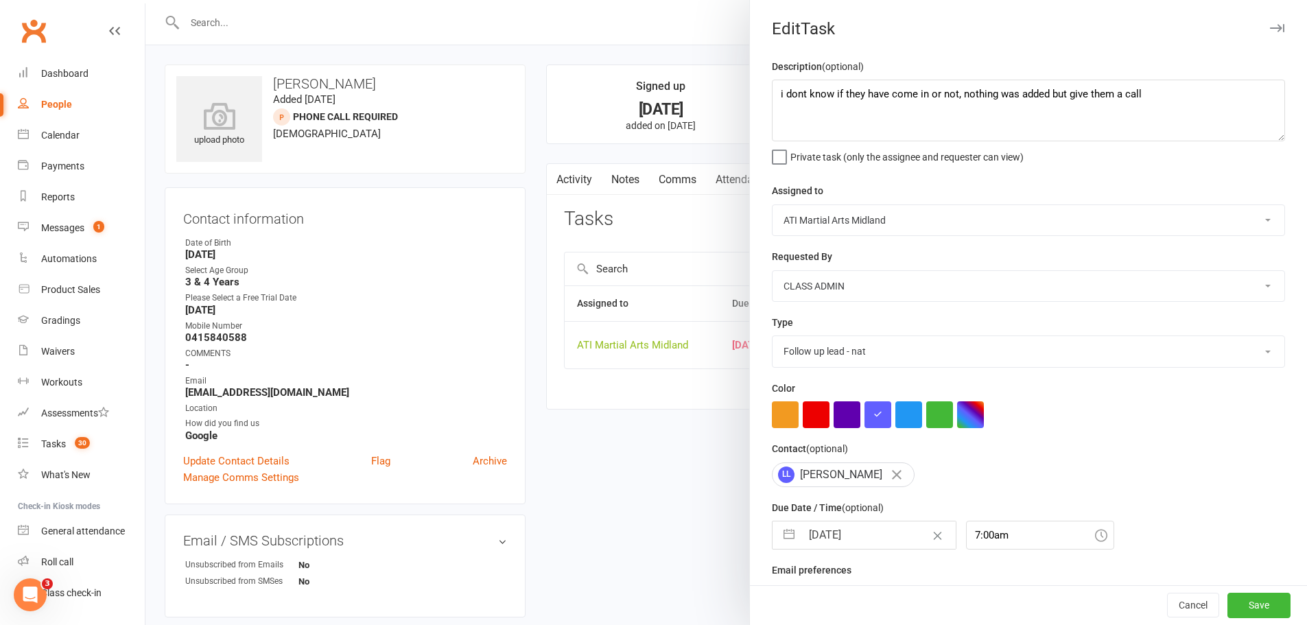
select select "2025"
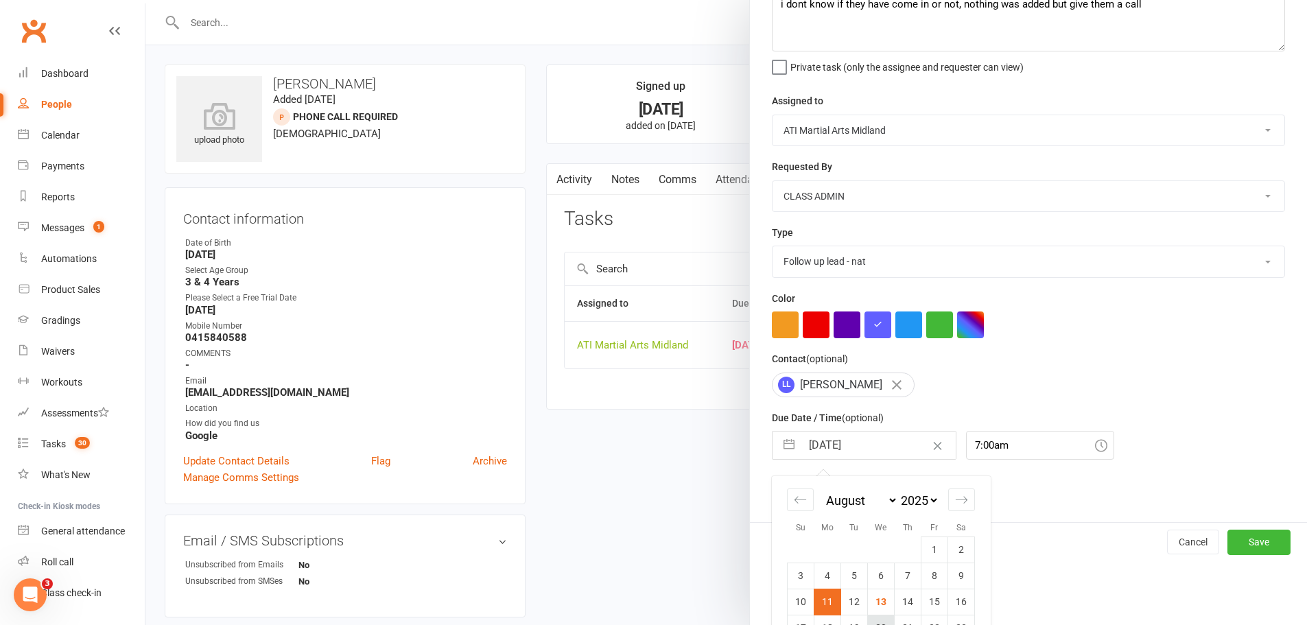
scroll to position [179, 0]
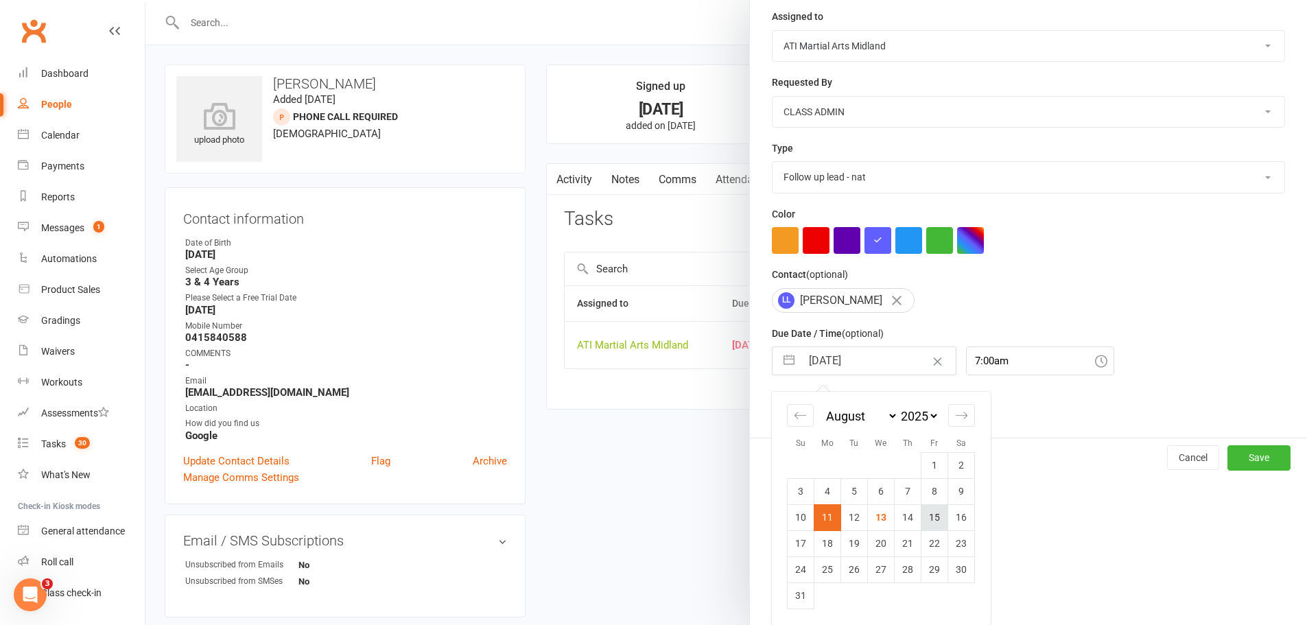
click at [934, 517] on td "15" at bounding box center [934, 517] width 27 height 26
type input "15 Aug 2025"
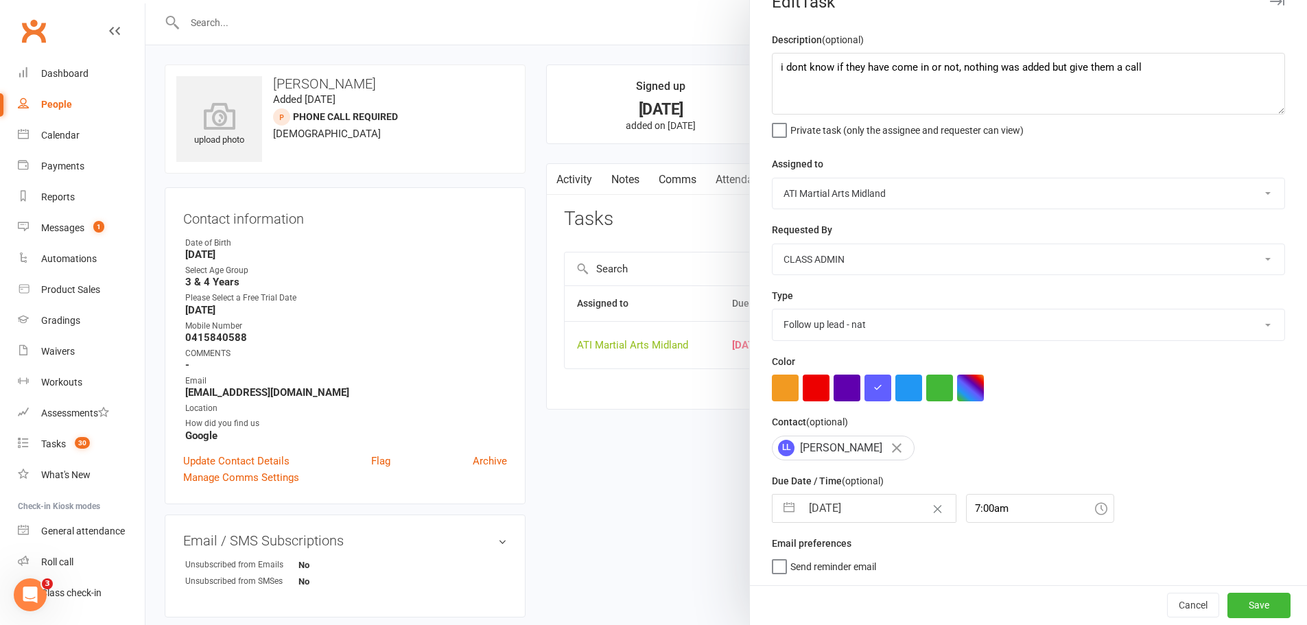
scroll to position [32, 0]
click at [1231, 611] on button "Save" at bounding box center [1258, 605] width 63 height 25
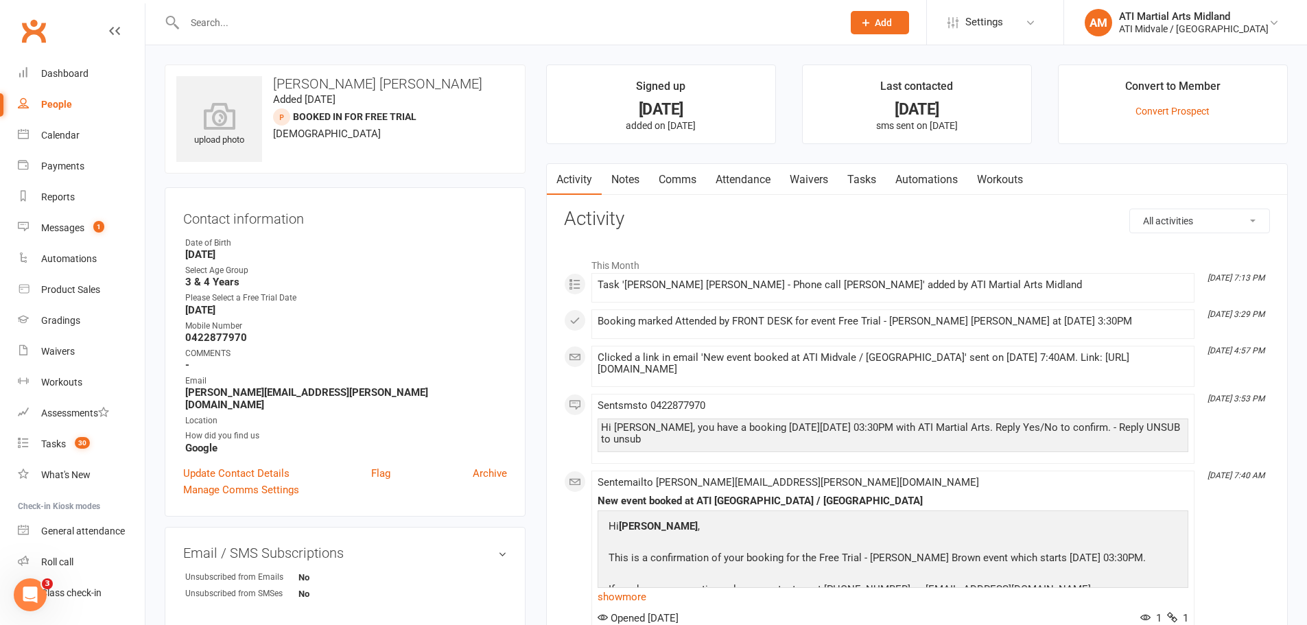
click at [636, 182] on link "Notes" at bounding box center [625, 180] width 47 height 32
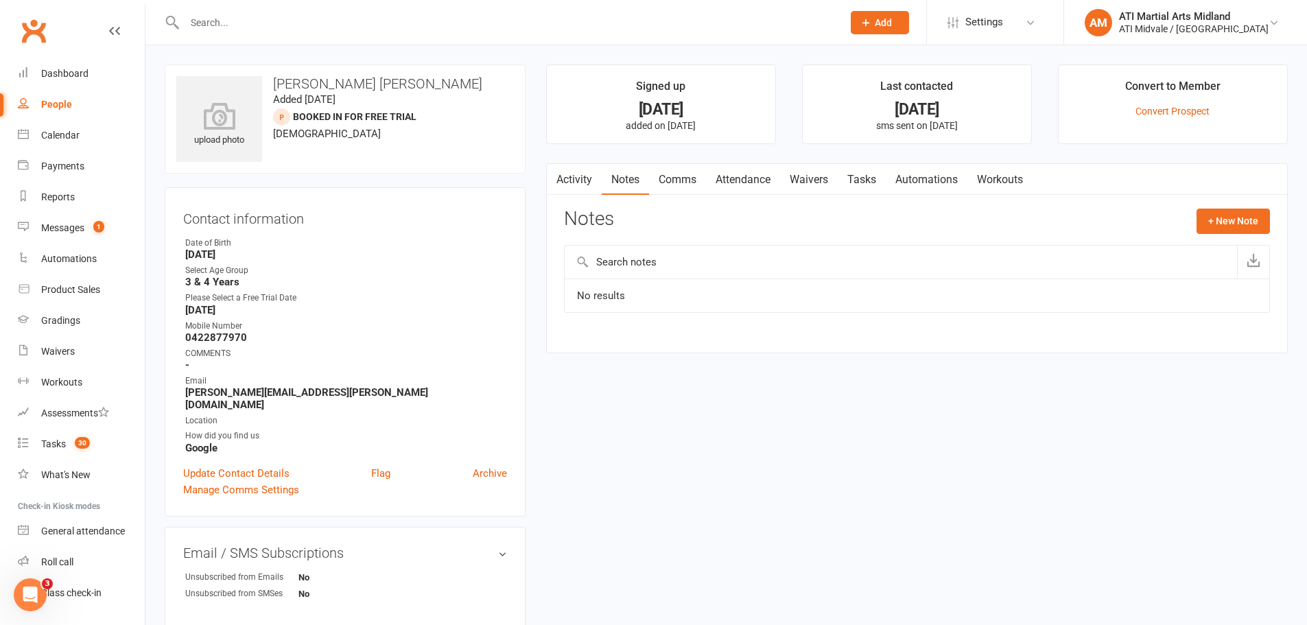
click at [746, 182] on link "Attendance" at bounding box center [743, 180] width 74 height 32
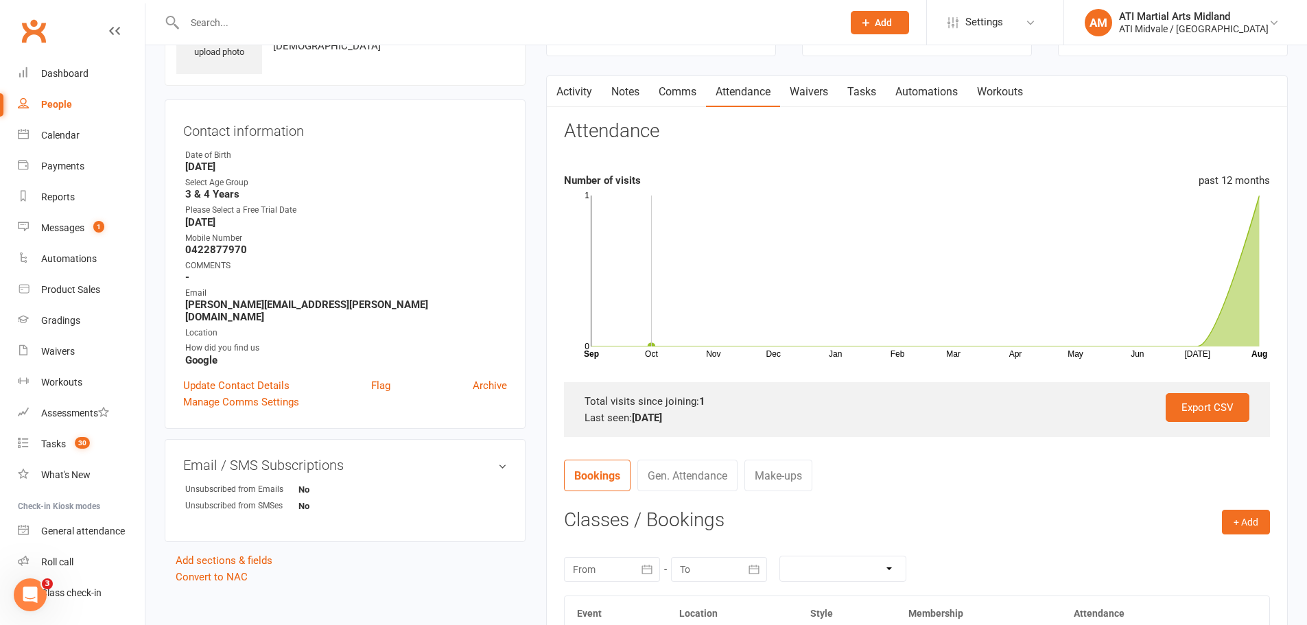
scroll to position [206, 0]
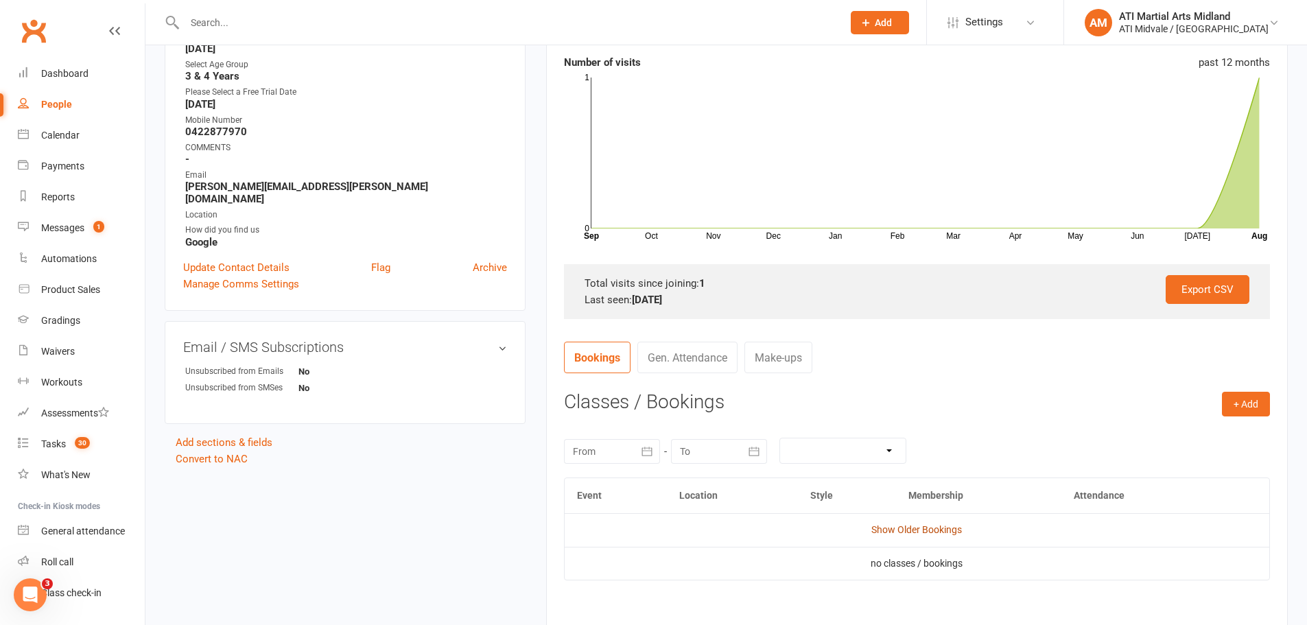
click at [895, 525] on link "Show Older Bookings" at bounding box center [916, 529] width 91 height 11
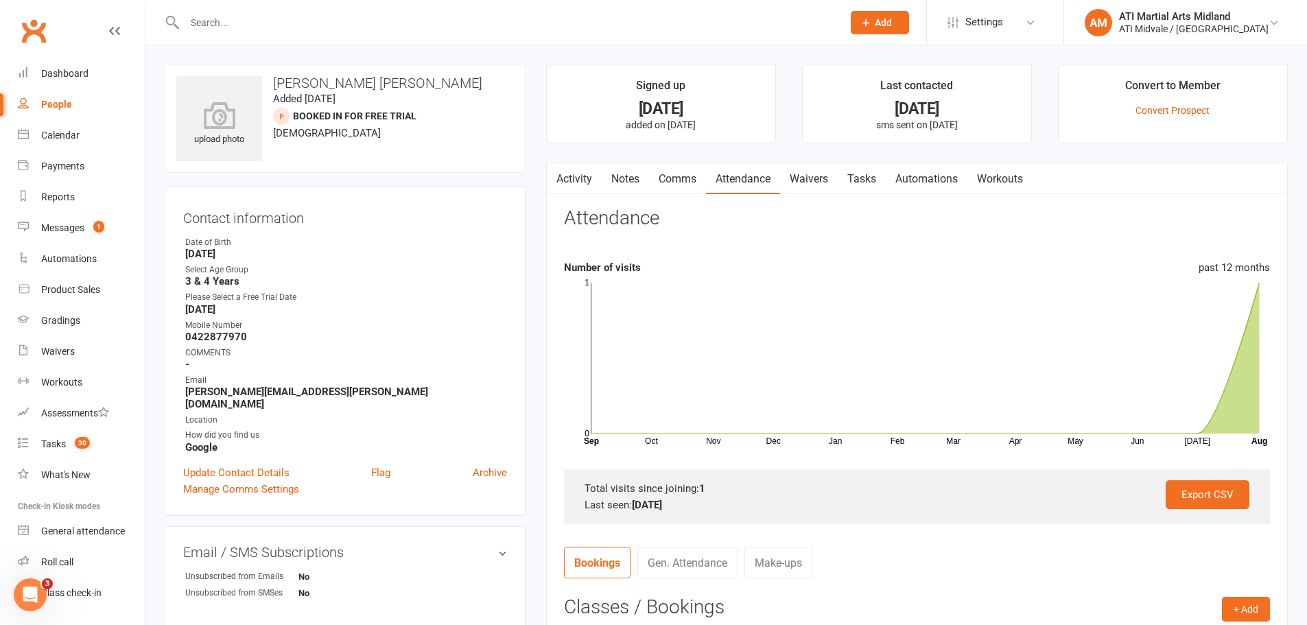
scroll to position [0, 0]
click at [823, 184] on link "Waivers" at bounding box center [809, 180] width 58 height 32
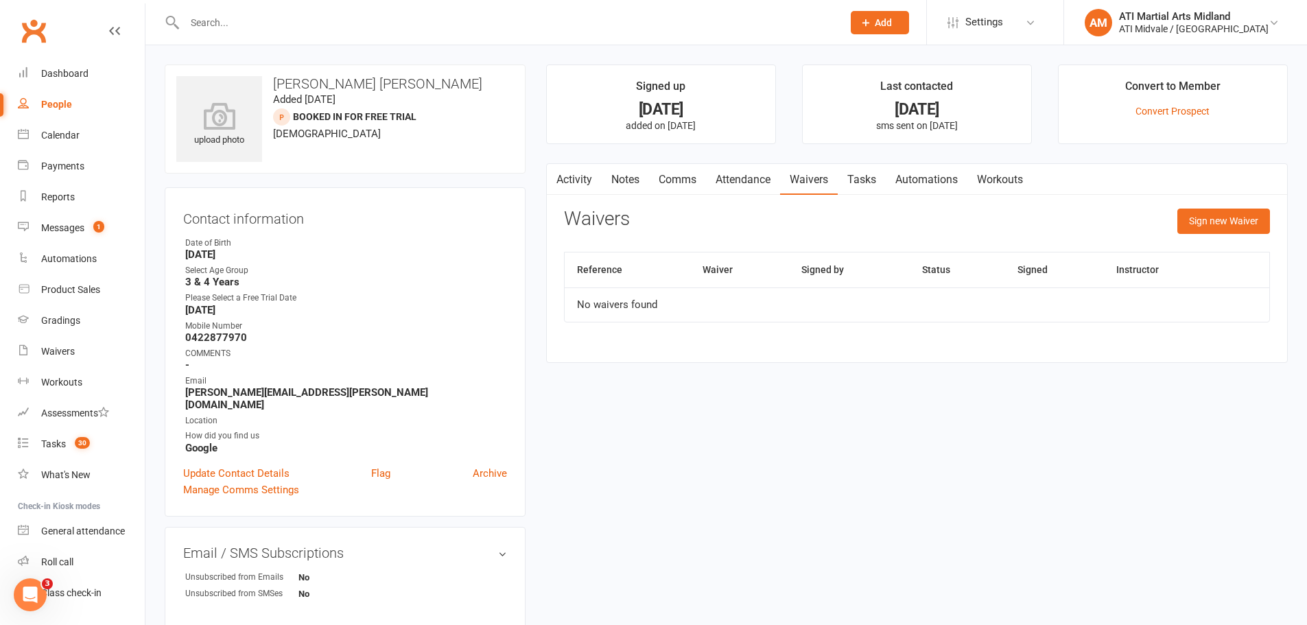
click at [880, 173] on link "Tasks" at bounding box center [862, 180] width 48 height 32
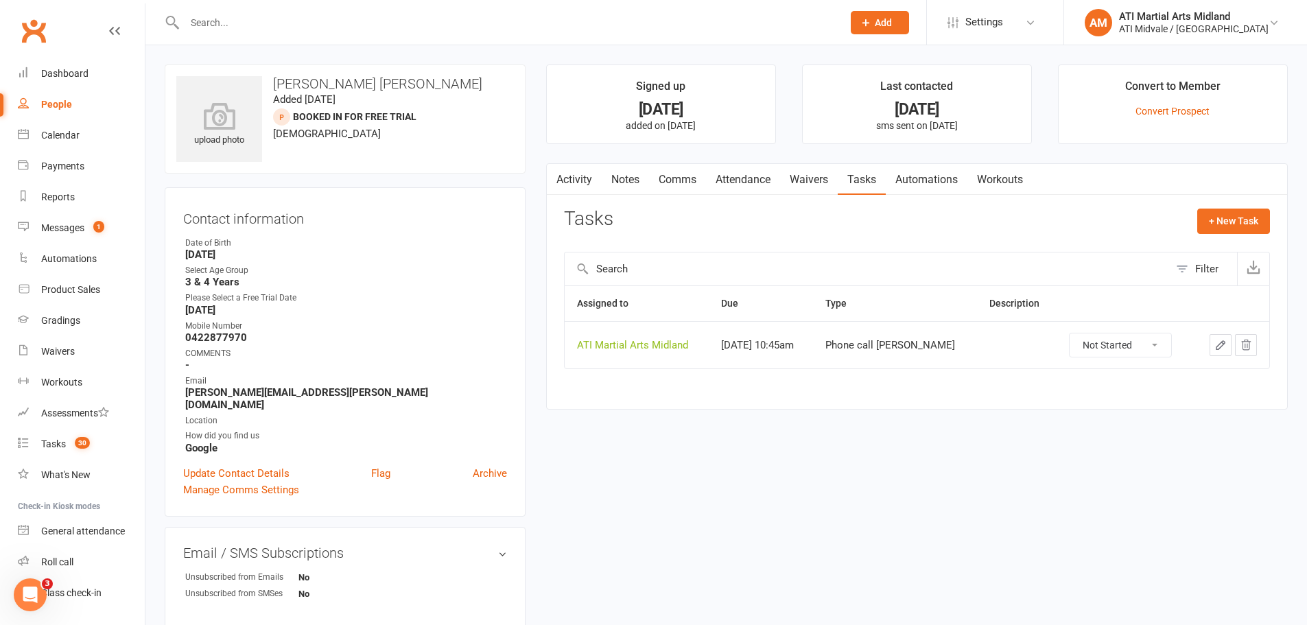
click at [572, 184] on link "Activity" at bounding box center [574, 180] width 55 height 32
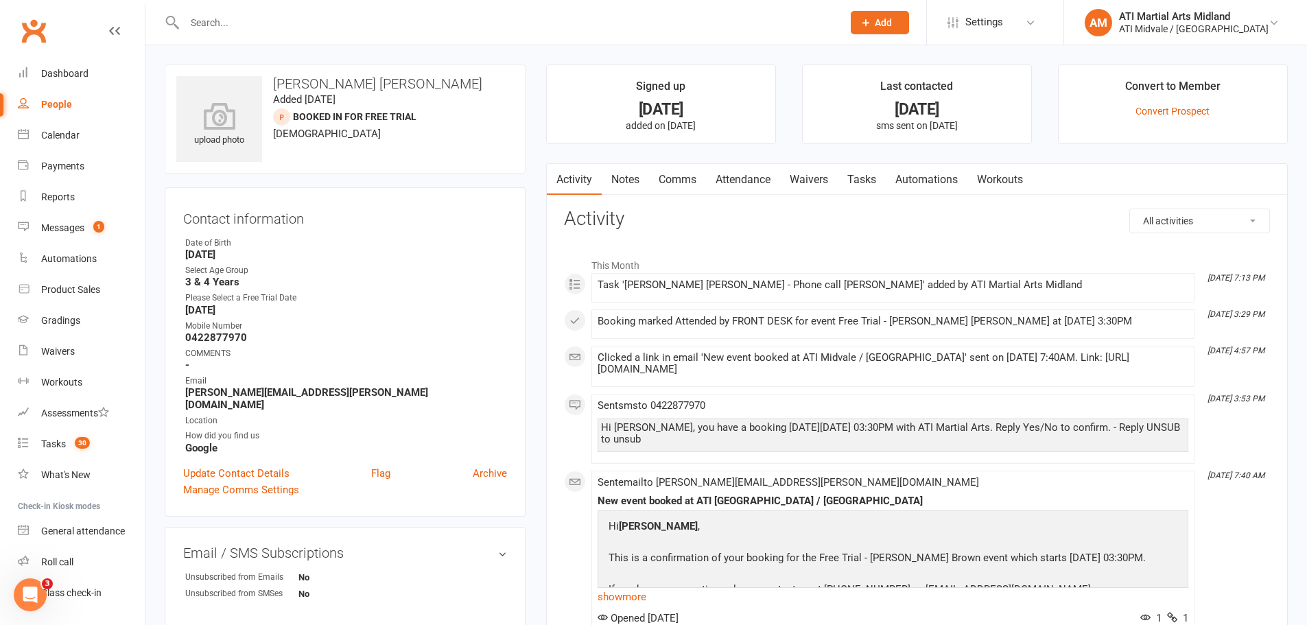
click at [617, 178] on link "Notes" at bounding box center [625, 180] width 47 height 32
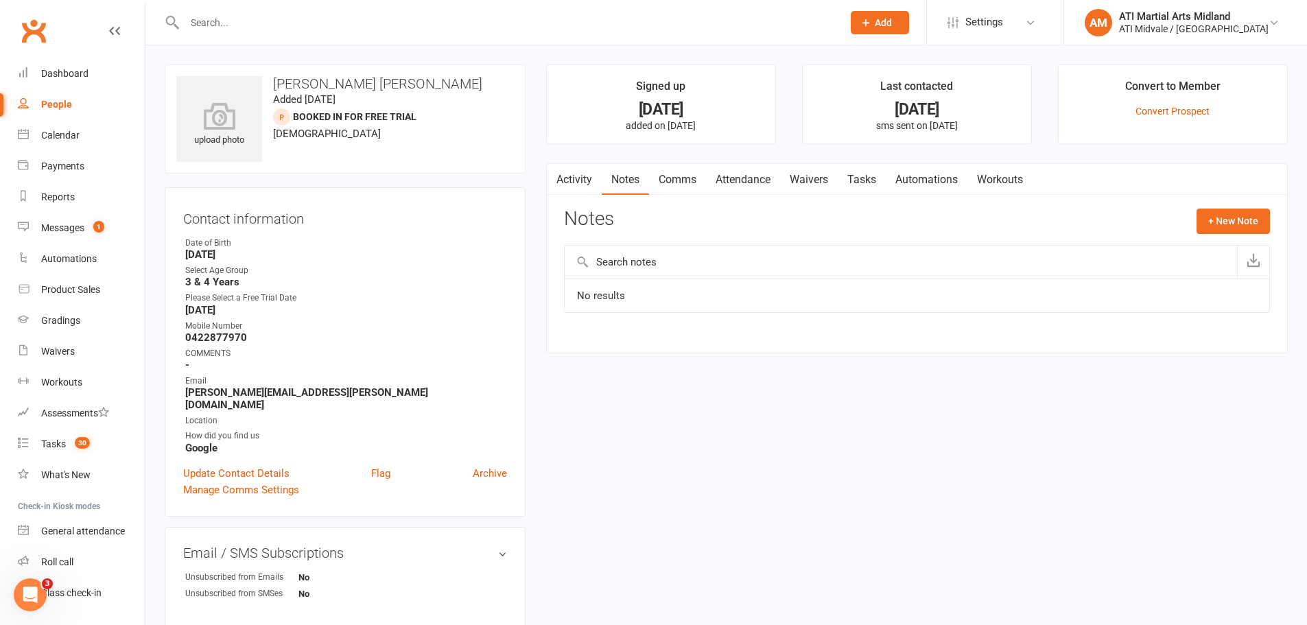
click at [583, 185] on link "Activity" at bounding box center [574, 180] width 55 height 32
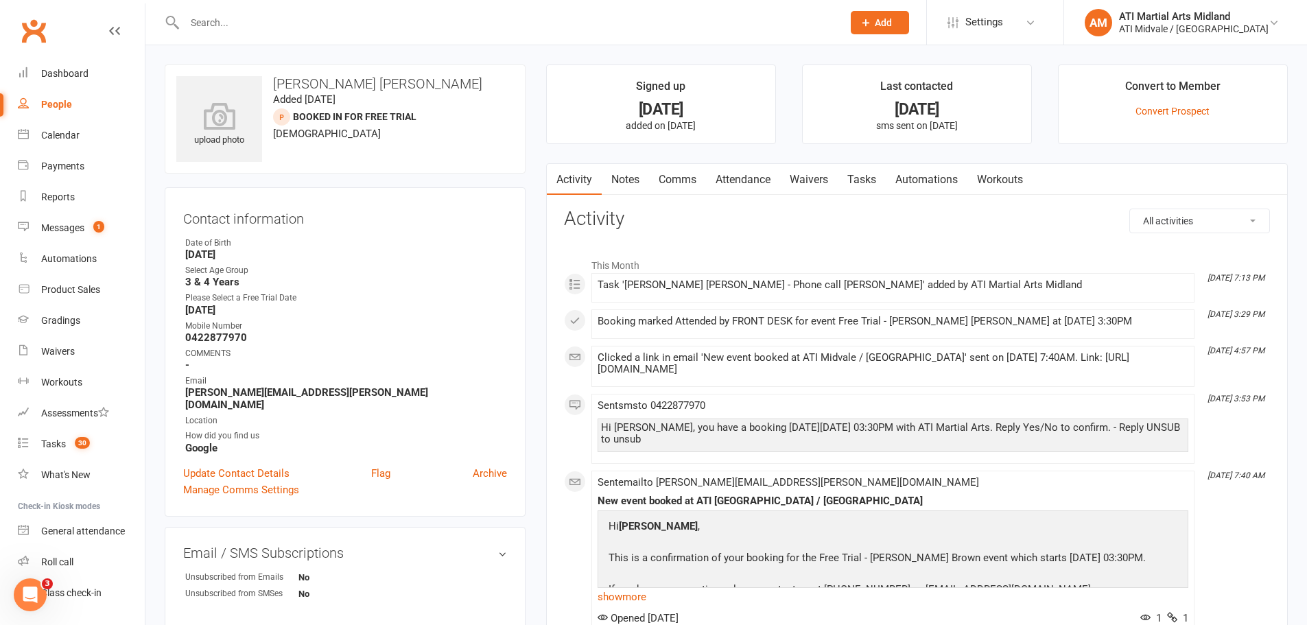
click at [865, 179] on link "Tasks" at bounding box center [862, 180] width 48 height 32
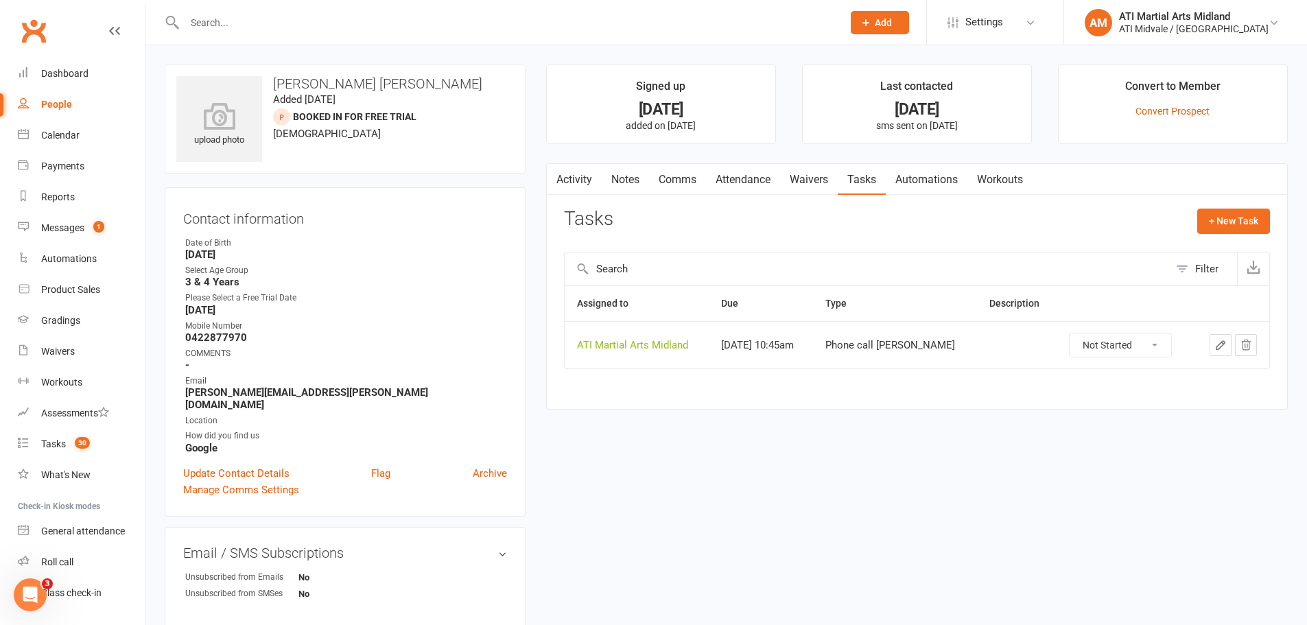
click at [591, 182] on link "Activity" at bounding box center [574, 180] width 55 height 32
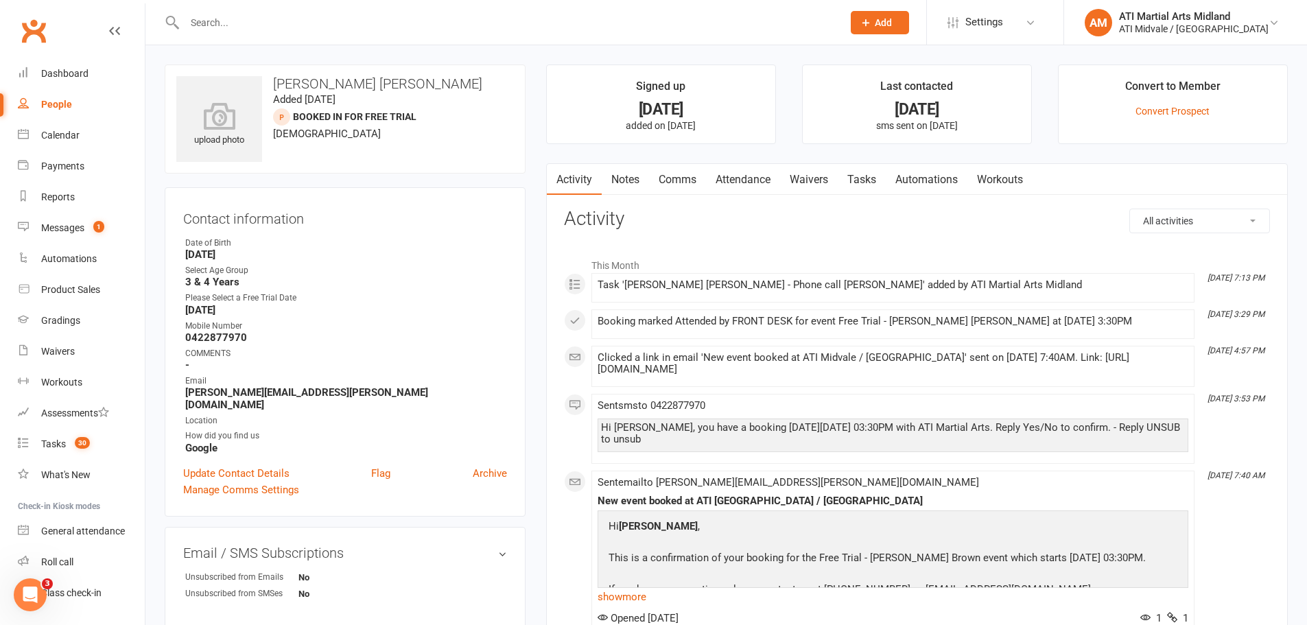
click at [242, 450] on div "Contact information Owner Date of Birth March 6, 2021 Select Age Group 3 & 4 Ye…" at bounding box center [345, 351] width 361 height 329
click at [250, 465] on link "Update Contact Details" at bounding box center [236, 473] width 106 height 16
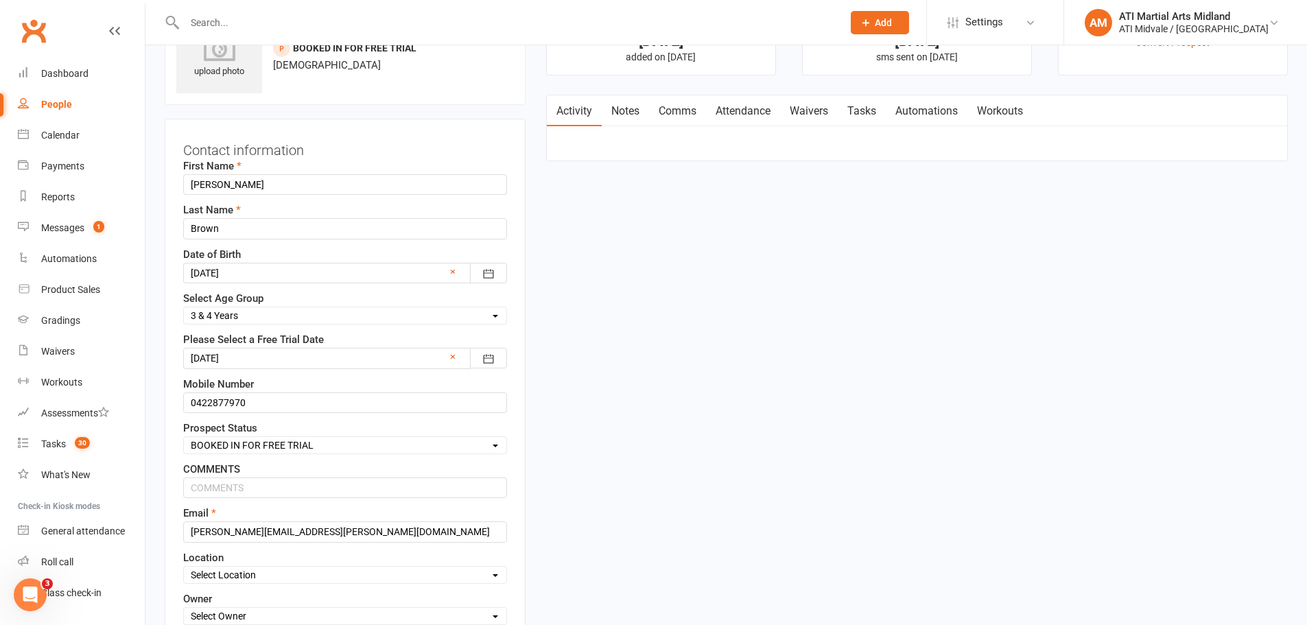
scroll to position [202, 0]
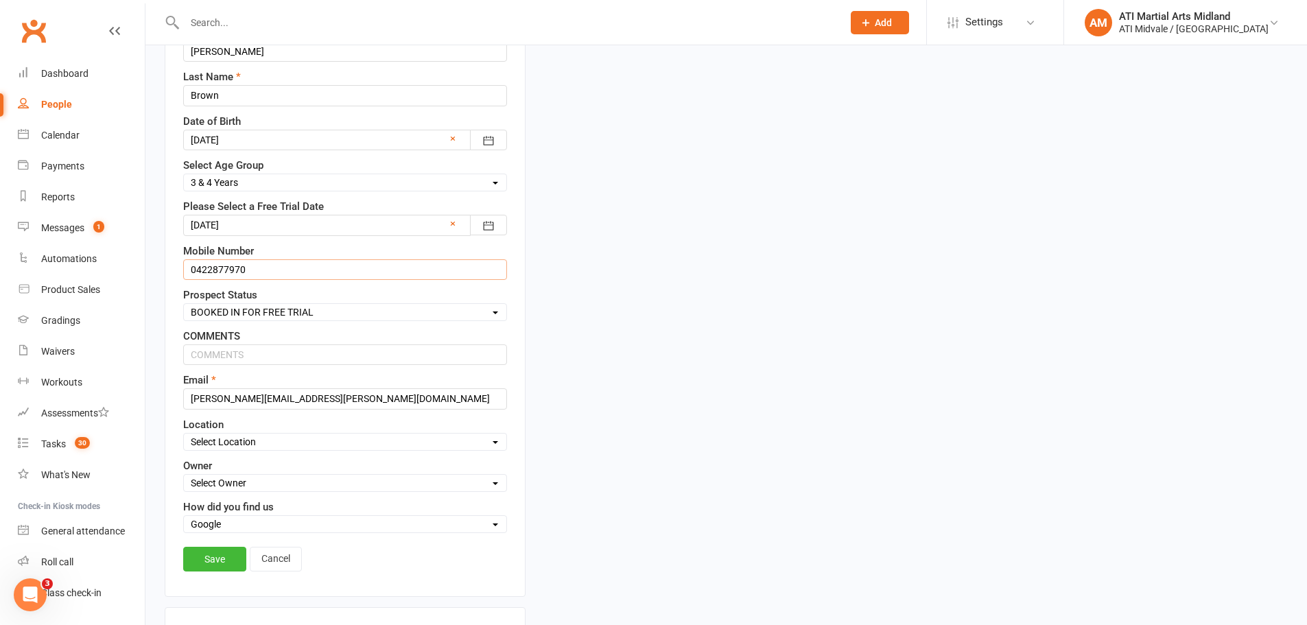
click at [213, 273] on input "0422877970" at bounding box center [345, 269] width 324 height 21
type input "0422 877 970"
click at [217, 561] on link "Save" at bounding box center [214, 559] width 63 height 25
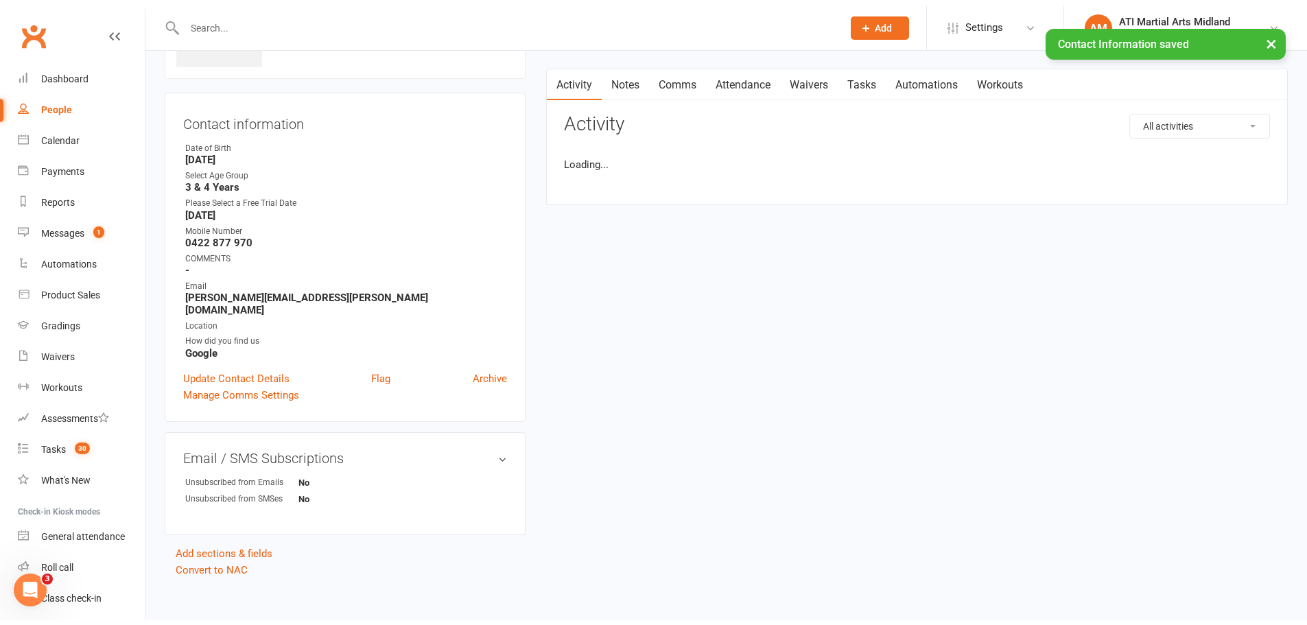
scroll to position [0, 0]
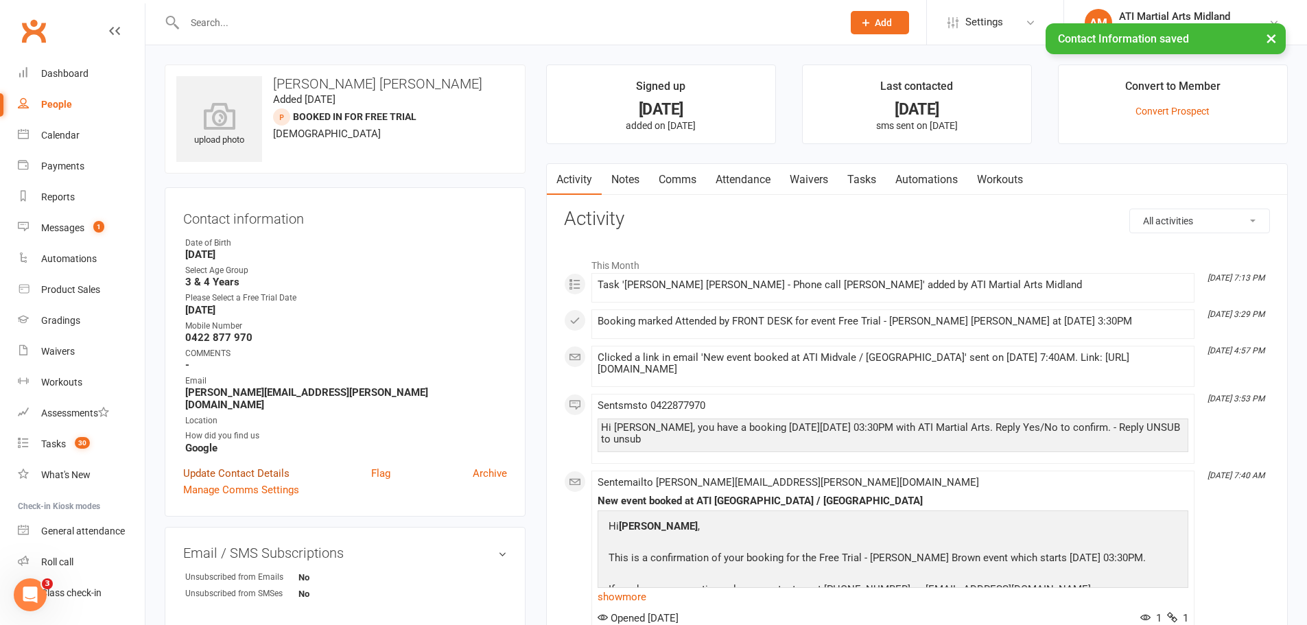
click at [232, 465] on link "Update Contact Details" at bounding box center [236, 473] width 106 height 16
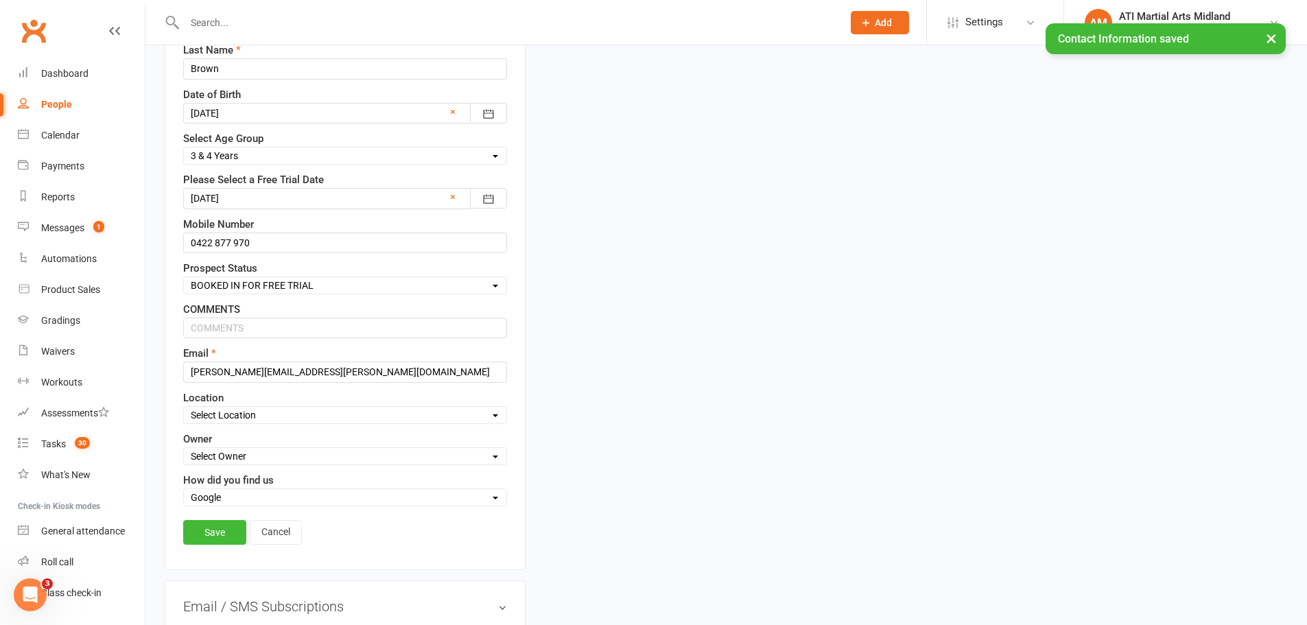
scroll to position [270, 0]
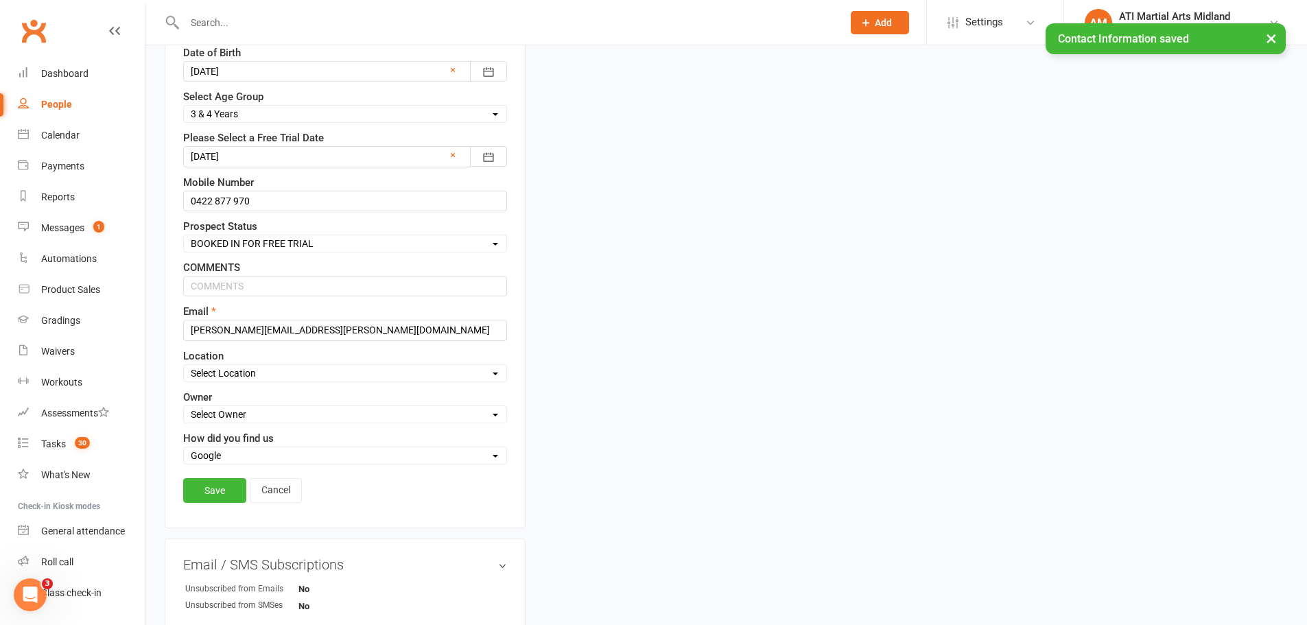
click at [320, 236] on div "Select Set a Status BOOKED IN FOR FREE TRIAL DID FREE TRAIL BOOKED IN AFTER FRE…" at bounding box center [345, 244] width 324 height 18
click at [318, 244] on select "Select Set a Status BOOKED IN FOR FREE TRIAL DID FREE TRAIL BOOKED IN AFTER FRE…" at bounding box center [345, 243] width 322 height 15
select select "PHONE CALL REQUIRED"
click at [184, 237] on select "Select Set a Status BOOKED IN FOR FREE TRIAL DID FREE TRAIL BOOKED IN AFTER FRE…" at bounding box center [345, 243] width 322 height 15
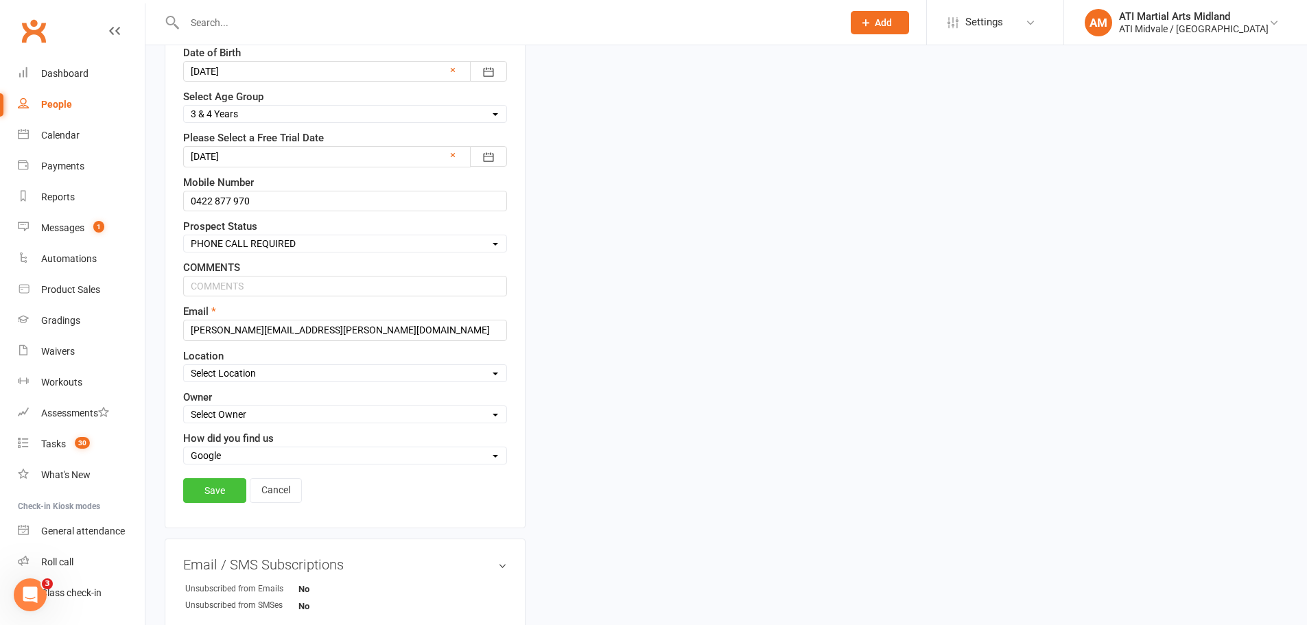
click at [213, 491] on link "Save" at bounding box center [214, 490] width 63 height 25
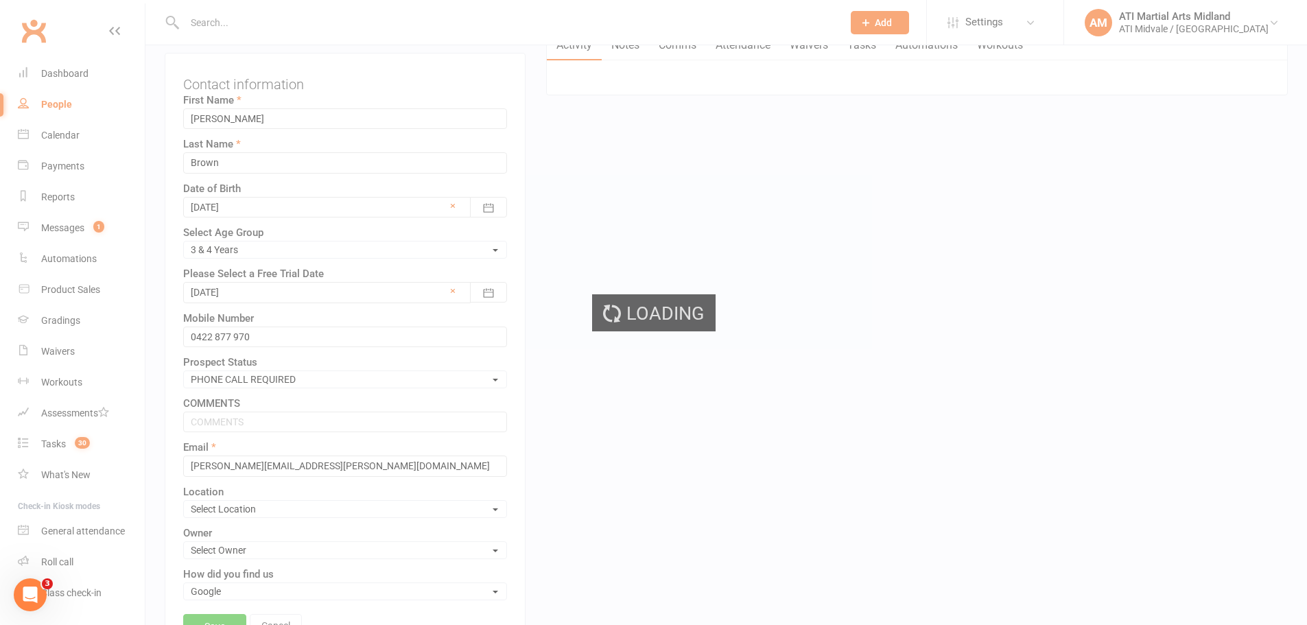
scroll to position [0, 0]
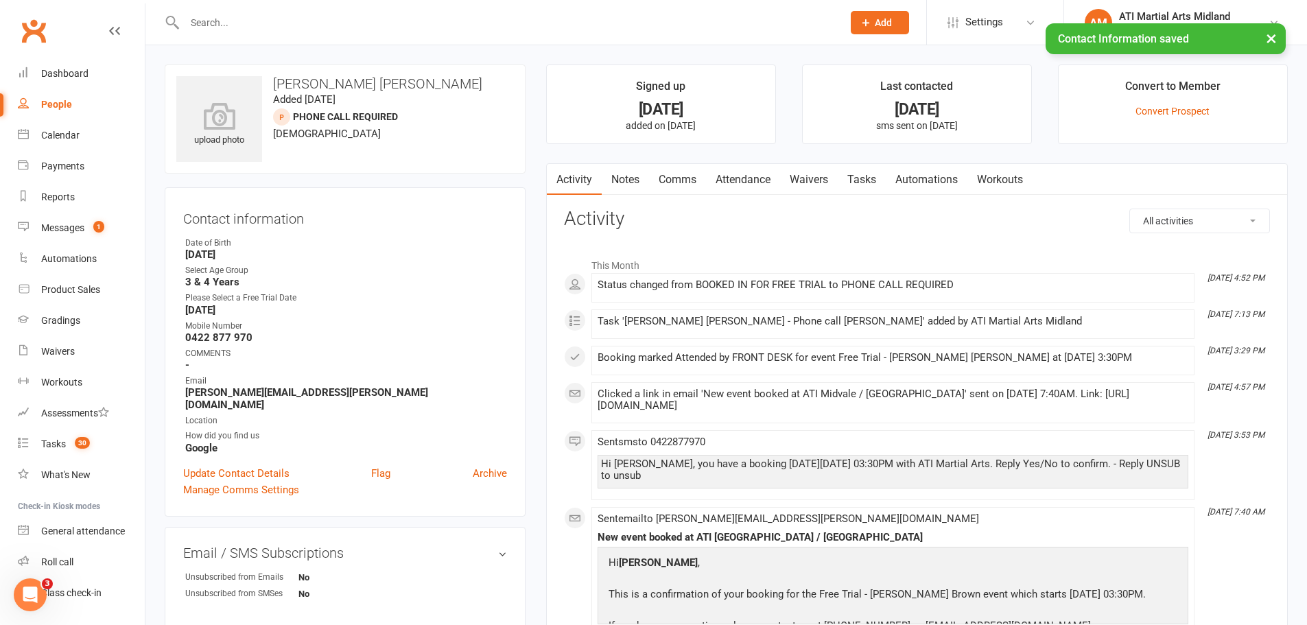
click at [622, 180] on link "Notes" at bounding box center [625, 180] width 47 height 32
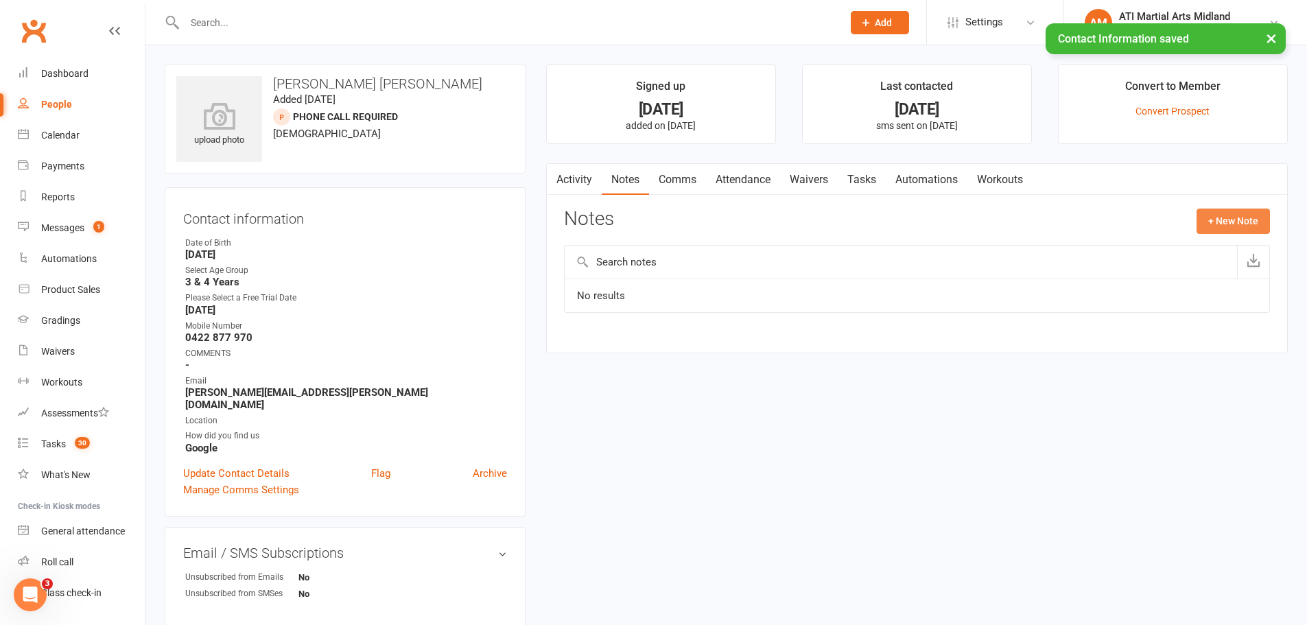
click at [1221, 217] on button "+ New Note" at bounding box center [1232, 221] width 73 height 25
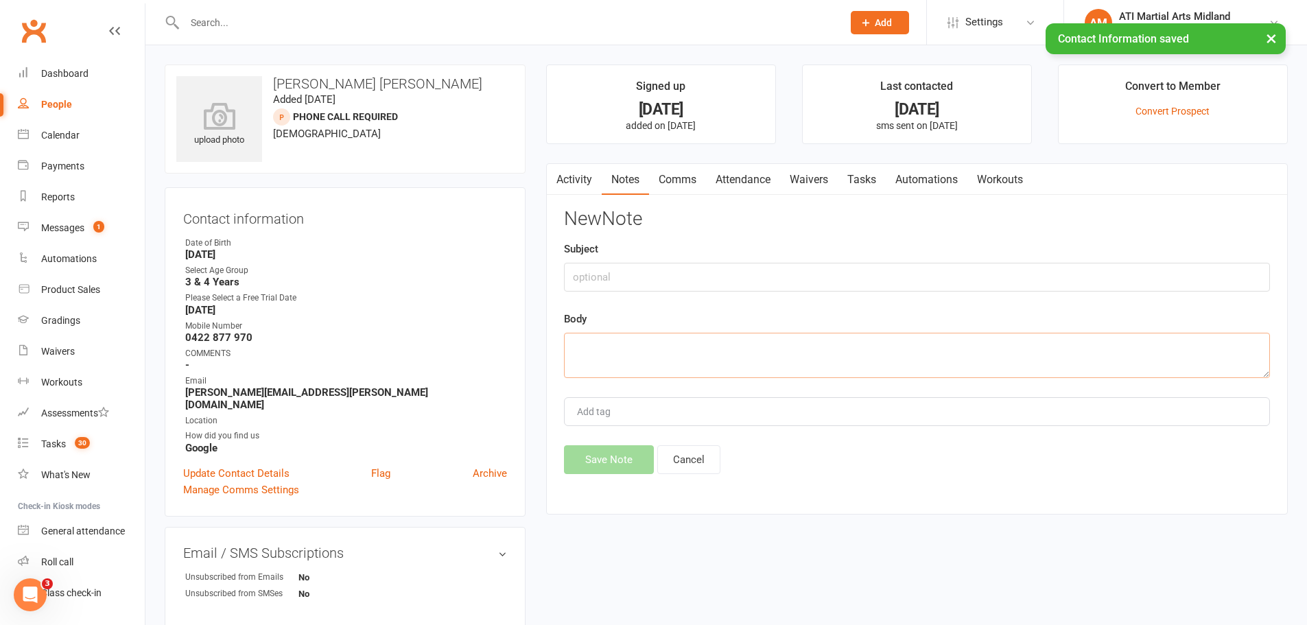
click at [899, 370] on textarea at bounding box center [917, 355] width 706 height 45
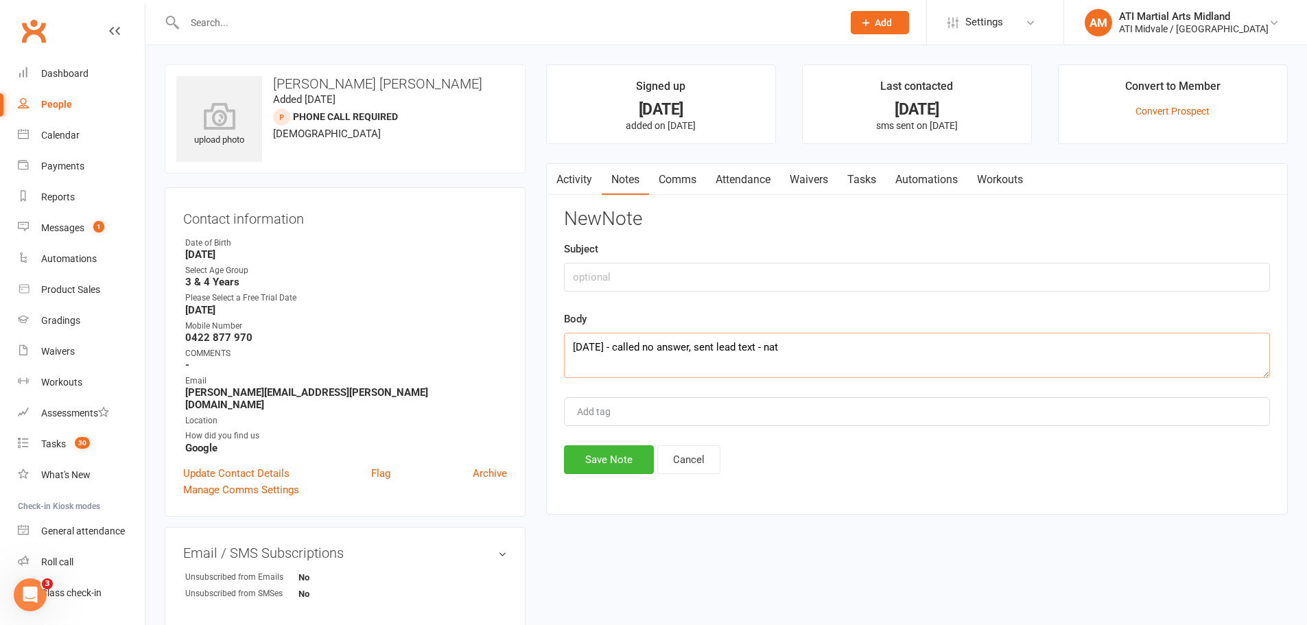
click at [694, 349] on textarea "13/8/25 - called no answer, sent lead text - nat" at bounding box center [917, 355] width 706 height 45
type textarea "13/8/25 - called no answer, sent lead text - nat"
click at [634, 458] on button "Save Note" at bounding box center [609, 459] width 90 height 29
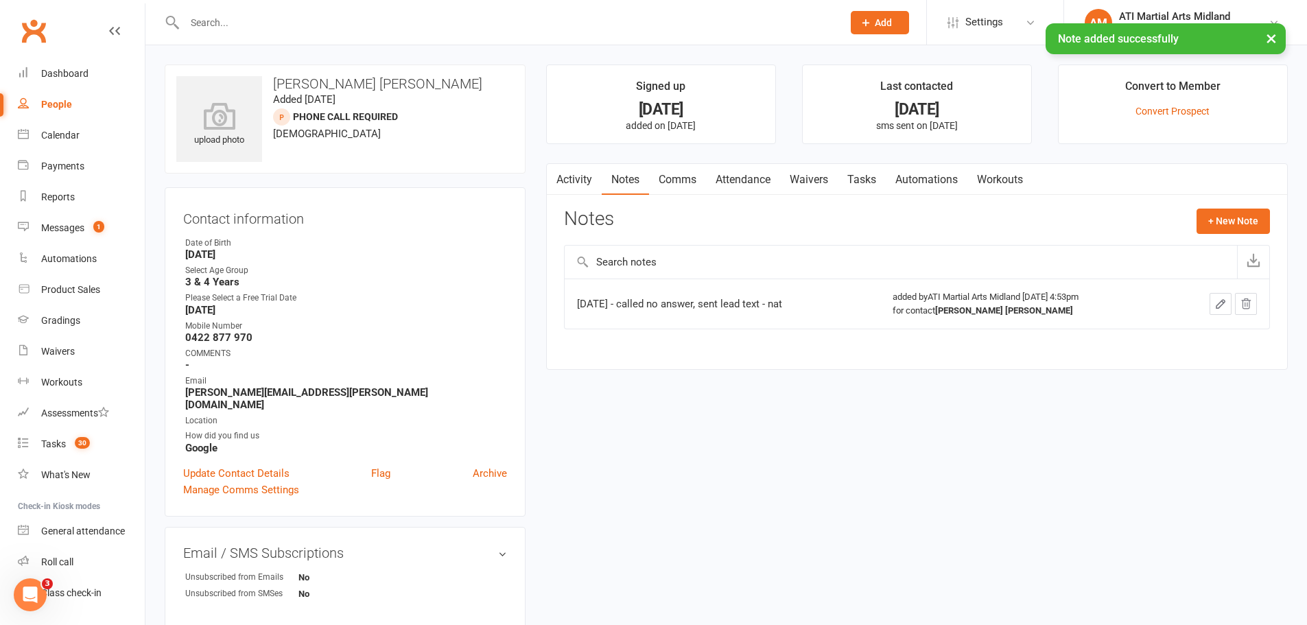
click at [675, 178] on link "Comms" at bounding box center [677, 180] width 57 height 32
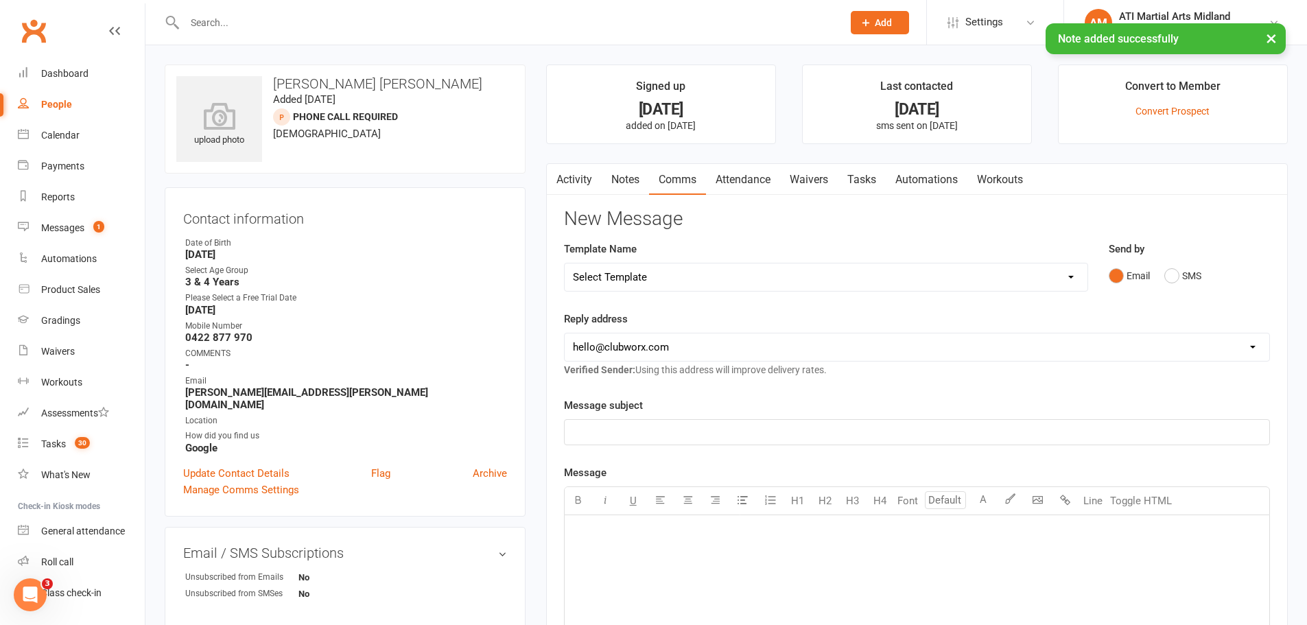
click at [1044, 268] on select "Select Template [Email] (B) Absent members (Automated 14 Days Email) [Email] EA…" at bounding box center [826, 276] width 523 height 27
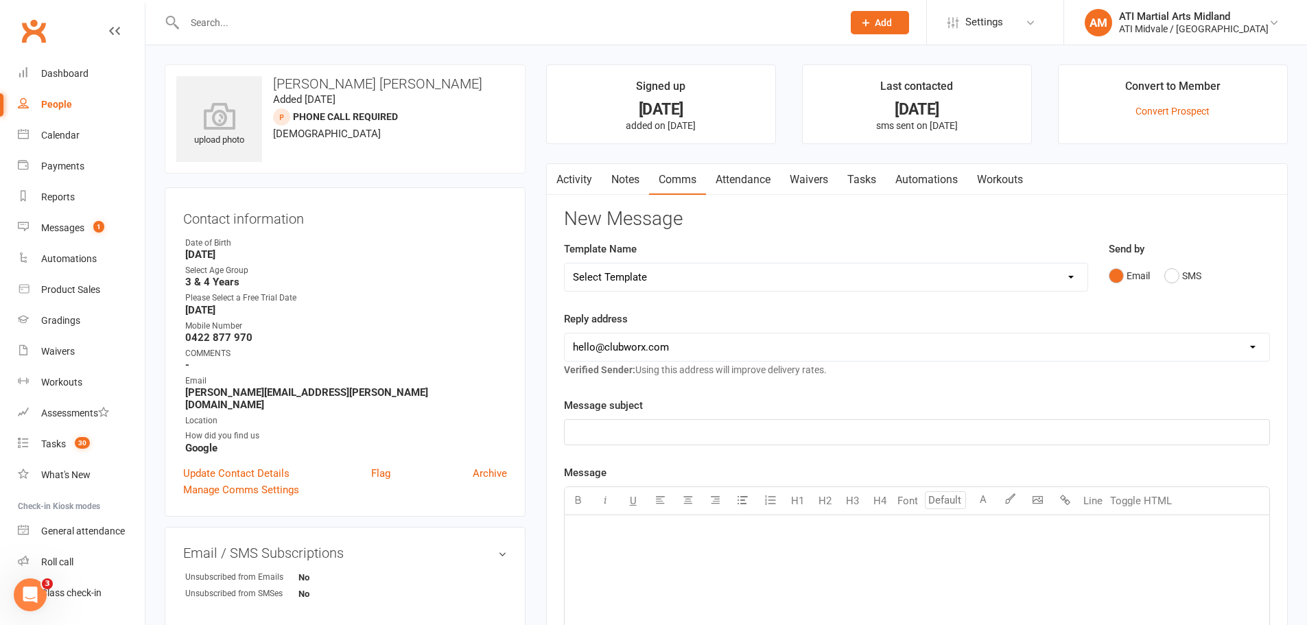
select select "31"
click at [565, 263] on select "Select Template [Email] (B) Absent members (Automated 14 Days Email) [Email] EA…" at bounding box center [826, 276] width 523 height 27
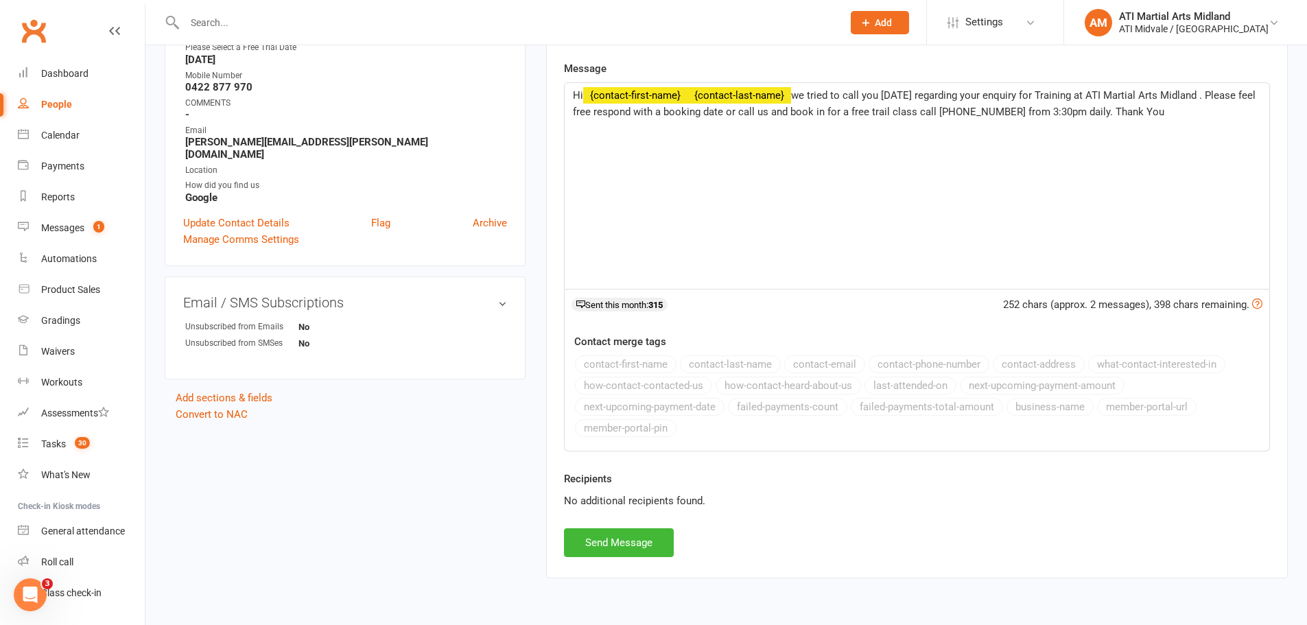
scroll to position [274, 0]
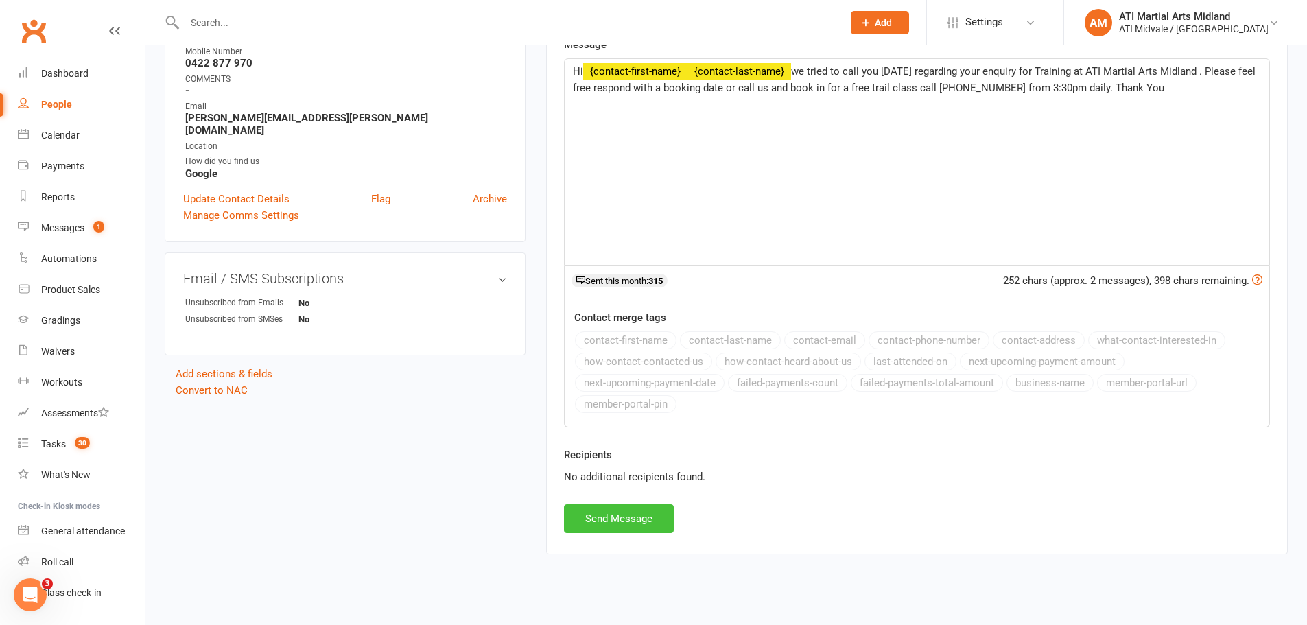
click at [639, 519] on button "Send Message" at bounding box center [619, 518] width 110 height 29
select select
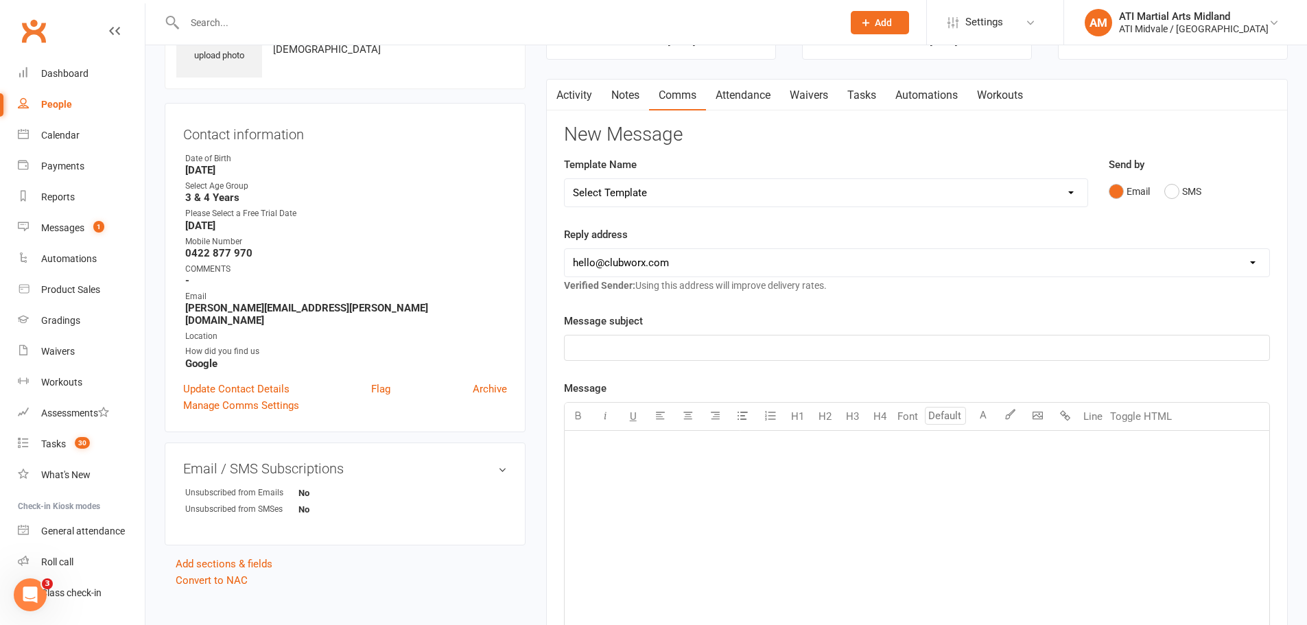
scroll to position [0, 0]
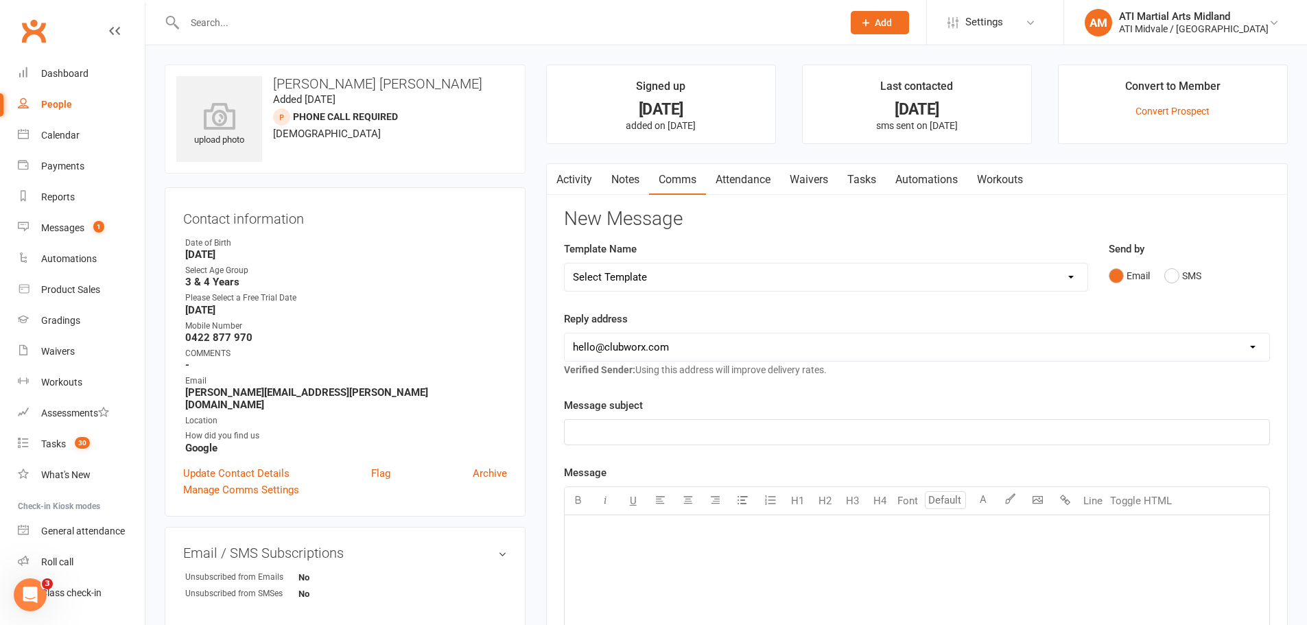
click at [742, 177] on link "Attendance" at bounding box center [743, 180] width 74 height 32
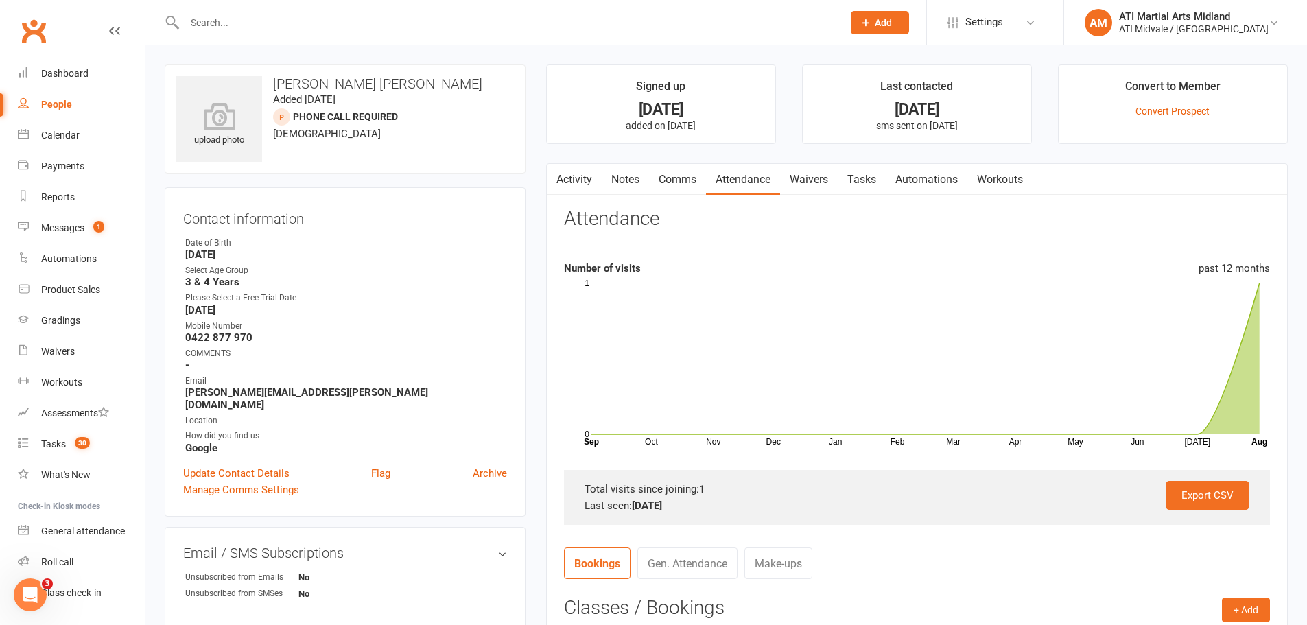
click at [875, 176] on link "Tasks" at bounding box center [862, 180] width 48 height 32
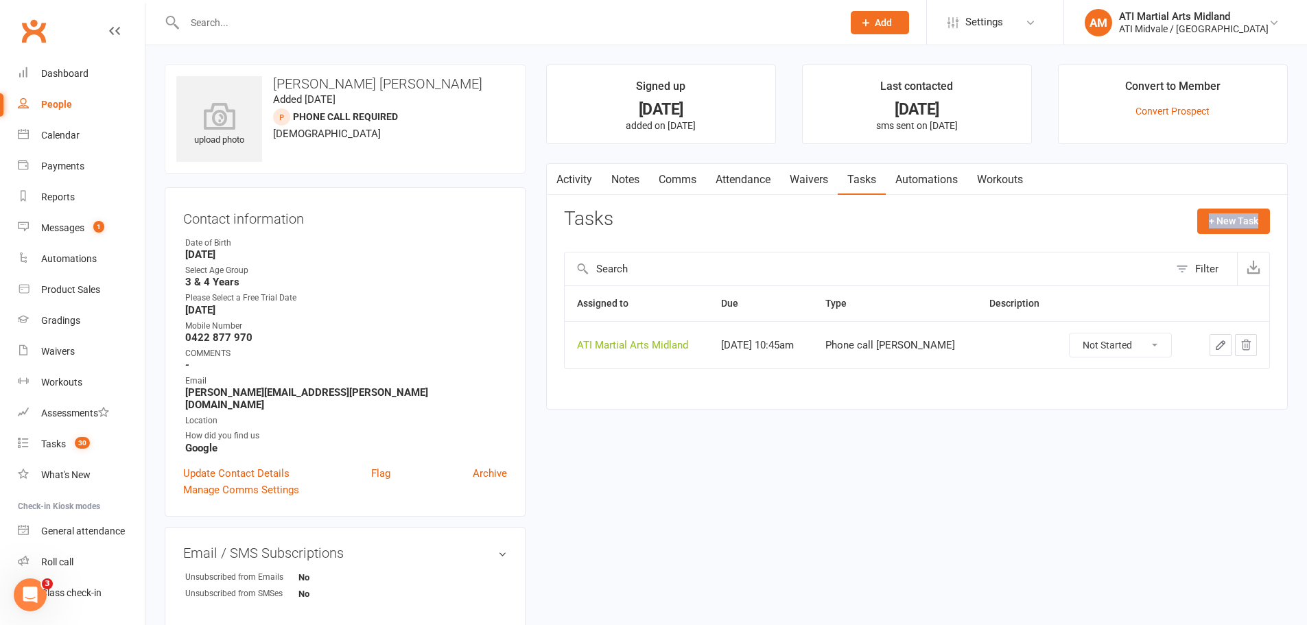
click at [1084, 251] on div "Tasks + New Task Filter Assigned to Due Type Description ATI Martial Arts Midla…" at bounding box center [917, 299] width 706 height 180
click at [1129, 260] on input "text" at bounding box center [867, 268] width 604 height 33
click at [1227, 344] on button "button" at bounding box center [1221, 345] width 22 height 22
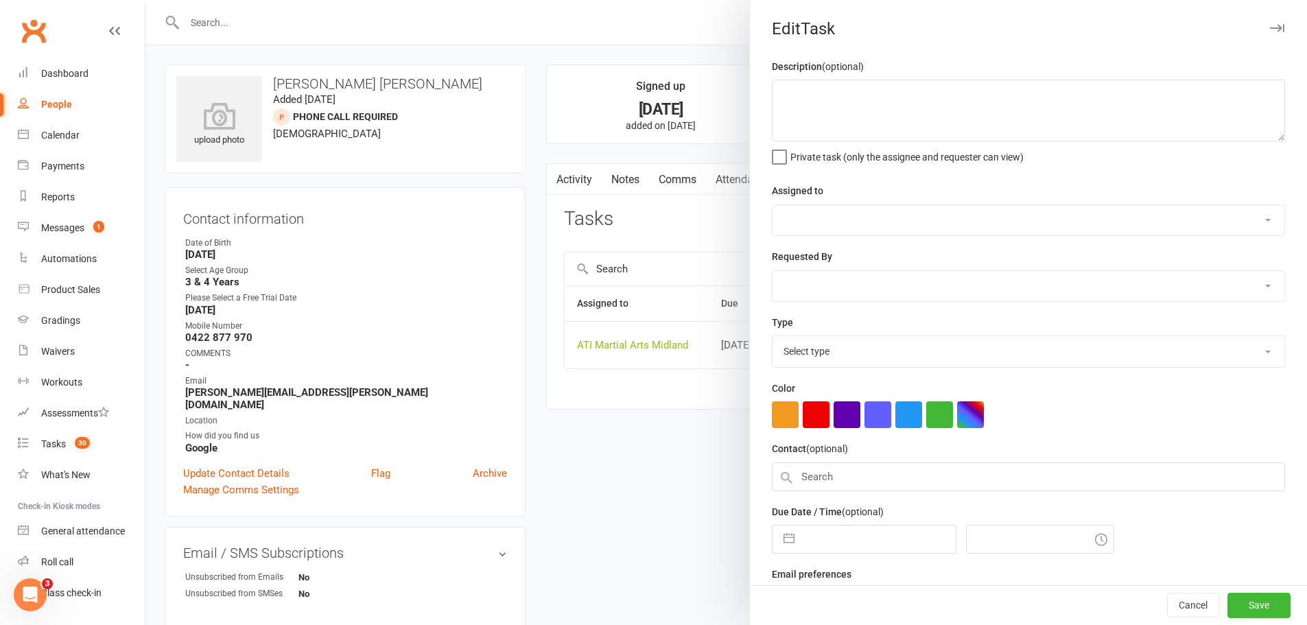
select select "32859"
type input "14 Aug 2025"
type input "10:45am"
select select "28178"
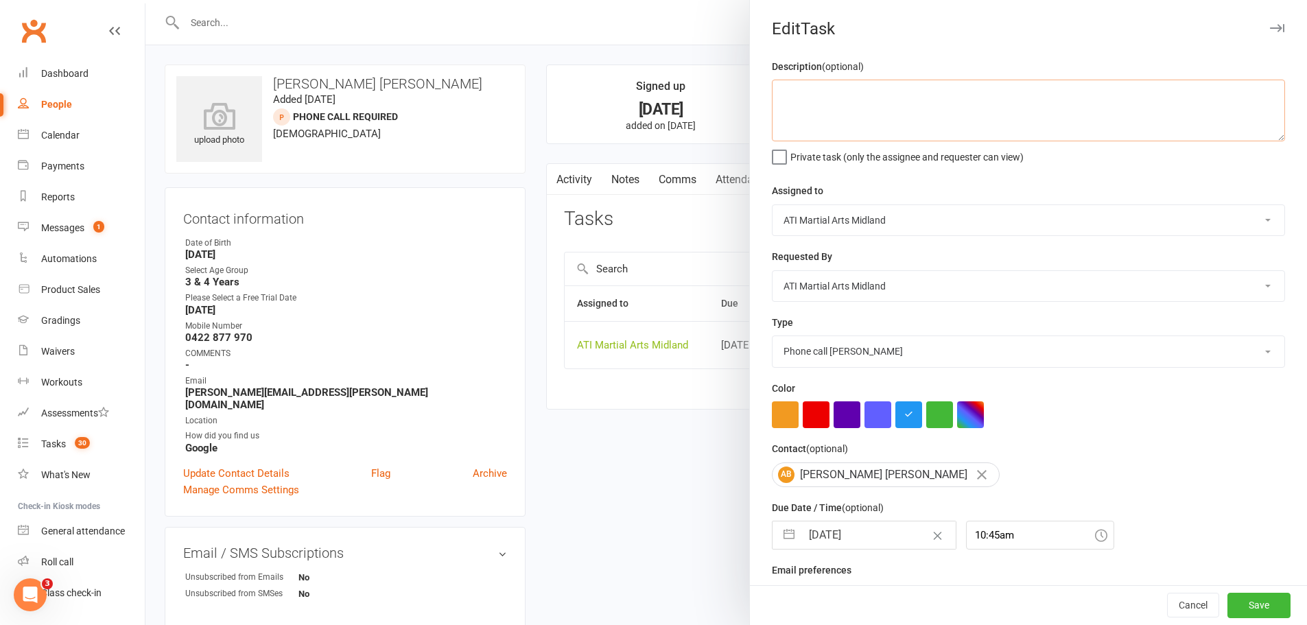
click at [910, 113] on textarea at bounding box center [1028, 111] width 513 height 62
paste textarea "13/8/25 - called no answer, sent lead text - nat"
type textarea "13/8/25 - called no answer, sent lead text - nat"
click at [880, 355] on select "Add info to task Automatic renewal checking Booked in for 1st trial program cla…" at bounding box center [1028, 351] width 512 height 30
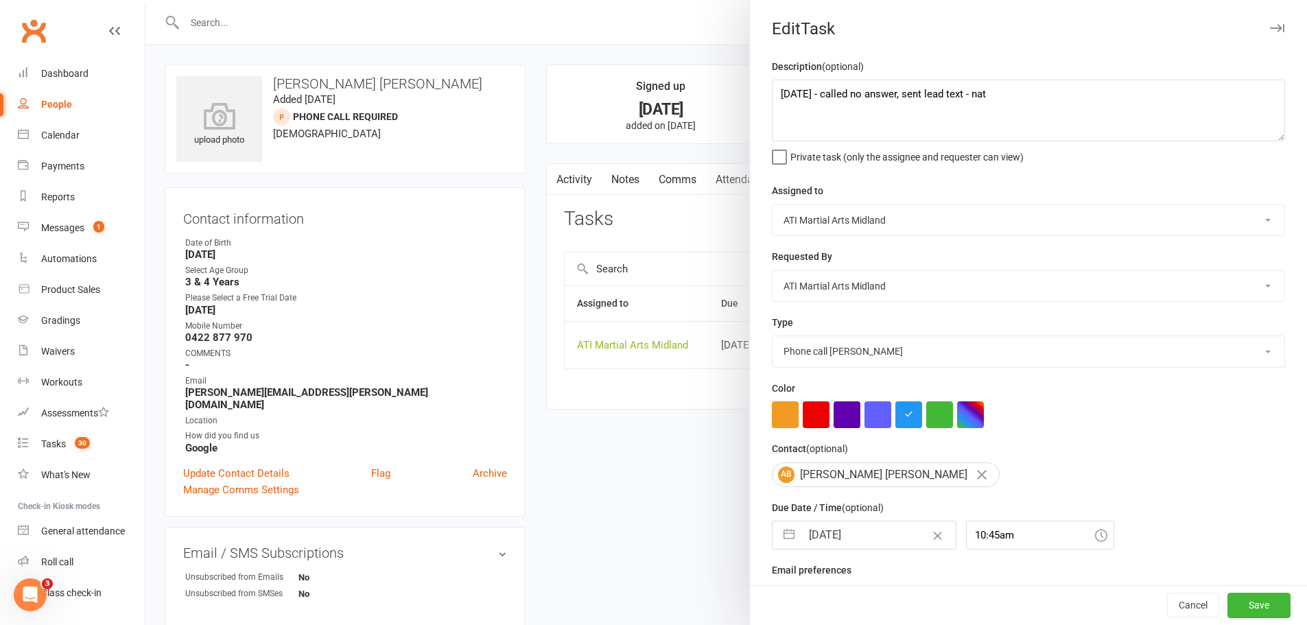
click at [833, 534] on input "14 Aug 2025" at bounding box center [878, 534] width 154 height 27
select select "6"
select select "2025"
select select "7"
select select "2025"
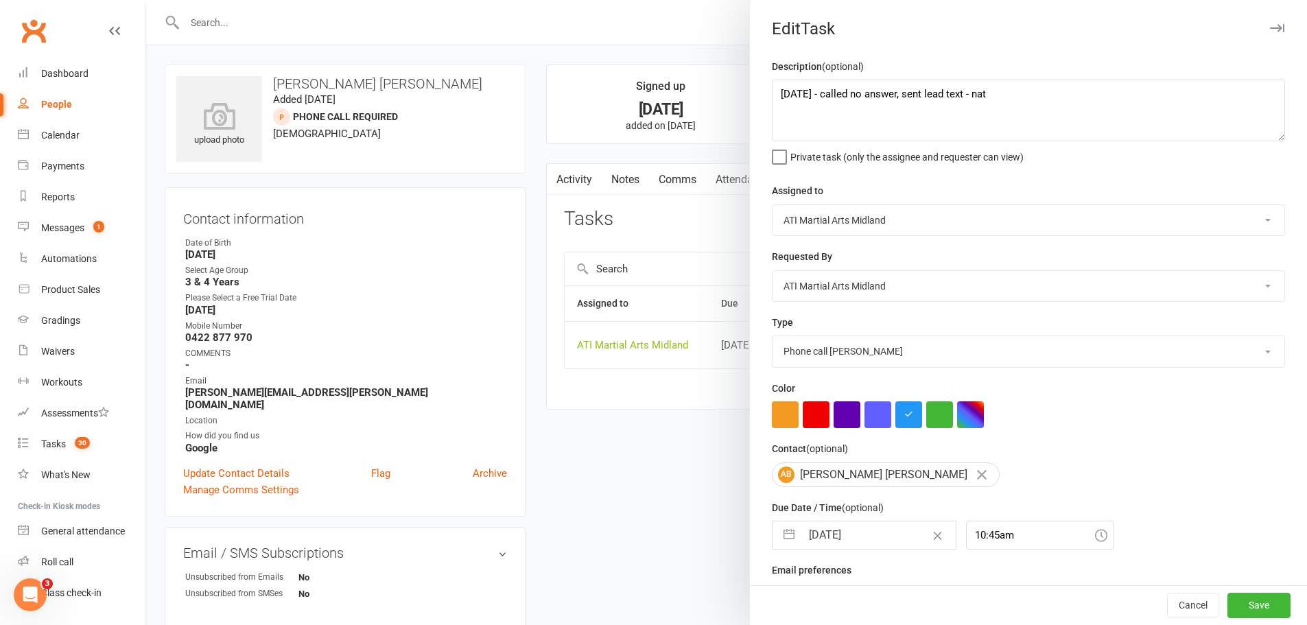
select select "8"
select select "2025"
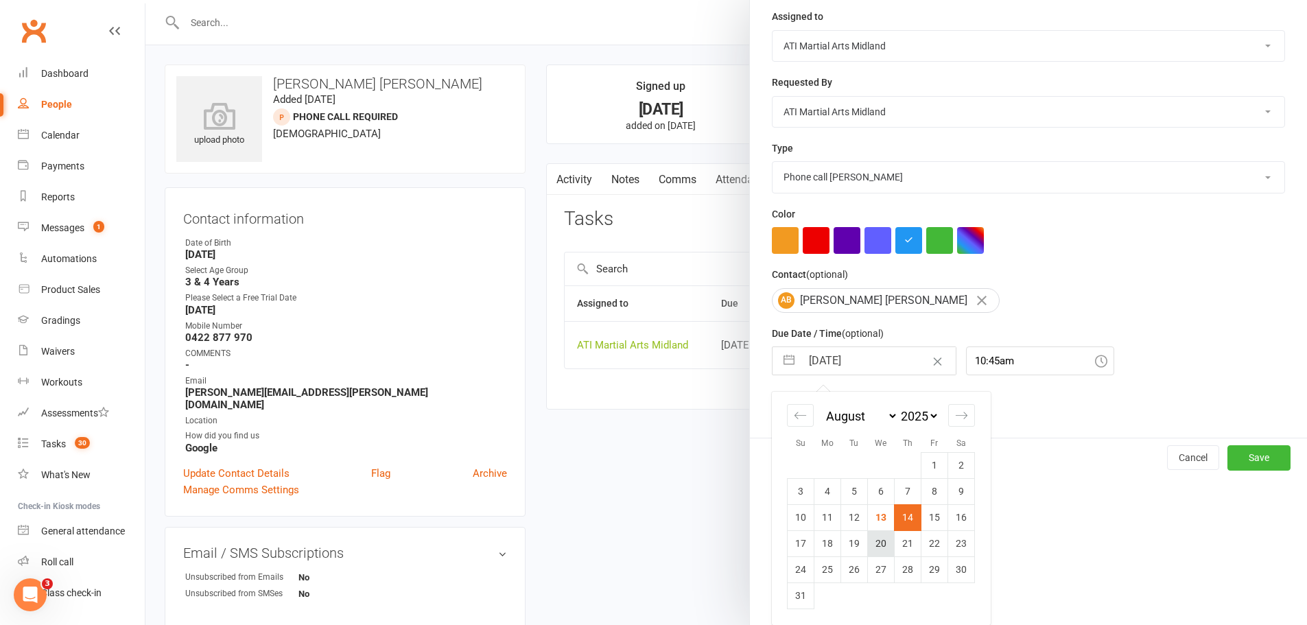
click at [882, 540] on td "20" at bounding box center [881, 543] width 27 height 26
type input "20 Aug 2025"
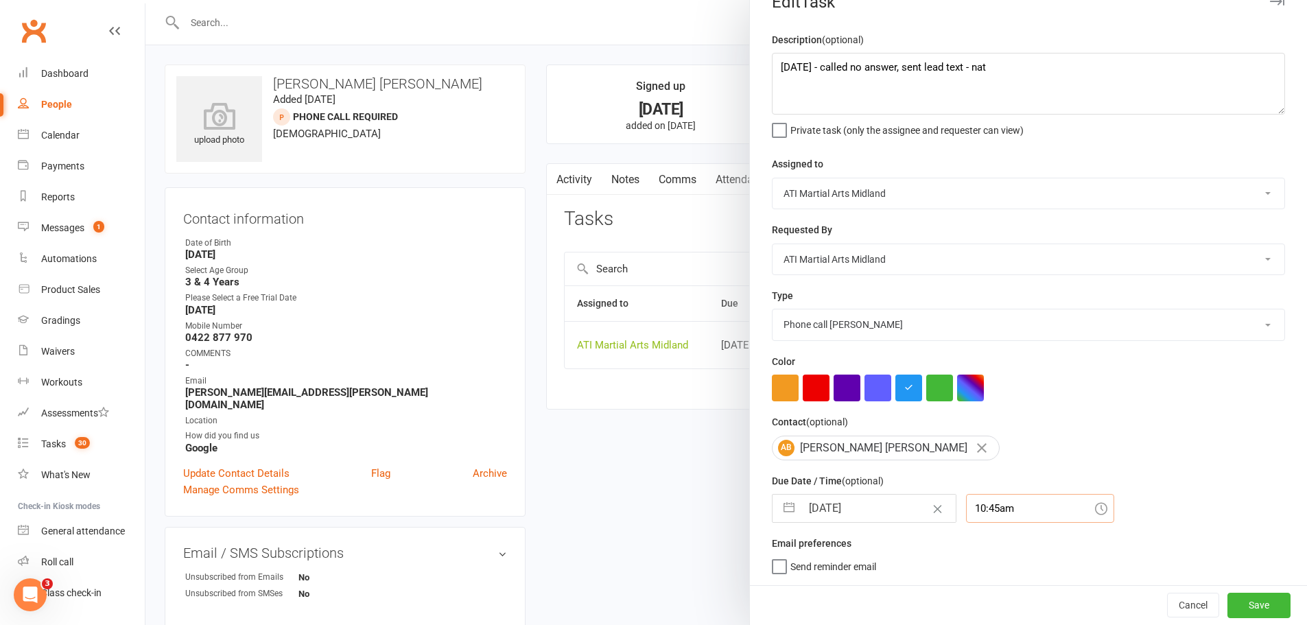
click at [995, 515] on div "10:45am" at bounding box center [1040, 508] width 148 height 29
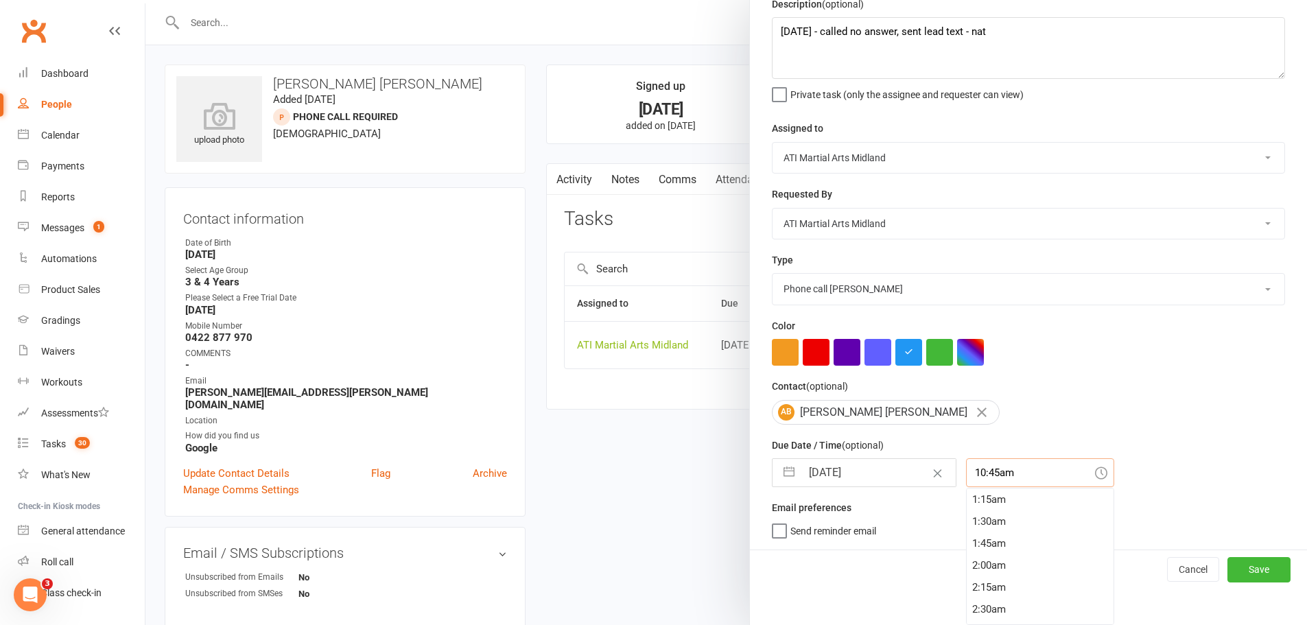
scroll to position [30, 0]
click at [995, 516] on div "12:30am" at bounding box center [1040, 513] width 147 height 22
type input "12:30am"
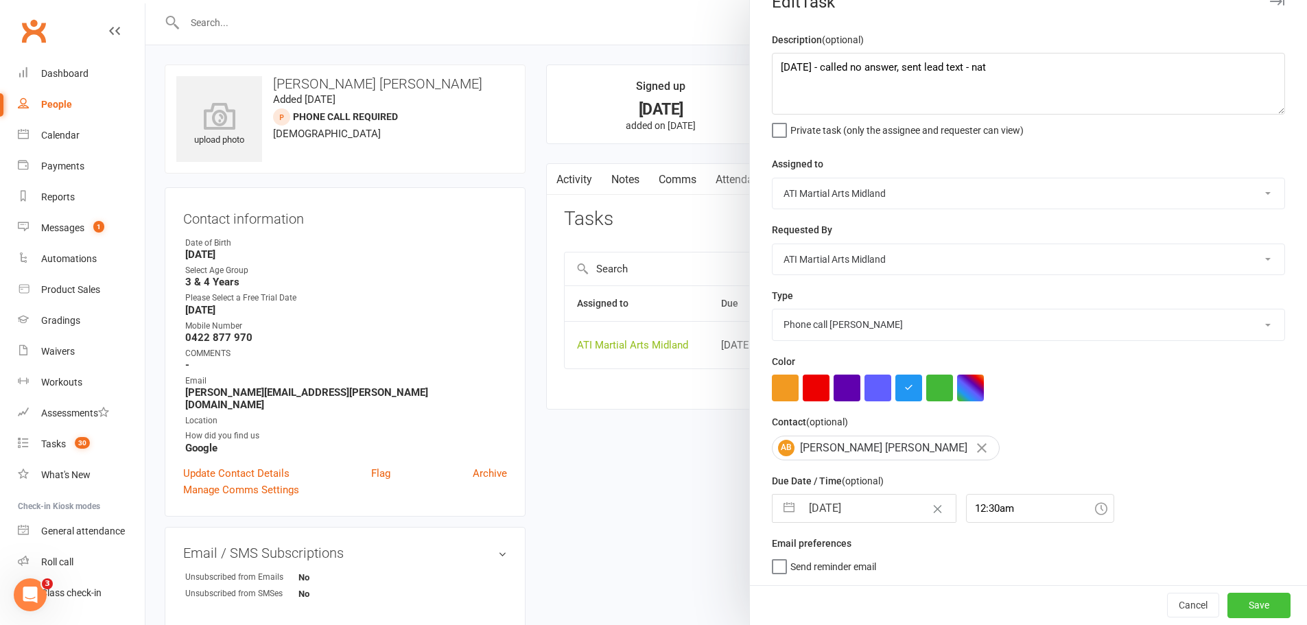
click at [1247, 606] on button "Save" at bounding box center [1258, 605] width 63 height 25
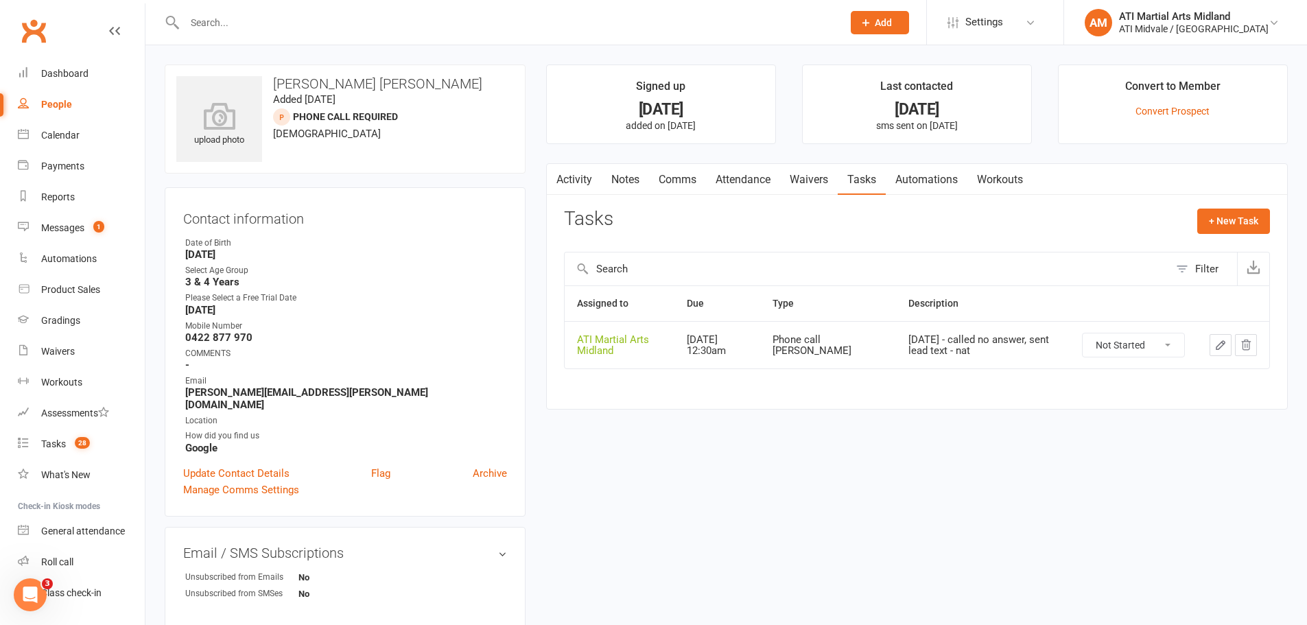
click at [559, 180] on icon "button" at bounding box center [555, 176] width 8 height 14
click at [584, 177] on link "Activity" at bounding box center [574, 180] width 55 height 32
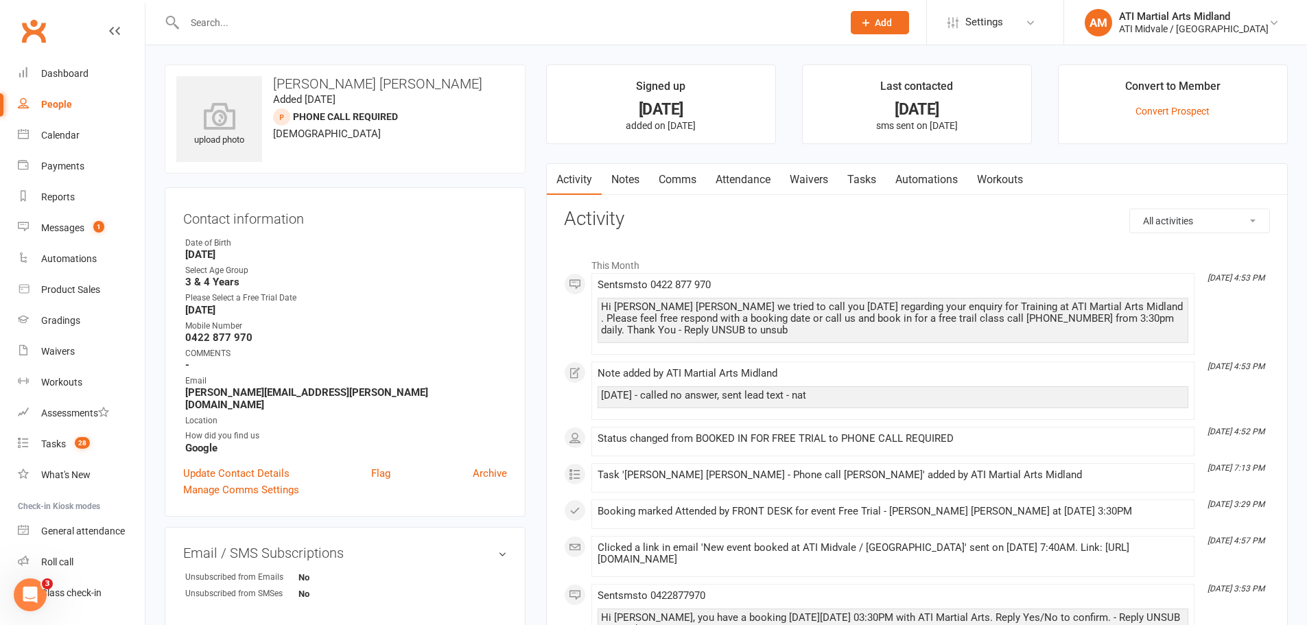
click at [866, 178] on link "Tasks" at bounding box center [862, 180] width 48 height 32
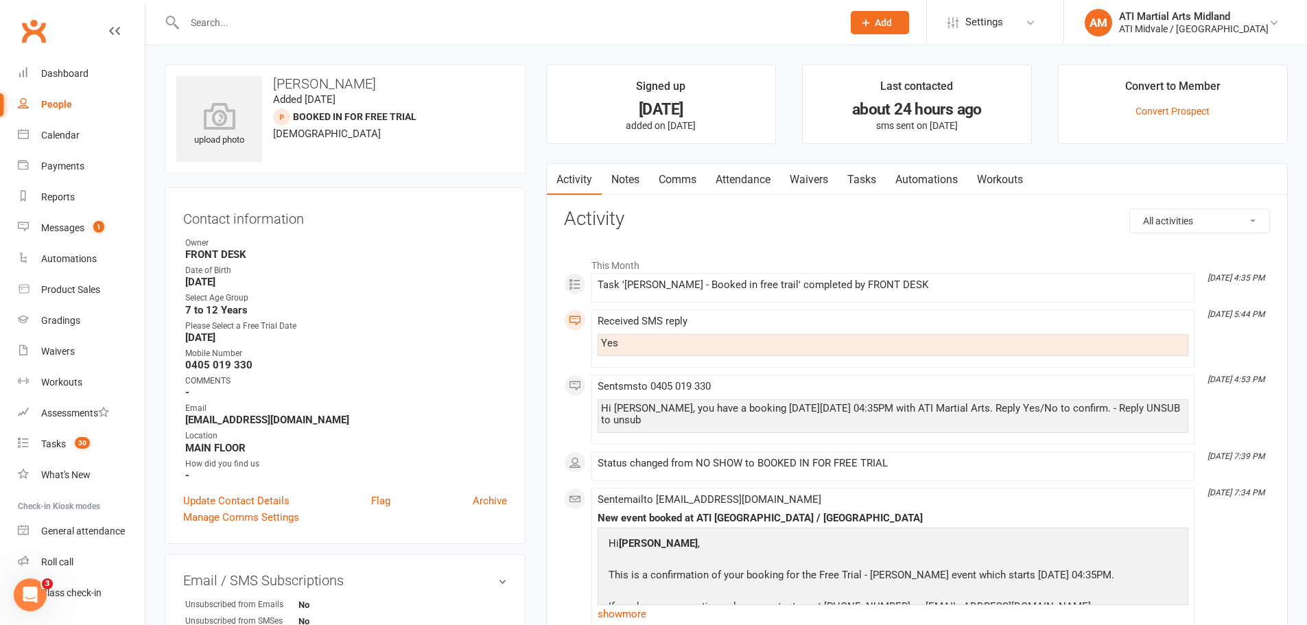
click at [631, 188] on link "Notes" at bounding box center [625, 180] width 47 height 32
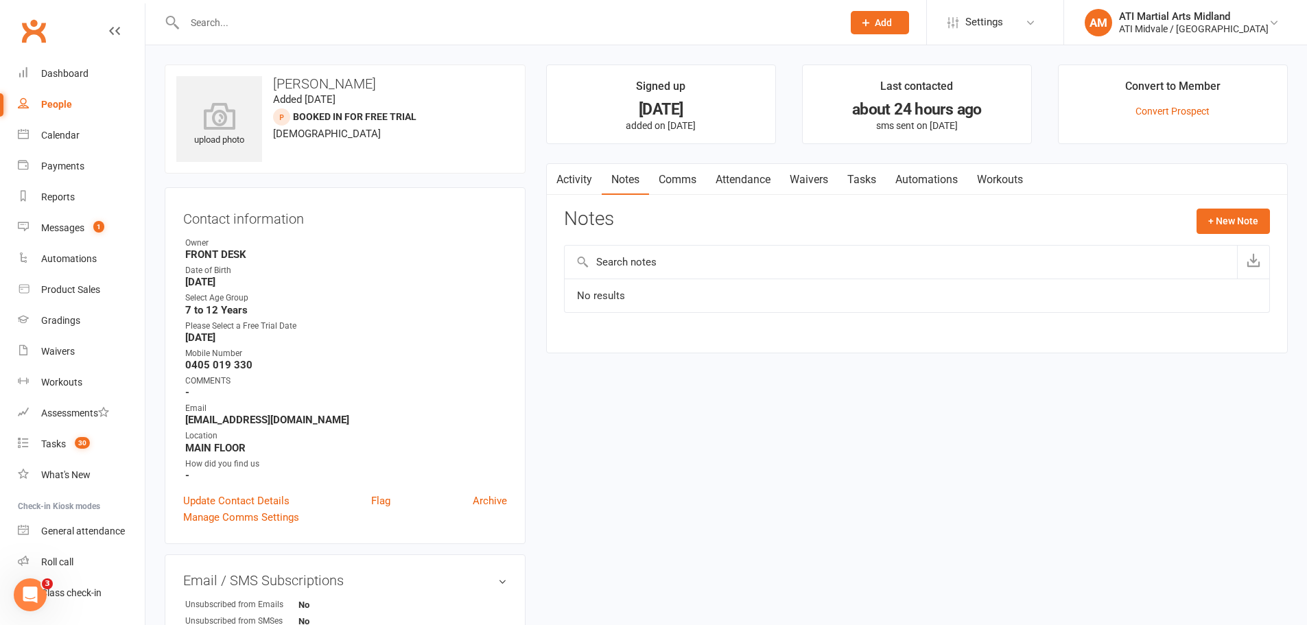
click at [737, 183] on link "Attendance" at bounding box center [743, 180] width 74 height 32
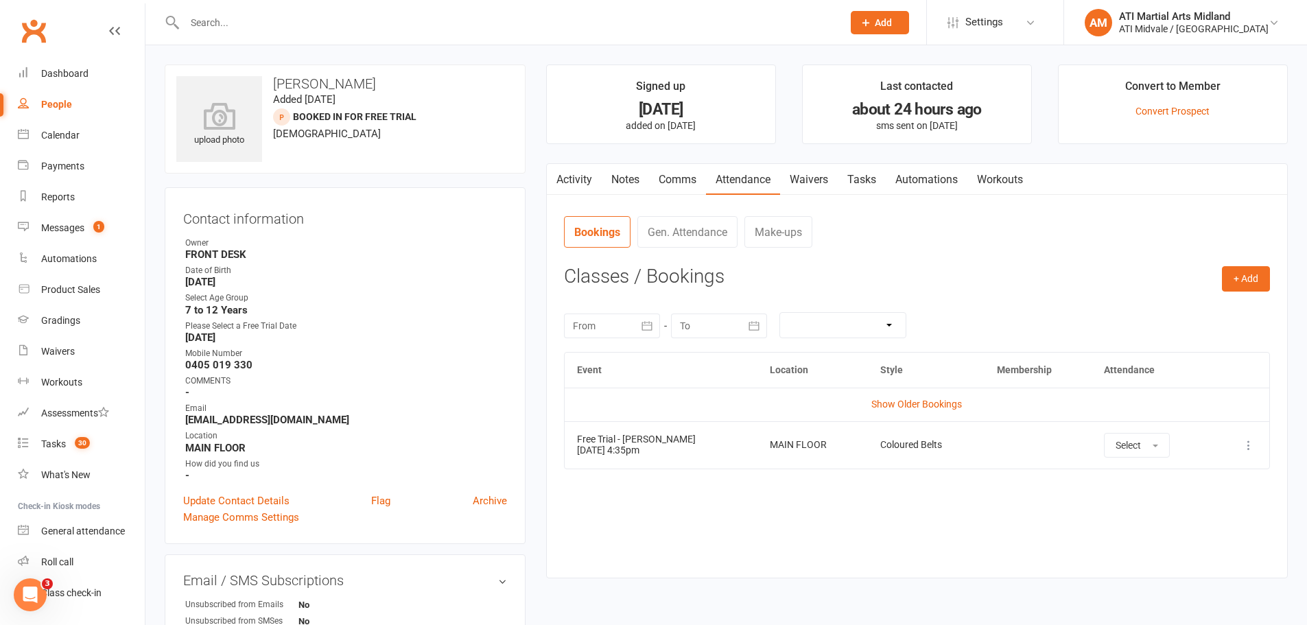
scroll to position [130, 0]
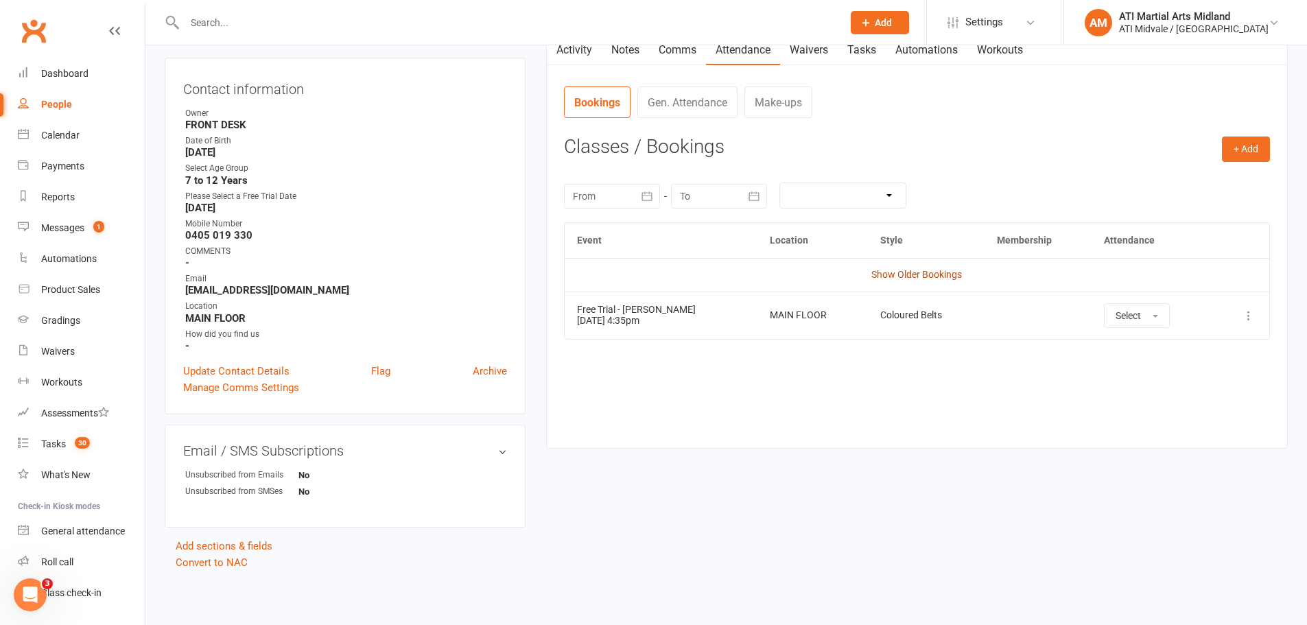
click at [934, 275] on link "Show Older Bookings" at bounding box center [916, 274] width 91 height 11
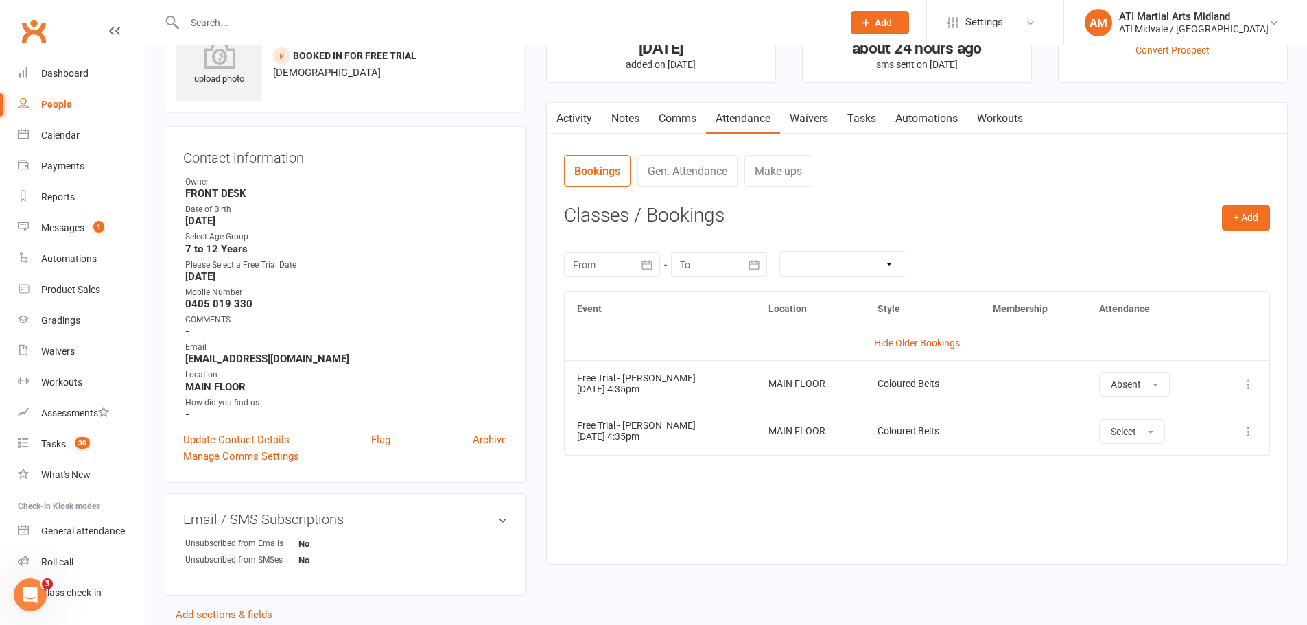
scroll to position [0, 0]
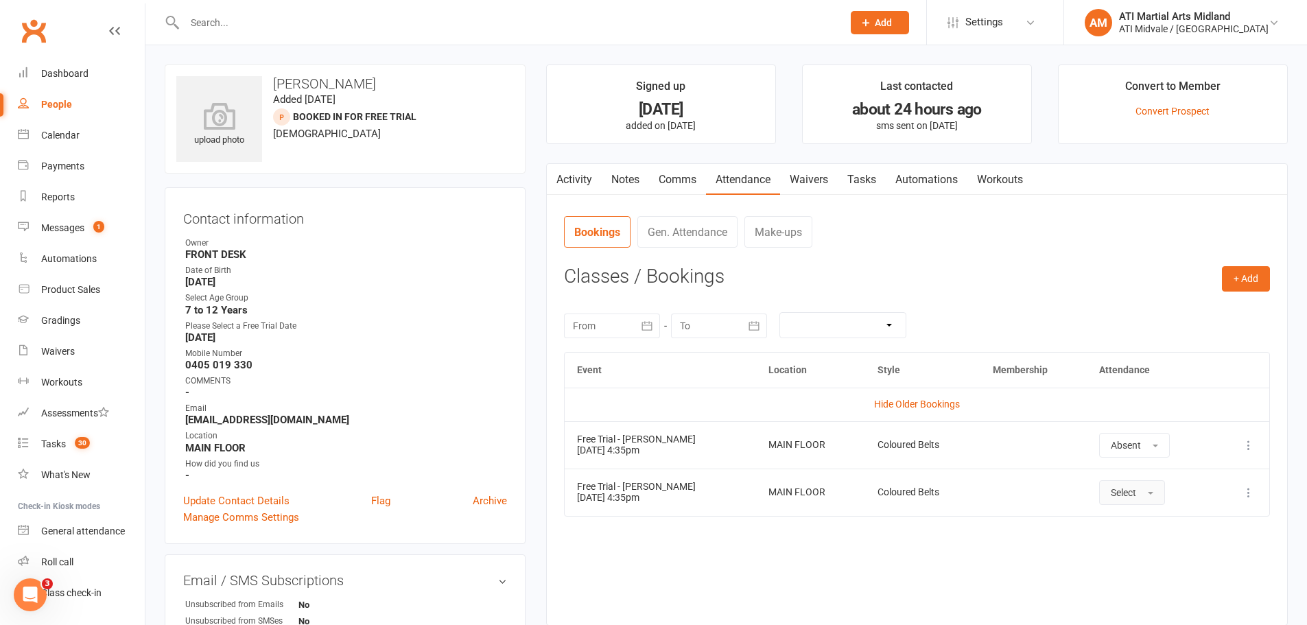
click at [1153, 504] on button "Select" at bounding box center [1132, 492] width 66 height 25
click at [1128, 523] on span "Attended" at bounding box center [1131, 523] width 41 height 12
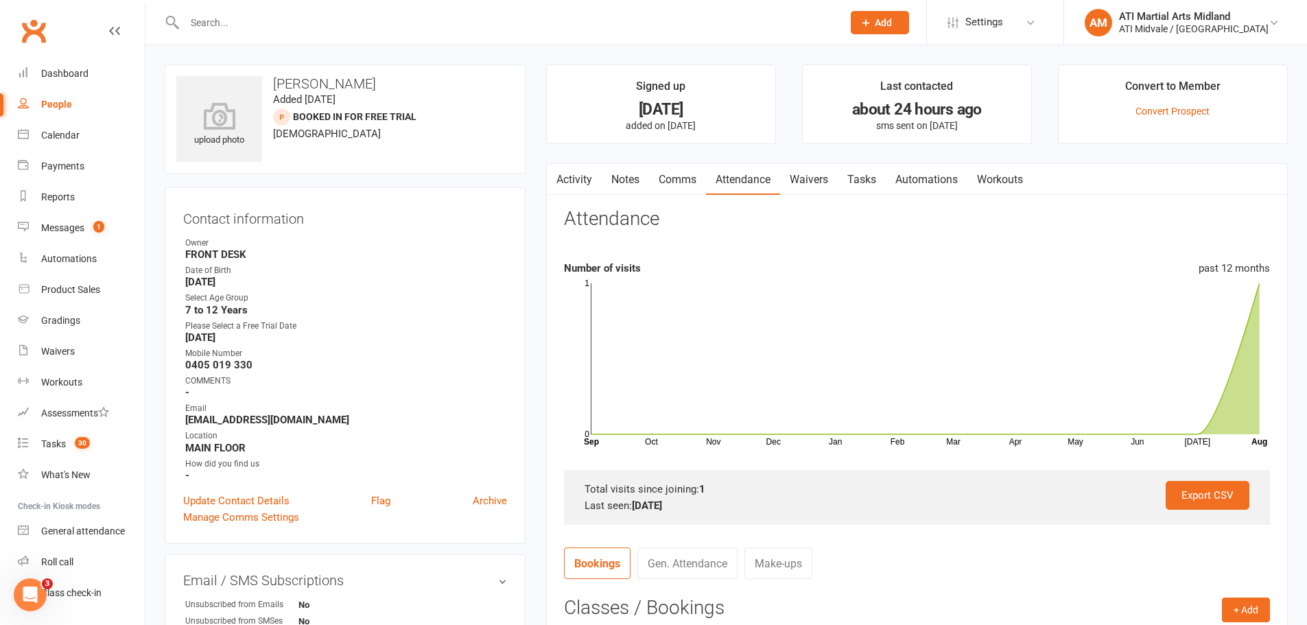
click at [626, 183] on link "Notes" at bounding box center [625, 180] width 47 height 32
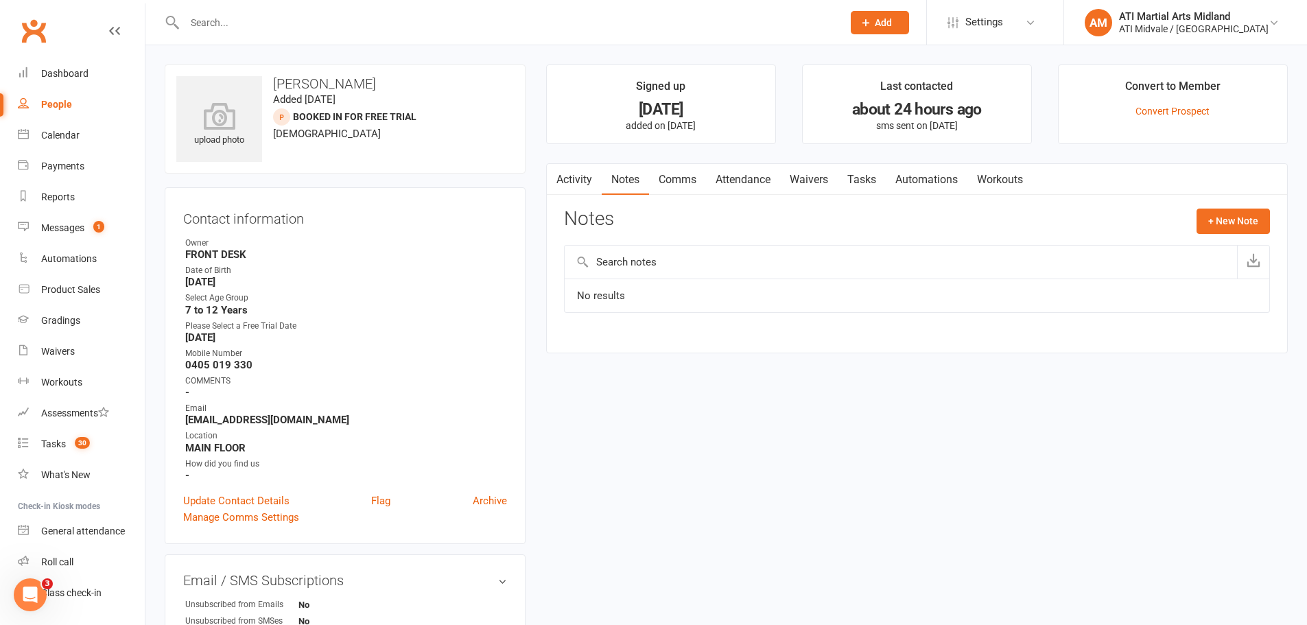
click at [569, 181] on link "Activity" at bounding box center [574, 180] width 55 height 32
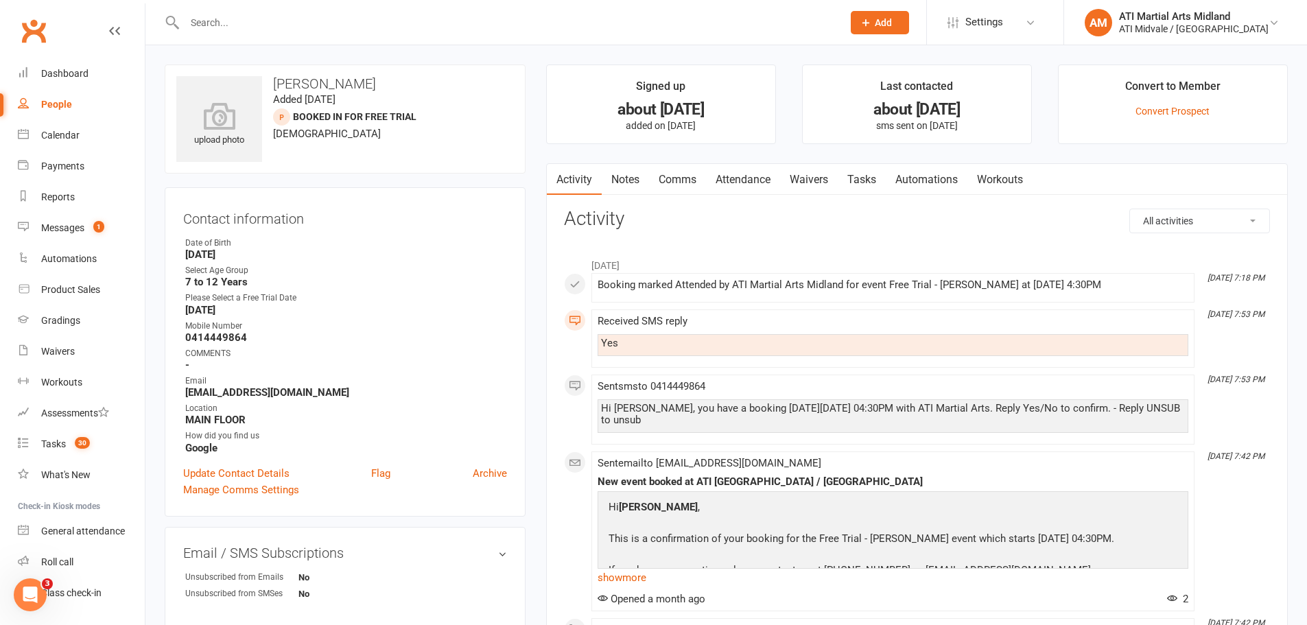
click at [615, 183] on link "Notes" at bounding box center [625, 180] width 47 height 32
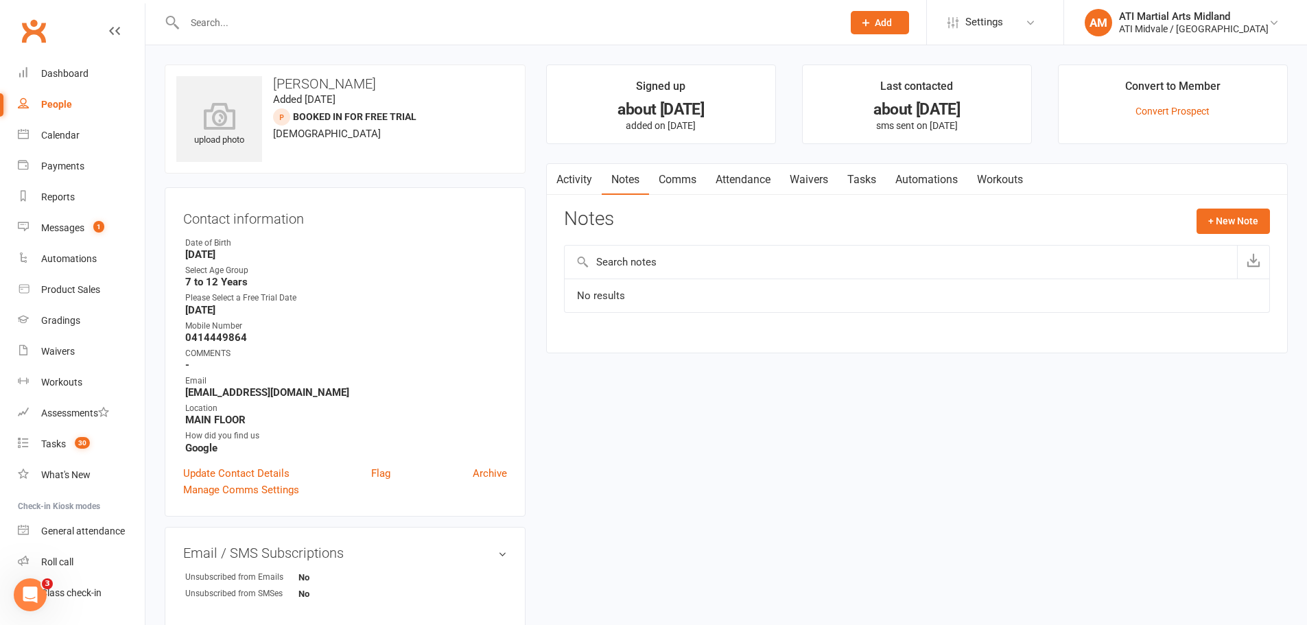
click at [585, 185] on link "Activity" at bounding box center [574, 180] width 55 height 32
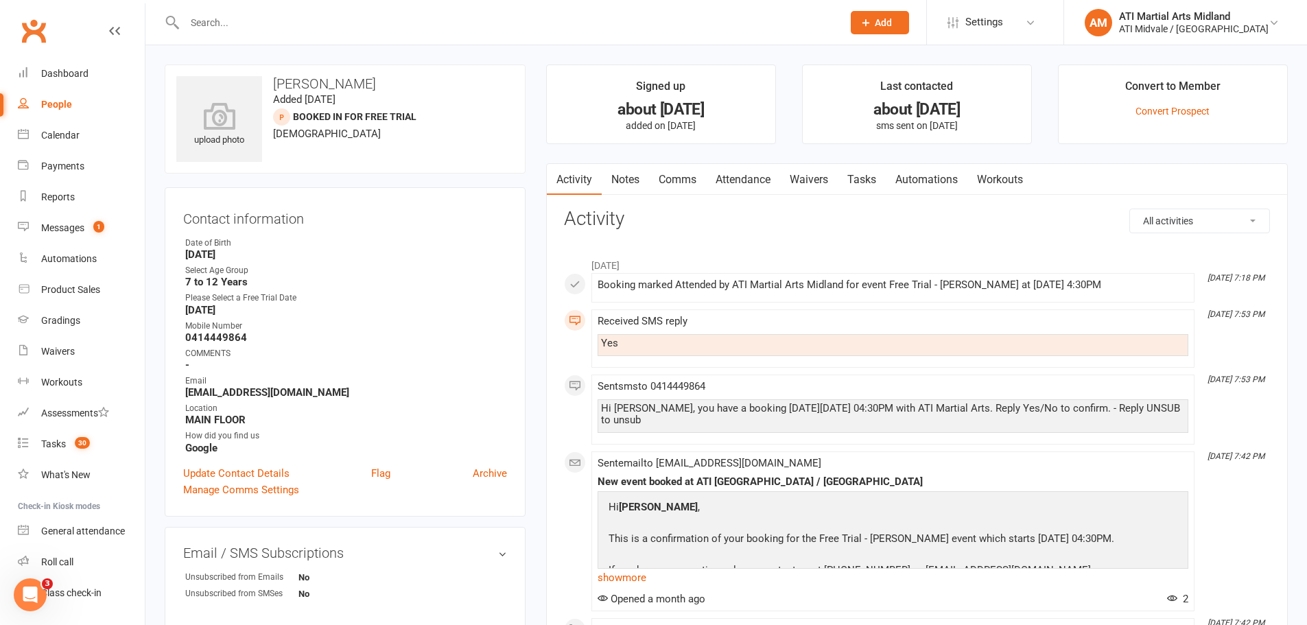
click at [741, 175] on link "Attendance" at bounding box center [743, 180] width 74 height 32
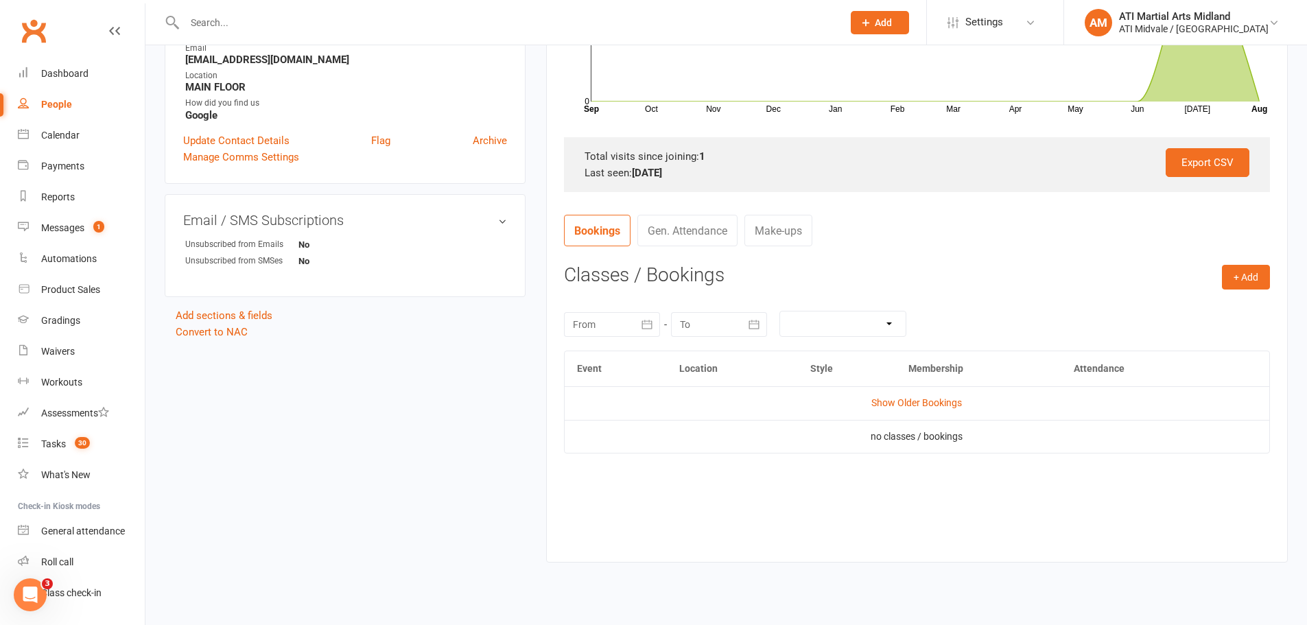
scroll to position [343, 0]
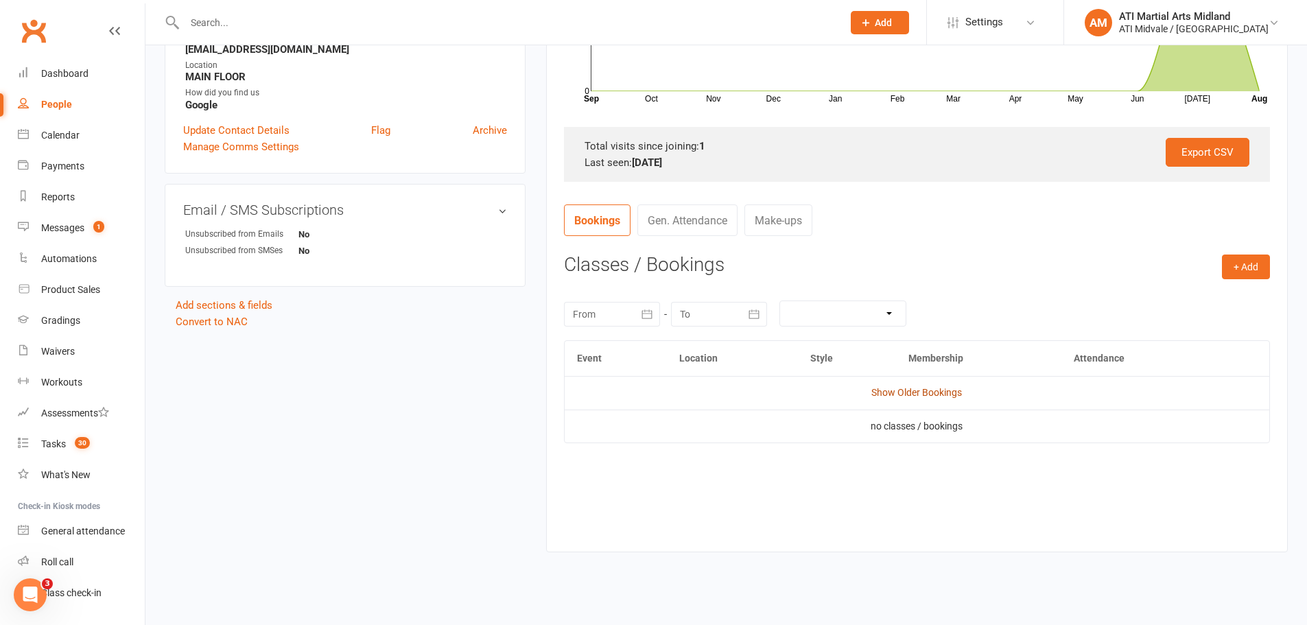
click at [914, 394] on link "Show Older Bookings" at bounding box center [916, 392] width 91 height 11
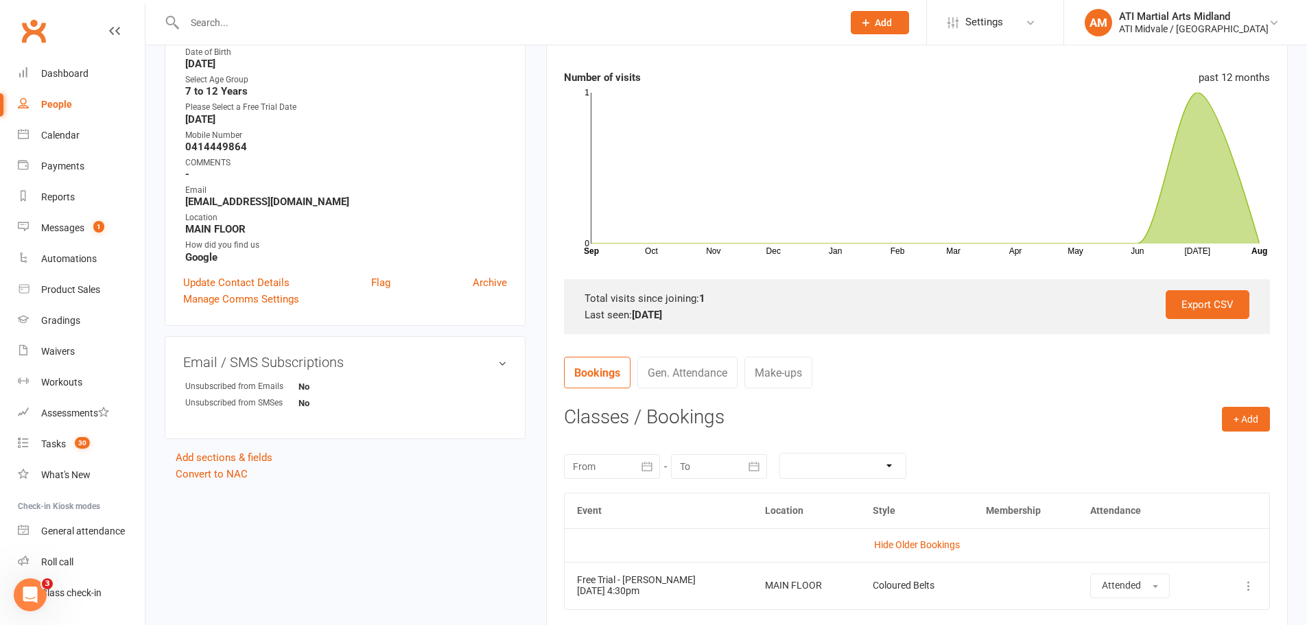
scroll to position [0, 0]
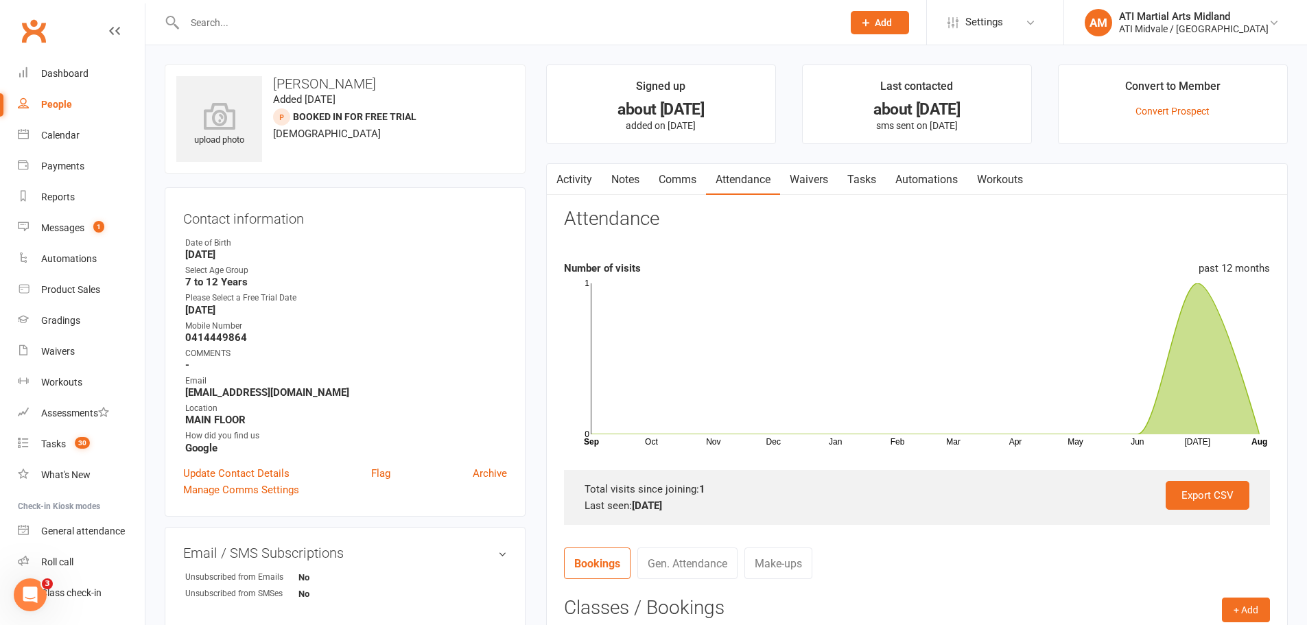
click at [615, 177] on link "Notes" at bounding box center [625, 180] width 47 height 32
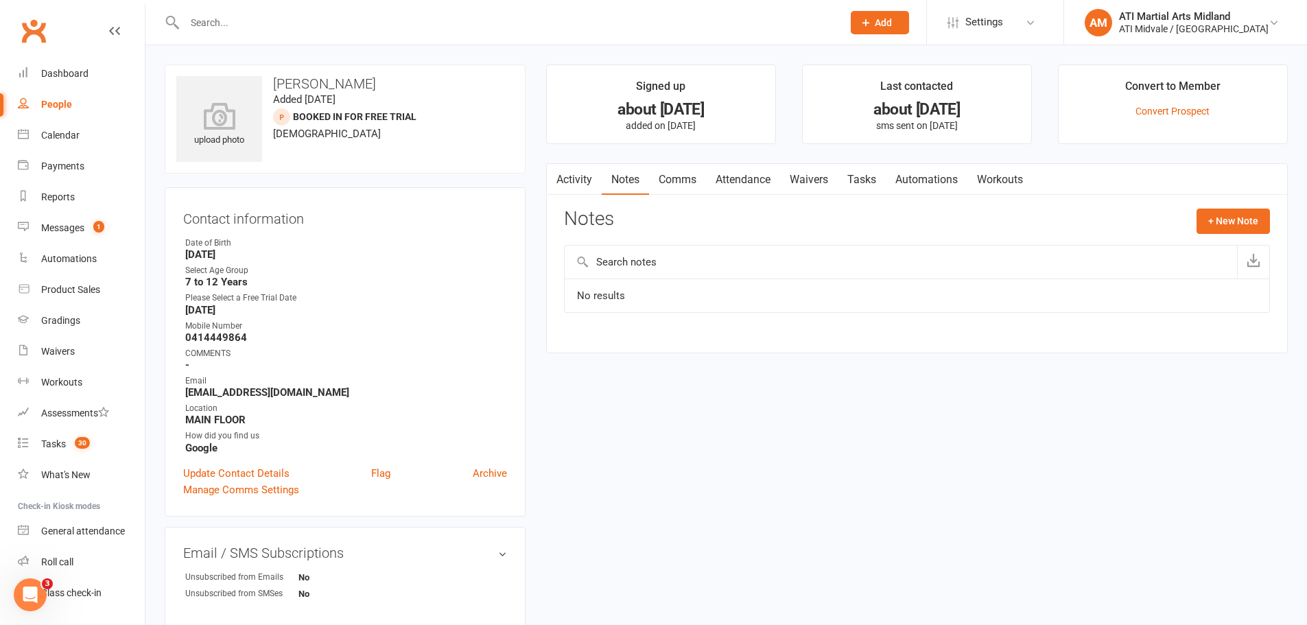
click at [575, 172] on link "Activity" at bounding box center [574, 180] width 55 height 32
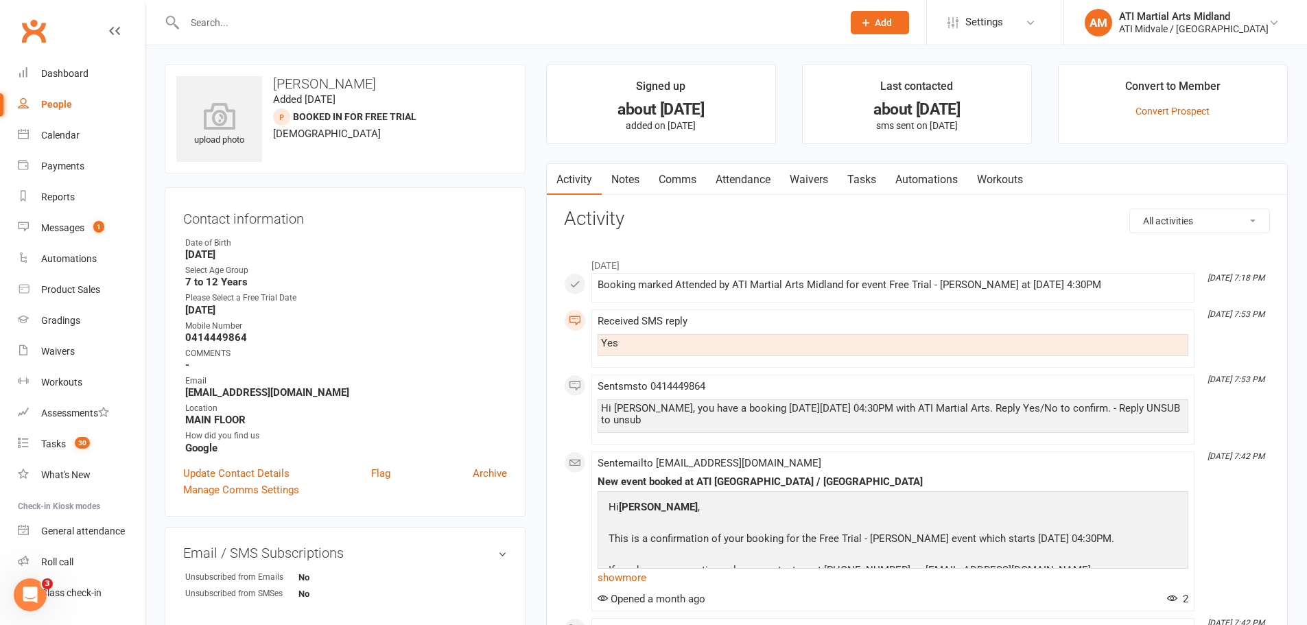
click at [862, 172] on link "Tasks" at bounding box center [862, 180] width 48 height 32
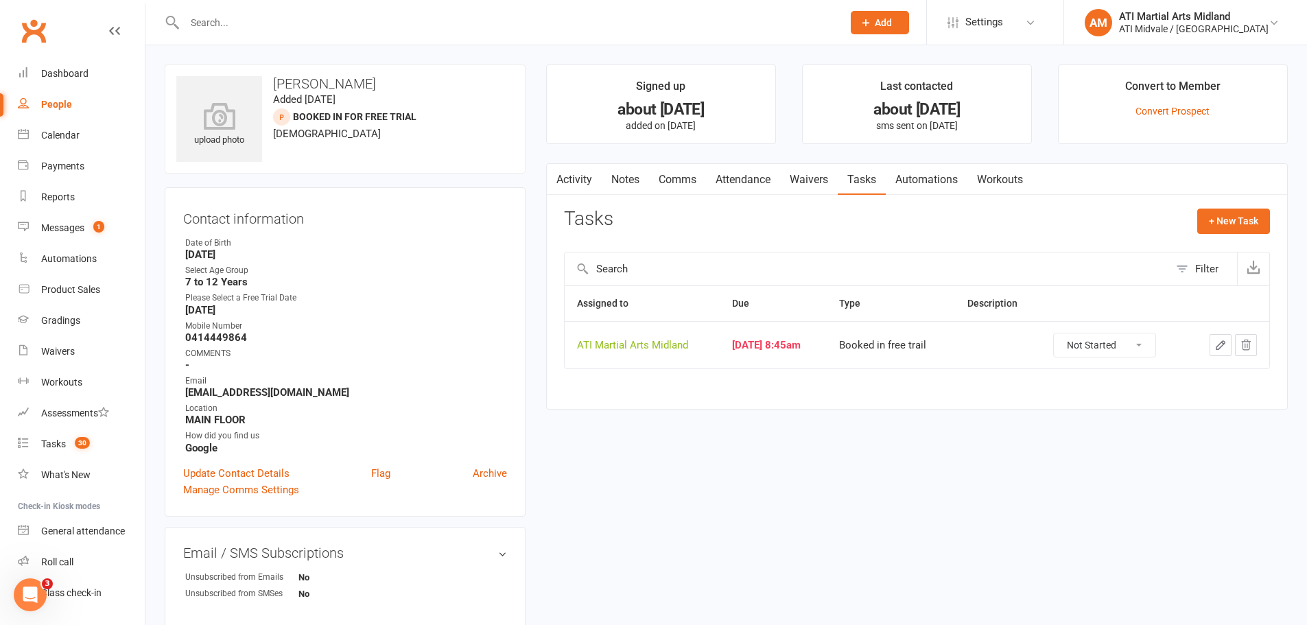
click at [579, 178] on link "Activity" at bounding box center [574, 180] width 55 height 32
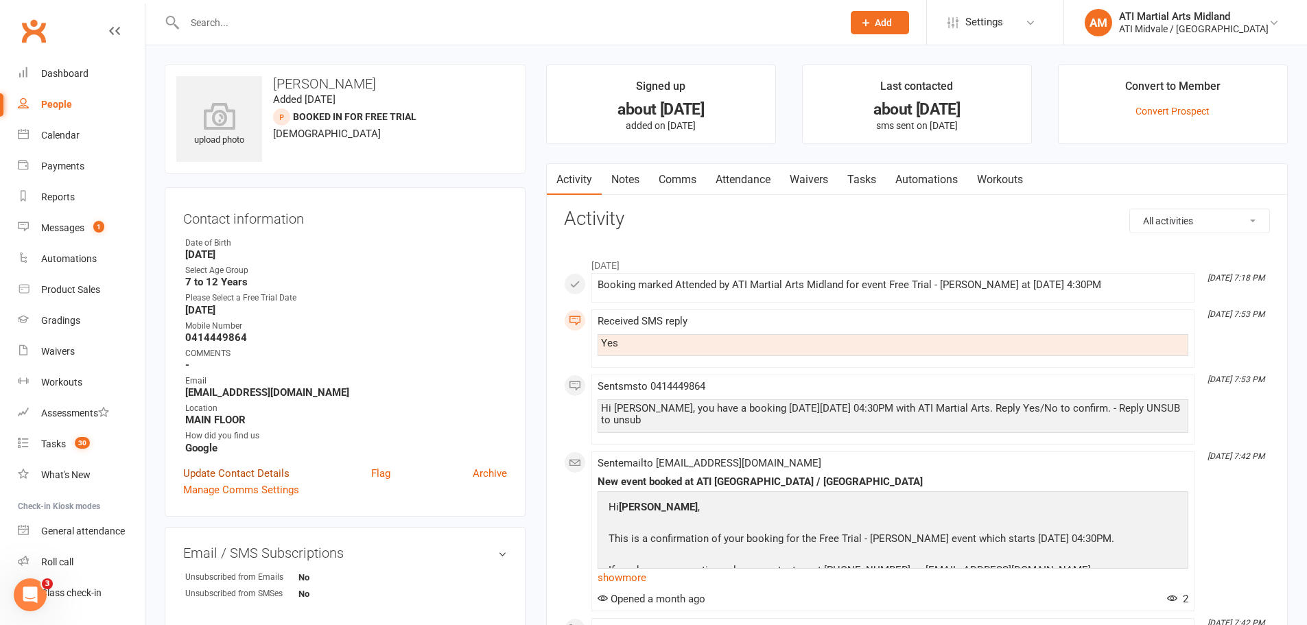
click at [222, 474] on link "Update Contact Details" at bounding box center [236, 473] width 106 height 16
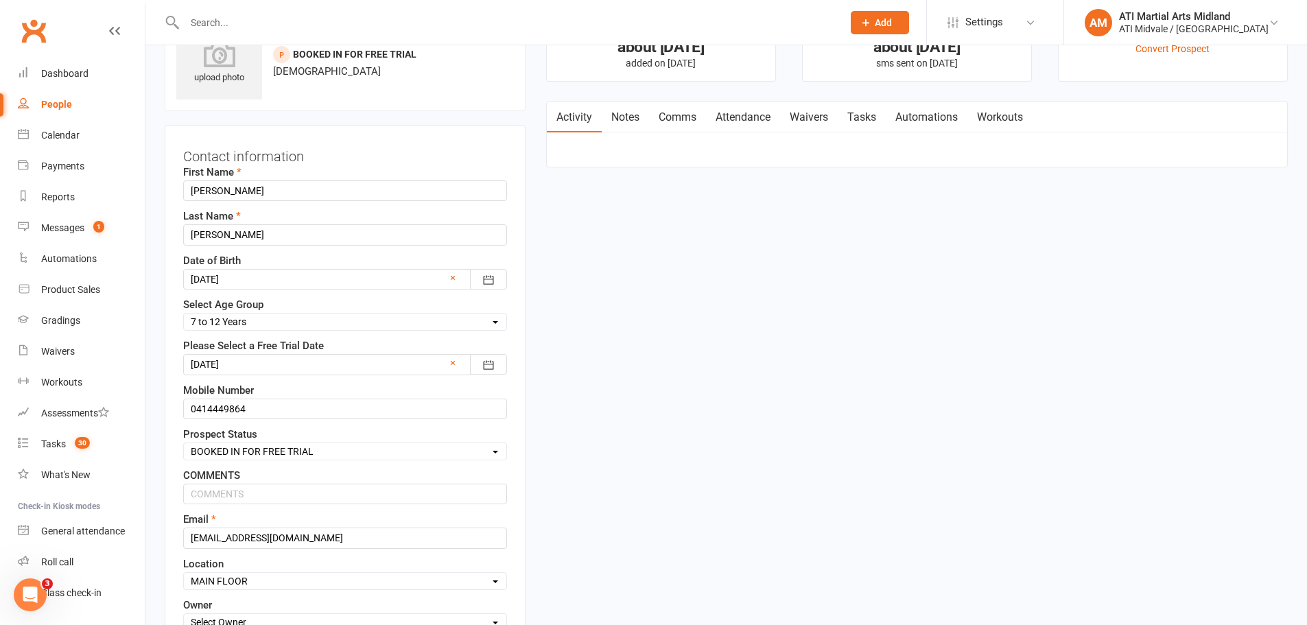
scroll to position [64, 0]
click at [211, 410] on input "0414449864" at bounding box center [345, 407] width 324 height 21
click at [231, 405] on input "0414 449864" at bounding box center [345, 407] width 324 height 21
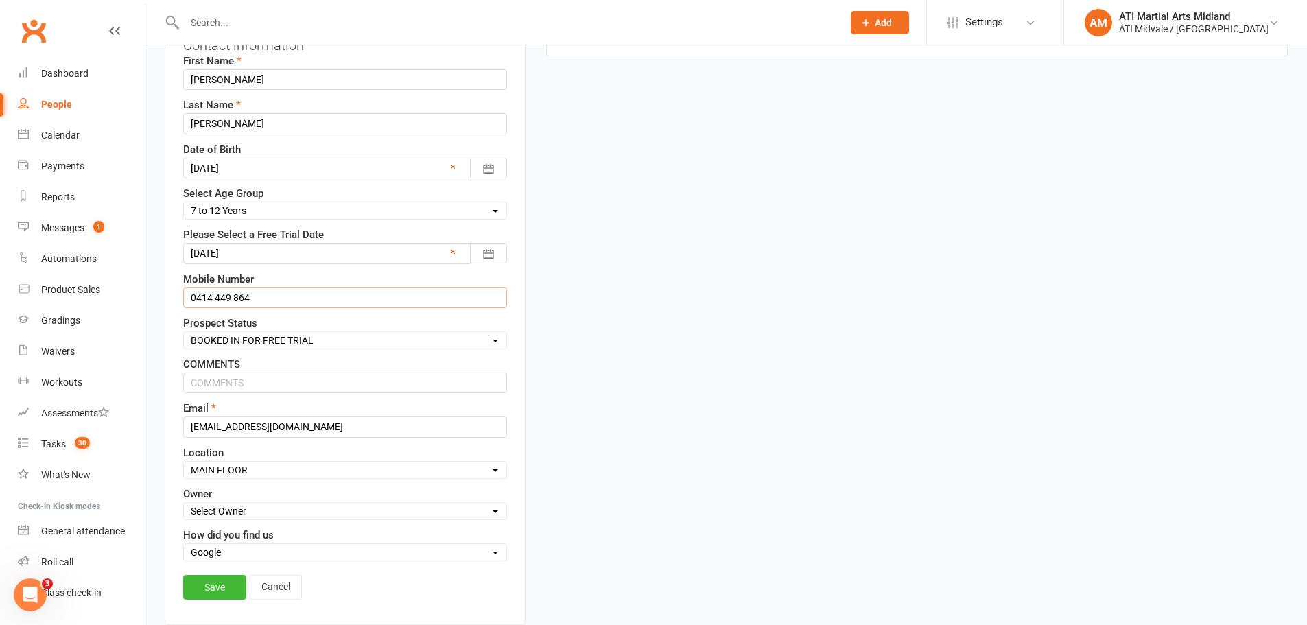
scroll to position [386, 0]
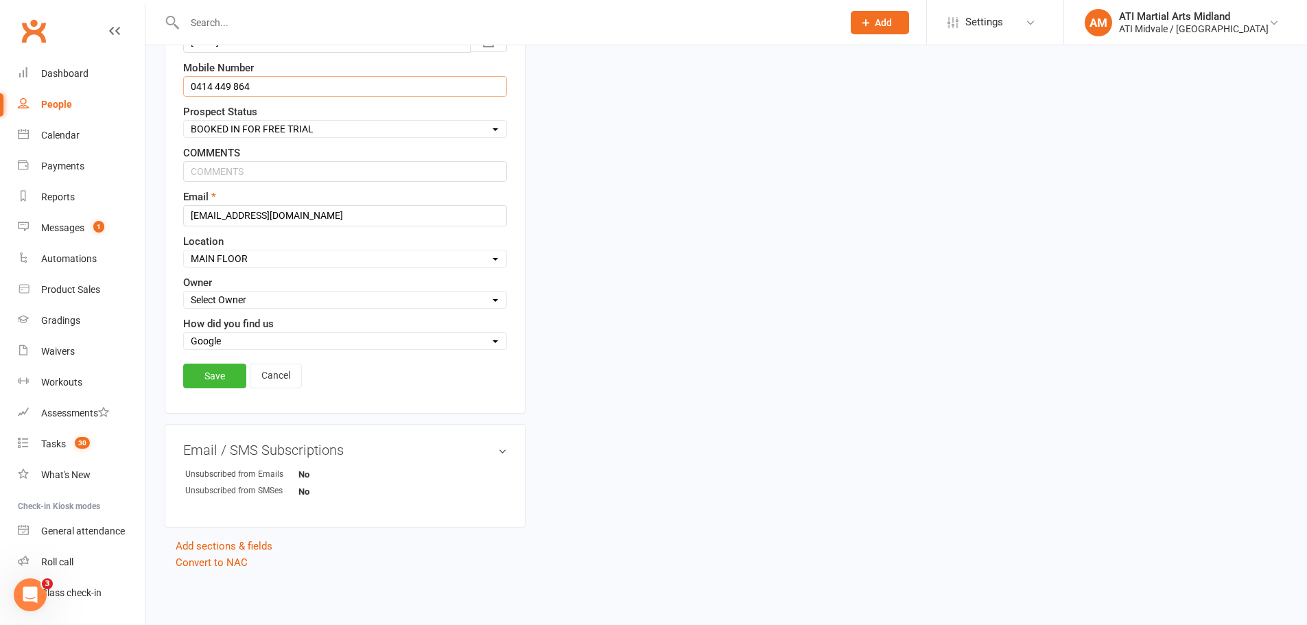
type input "0414 449 864"
click at [253, 128] on select "Select Set a Status BOOKED IN FOR FREE TRIAL DID FREE TRAIL BOOKED IN AFTER FRE…" at bounding box center [345, 128] width 322 height 15
select select "PHONE CALL REQUIRED"
click at [184, 121] on select "Select Set a Status BOOKED IN FOR FREE TRIAL DID FREE TRAIL BOOKED IN AFTER FRE…" at bounding box center [345, 128] width 322 height 15
click at [221, 377] on link "Save" at bounding box center [214, 376] width 63 height 25
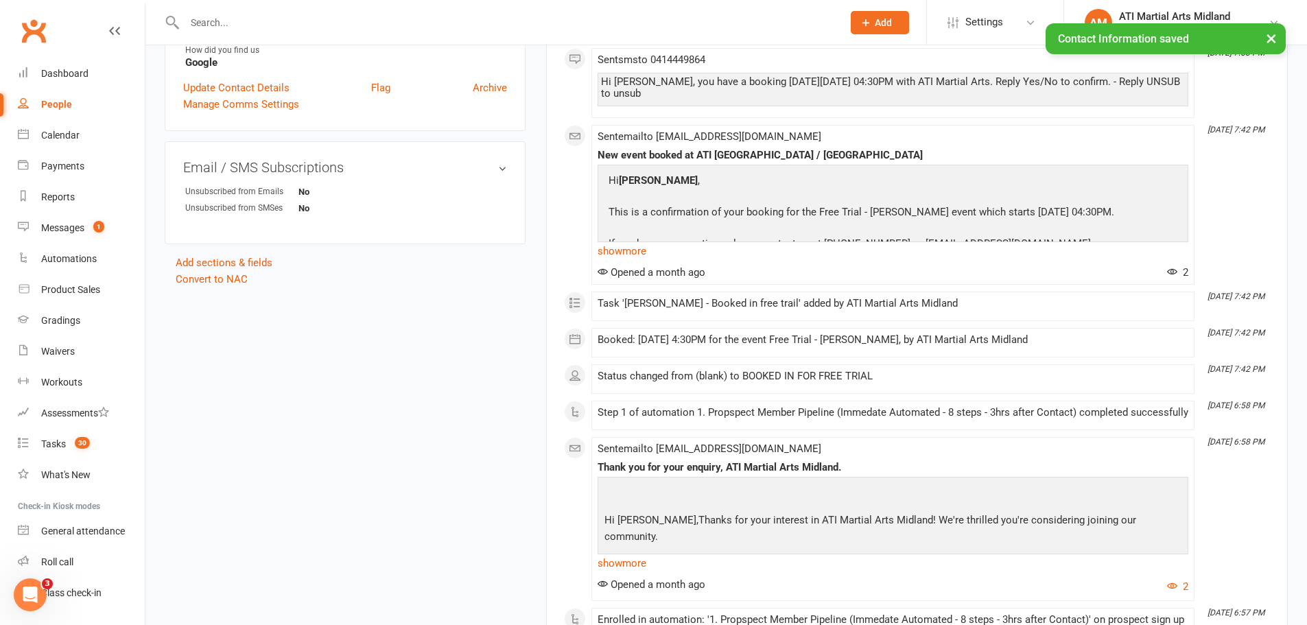
scroll to position [0, 0]
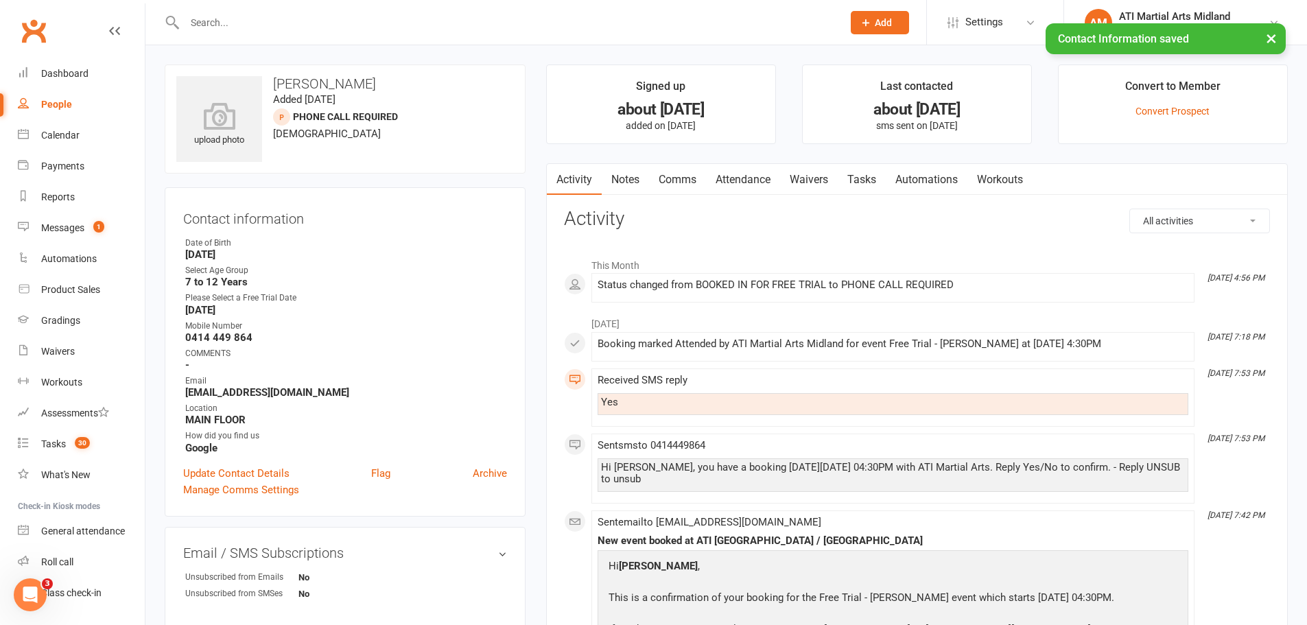
click at [628, 188] on link "Notes" at bounding box center [625, 180] width 47 height 32
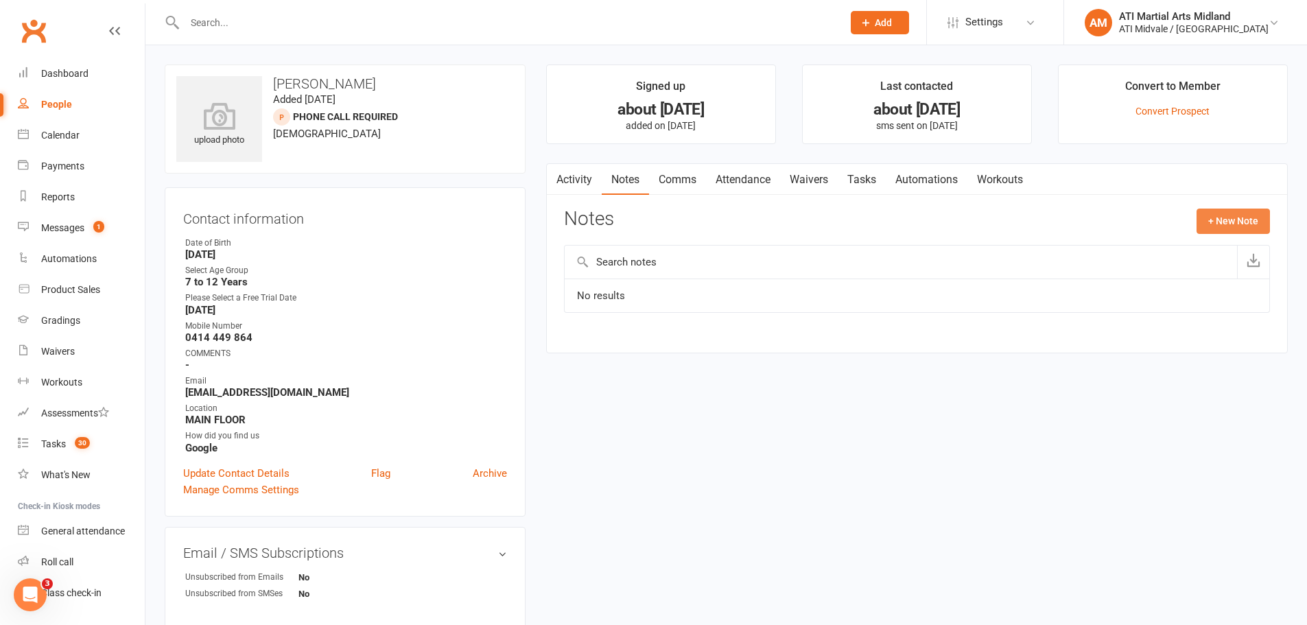
click at [1239, 228] on button "+ New Note" at bounding box center [1232, 221] width 73 height 25
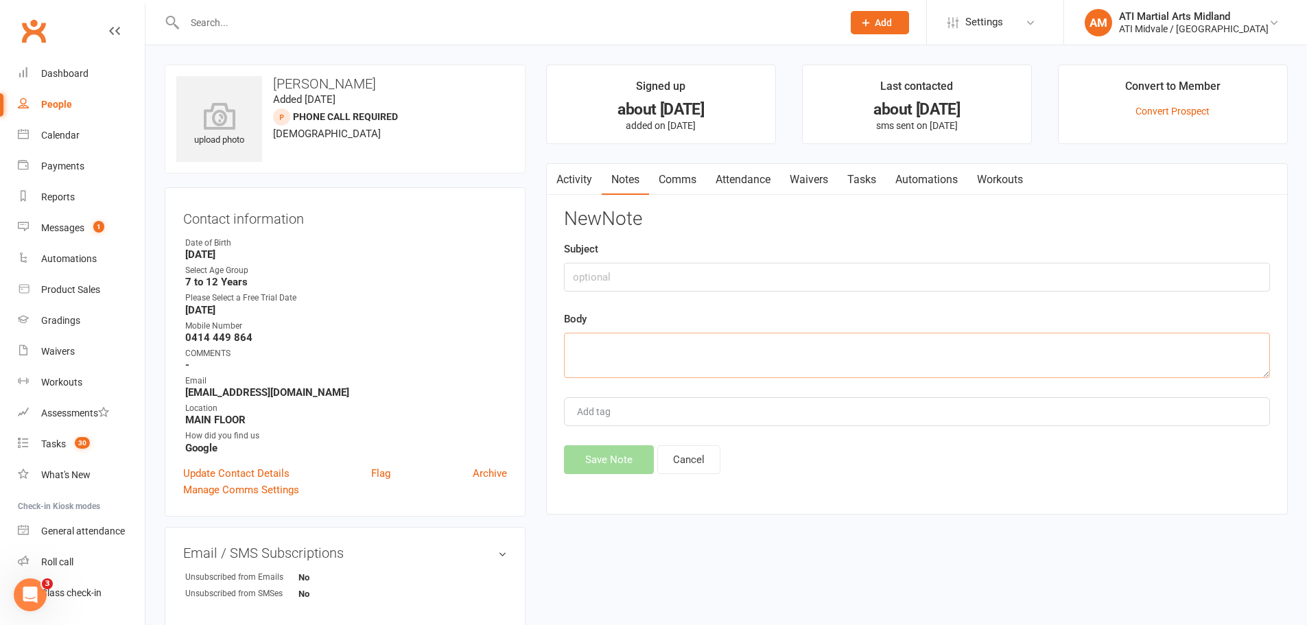
click at [746, 348] on textarea at bounding box center [917, 355] width 706 height 45
paste textarea "[DATE] - called no answer, sent lead text - nat"
type textarea "[DATE] - called no answer, sent lead text - nat"
click at [620, 462] on button "Save Note" at bounding box center [609, 459] width 90 height 29
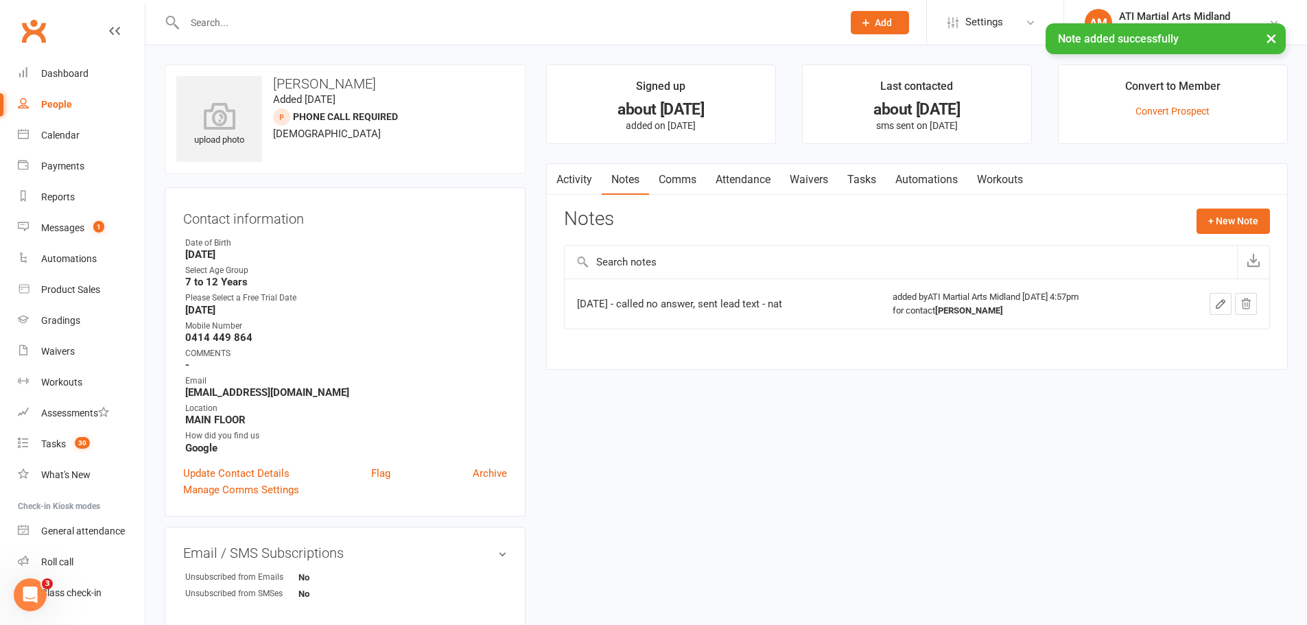
click at [681, 186] on link "Comms" at bounding box center [677, 180] width 57 height 32
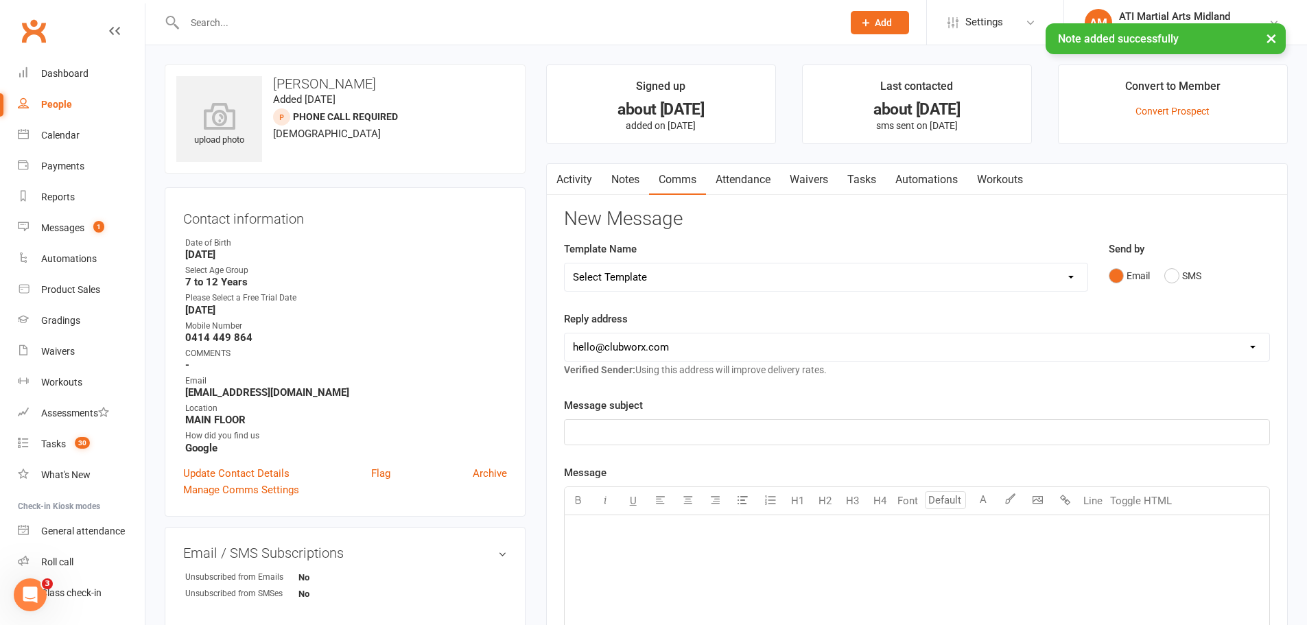
click at [1013, 270] on select "Select Template [Email] (B) Absent members (Automated 14 Days Email) [Email] EA…" at bounding box center [826, 276] width 523 height 27
select select "31"
click at [565, 263] on select "Select Template [Email] (B) Absent members (Automated 14 Days Email) [Email] EA…" at bounding box center [826, 276] width 523 height 27
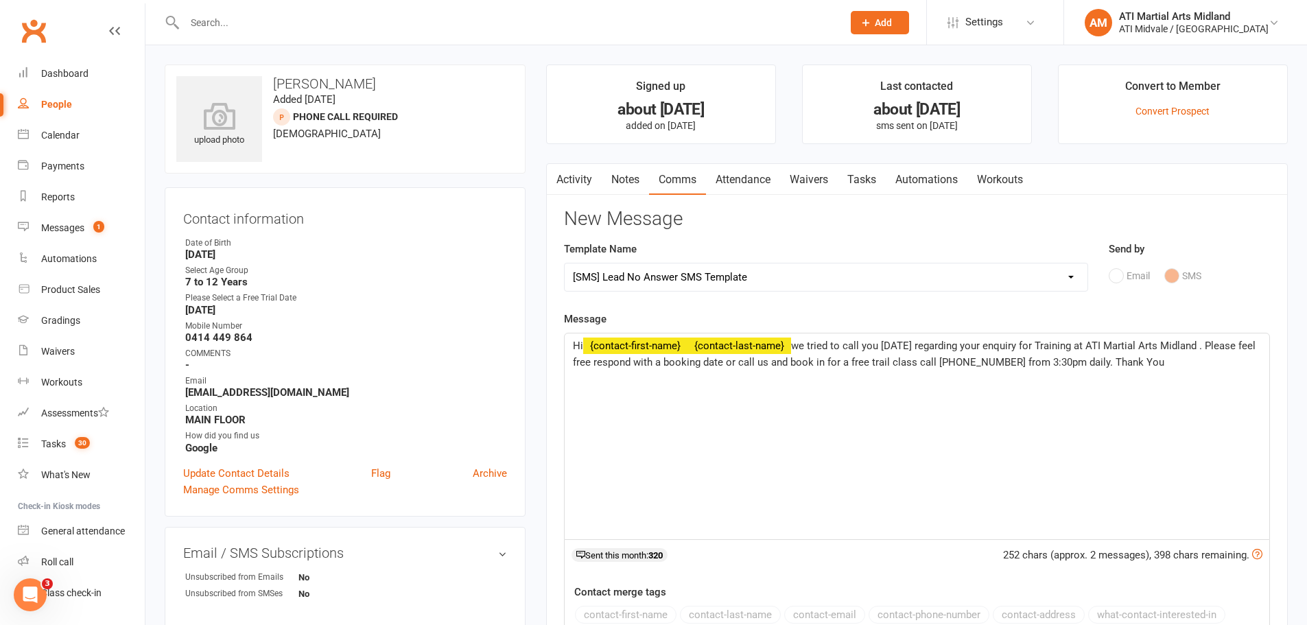
scroll to position [274, 0]
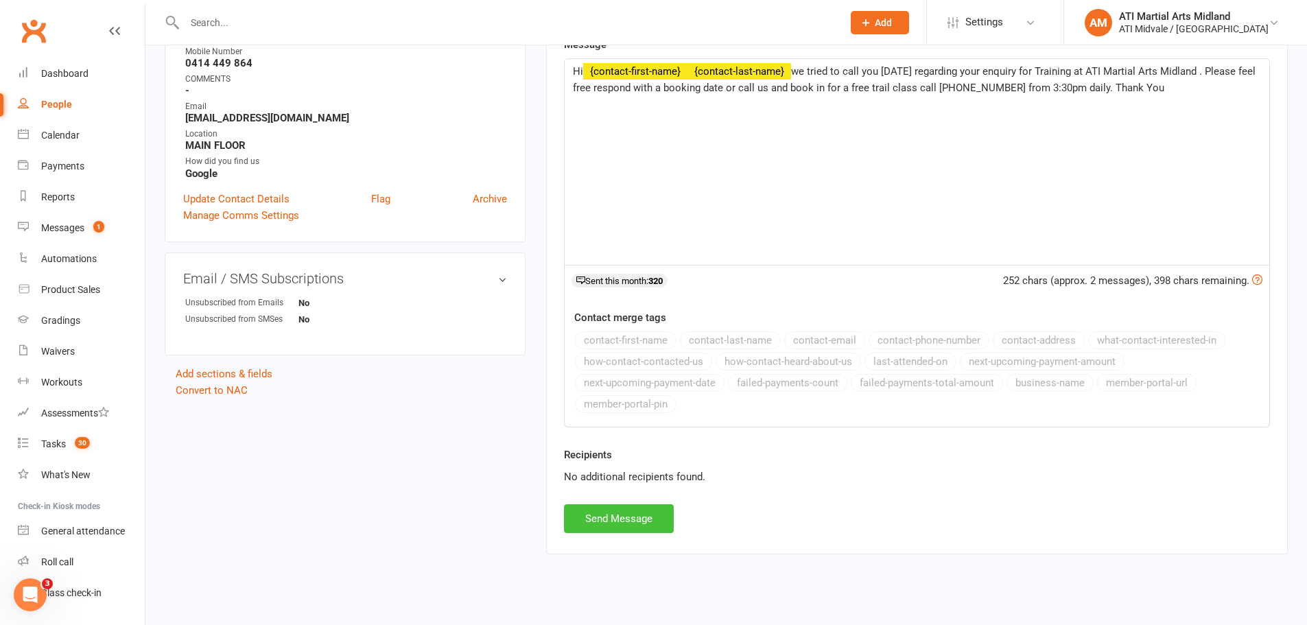
click at [606, 512] on button "Send Message" at bounding box center [619, 518] width 110 height 29
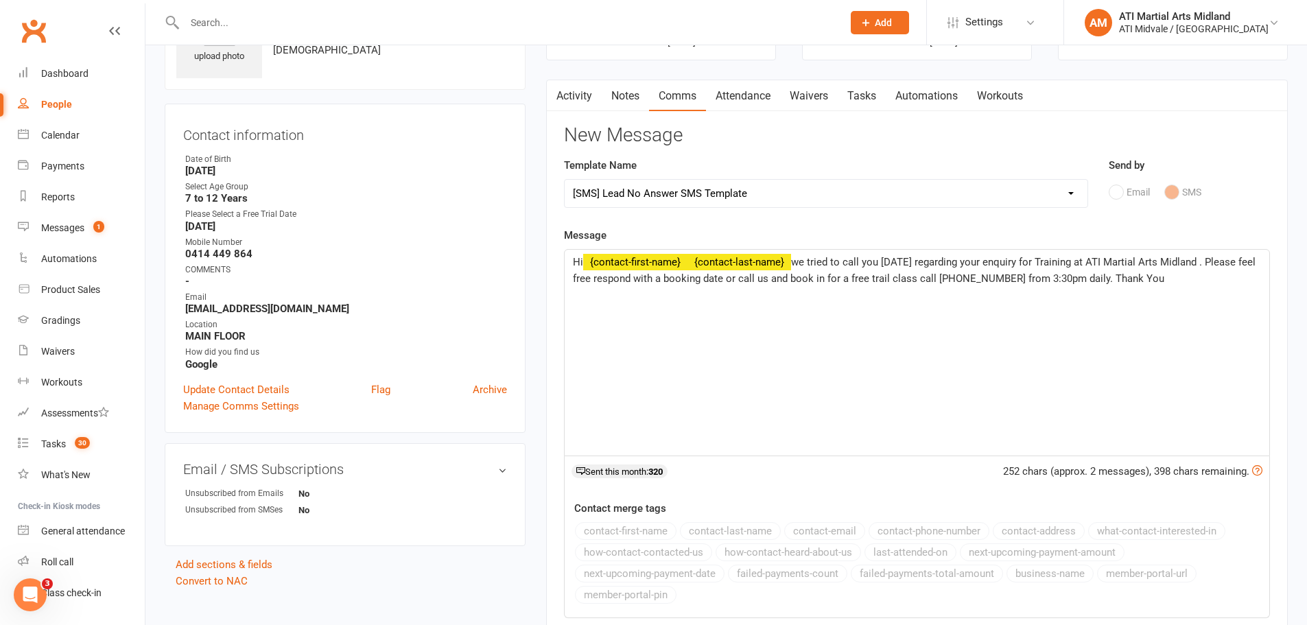
scroll to position [0, 0]
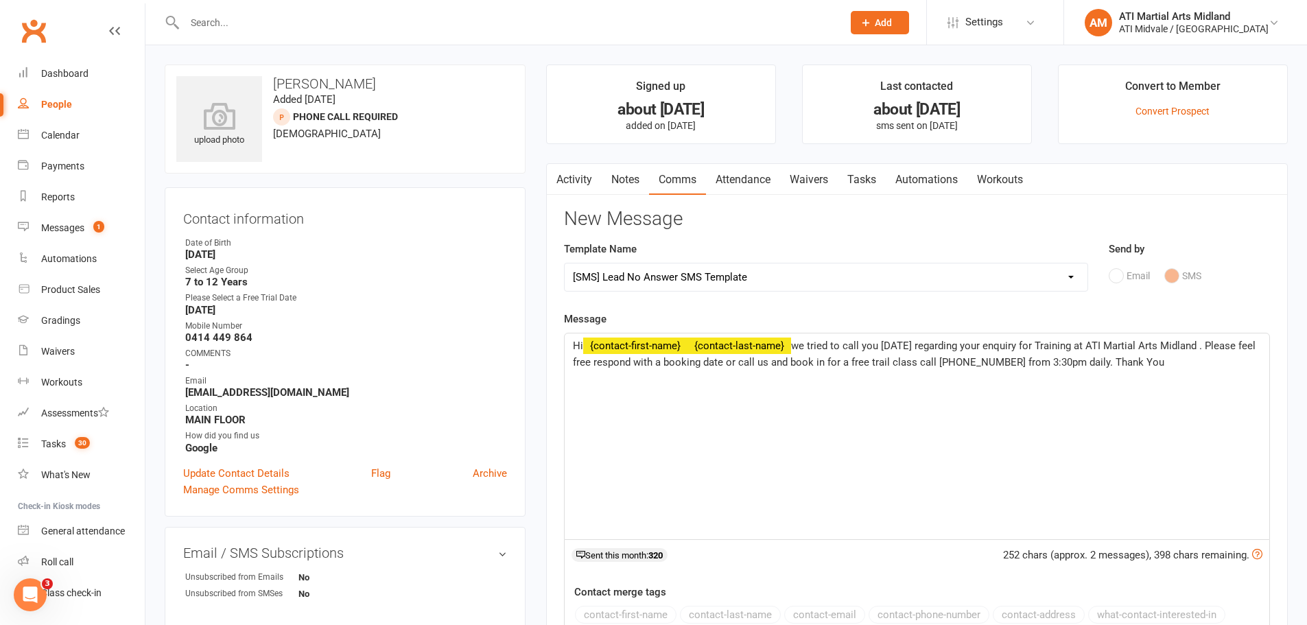
select select
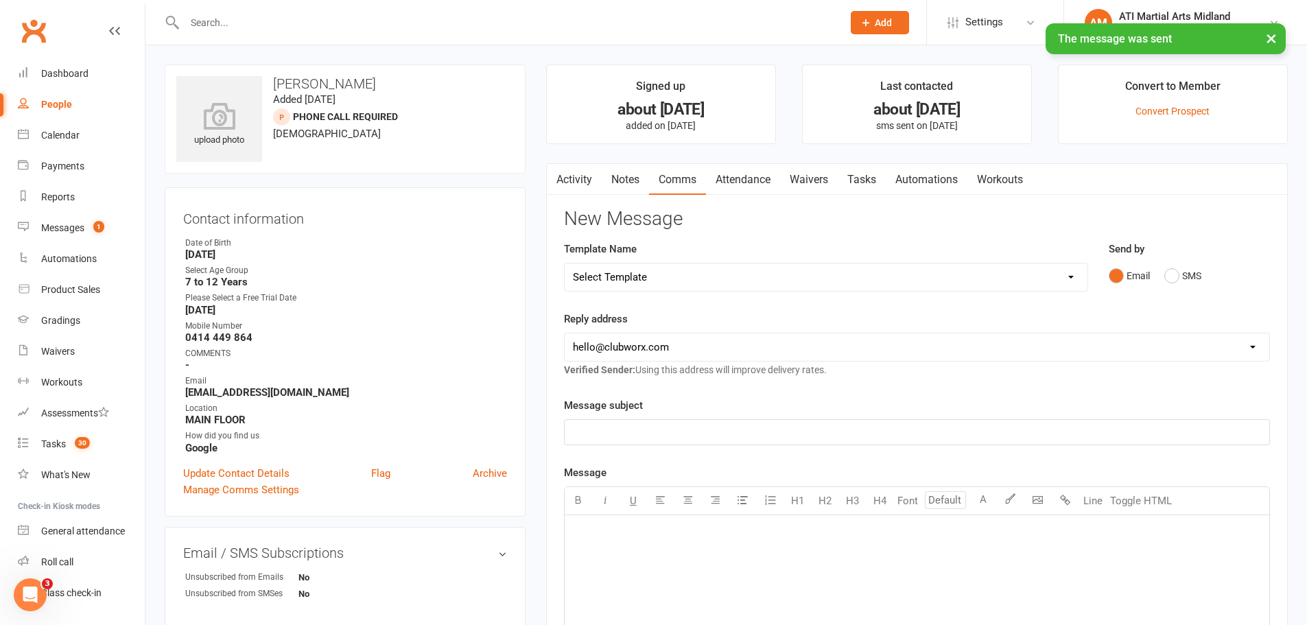
click at [856, 174] on link "Tasks" at bounding box center [862, 180] width 48 height 32
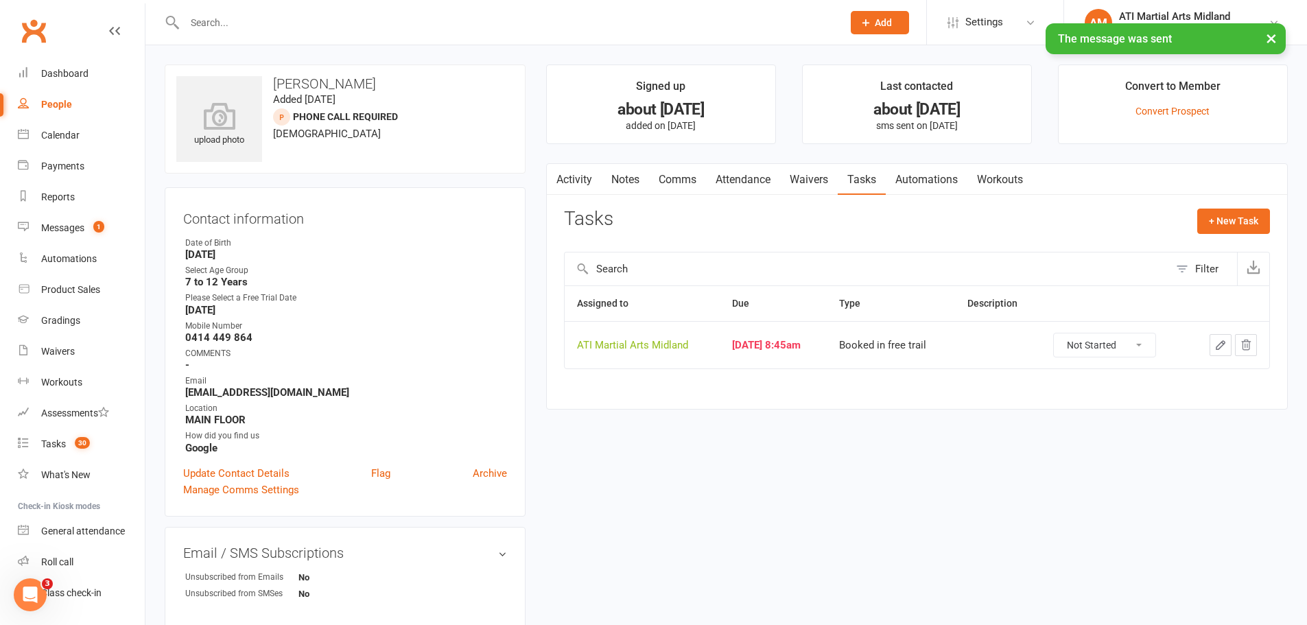
click at [1216, 341] on icon "button" at bounding box center [1220, 345] width 12 height 12
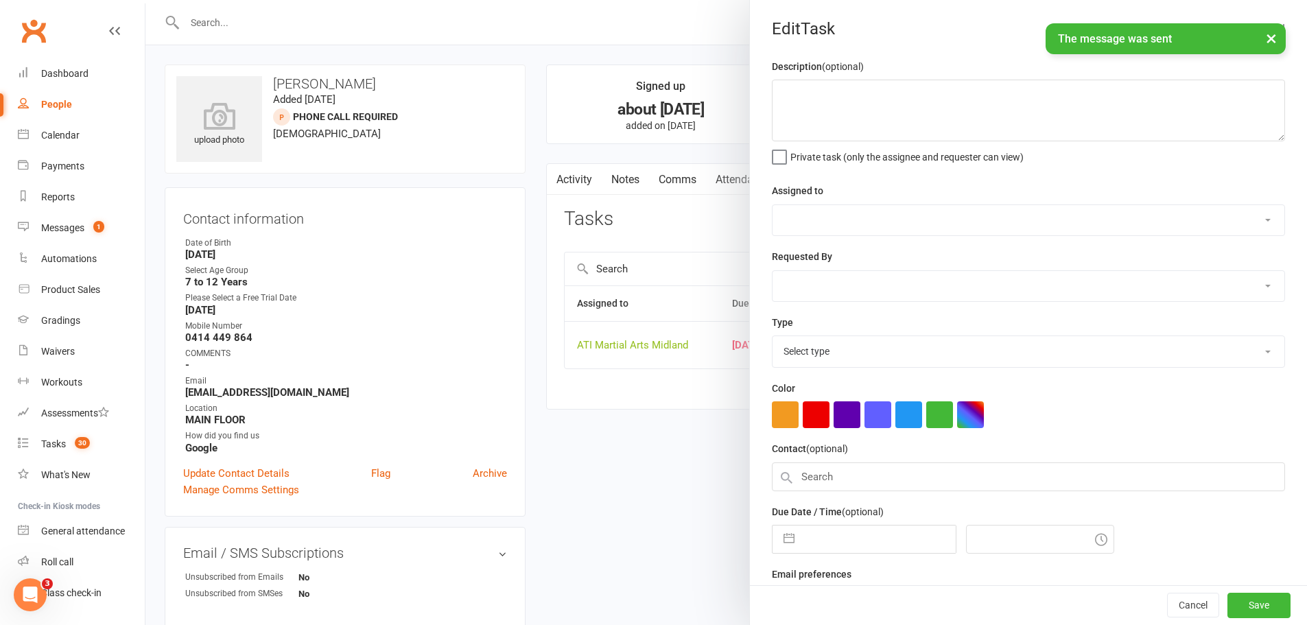
select select "32859"
type input "11 Jul 2025"
type input "8:45am"
select select "18608"
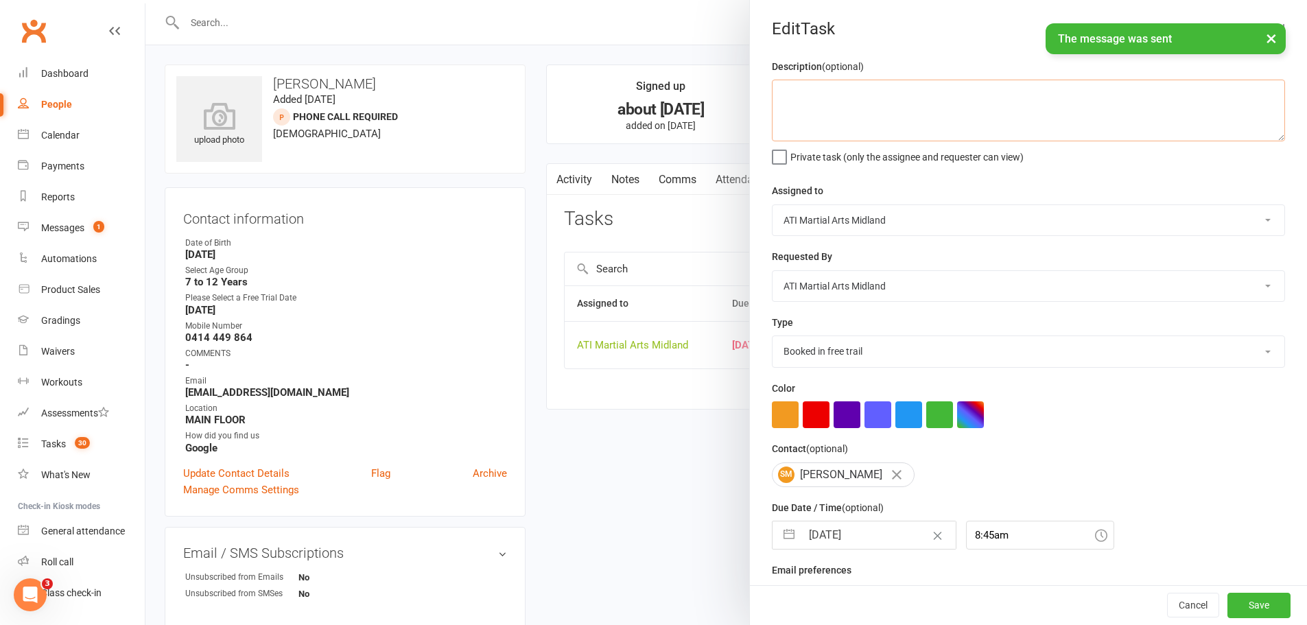
click at [913, 123] on textarea at bounding box center [1028, 111] width 513 height 62
paste textarea "13/8/25 - called no answer, sent lead text - nat"
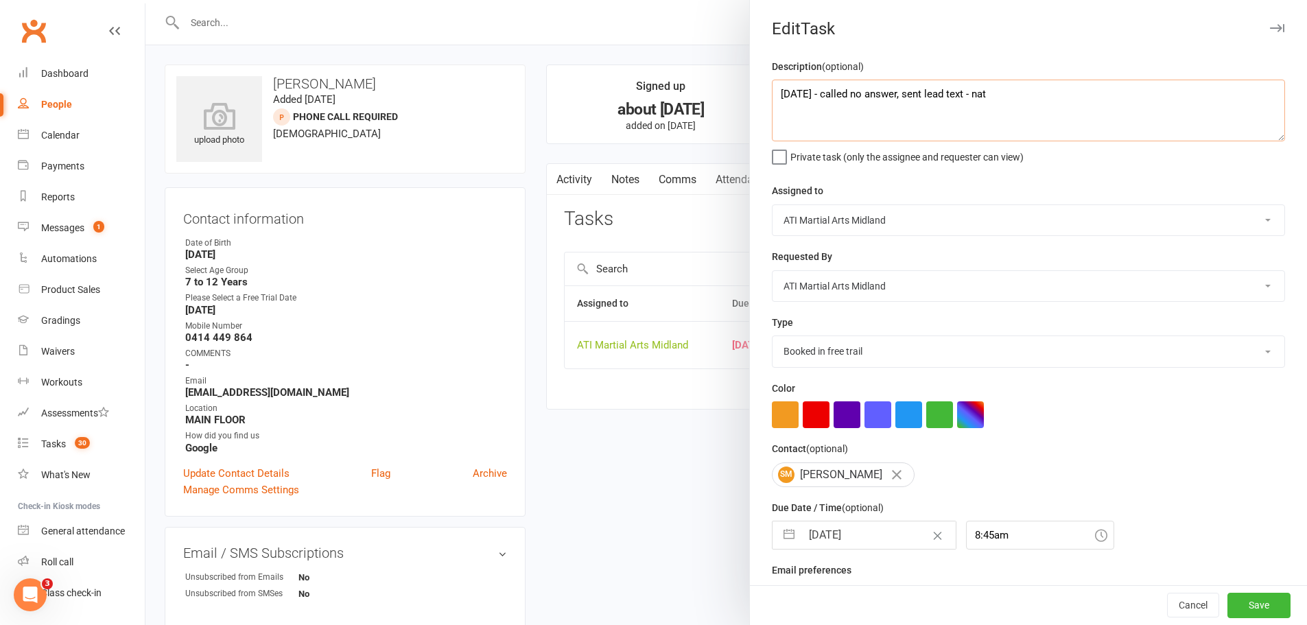
type textarea "13/8/25 - called no answer, sent lead text - nat"
click at [888, 547] on input "11 Jul 2025" at bounding box center [878, 534] width 154 height 27
select select "5"
select select "2025"
select select "6"
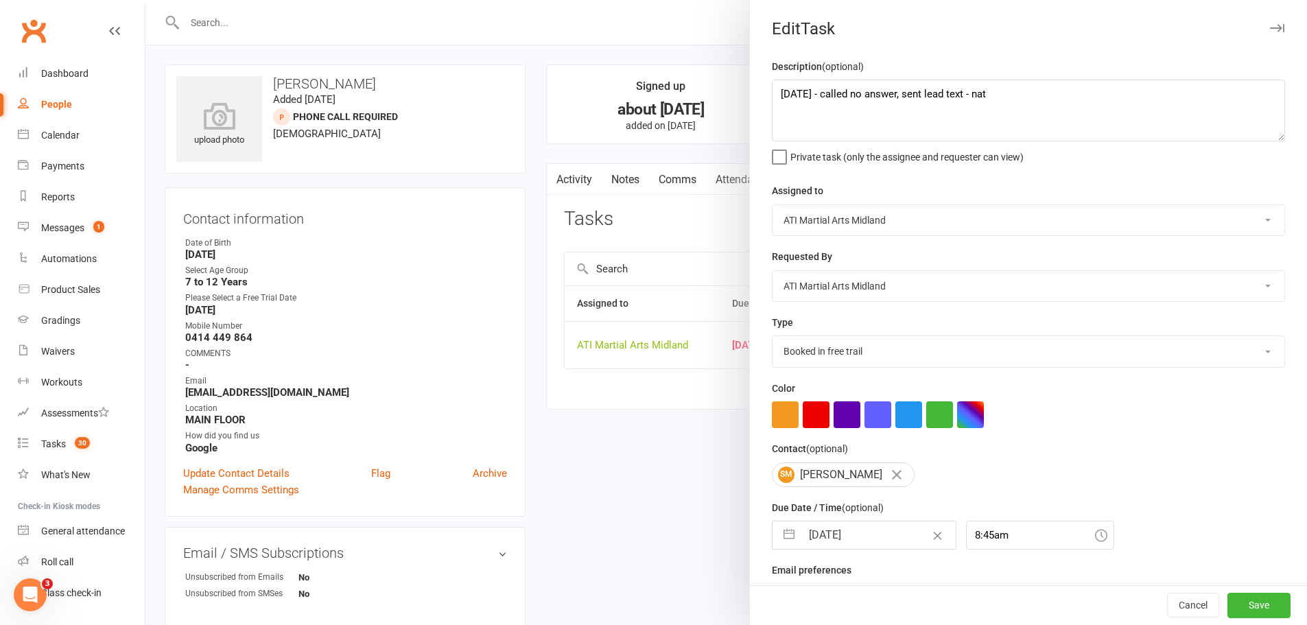
select select "2025"
select select "7"
select select "2025"
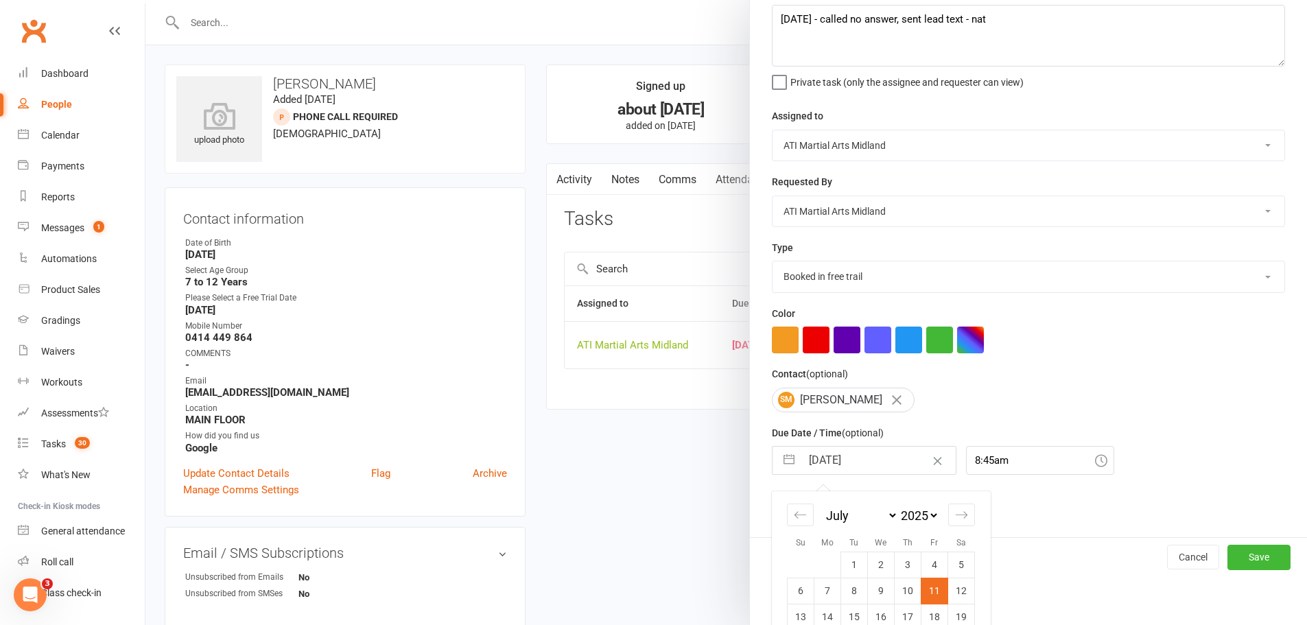
scroll to position [153, 0]
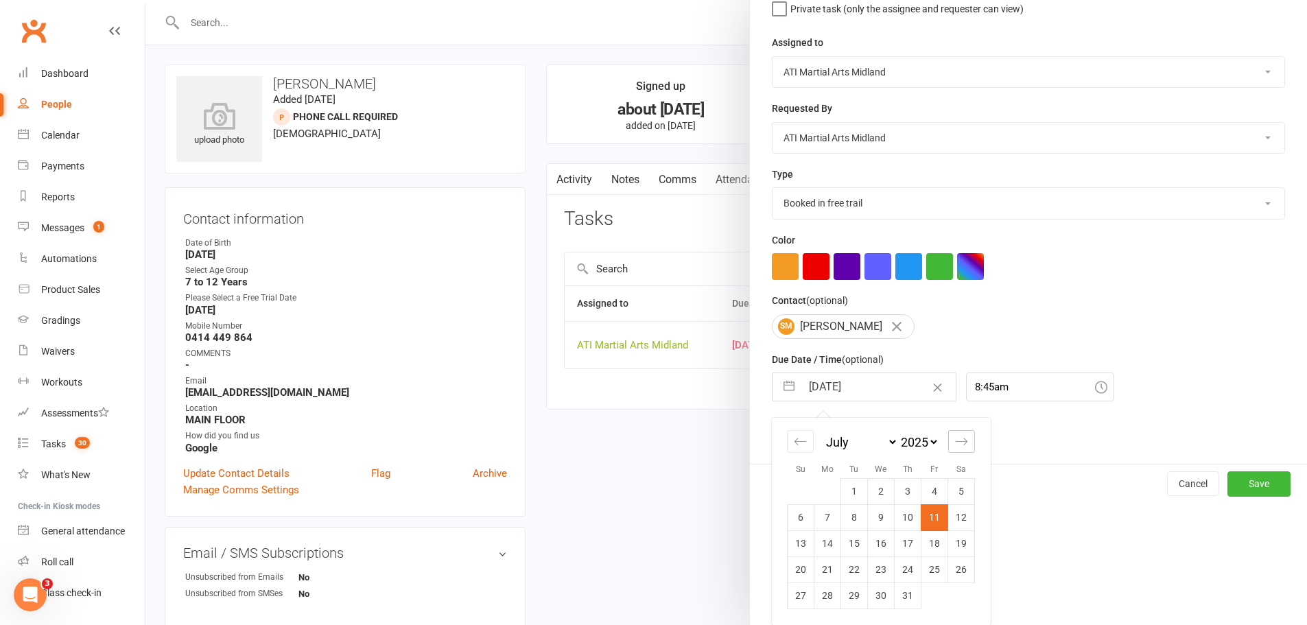
click at [956, 440] on icon "Move forward to switch to the next month." at bounding box center [961, 441] width 13 height 13
select select "8"
select select "2025"
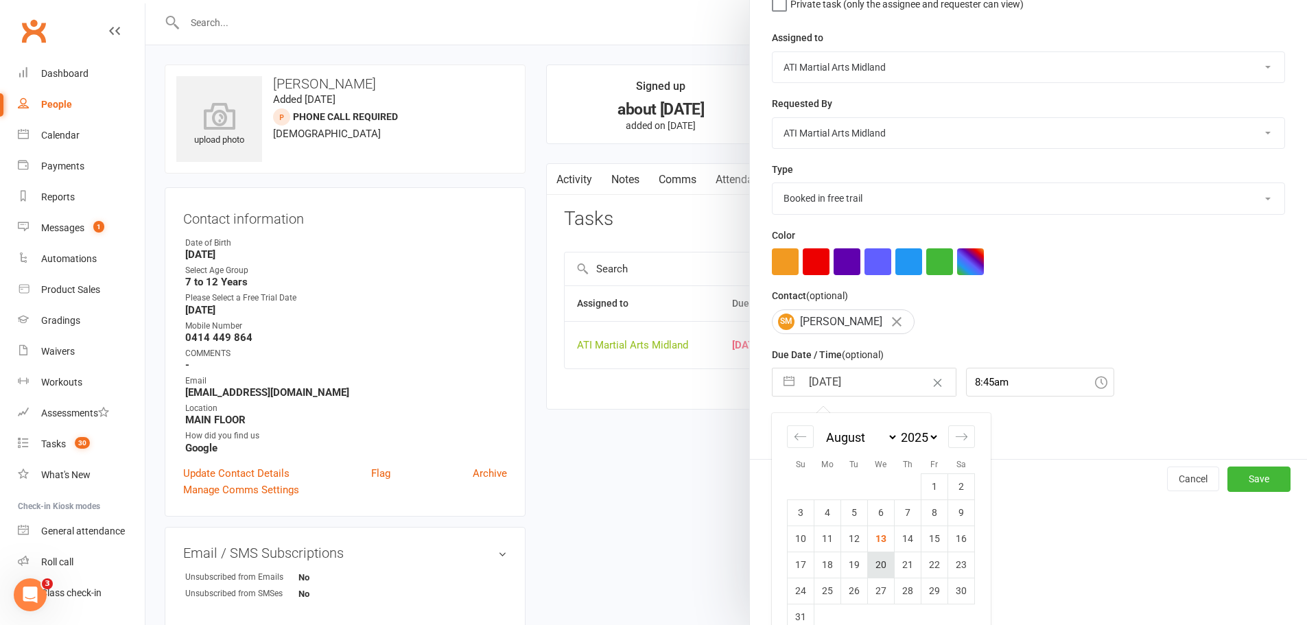
click at [880, 578] on td "20" at bounding box center [881, 565] width 27 height 26
type input "20 Aug 2025"
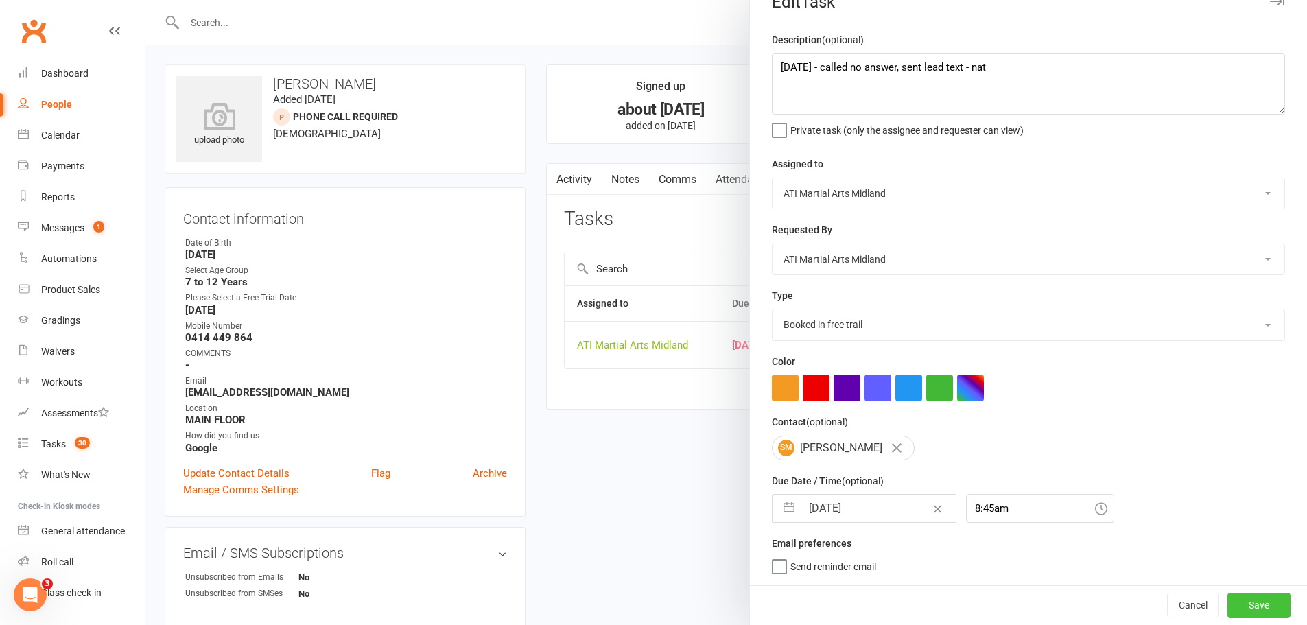
click at [1243, 602] on button "Save" at bounding box center [1258, 605] width 63 height 25
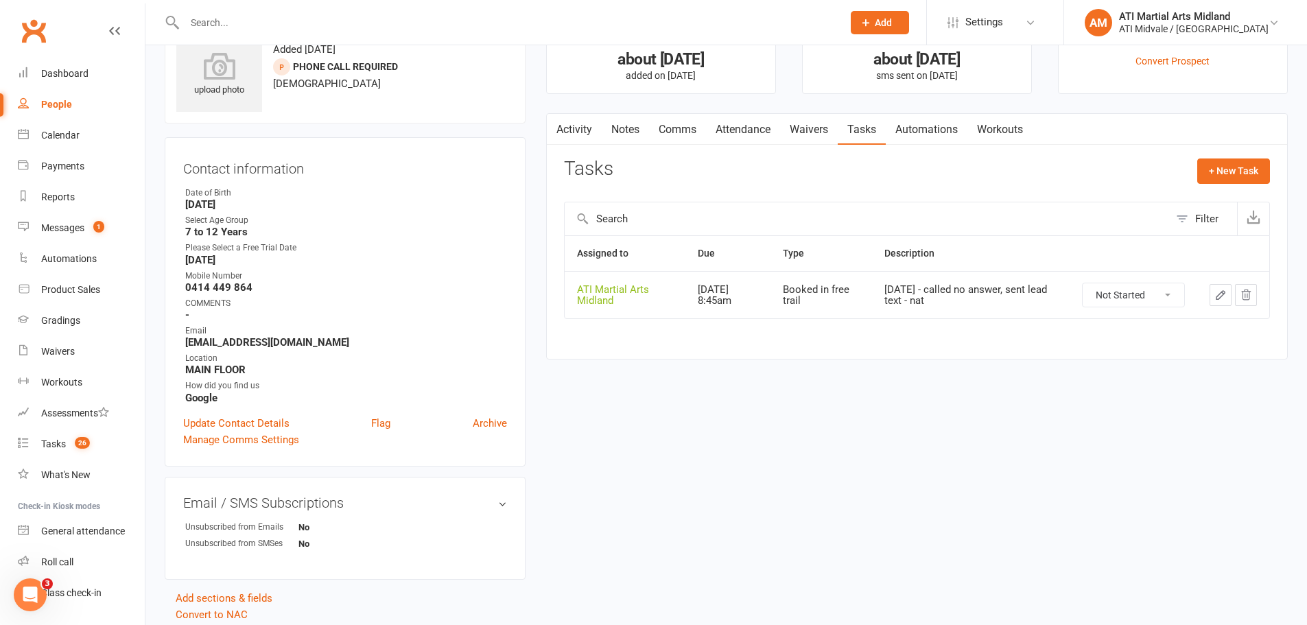
scroll to position [0, 0]
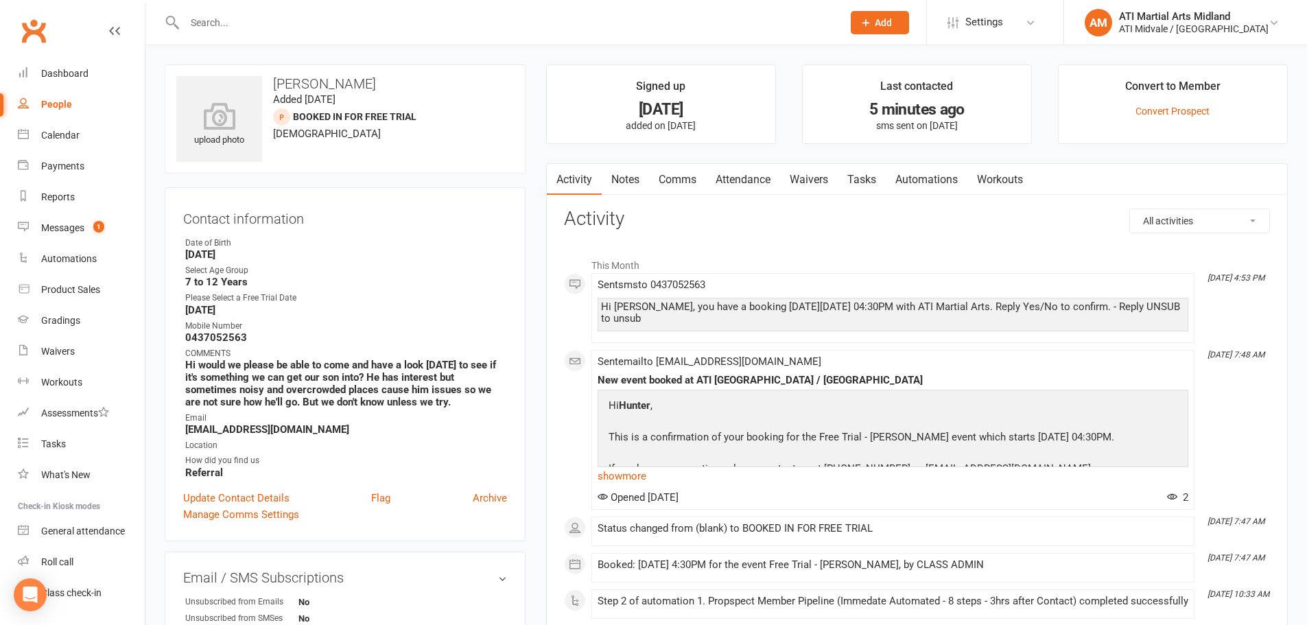
click at [616, 182] on link "Notes" at bounding box center [625, 180] width 47 height 32
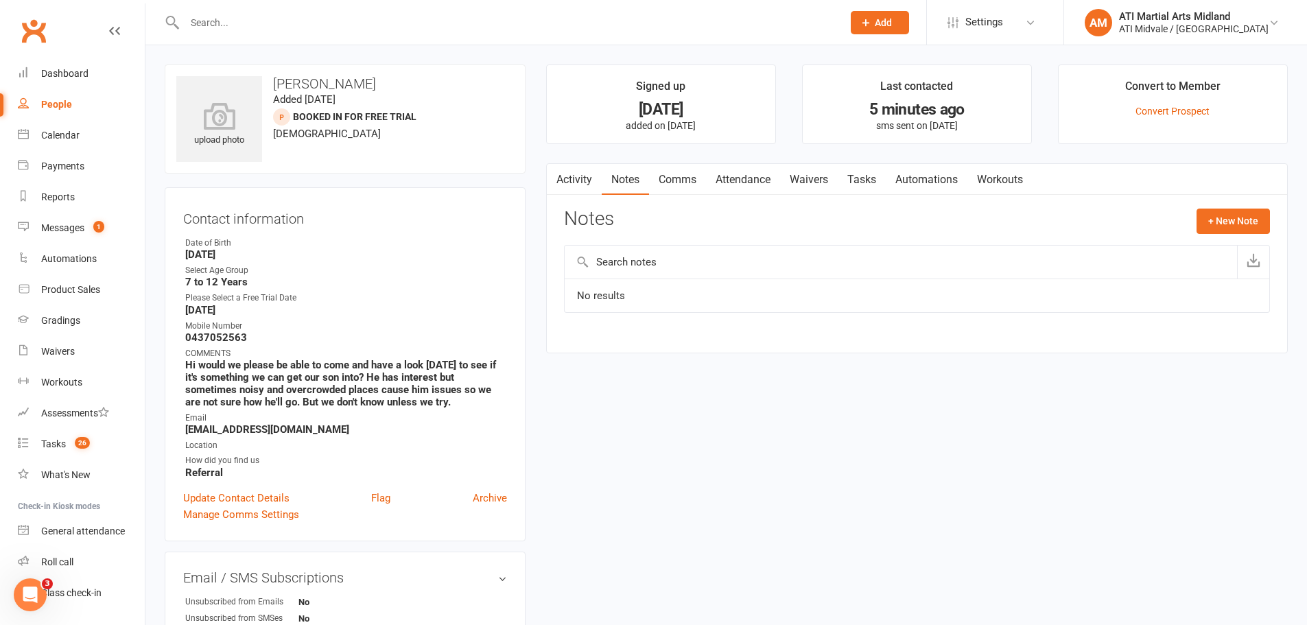
click at [728, 179] on link "Attendance" at bounding box center [743, 180] width 74 height 32
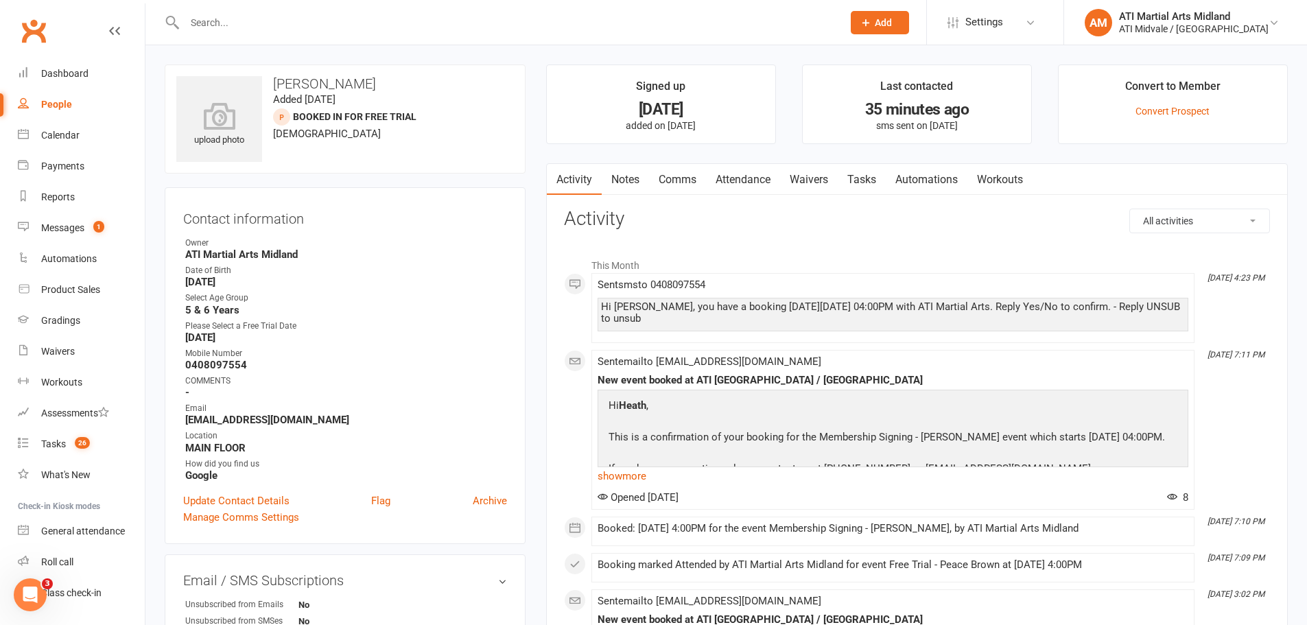
click at [766, 176] on link "Attendance" at bounding box center [743, 180] width 74 height 32
